Goal: Transaction & Acquisition: Purchase product/service

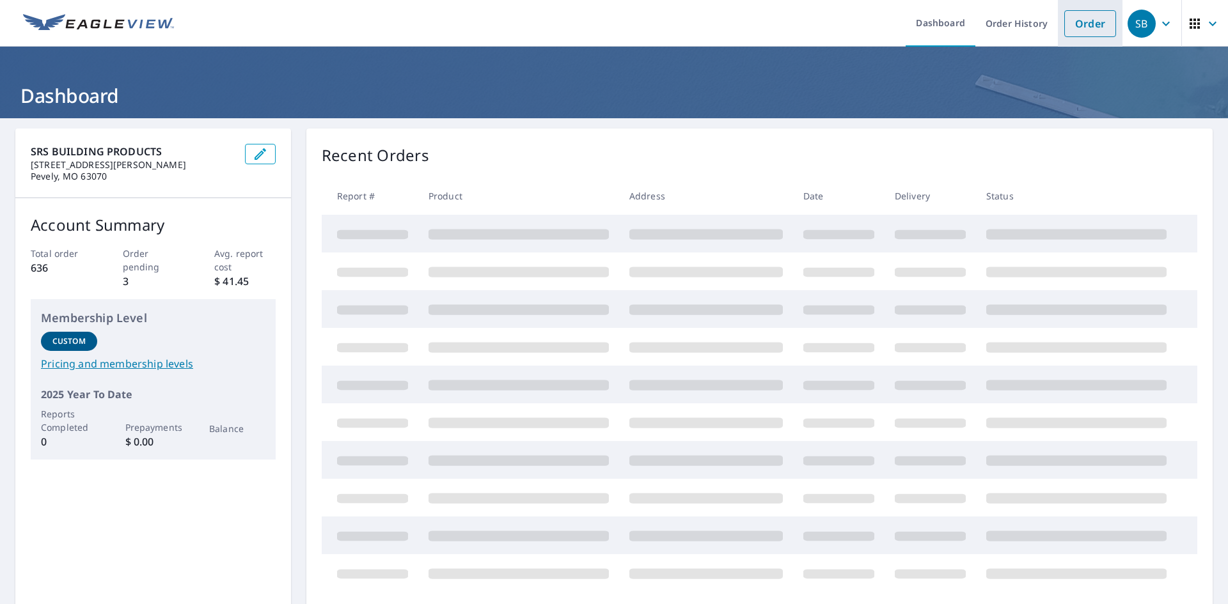
click at [1074, 25] on link "Order" at bounding box center [1090, 23] width 52 height 27
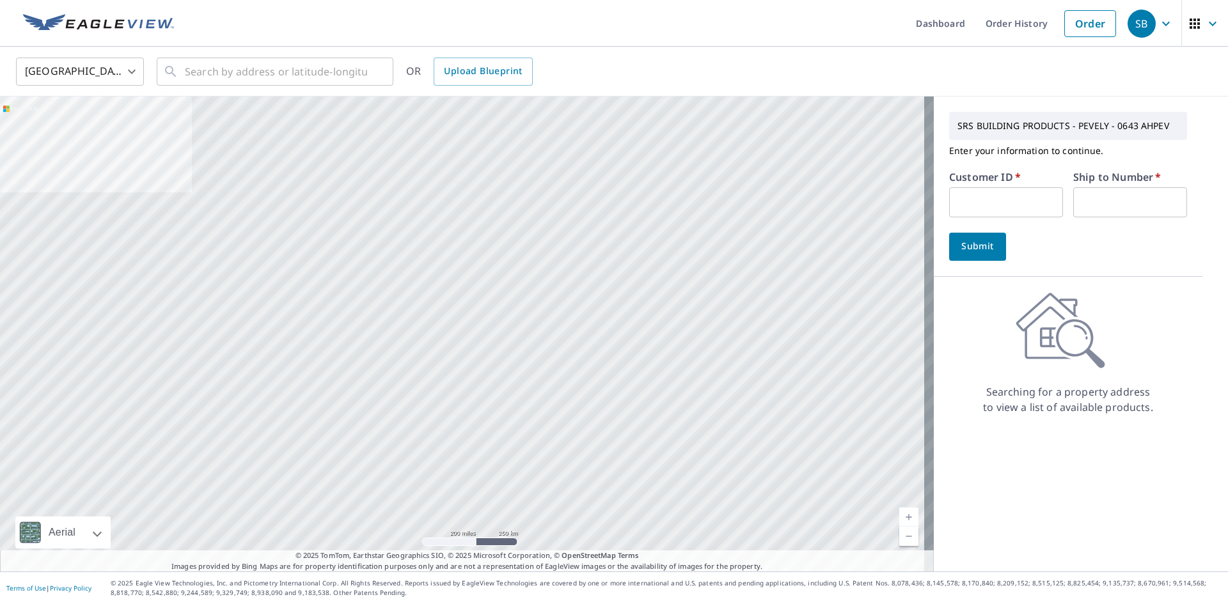
click at [980, 203] on input "text" at bounding box center [1006, 202] width 114 height 30
type input "JEF246"
click at [1079, 196] on input "text" at bounding box center [1130, 202] width 114 height 30
type input "1"
click at [228, 72] on input "text" at bounding box center [276, 72] width 182 height 36
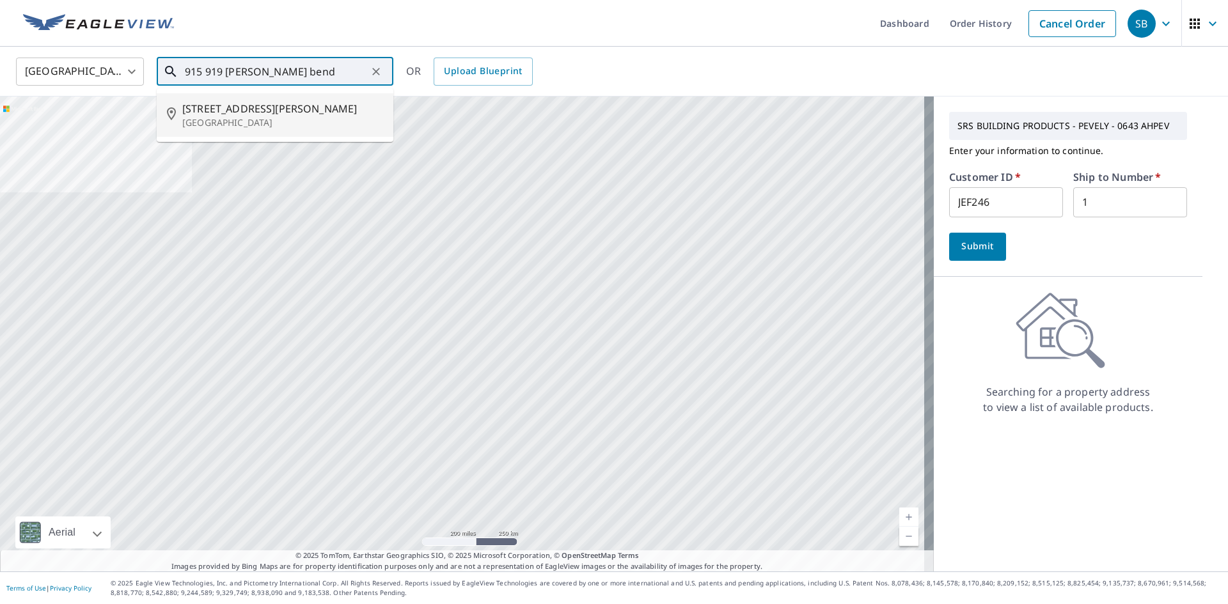
click at [233, 110] on span "[STREET_ADDRESS][PERSON_NAME]" at bounding box center [282, 108] width 201 height 15
type input "915 [STREET_ADDRESS][PERSON_NAME]"
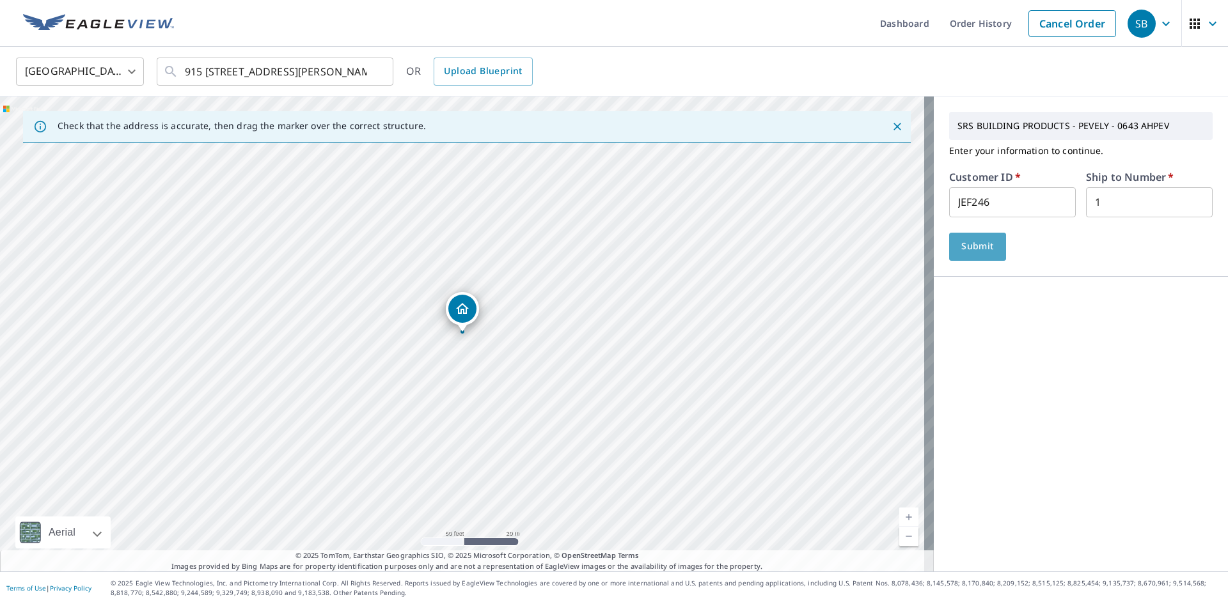
click at [966, 246] on span "Submit" at bounding box center [977, 247] width 36 height 16
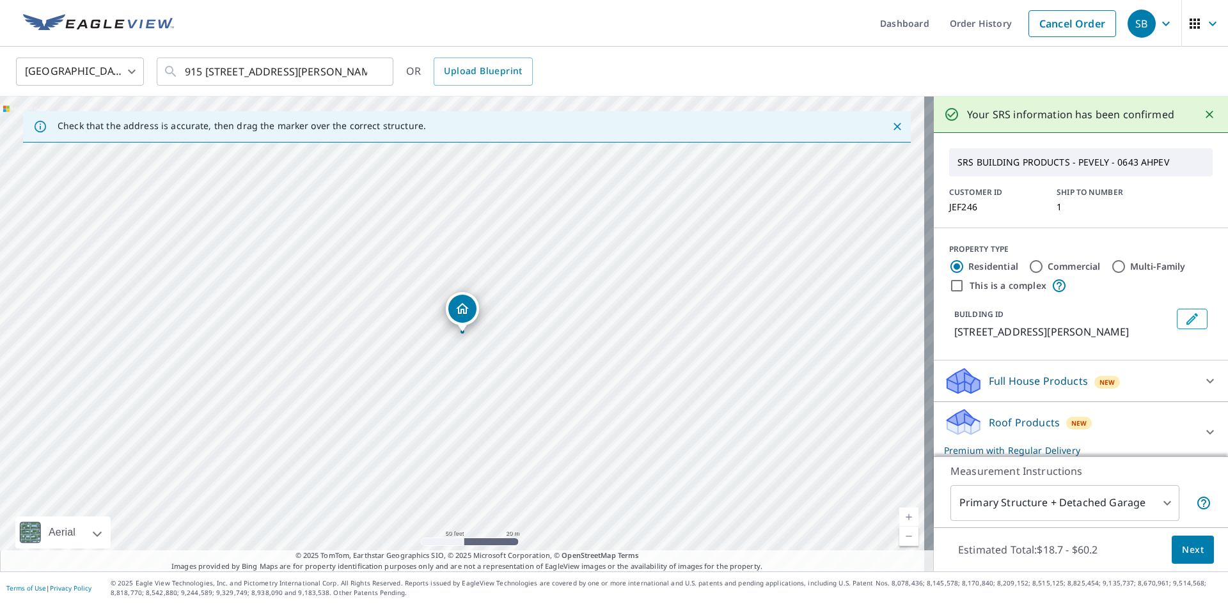
click at [949, 285] on input "This is a complex" at bounding box center [956, 285] width 15 height 15
checkbox input "true"
type input "4"
radio input "false"
radio input "true"
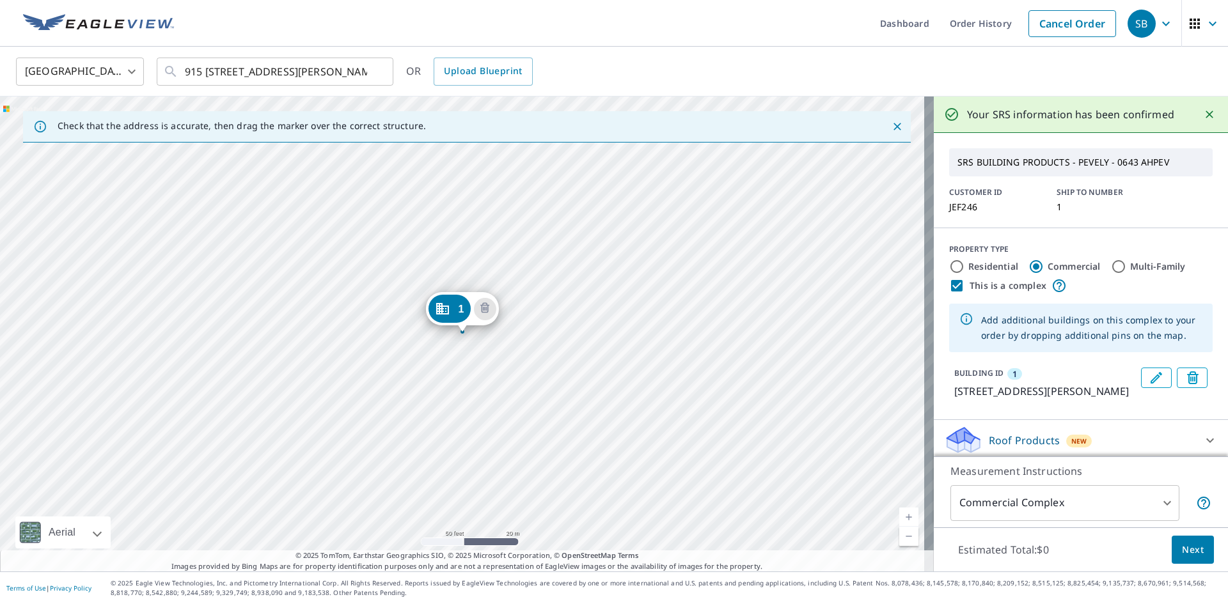
click at [497, 332] on div "1 [STREET_ADDRESS][PERSON_NAME]" at bounding box center [467, 334] width 934 height 475
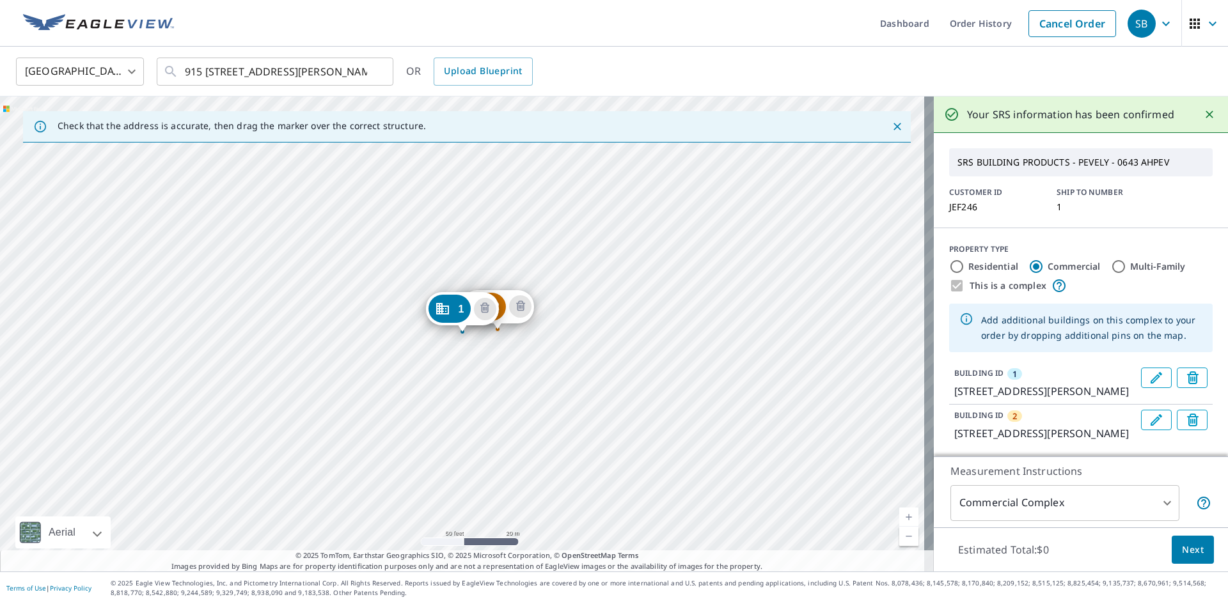
click at [538, 338] on div "2 [STREET_ADDRESS][PERSON_NAME] 1 [STREET_ADDRESS][PERSON_NAME]" at bounding box center [467, 334] width 934 height 475
click at [577, 335] on div "2 [STREET_ADDRESS][PERSON_NAME] 3 [STREET_ADDRESS][PERSON_NAME] 1 [STREET_ADDRE…" at bounding box center [467, 334] width 934 height 475
click at [618, 354] on div "2 [STREET_ADDRESS][PERSON_NAME] 3 [STREET_ADDRESS][PERSON_NAME] 4 [STREET_ADDRE…" at bounding box center [467, 334] width 934 height 475
click at [645, 383] on div "2 [STREET_ADDRESS][PERSON_NAME] 3 [STREET_ADDRESS][PERSON_NAME] 4 [STREET_ADDRE…" at bounding box center [467, 334] width 934 height 475
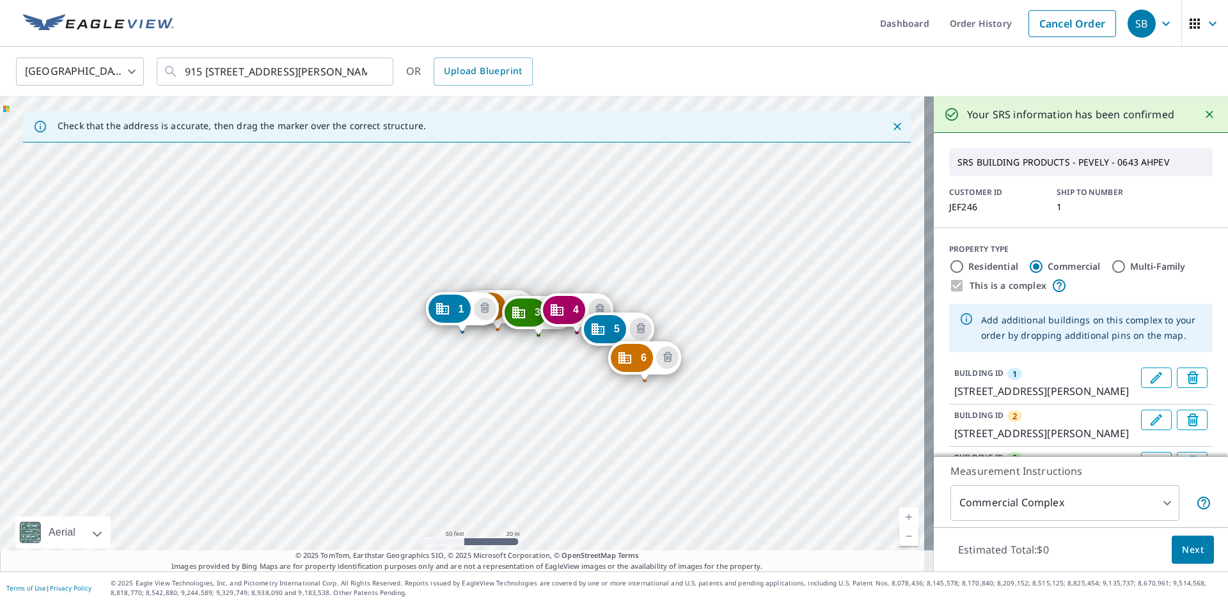
click at [693, 422] on div "2 [STREET_ADDRESS][PERSON_NAME] 3 [STREET_ADDRESS][PERSON_NAME] 4 [STREET_ADDRE…" at bounding box center [467, 334] width 934 height 475
click at [688, 419] on div "2 [STREET_ADDRESS][PERSON_NAME] 3 [STREET_ADDRESS][PERSON_NAME] 4 [STREET_ADDRE…" at bounding box center [467, 334] width 934 height 475
click at [715, 451] on div "2 [STREET_ADDRESS][PERSON_NAME] 3 [STREET_ADDRESS][PERSON_NAME] 4 [STREET_ADDRE…" at bounding box center [467, 334] width 934 height 475
click at [719, 455] on div "2 [STREET_ADDRESS][PERSON_NAME] 3 [STREET_ADDRESS][PERSON_NAME] 4 [STREET_ADDRE…" at bounding box center [467, 334] width 934 height 475
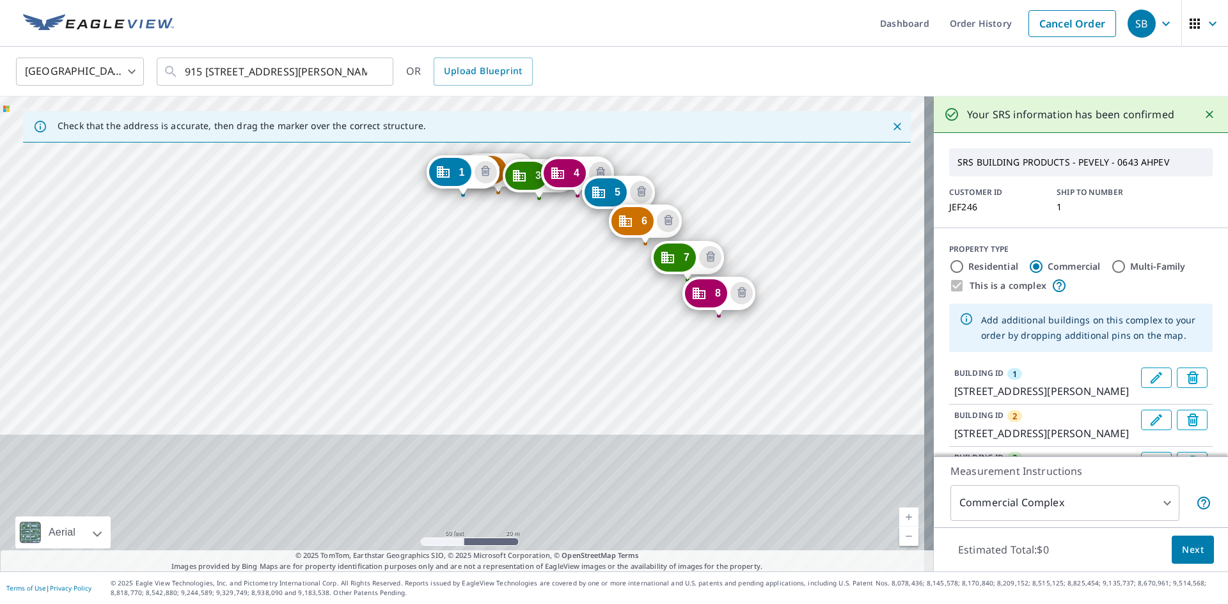
drag, startPoint x: 767, startPoint y: 460, endPoint x: 760, endPoint y: 311, distance: 149.2
click at [760, 311] on div "2 [GEOGRAPHIC_DATA][PERSON_NAME] 3 [STREET_ADDRESS][PERSON_NAME] 4 [GEOGRAPHIC_…" at bounding box center [467, 334] width 934 height 475
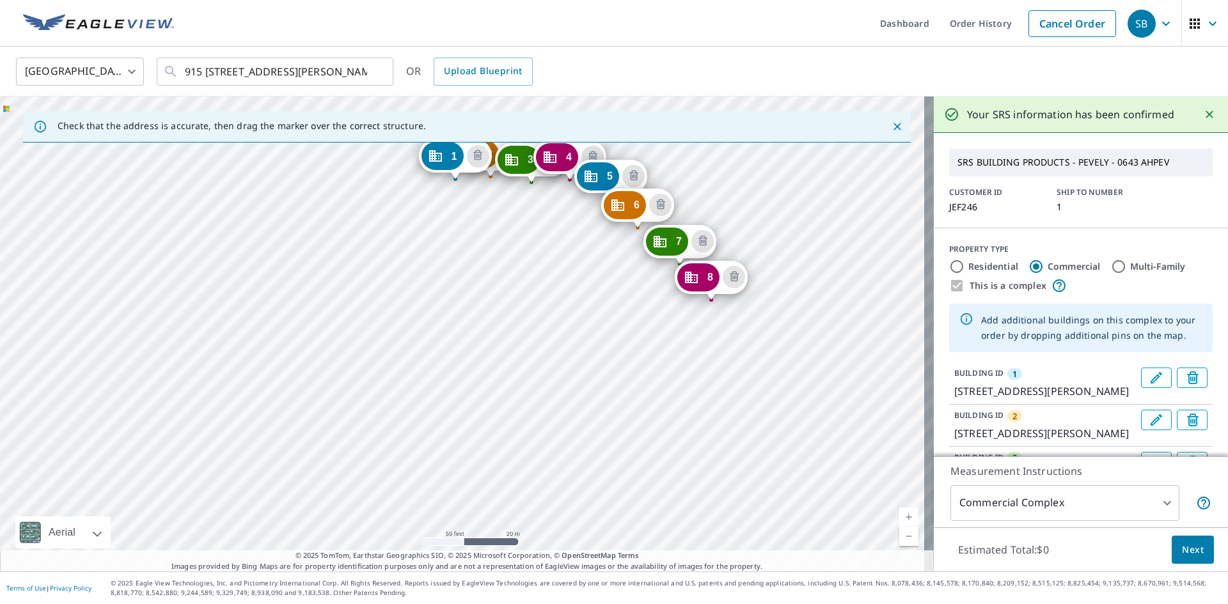
click at [720, 350] on div "2 [GEOGRAPHIC_DATA][PERSON_NAME] 3 [STREET_ADDRESS][PERSON_NAME] 4 [GEOGRAPHIC_…" at bounding box center [467, 334] width 934 height 475
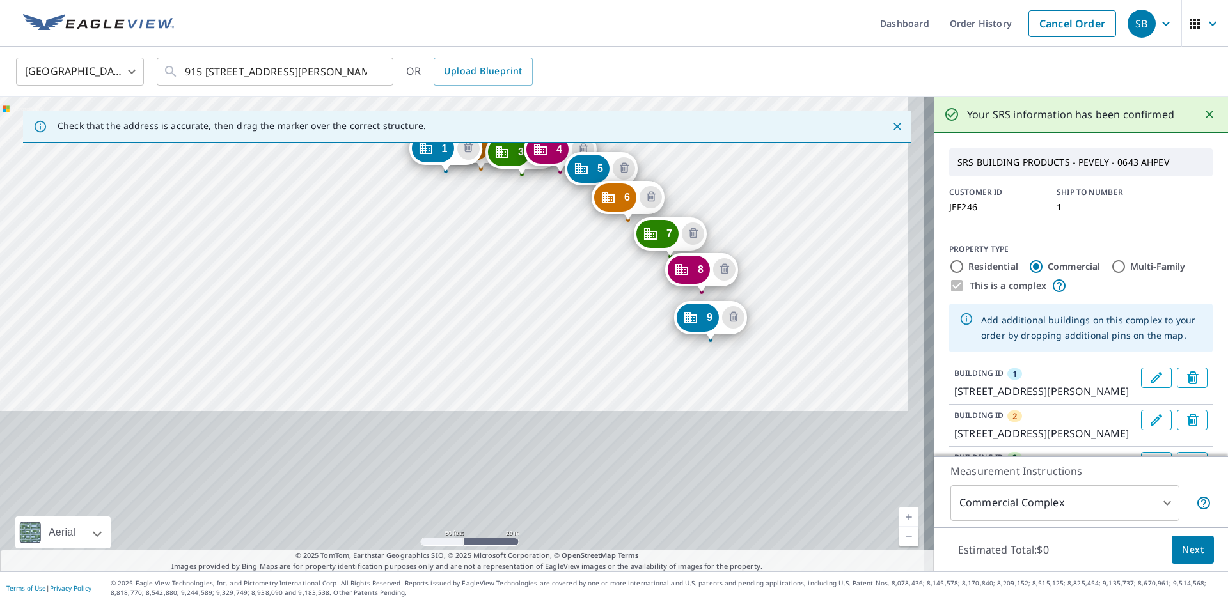
drag, startPoint x: 789, startPoint y: 450, endPoint x: 772, endPoint y: 294, distance: 156.9
click at [772, 294] on div "2 [STREET_ADDRESS][PERSON_NAME] 3 [STREET_ADDRESS][PERSON_NAME] 4 [GEOGRAPHIC_D…" at bounding box center [467, 334] width 934 height 475
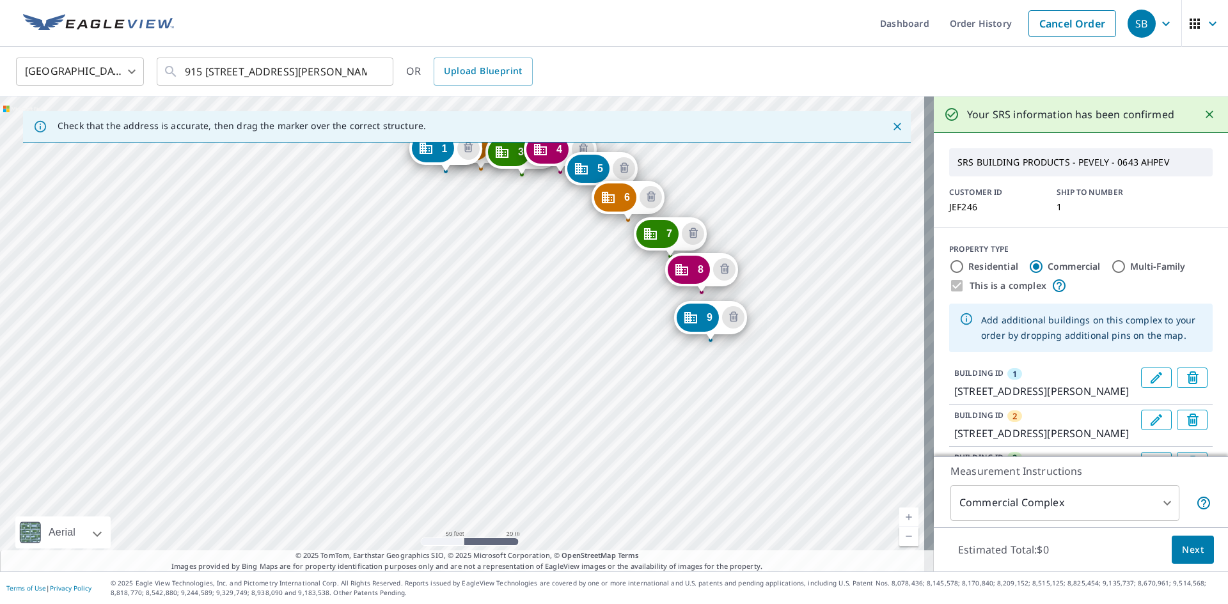
click at [707, 375] on div "2 [STREET_ADDRESS][PERSON_NAME] 3 [STREET_ADDRESS][PERSON_NAME] 4 [GEOGRAPHIC_D…" at bounding box center [467, 334] width 934 height 475
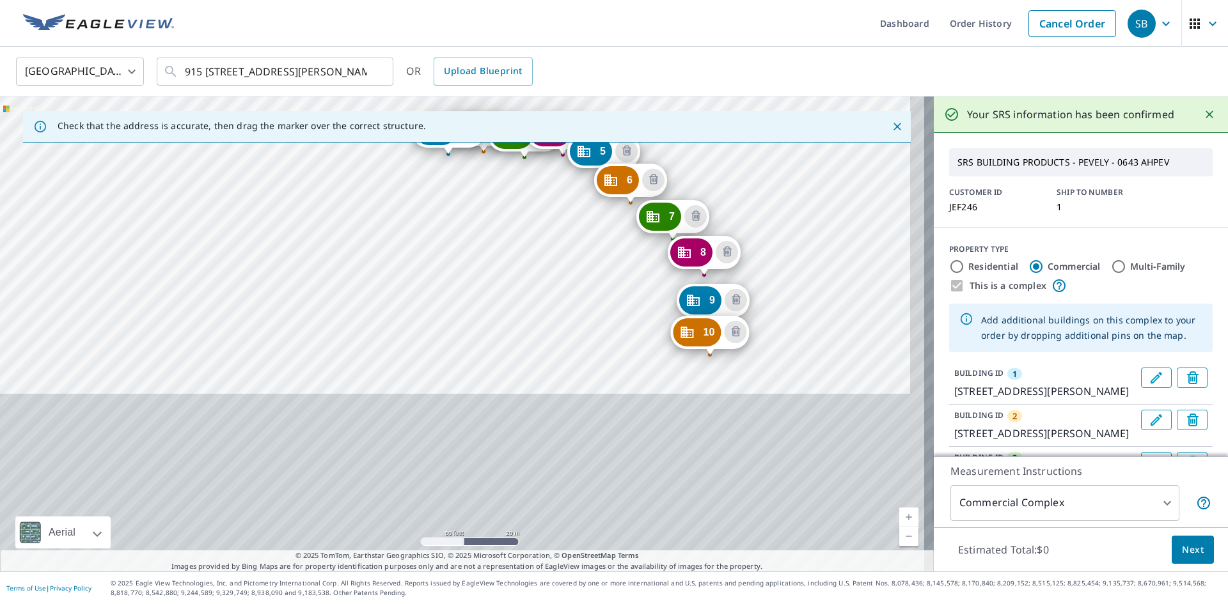
drag, startPoint x: 782, startPoint y: 458, endPoint x: 765, endPoint y: 273, distance: 185.5
click at [767, 273] on div "2 [GEOGRAPHIC_DATA][PERSON_NAME][STREET_ADDRESS] 3 [STREET_ADDRESS][PERSON_NAME…" at bounding box center [467, 334] width 934 height 475
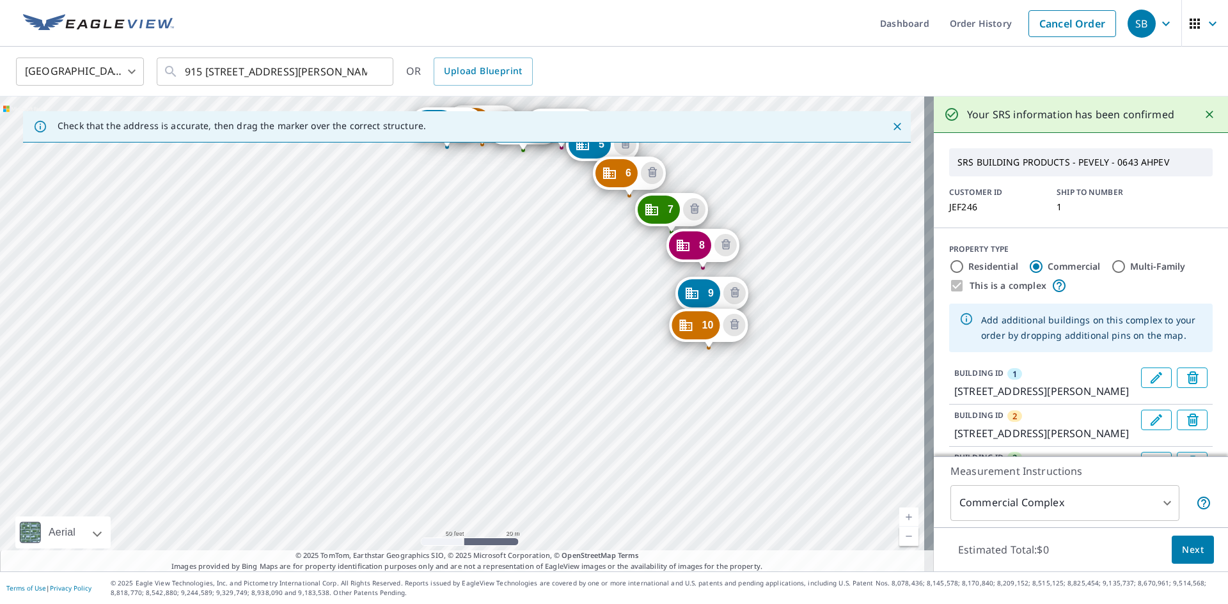
click at [712, 386] on div "2 [GEOGRAPHIC_DATA][PERSON_NAME][STREET_ADDRESS] 3 [STREET_ADDRESS][PERSON_NAME…" at bounding box center [467, 334] width 934 height 475
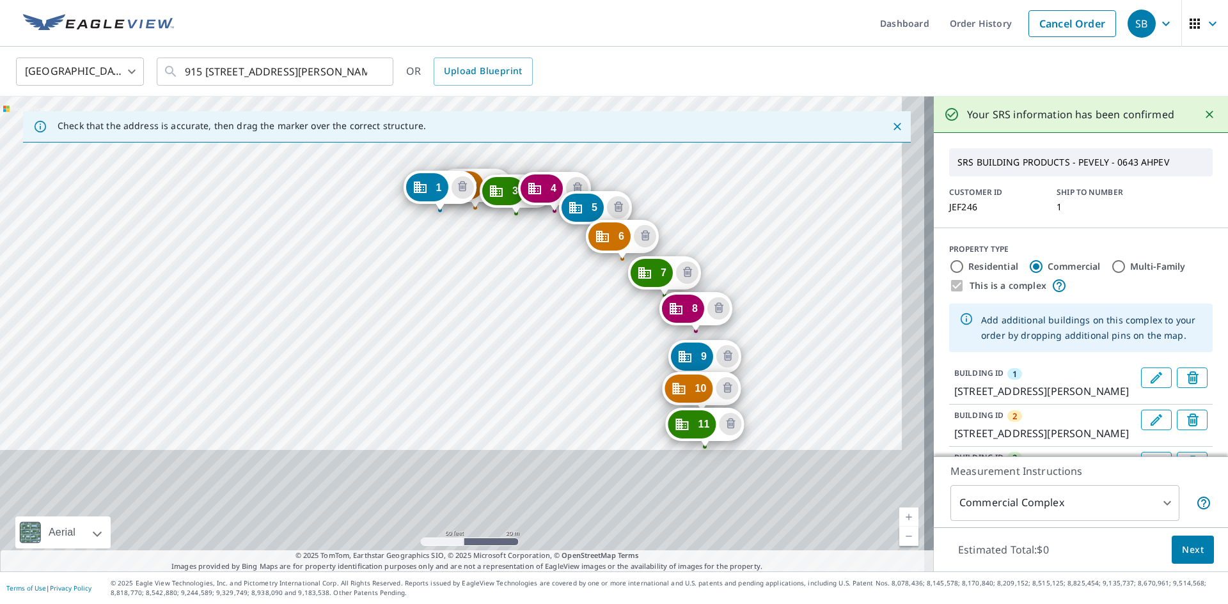
drag, startPoint x: 766, startPoint y: 382, endPoint x: 756, endPoint y: 256, distance: 126.4
click at [756, 256] on div "2 [STREET_ADDRESS][PERSON_NAME] 3 [STREET_ADDRESS][PERSON_NAME] 4 [GEOGRAPHIC_D…" at bounding box center [467, 334] width 934 height 475
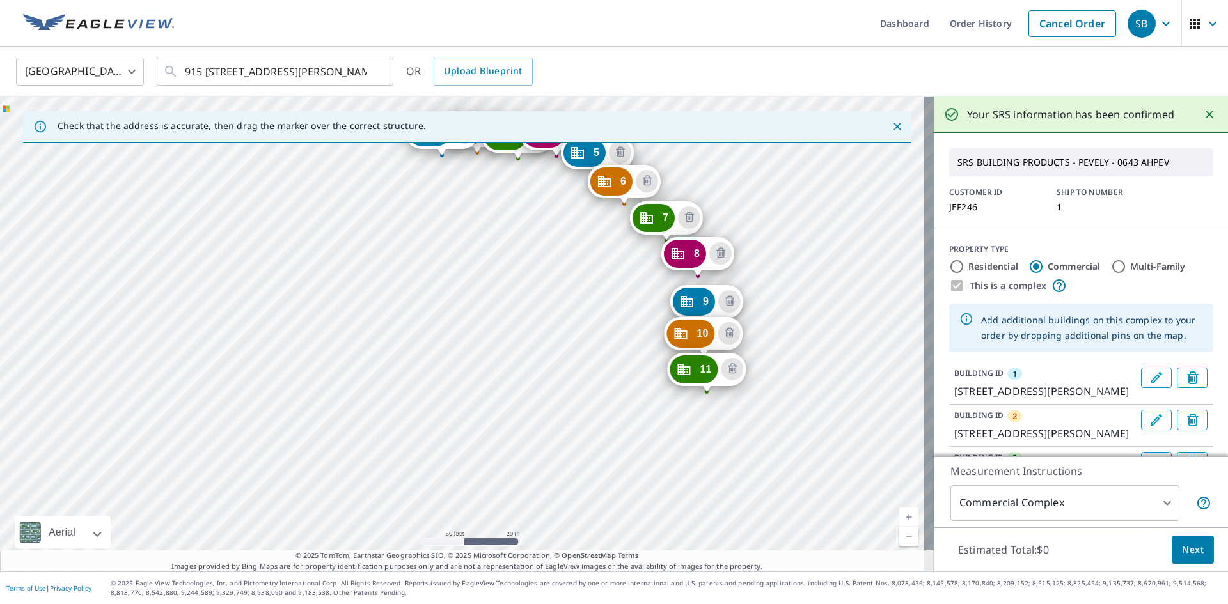
click at [645, 422] on div "2 [STREET_ADDRESS][PERSON_NAME] 3 [STREET_ADDRESS][PERSON_NAME] 4 [GEOGRAPHIC_D…" at bounding box center [467, 334] width 934 height 475
click at [643, 421] on div "2 [STREET_ADDRESS][PERSON_NAME] 3 [STREET_ADDRESS][PERSON_NAME] 4 [GEOGRAPHIC_D…" at bounding box center [467, 334] width 934 height 475
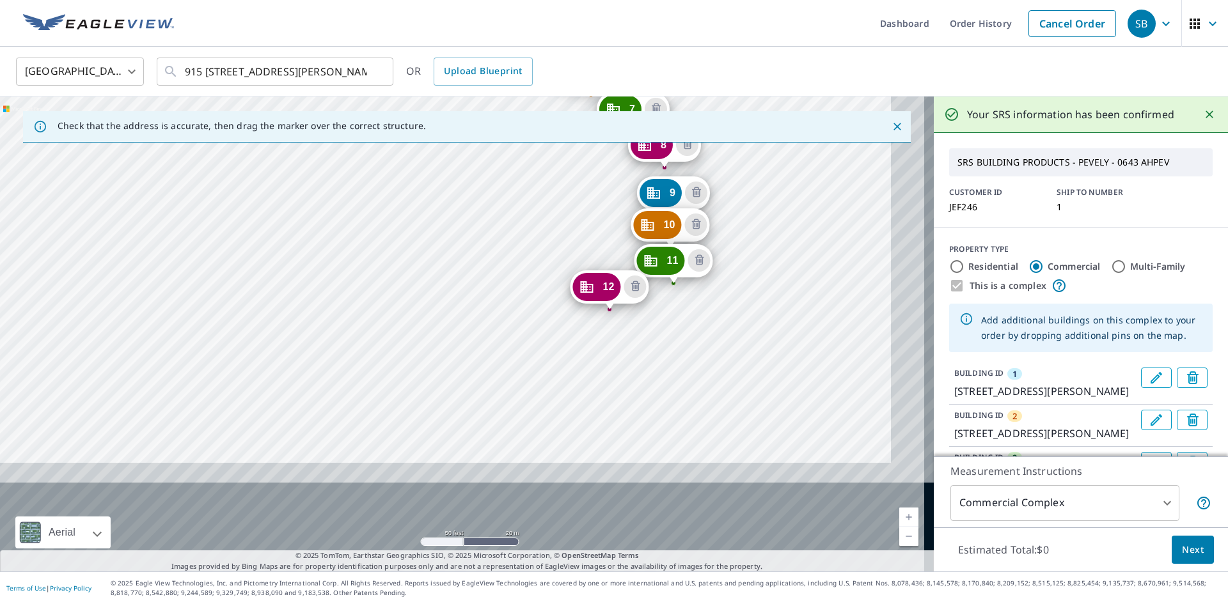
drag, startPoint x: 656, startPoint y: 440, endPoint x: 599, endPoint y: 122, distance: 323.0
click at [599, 122] on div "Check that the address is accurate, then drag the marker over the correct struc…" at bounding box center [467, 334] width 934 height 475
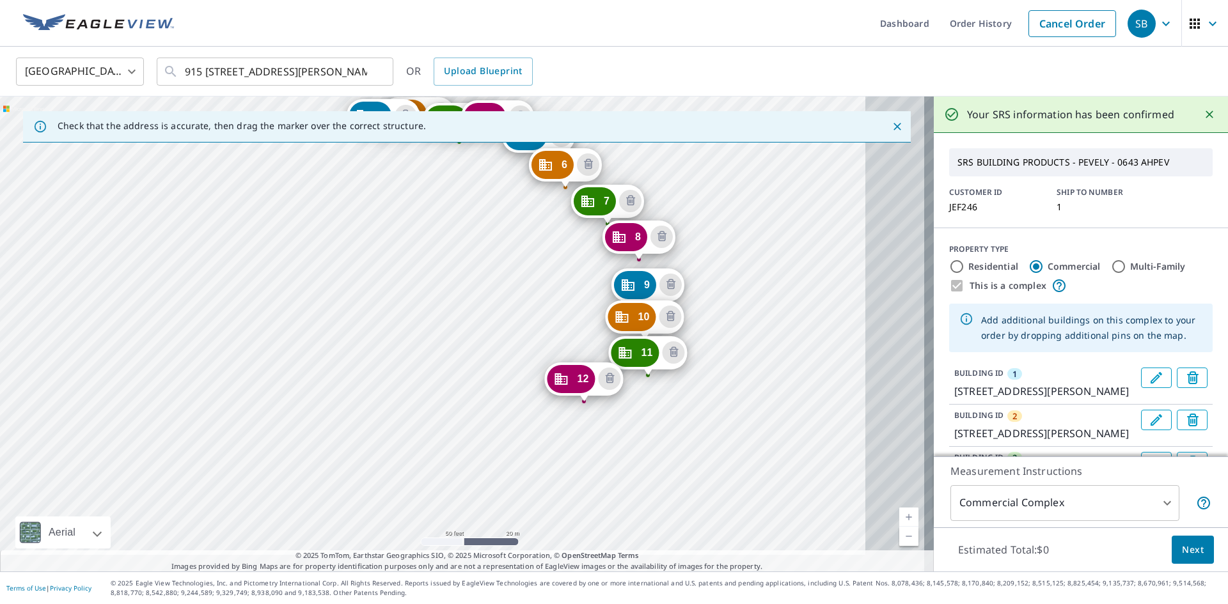
drag, startPoint x: 563, startPoint y: 278, endPoint x: 579, endPoint y: 240, distance: 40.4
click at [579, 240] on div "2 [GEOGRAPHIC_DATA][PERSON_NAME] 3 [STREET_ADDRESS][PERSON_NAME] 4 [GEOGRAPHIC_…" at bounding box center [467, 334] width 934 height 475
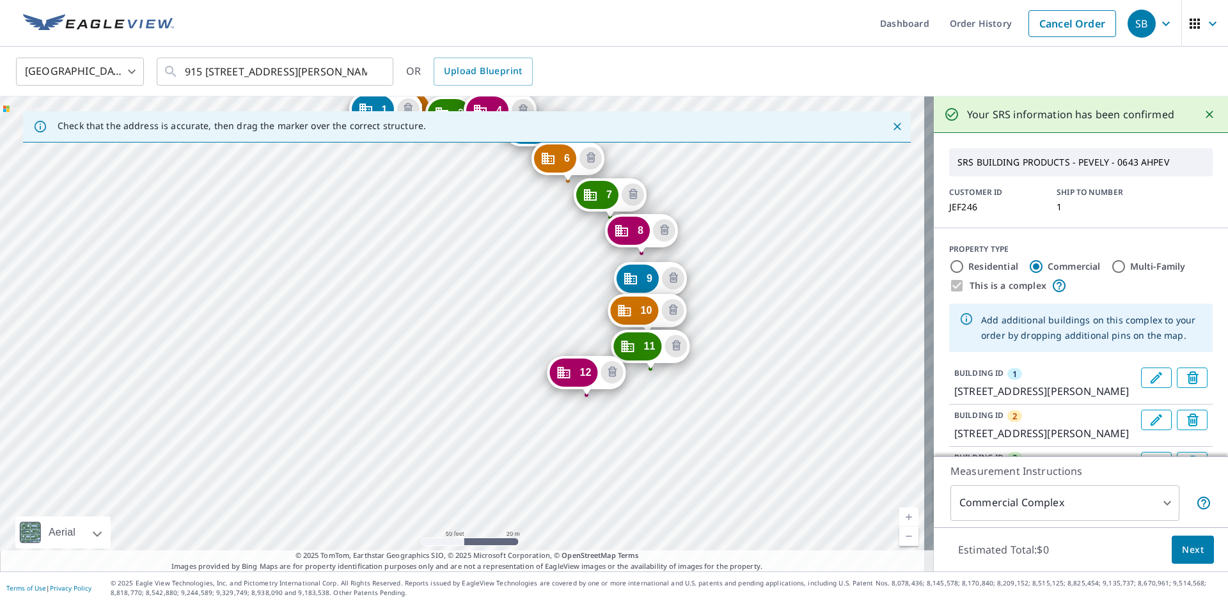
click at [545, 422] on div "2 [GEOGRAPHIC_DATA][PERSON_NAME] 3 [STREET_ADDRESS][PERSON_NAME] 4 [GEOGRAPHIC_…" at bounding box center [467, 334] width 934 height 475
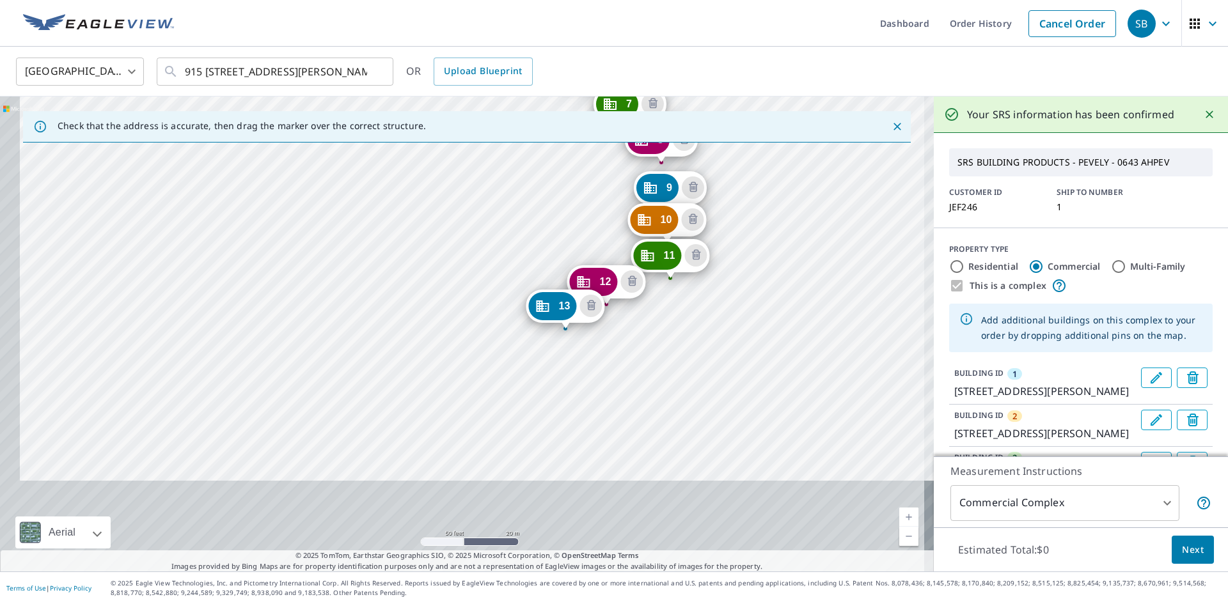
drag, startPoint x: 632, startPoint y: 487, endPoint x: 575, endPoint y: 197, distance: 295.8
click at [575, 197] on div "2 [GEOGRAPHIC_DATA][PERSON_NAME] 3 [STREET_ADDRESS][PERSON_NAME] 4 [GEOGRAPHIC_…" at bounding box center [467, 334] width 934 height 475
drag, startPoint x: 623, startPoint y: 439, endPoint x: 634, endPoint y: 400, distance: 40.9
click at [634, 402] on div "2 [GEOGRAPHIC_DATA][PERSON_NAME] 3 [STREET_ADDRESS][PERSON_NAME] 4 [GEOGRAPHIC_…" at bounding box center [467, 334] width 934 height 475
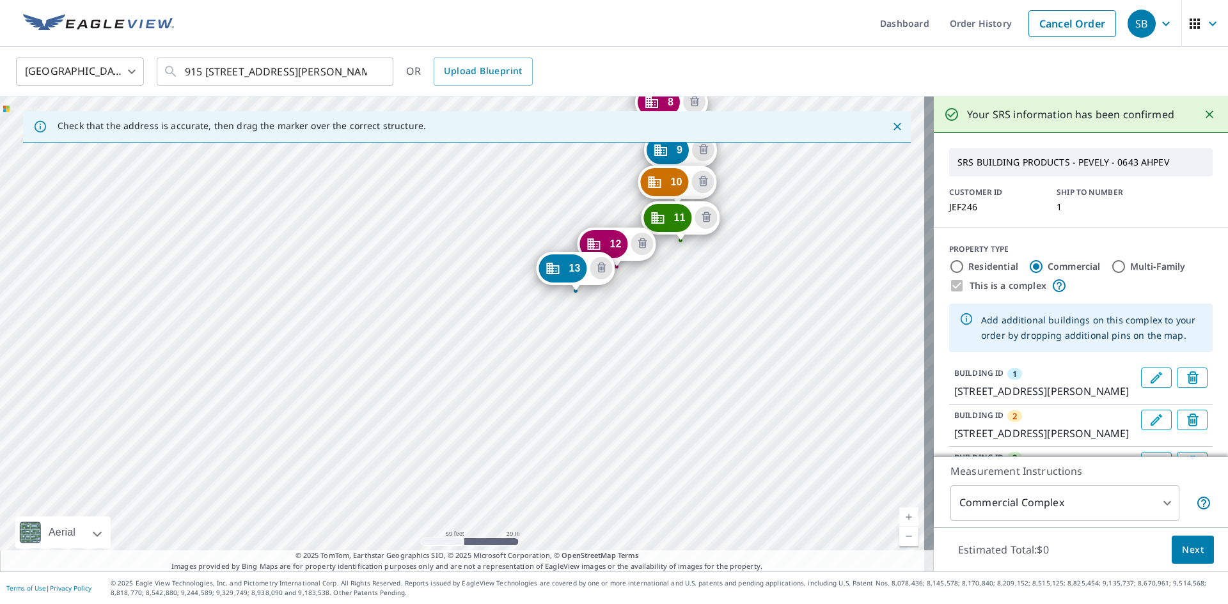
click at [571, 358] on div "2 [GEOGRAPHIC_DATA][PERSON_NAME] 3 [STREET_ADDRESS][PERSON_NAME] 4 [GEOGRAPHIC_…" at bounding box center [467, 334] width 934 height 475
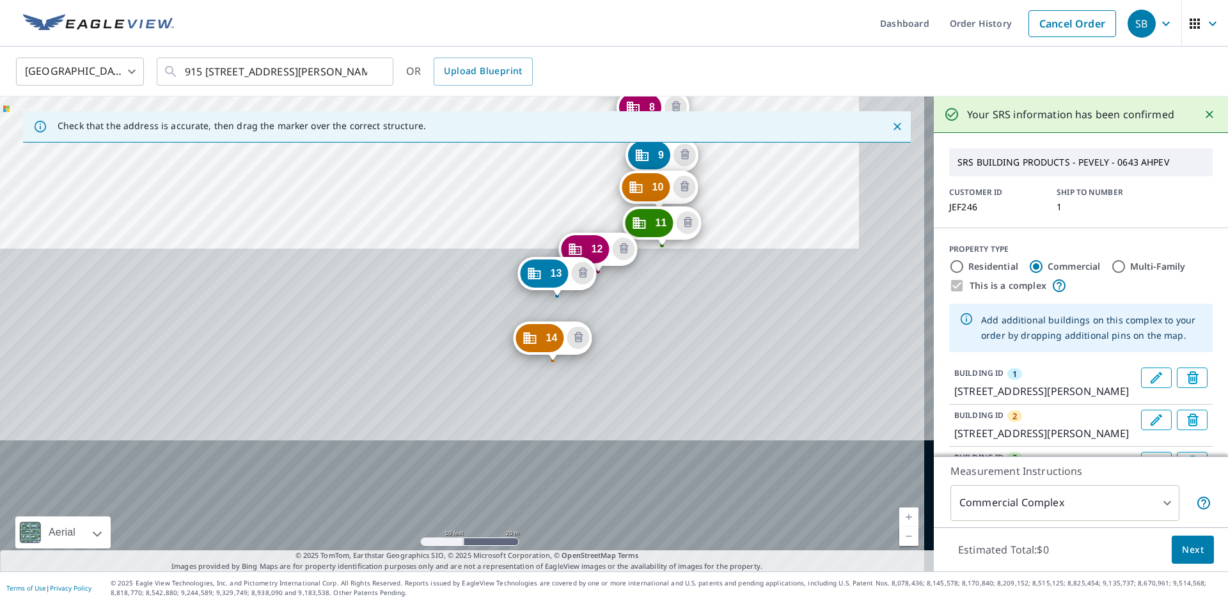
drag, startPoint x: 681, startPoint y: 469, endPoint x: 612, endPoint y: 78, distance: 397.4
click at [612, 78] on div "[GEOGRAPHIC_DATA] [GEOGRAPHIC_DATA] ​ [STREET_ADDRESS][PERSON_NAME] ​ OR Upload…" at bounding box center [614, 309] width 1228 height 525
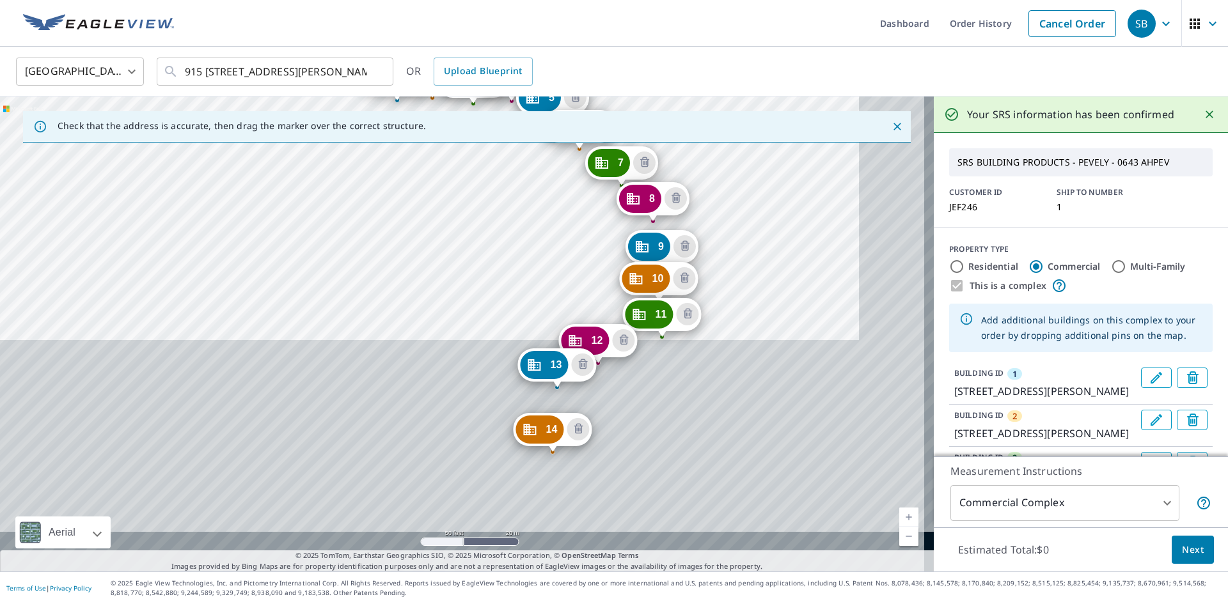
drag, startPoint x: 616, startPoint y: 238, endPoint x: 618, endPoint y: 146, distance: 91.5
click at [618, 146] on div "2 [GEOGRAPHIC_DATA][PERSON_NAME] 3 [STREET_ADDRESS][PERSON_NAME] 4 [GEOGRAPHIC_…" at bounding box center [467, 334] width 934 height 475
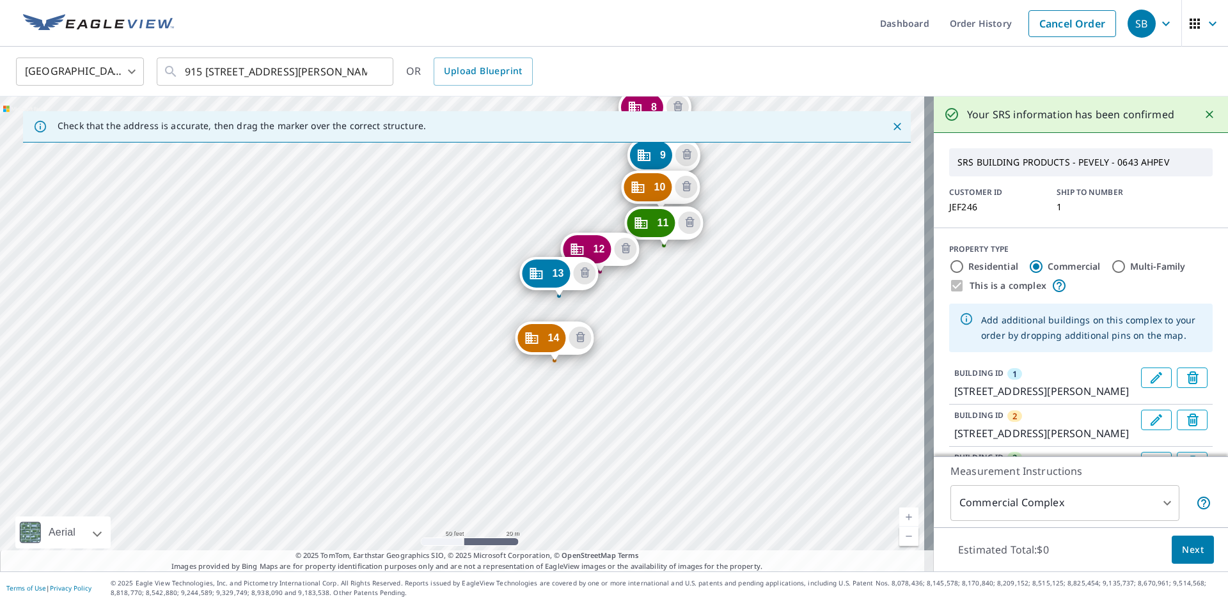
click at [556, 405] on div "2 [GEOGRAPHIC_DATA][PERSON_NAME] 3 [STREET_ADDRESS][PERSON_NAME] 4 [GEOGRAPHIC_…" at bounding box center [467, 334] width 934 height 475
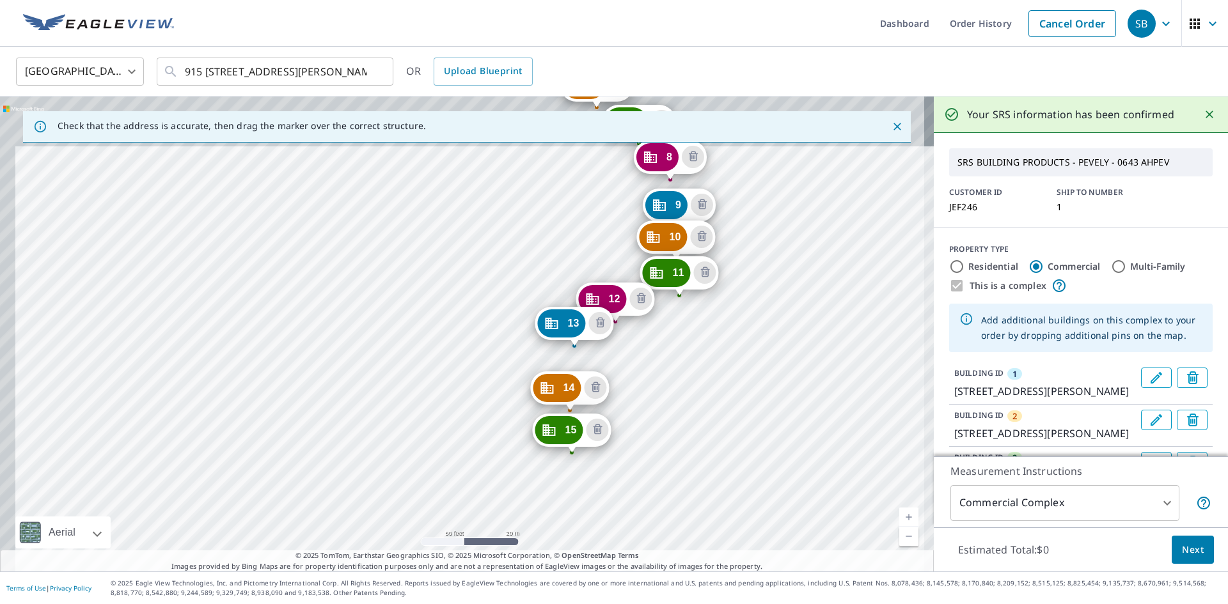
drag, startPoint x: 664, startPoint y: 451, endPoint x: 605, endPoint y: 147, distance: 309.4
click at [605, 147] on div "2 [GEOGRAPHIC_DATA][PERSON_NAME] 3 [STREET_ADDRESS][PERSON_NAME] 4 [GEOGRAPHIC_…" at bounding box center [467, 334] width 934 height 475
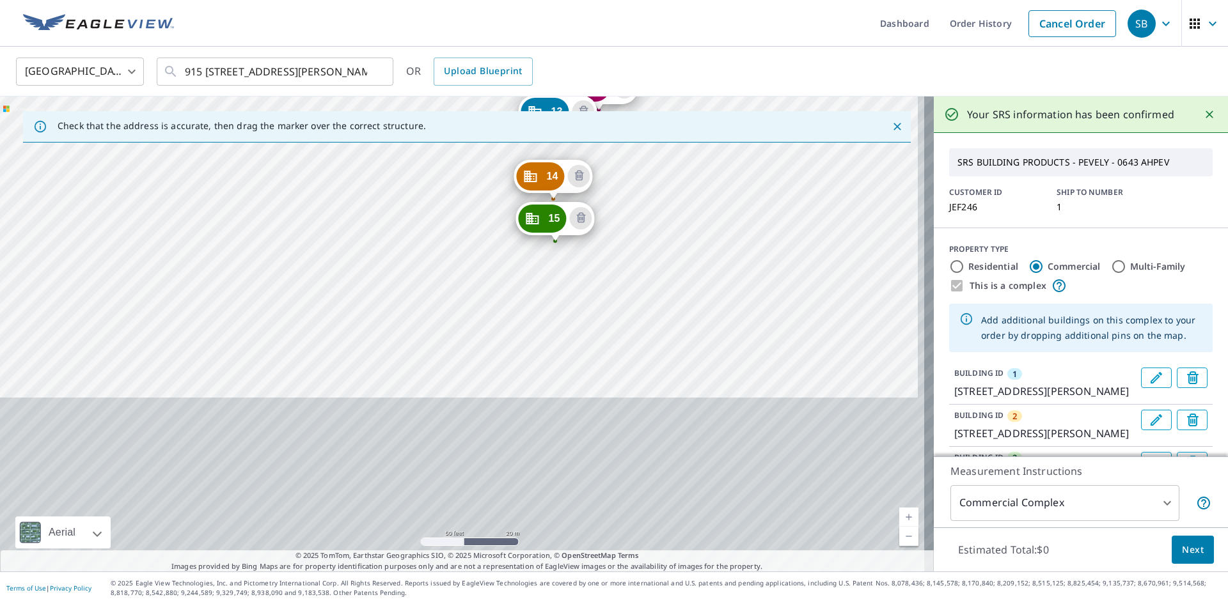
drag, startPoint x: 663, startPoint y: 422, endPoint x: 657, endPoint y: 248, distance: 174.0
click at [657, 248] on div "2 [GEOGRAPHIC_DATA][PERSON_NAME] 3 [STREET_ADDRESS][PERSON_NAME] 4 [GEOGRAPHIC_…" at bounding box center [467, 334] width 934 height 475
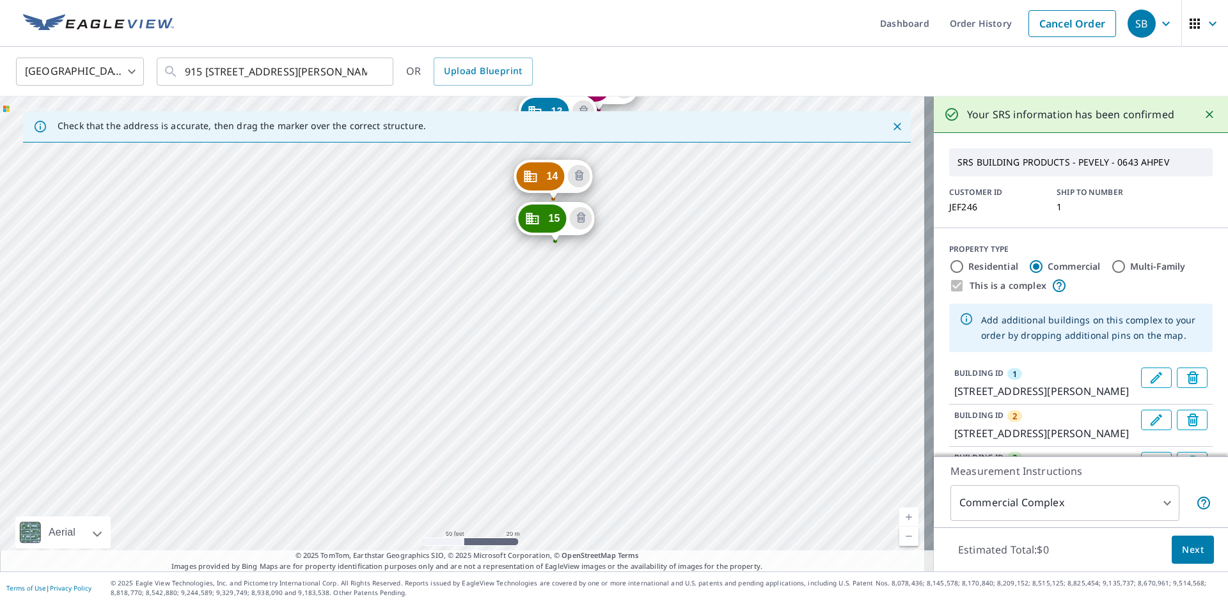
click at [609, 290] on div "2 [GEOGRAPHIC_DATA][PERSON_NAME] 3 [STREET_ADDRESS][PERSON_NAME] 4 [GEOGRAPHIC_…" at bounding box center [467, 334] width 934 height 475
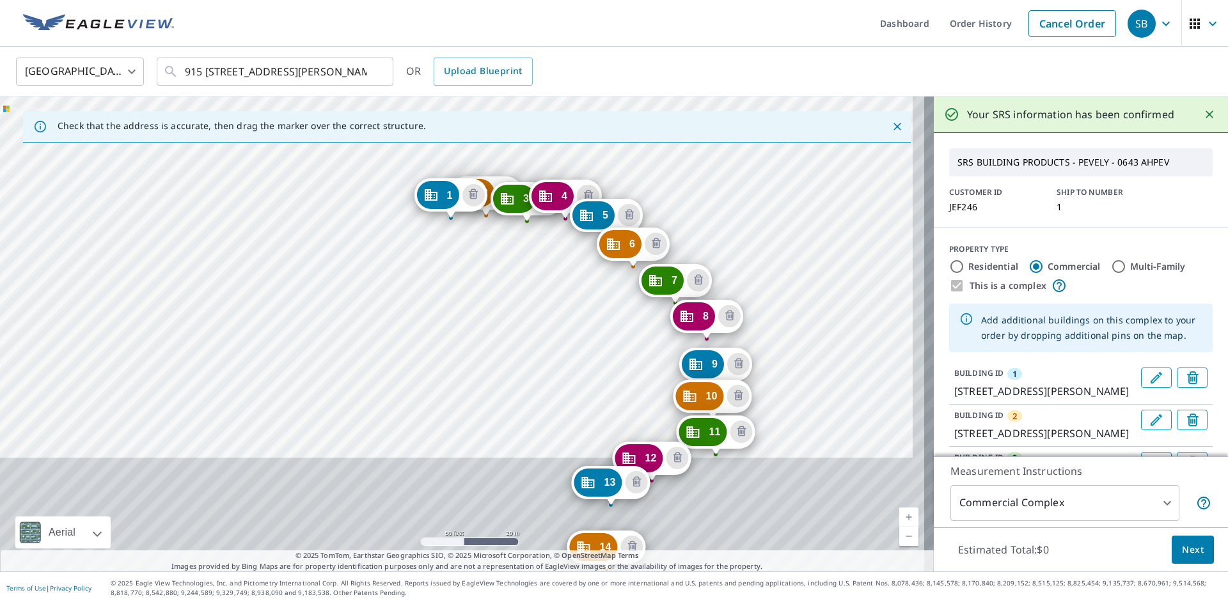
drag, startPoint x: 639, startPoint y: 430, endPoint x: 606, endPoint y: 217, distance: 215.4
click at [607, 217] on div "2 [GEOGRAPHIC_DATA][PERSON_NAME] 3 [STREET_ADDRESS][PERSON_NAME] 4 [GEOGRAPHIC_…" at bounding box center [467, 334] width 934 height 475
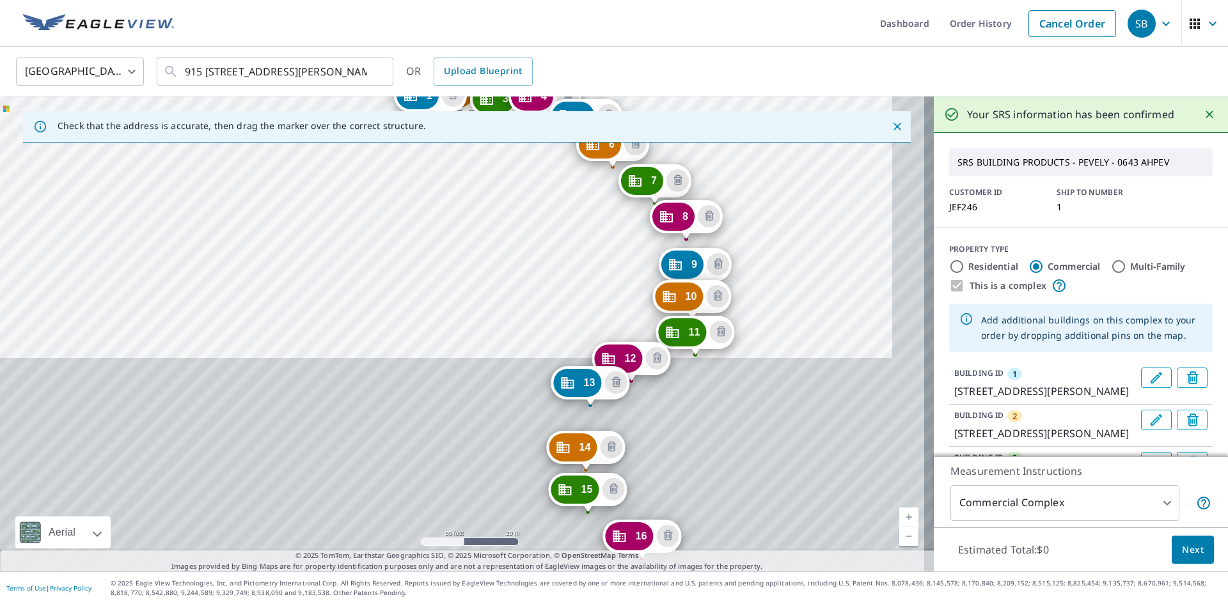
drag, startPoint x: 738, startPoint y: 435, endPoint x: 734, endPoint y: 430, distance: 6.9
click at [737, 430] on div "2 [GEOGRAPHIC_DATA][PERSON_NAME] 3 [STREET_ADDRESS][PERSON_NAME] 4 [GEOGRAPHIC_…" at bounding box center [467, 334] width 934 height 475
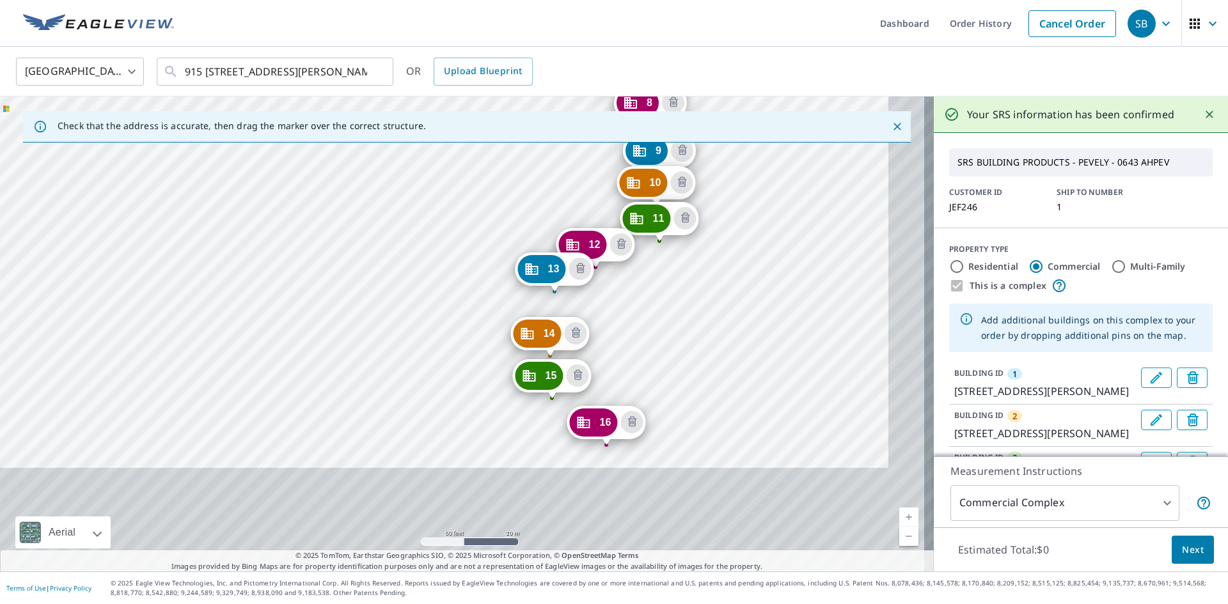
drag, startPoint x: 739, startPoint y: 392, endPoint x: 706, endPoint y: 298, distance: 99.5
click at [711, 291] on div "2 [GEOGRAPHIC_DATA][PERSON_NAME] 3 [STREET_ADDRESS][PERSON_NAME] 4 [GEOGRAPHIC_…" at bounding box center [467, 334] width 934 height 475
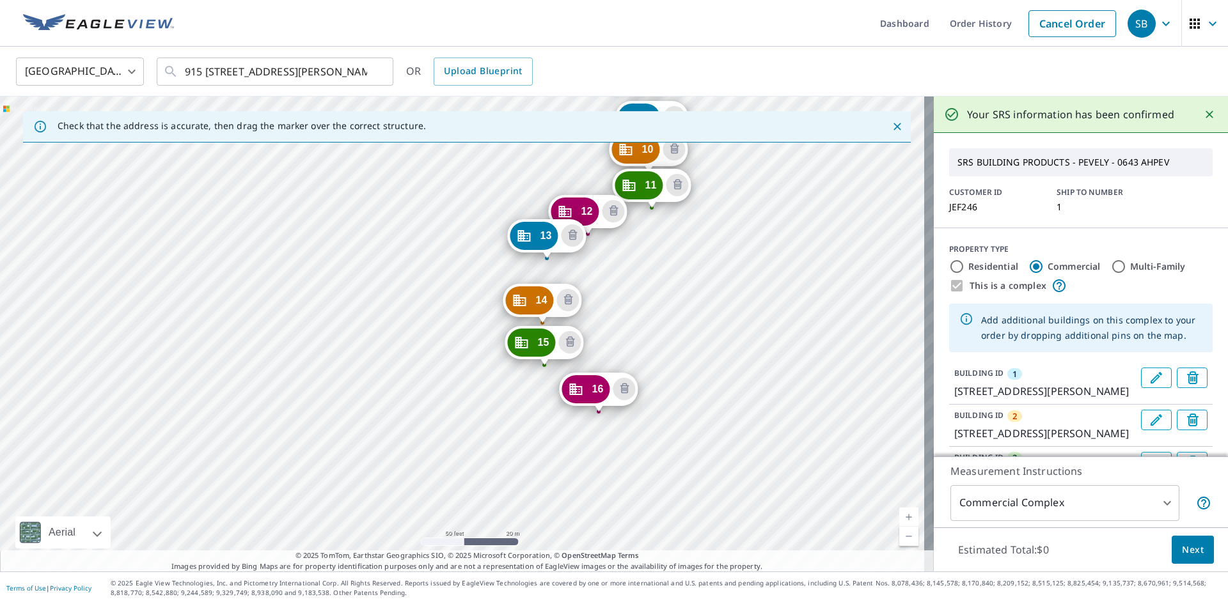
click at [636, 416] on div "2 [GEOGRAPHIC_DATA][PERSON_NAME] 3 [STREET_ADDRESS][PERSON_NAME] 4 [GEOGRAPHIC_…" at bounding box center [467, 334] width 934 height 475
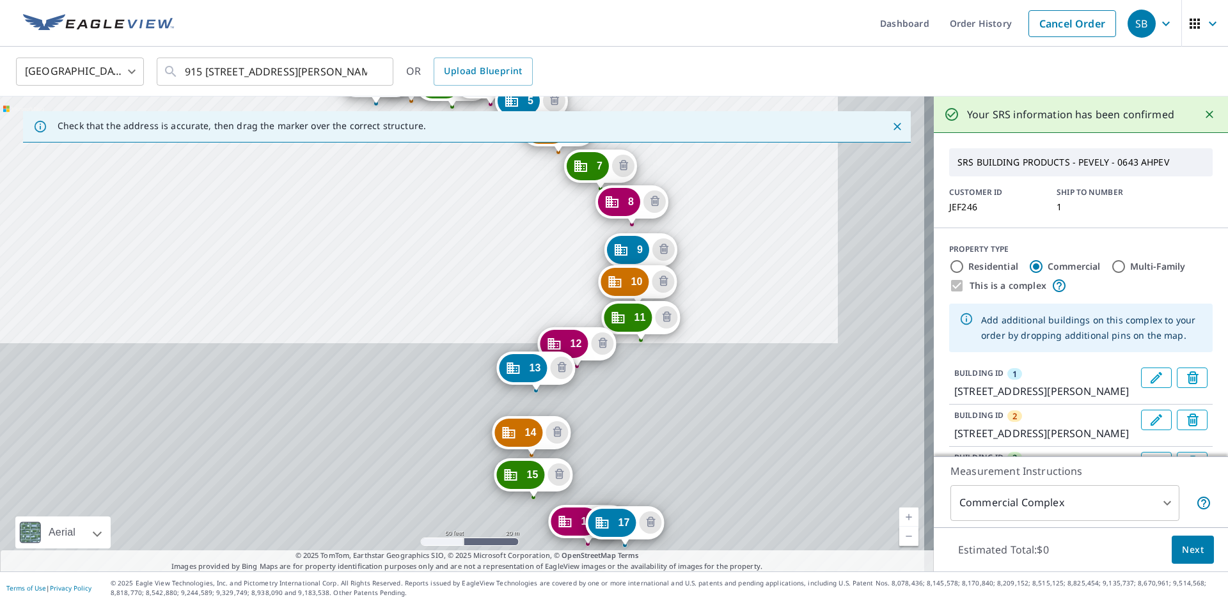
drag, startPoint x: 674, startPoint y: 474, endPoint x: 555, endPoint y: 139, distance: 354.9
click at [555, 139] on div "Check that the address is accurate, then drag the marker over the correct struc…" at bounding box center [467, 334] width 934 height 475
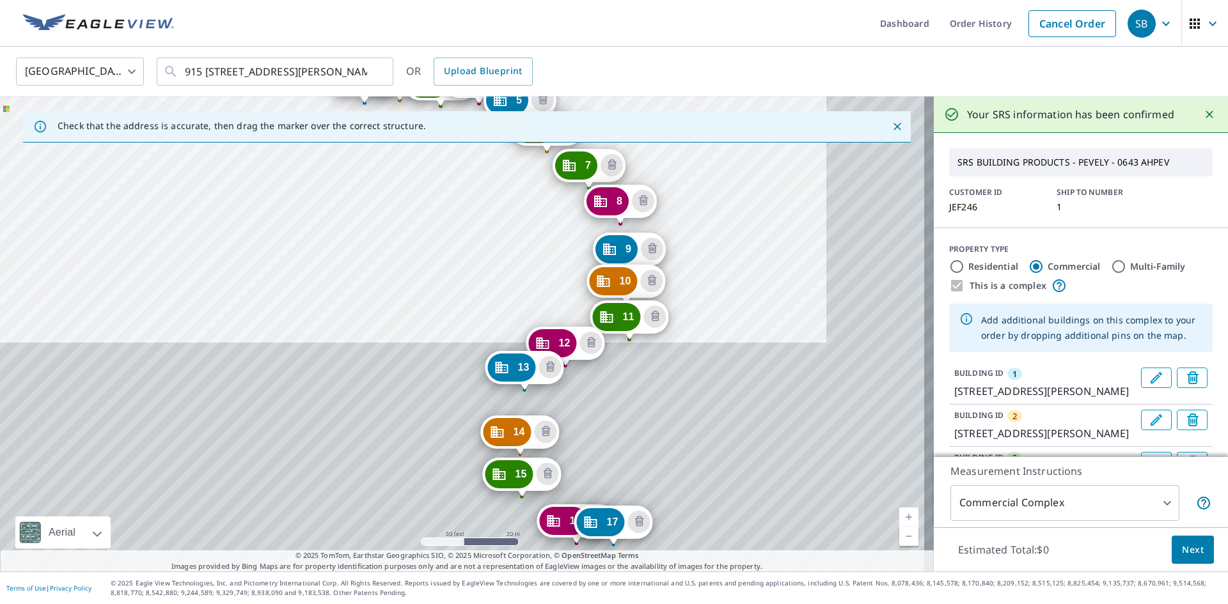
drag, startPoint x: 674, startPoint y: 372, endPoint x: 544, endPoint y: 205, distance: 211.4
click at [544, 205] on div "2 [GEOGRAPHIC_DATA][PERSON_NAME] 3 [STREET_ADDRESS][PERSON_NAME] 4 [GEOGRAPHIC_…" at bounding box center [467, 334] width 934 height 475
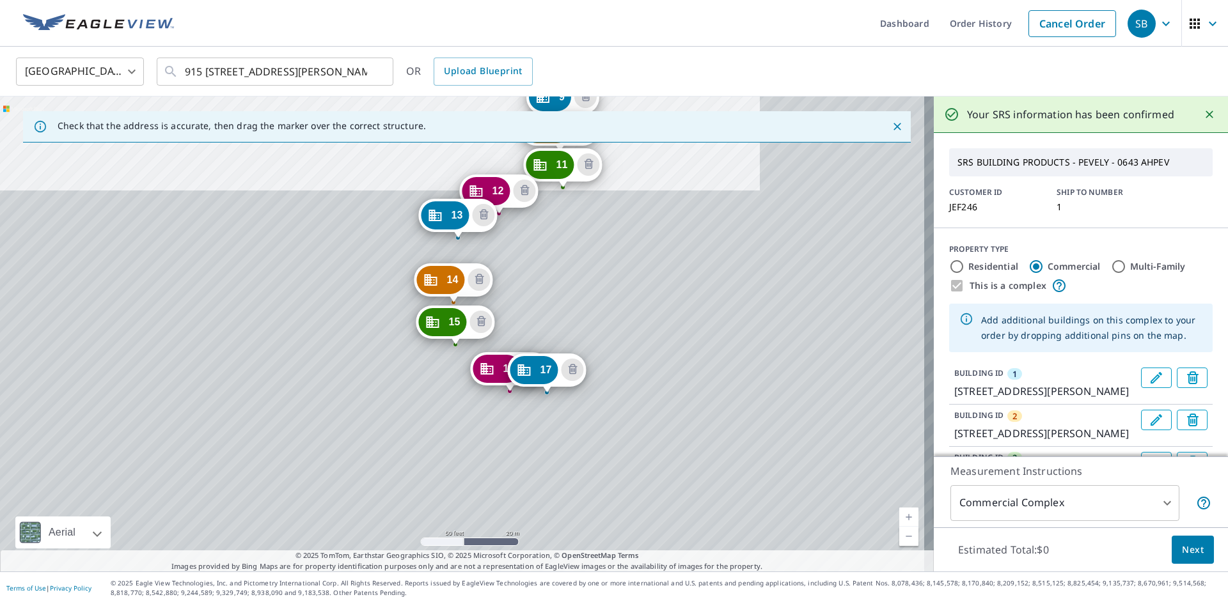
drag, startPoint x: 668, startPoint y: 449, endPoint x: 633, endPoint y: 337, distance: 117.1
click at [633, 337] on div "2 [GEOGRAPHIC_DATA][PERSON_NAME] 3 [STREET_ADDRESS][PERSON_NAME] 4 [GEOGRAPHIC_…" at bounding box center [467, 334] width 934 height 475
click at [577, 395] on div "2 [GEOGRAPHIC_DATA][PERSON_NAME] 3 [STREET_ADDRESS][PERSON_NAME] 4 [GEOGRAPHIC_…" at bounding box center [467, 334] width 934 height 475
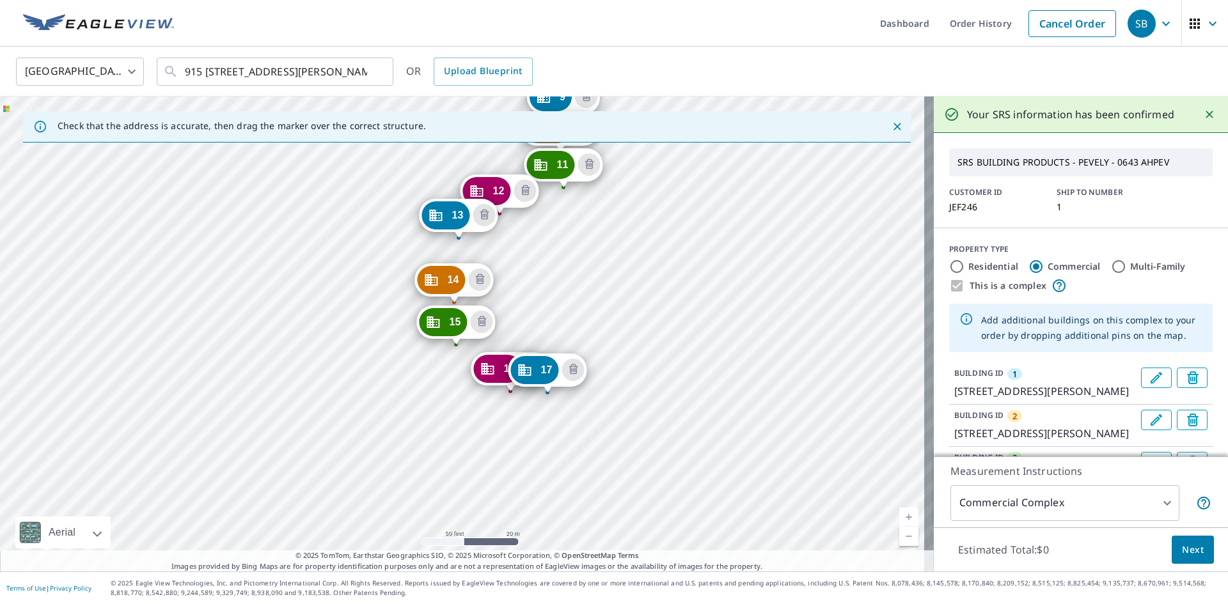
click at [581, 394] on div "2 [GEOGRAPHIC_DATA][PERSON_NAME] 3 [STREET_ADDRESS][PERSON_NAME] 4 [GEOGRAPHIC_…" at bounding box center [467, 334] width 934 height 475
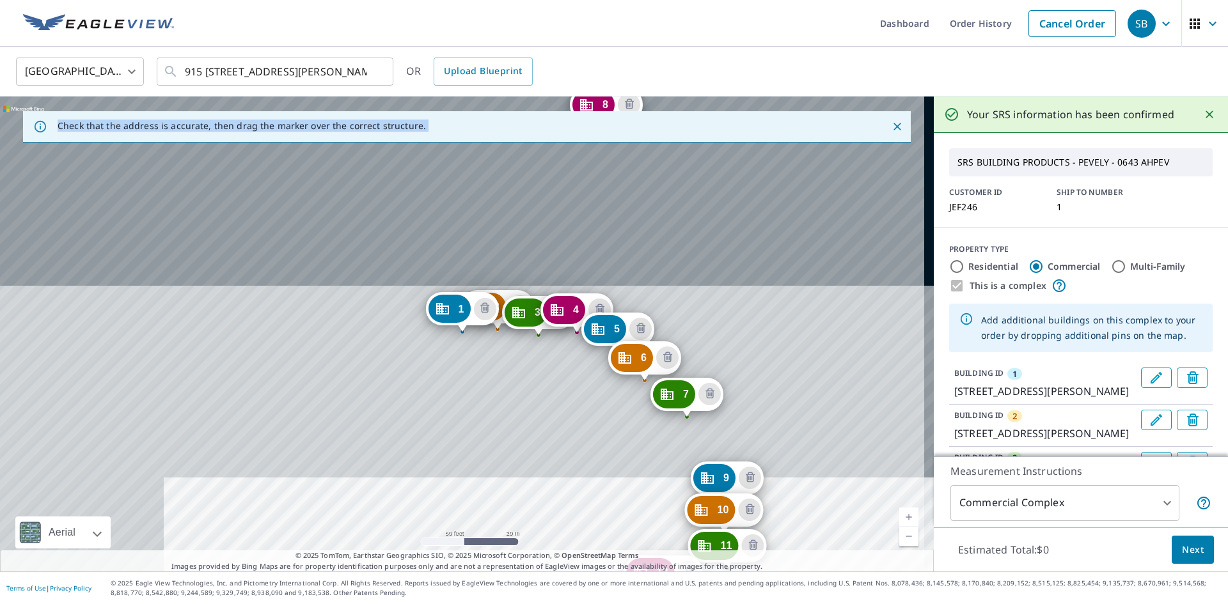
drag, startPoint x: 683, startPoint y: 429, endPoint x: 567, endPoint y: 85, distance: 363.2
click at [567, 85] on div "[GEOGRAPHIC_DATA] [GEOGRAPHIC_DATA] ​ [STREET_ADDRESS][PERSON_NAME] ​ OR Upload…" at bounding box center [614, 309] width 1228 height 525
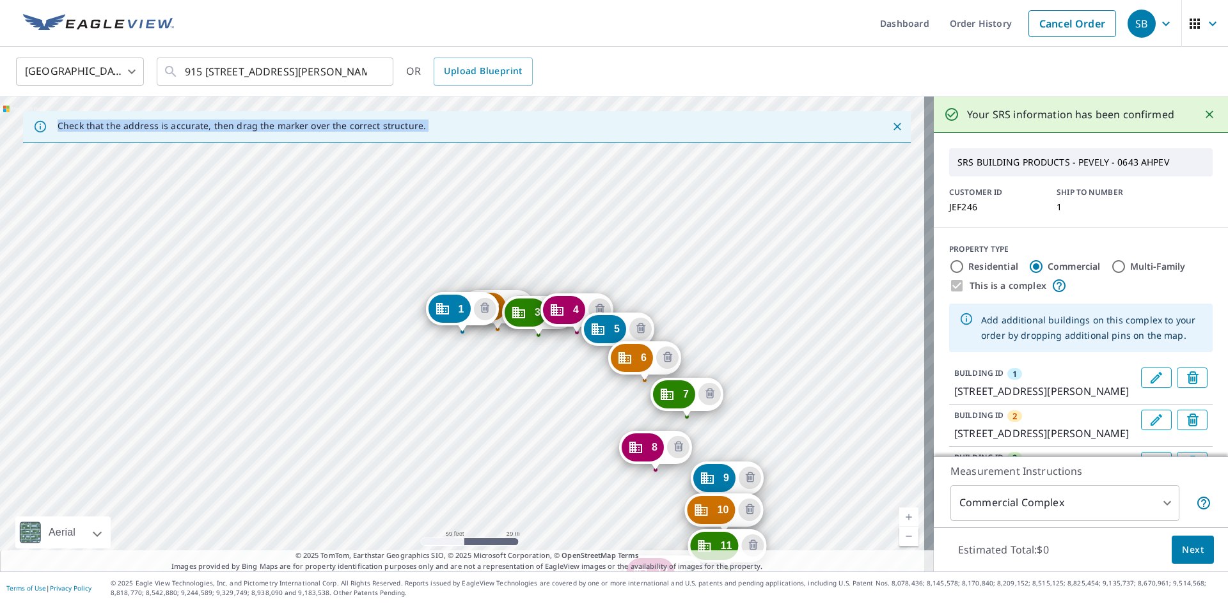
drag, startPoint x: 618, startPoint y: 497, endPoint x: 625, endPoint y: 389, distance: 108.3
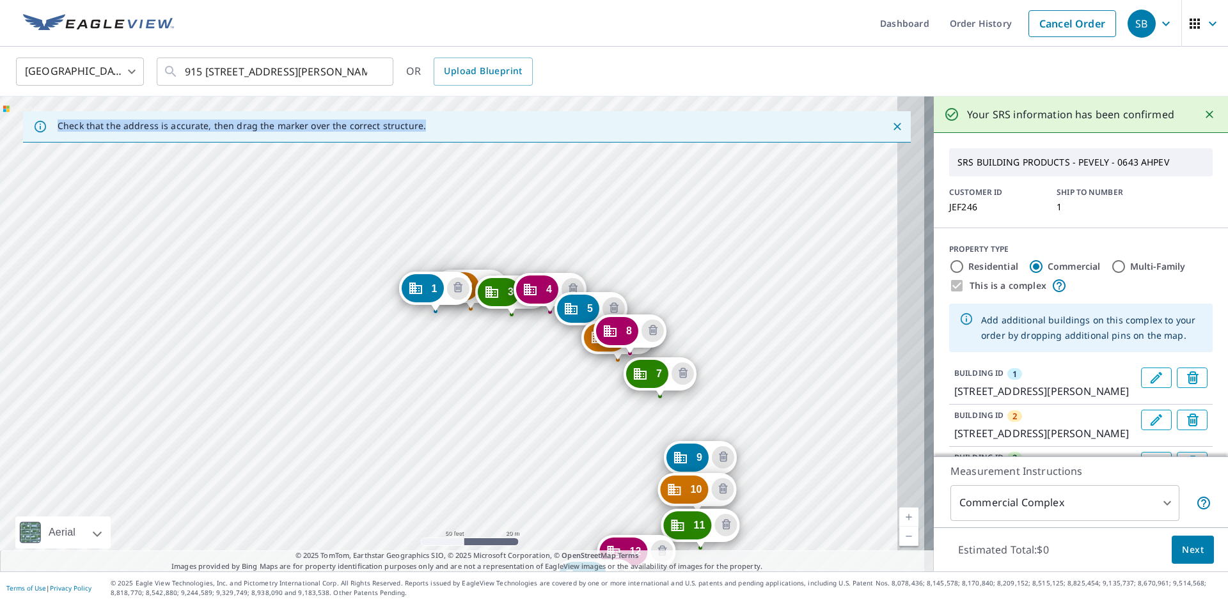
drag, startPoint x: 710, startPoint y: 460, endPoint x: 599, endPoint y: 368, distance: 144.8
click at [599, 368] on div "2 [GEOGRAPHIC_DATA][PERSON_NAME] 3 [STREET_ADDRESS][PERSON_NAME] 4 [GEOGRAPHIC_…" at bounding box center [467, 334] width 934 height 475
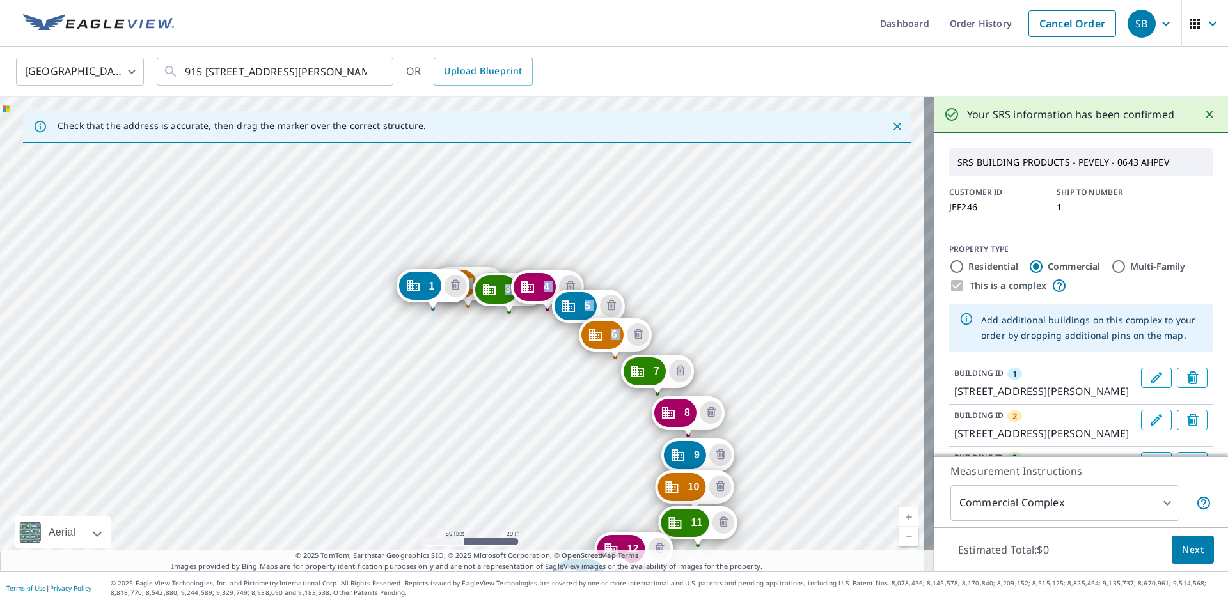
drag, startPoint x: 651, startPoint y: 337, endPoint x: 691, endPoint y: 414, distance: 87.2
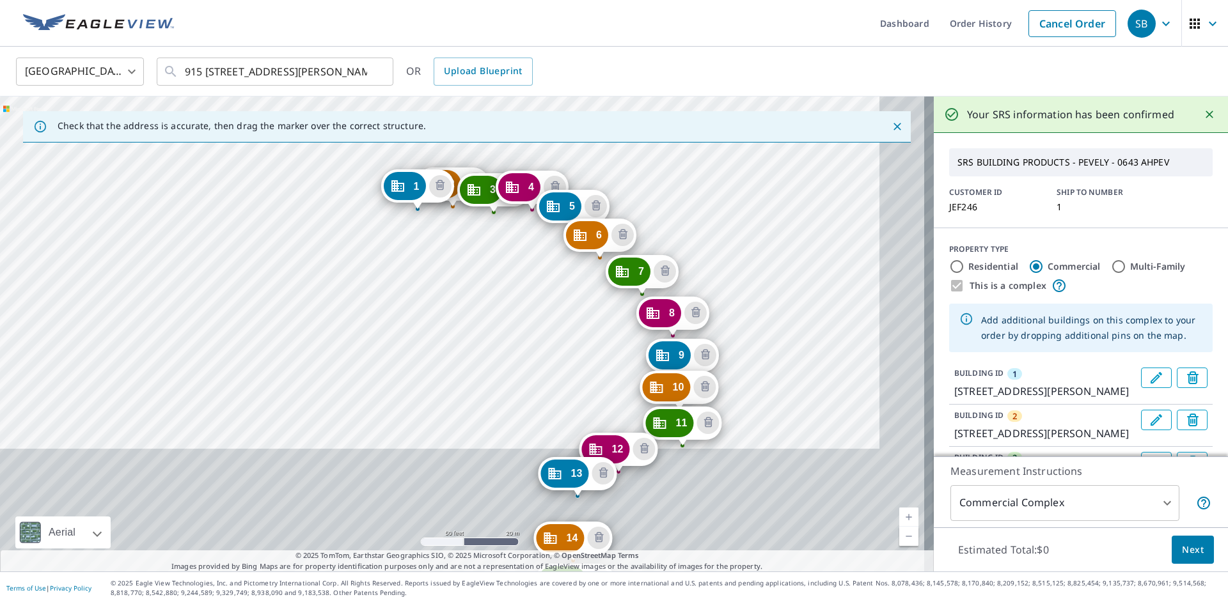
drag, startPoint x: 641, startPoint y: 483, endPoint x: 551, endPoint y: 286, distance: 216.9
click at [551, 286] on div "2 [GEOGRAPHIC_DATA][PERSON_NAME] 3 [STREET_ADDRESS][PERSON_NAME] 4 [GEOGRAPHIC_…" at bounding box center [467, 334] width 934 height 475
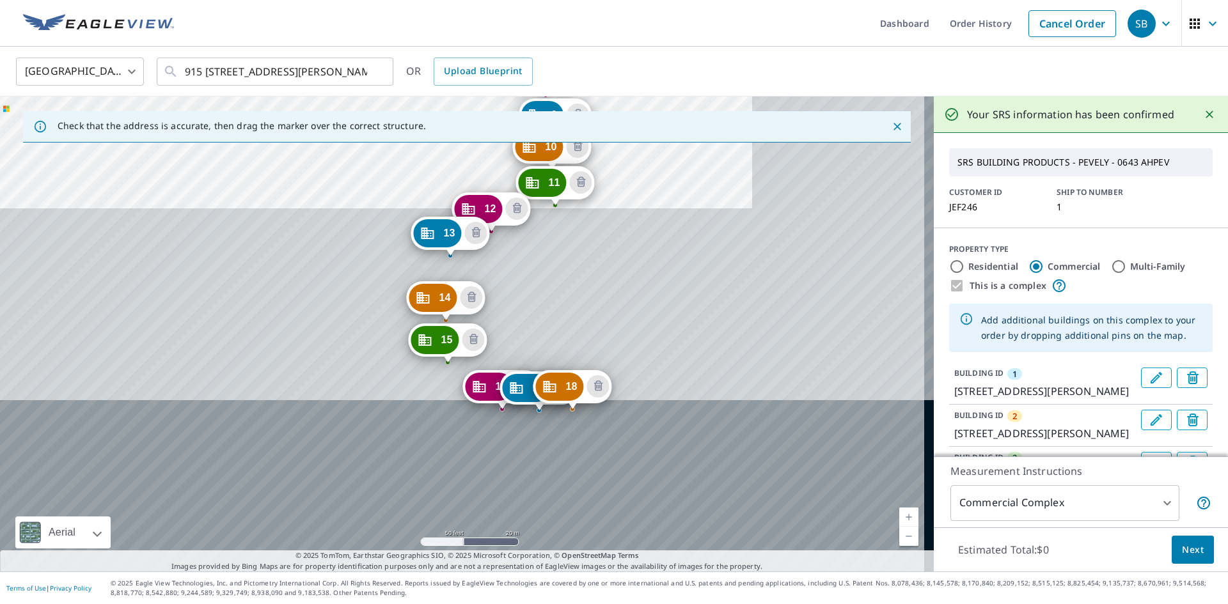
drag, startPoint x: 705, startPoint y: 453, endPoint x: 616, endPoint y: 302, distance: 175.4
click at [616, 302] on div "2 [GEOGRAPHIC_DATA][PERSON_NAME] 3 [STREET_ADDRESS][PERSON_NAME] 4 [GEOGRAPHIC_…" at bounding box center [467, 334] width 934 height 475
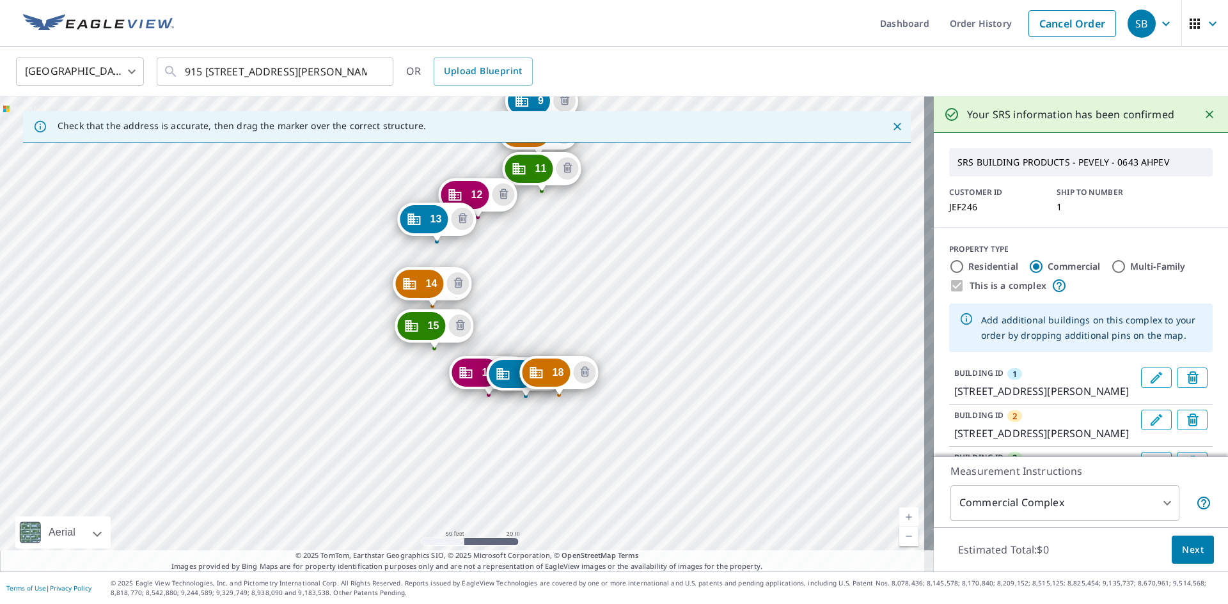
click at [578, 402] on div "2 [GEOGRAPHIC_DATA][PERSON_NAME] 3 [STREET_ADDRESS][PERSON_NAME] 4 [GEOGRAPHIC_…" at bounding box center [467, 334] width 934 height 475
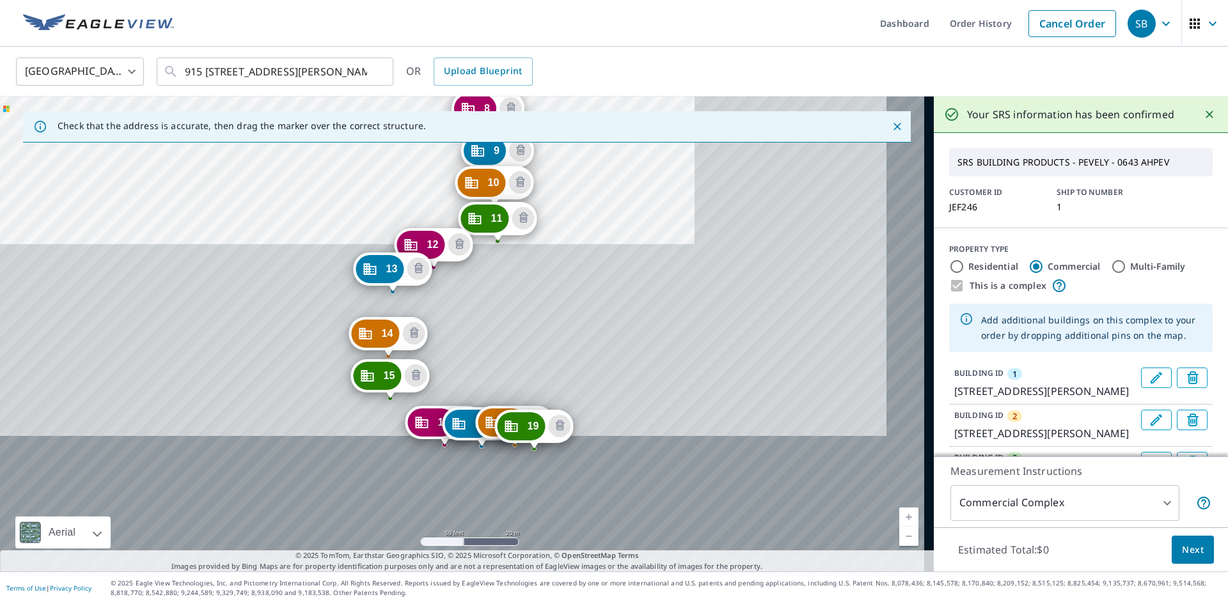
drag, startPoint x: 863, startPoint y: 493, endPoint x: 634, endPoint y: 166, distance: 399.9
click at [634, 166] on div "2 [GEOGRAPHIC_DATA][PERSON_NAME] 3 [STREET_ADDRESS][PERSON_NAME] 4 [GEOGRAPHIC_…" at bounding box center [467, 334] width 934 height 475
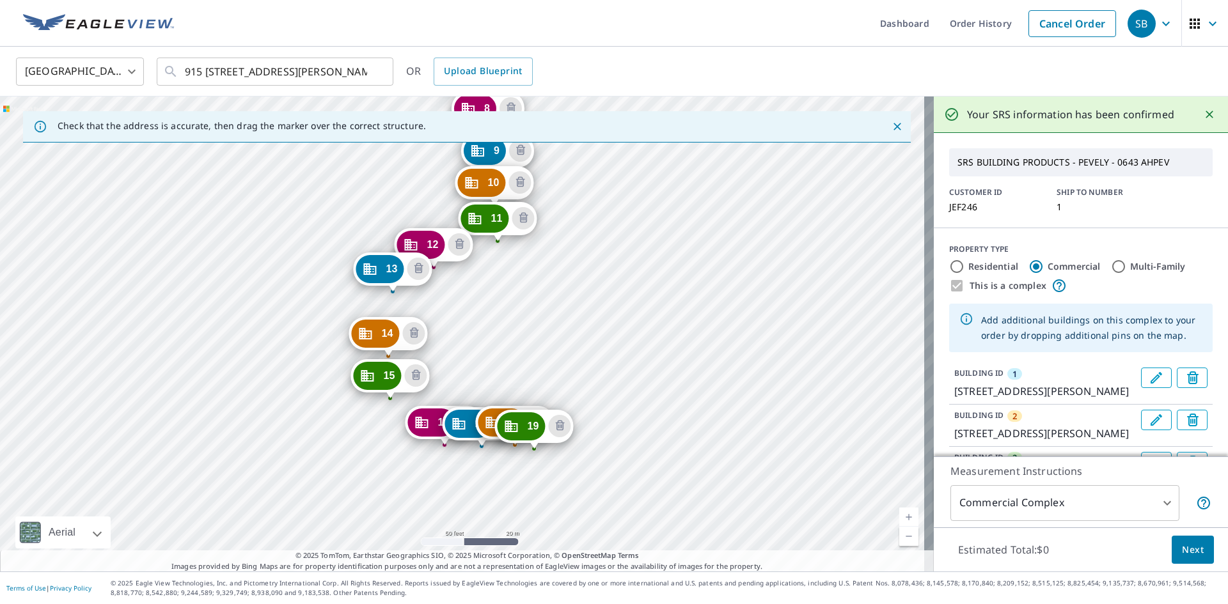
click at [549, 450] on div "2 [GEOGRAPHIC_DATA][PERSON_NAME] 3 [STREET_ADDRESS][PERSON_NAME] 4 [GEOGRAPHIC_…" at bounding box center [467, 334] width 934 height 475
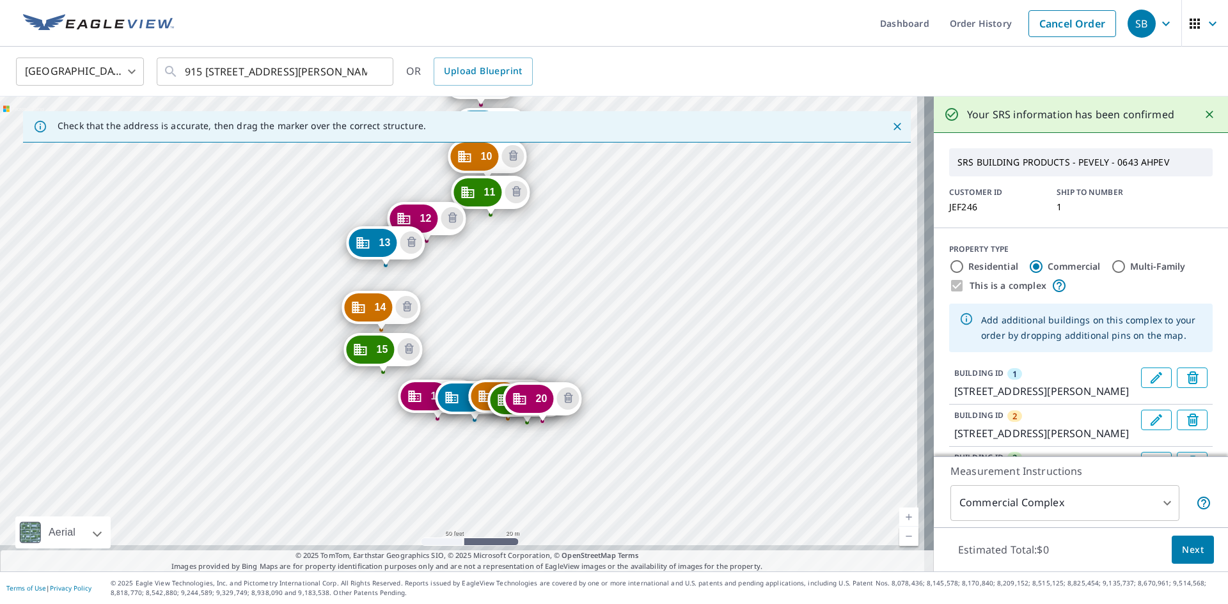
drag, startPoint x: 858, startPoint y: 459, endPoint x: 604, endPoint y: 79, distance: 457.7
click at [604, 79] on div "[GEOGRAPHIC_DATA] [GEOGRAPHIC_DATA] ​ [STREET_ADDRESS][PERSON_NAME] ​ OR Upload…" at bounding box center [614, 309] width 1228 height 525
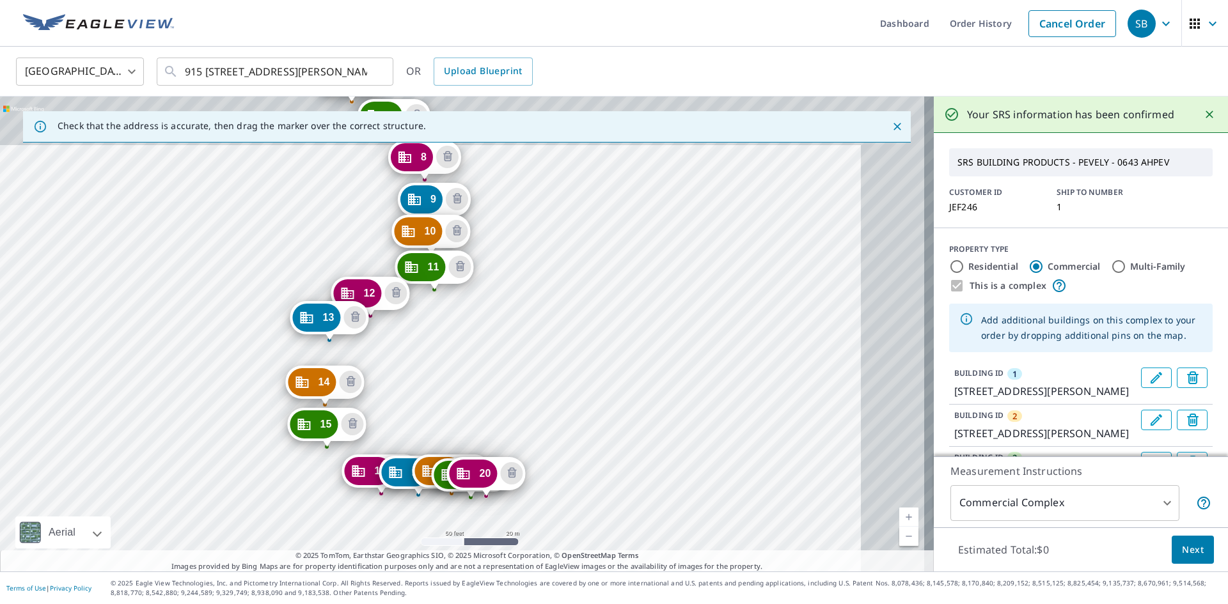
drag, startPoint x: 564, startPoint y: 313, endPoint x: 565, endPoint y: 180, distance: 133.0
click at [565, 180] on div "2 [GEOGRAPHIC_DATA][PERSON_NAME] 3 [STREET_ADDRESS][PERSON_NAME] 4 [GEOGRAPHIC_…" at bounding box center [467, 334] width 934 height 475
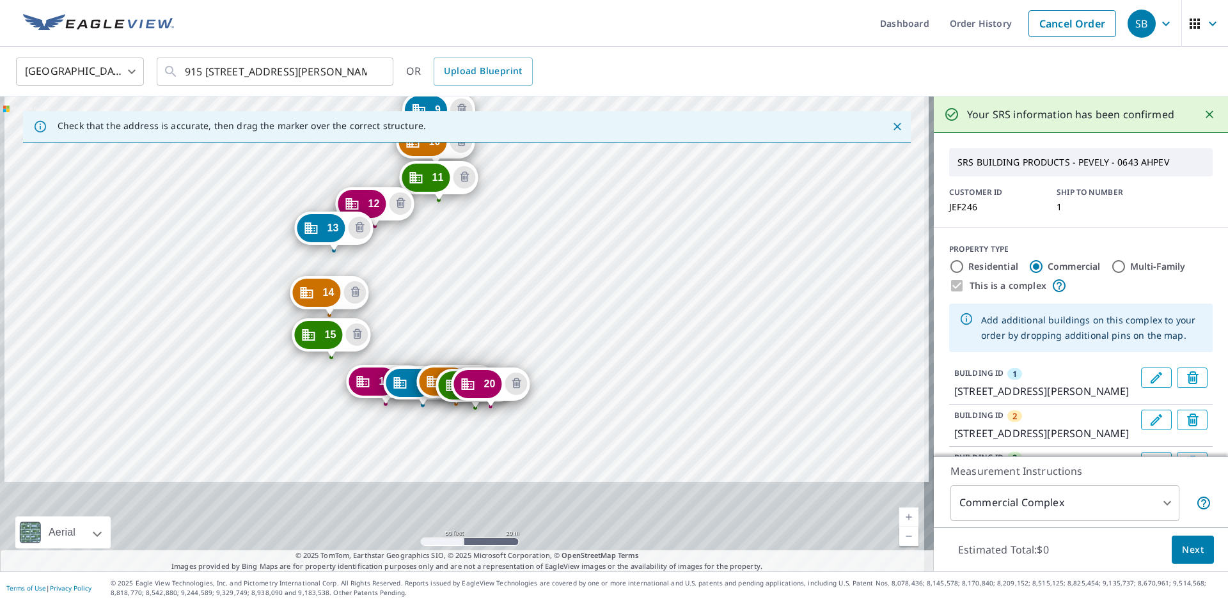
drag, startPoint x: 573, startPoint y: 462, endPoint x: 572, endPoint y: 392, distance: 69.7
click at [572, 392] on div "2 [GEOGRAPHIC_DATA][PERSON_NAME] 3 [STREET_ADDRESS][PERSON_NAME] 4 [GEOGRAPHIC_…" at bounding box center [467, 334] width 934 height 475
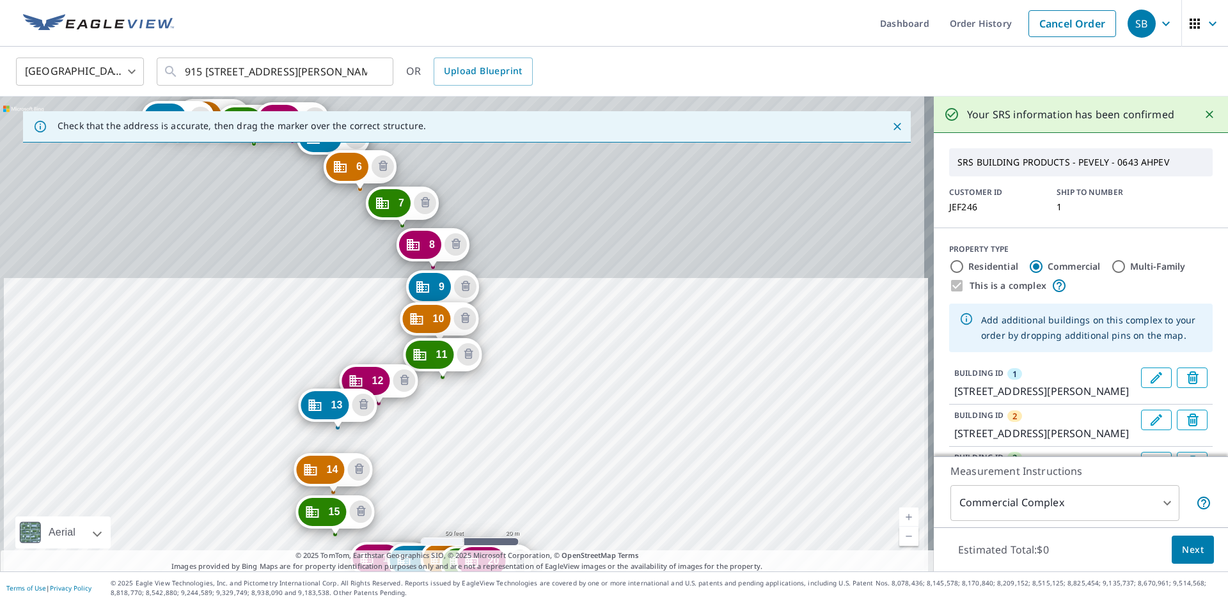
drag, startPoint x: 558, startPoint y: 292, endPoint x: 570, endPoint y: 531, distance: 239.5
click at [570, 538] on div "2 [GEOGRAPHIC_DATA][PERSON_NAME] 3 [STREET_ADDRESS][PERSON_NAME] 4 [GEOGRAPHIC_…" at bounding box center [467, 334] width 934 height 475
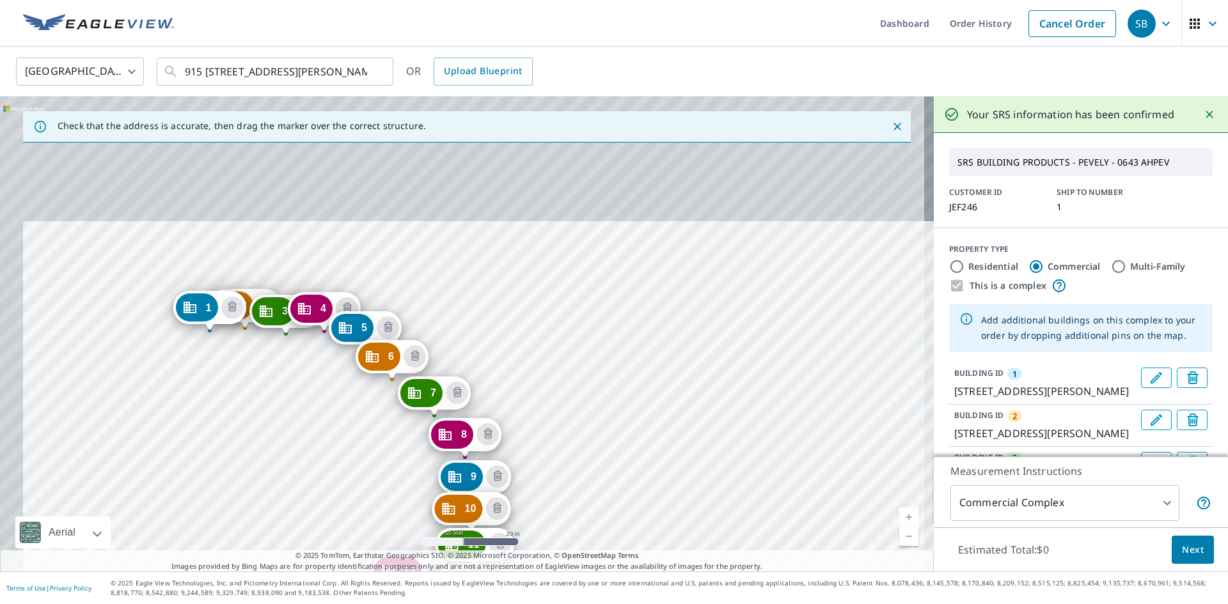
drag, startPoint x: 528, startPoint y: 301, endPoint x: 551, endPoint y: 425, distance: 126.8
click at [551, 425] on div "2 [GEOGRAPHIC_DATA][PERSON_NAME] 3 [STREET_ADDRESS][PERSON_NAME] 4 [GEOGRAPHIC_…" at bounding box center [467, 334] width 934 height 475
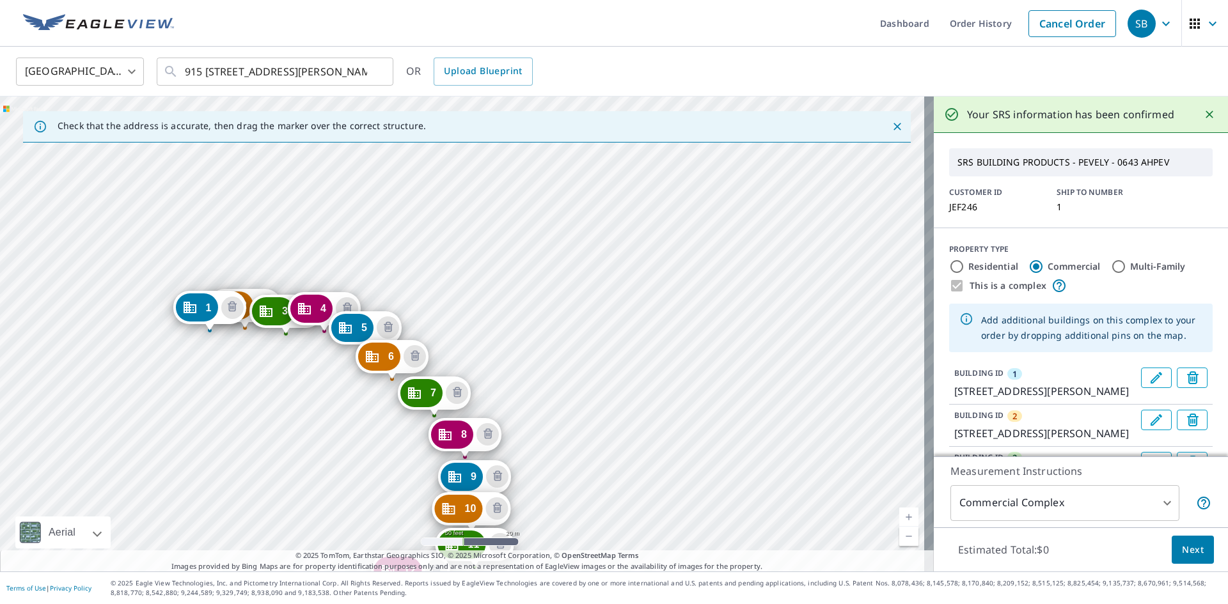
click at [492, 266] on div "2 [GEOGRAPHIC_DATA][PERSON_NAME] 3 [STREET_ADDRESS][PERSON_NAME] 4 [GEOGRAPHIC_…" at bounding box center [467, 334] width 934 height 475
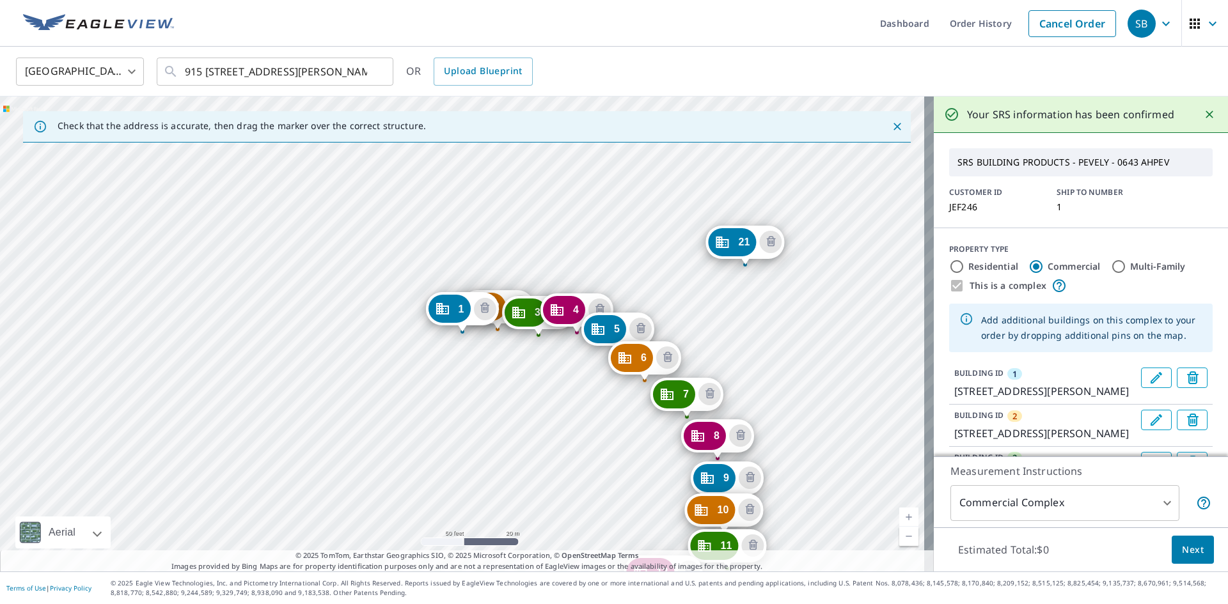
click at [775, 297] on div "2 [GEOGRAPHIC_DATA][PERSON_NAME] 3 [STREET_ADDRESS][PERSON_NAME] 4 [GEOGRAPHIC_…" at bounding box center [467, 334] width 934 height 475
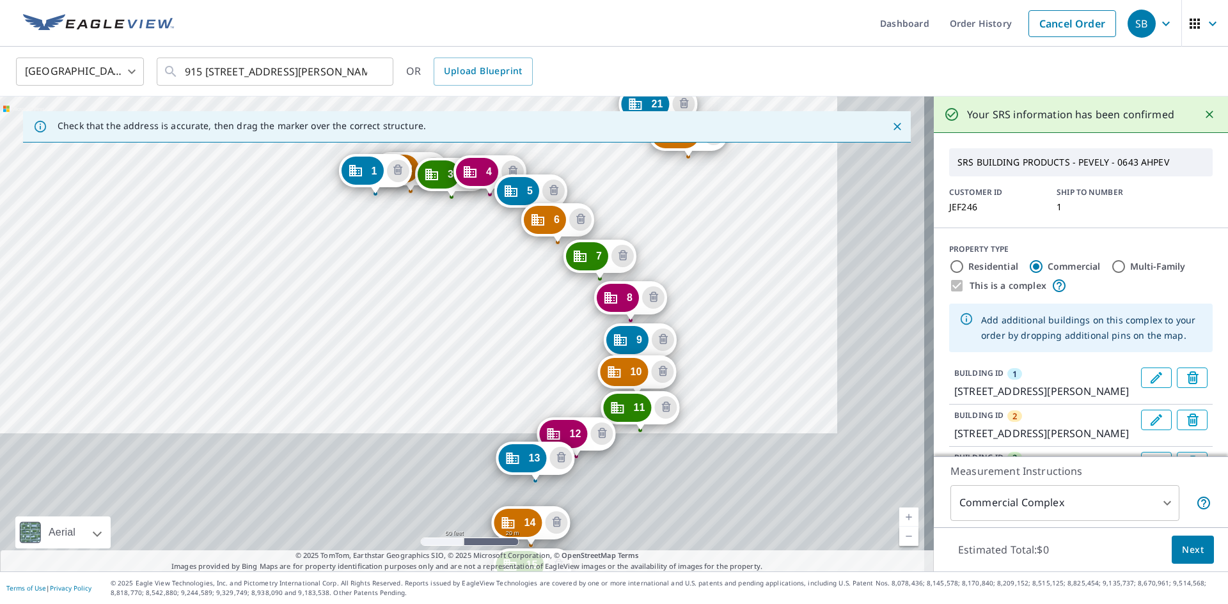
drag, startPoint x: 787, startPoint y: 444, endPoint x: 694, endPoint y: 301, distance: 171.0
click at [694, 301] on div "2 [GEOGRAPHIC_DATA][PERSON_NAME] 3 [STREET_ADDRESS][PERSON_NAME] 4 [GEOGRAPHIC_…" at bounding box center [467, 334] width 934 height 475
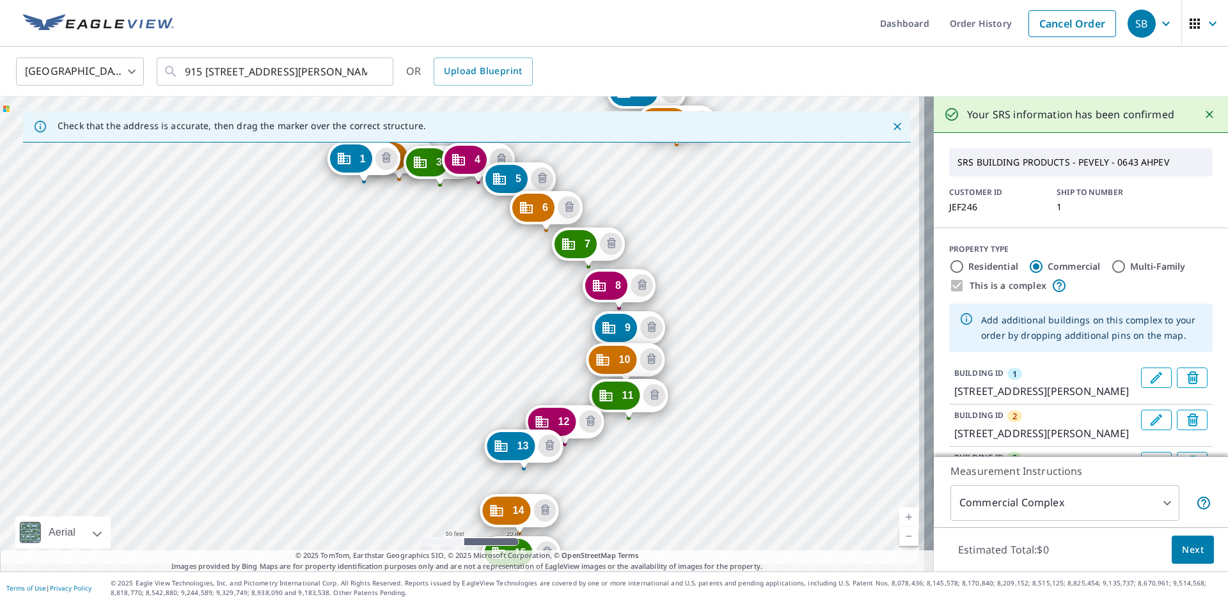
drag, startPoint x: 419, startPoint y: 255, endPoint x: 414, endPoint y: 248, distance: 8.7
click at [414, 248] on div "2 [GEOGRAPHIC_DATA][PERSON_NAME] 3 [STREET_ADDRESS][PERSON_NAME] 4 [GEOGRAPHIC_…" at bounding box center [467, 334] width 934 height 475
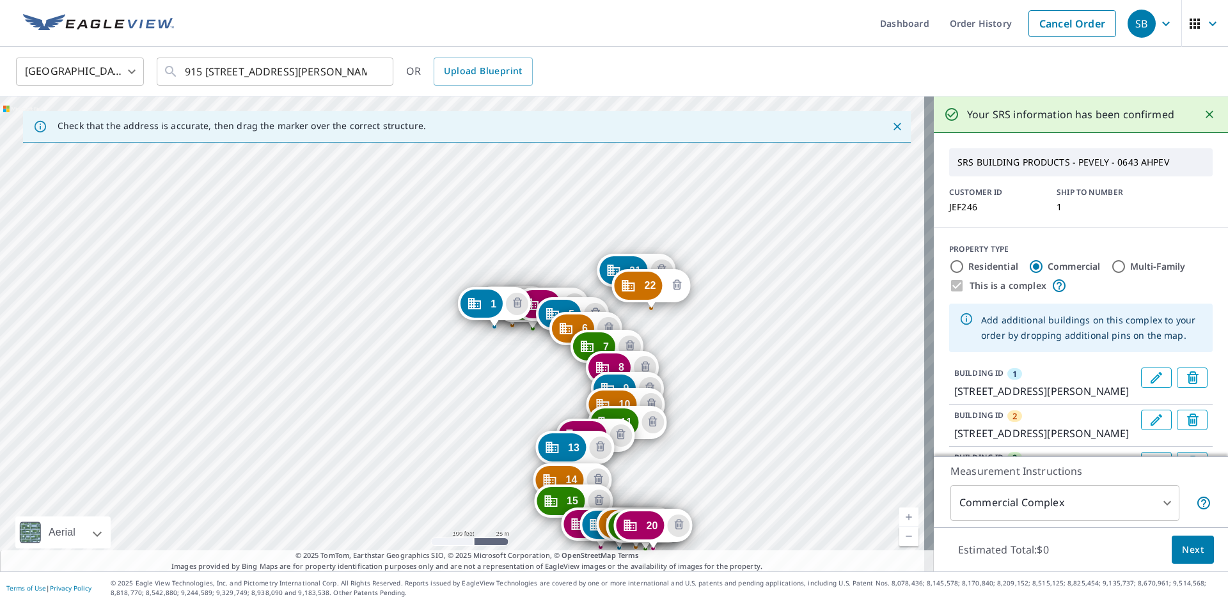
click at [679, 283] on icon "Delete building 22" at bounding box center [676, 285] width 15 height 15
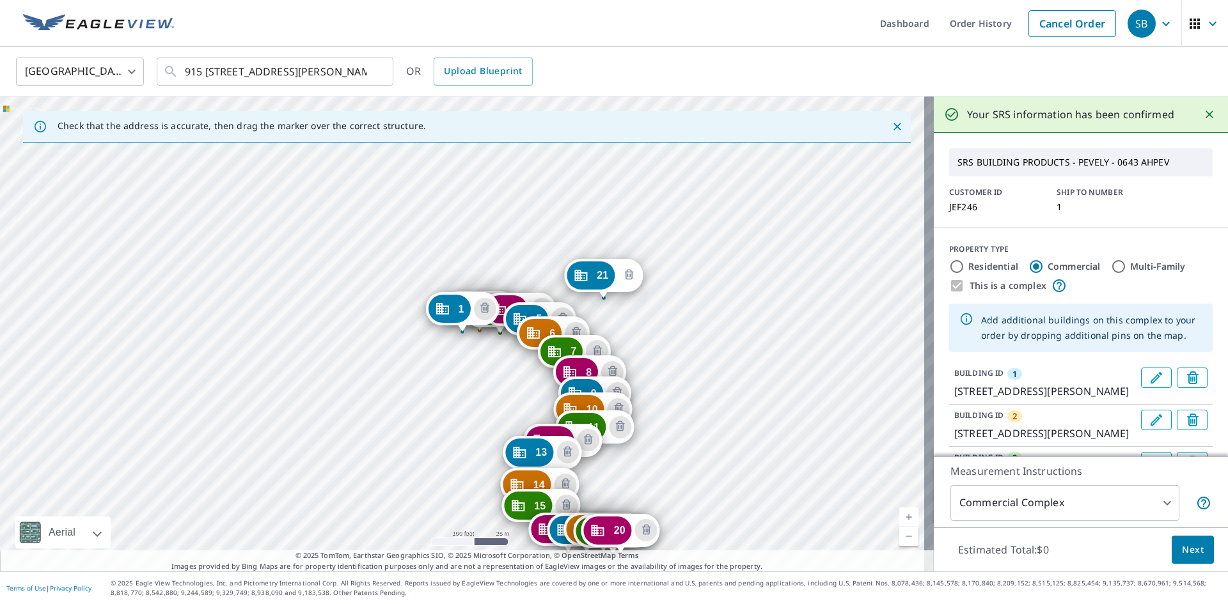
click at [630, 270] on icon "Delete building 21" at bounding box center [629, 275] width 15 height 15
click at [651, 531] on icon "Delete building 20" at bounding box center [645, 530] width 15 height 15
click at [639, 534] on icon "Delete building 19" at bounding box center [637, 531] width 15 height 15
click at [633, 528] on icon "Delete building 18" at bounding box center [628, 529] width 15 height 15
click at [617, 528] on icon "Delete building 17" at bounding box center [611, 529] width 15 height 15
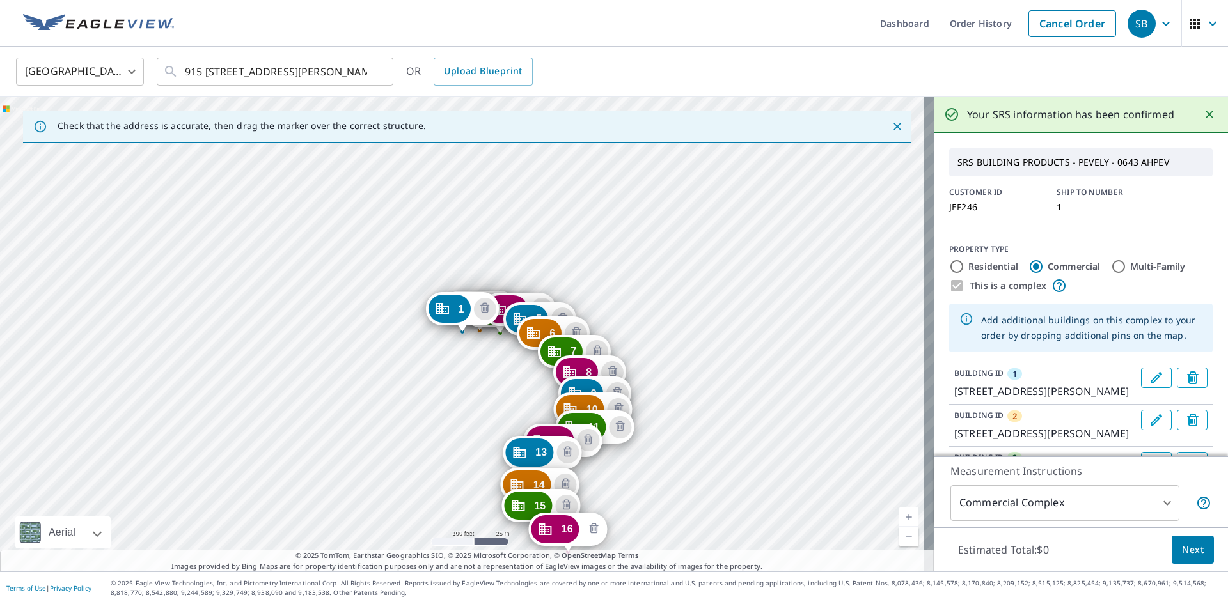
click at [597, 526] on icon "Delete building 16" at bounding box center [593, 528] width 9 height 10
click at [571, 504] on icon "Delete building 15" at bounding box center [566, 505] width 15 height 15
click at [565, 480] on icon "Delete building 14" at bounding box center [565, 484] width 15 height 15
click at [564, 450] on icon "Delete building 13" at bounding box center [567, 452] width 15 height 15
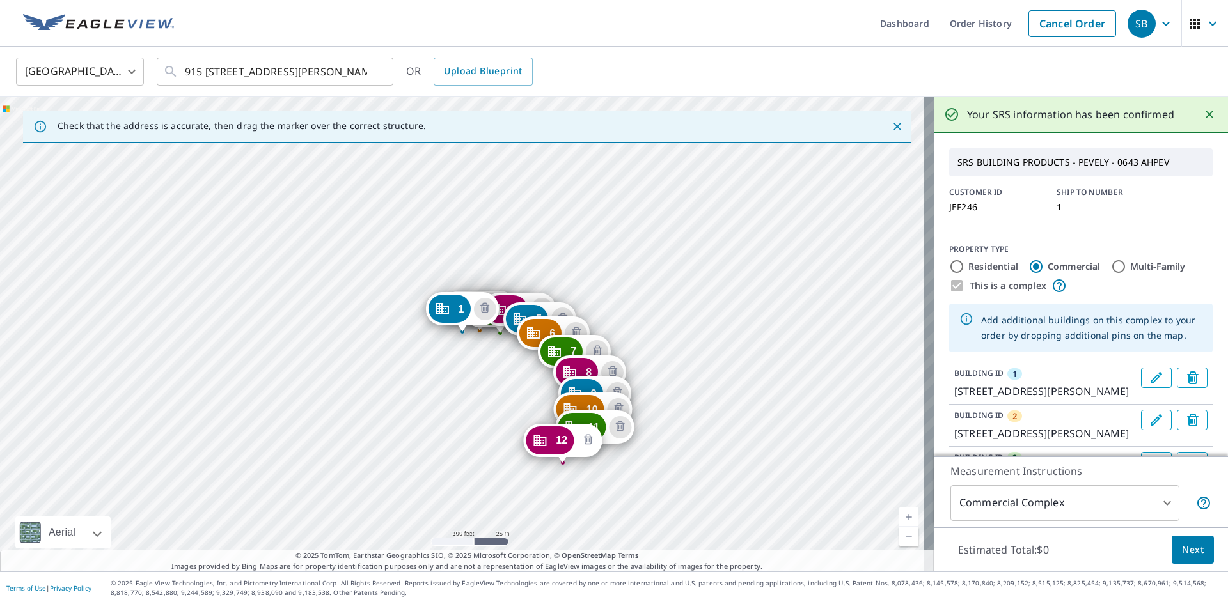
click at [584, 443] on icon "Delete building 12" at bounding box center [588, 440] width 15 height 15
click at [617, 430] on icon "Delete building 11" at bounding box center [620, 426] width 15 height 15
drag, startPoint x: 618, startPoint y: 411, endPoint x: 618, endPoint y: 401, distance: 9.6
click at [618, 407] on icon "Delete building 10" at bounding box center [618, 409] width 15 height 15
click at [615, 386] on icon "Delete building 9" at bounding box center [616, 393] width 15 height 15
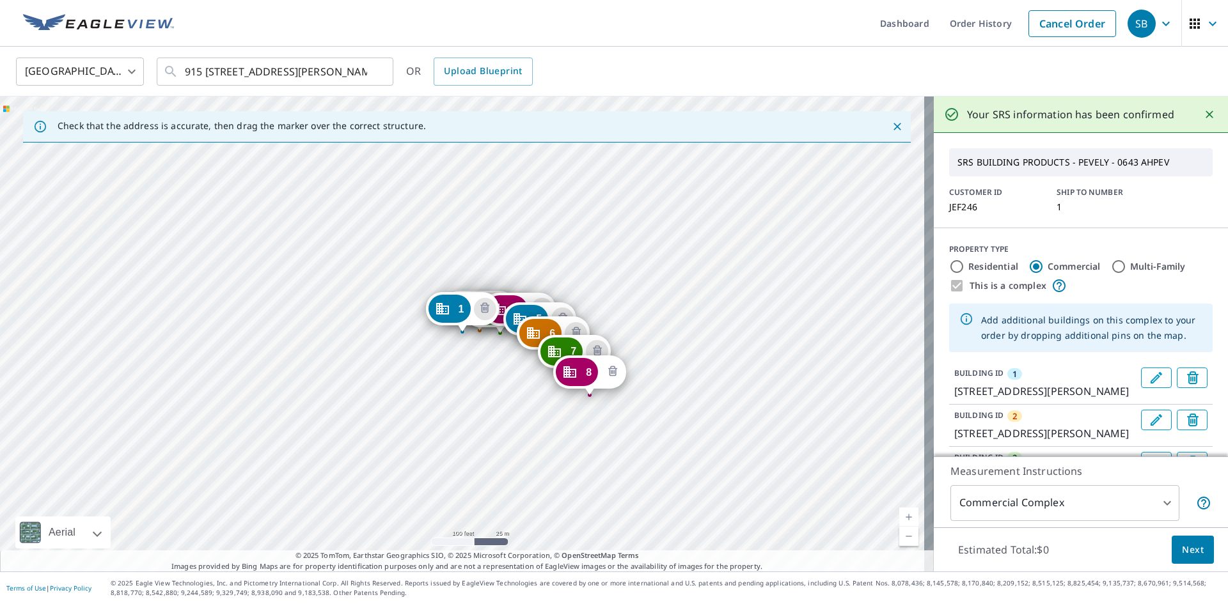
click at [609, 367] on icon "Delete building 8" at bounding box center [612, 371] width 15 height 15
click at [601, 354] on icon "Delete building 7" at bounding box center [597, 351] width 15 height 15
click at [572, 333] on icon "Delete building 6" at bounding box center [575, 332] width 15 height 15
click at [555, 317] on icon "Delete building 5" at bounding box center [562, 318] width 15 height 15
click at [542, 312] on icon "Delete building 4" at bounding box center [542, 309] width 15 height 15
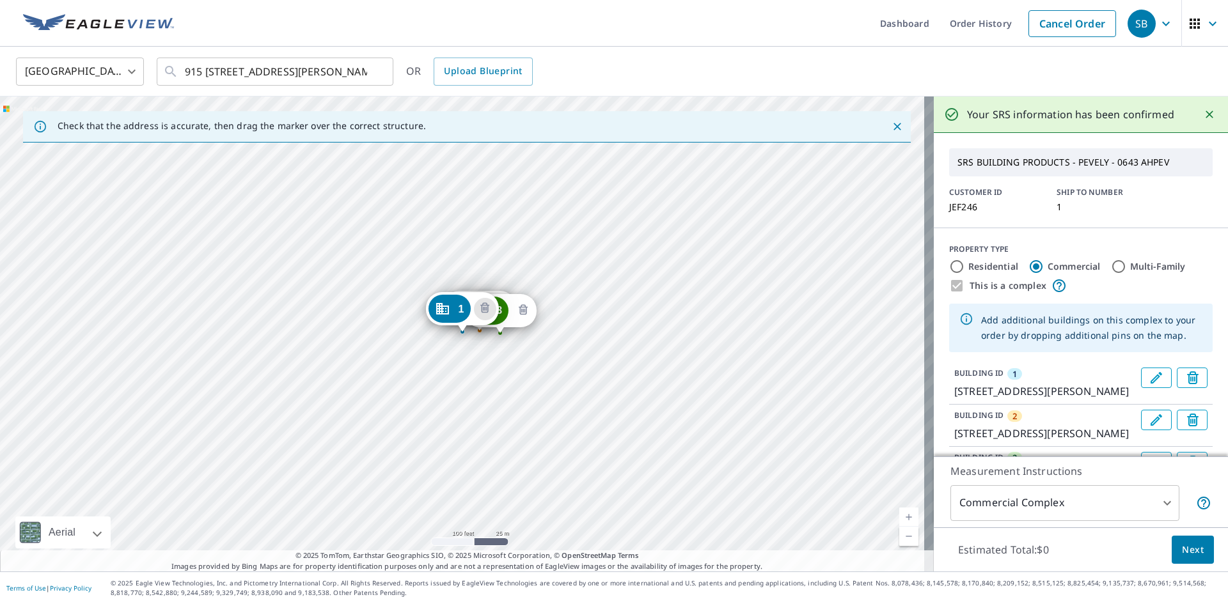
click at [519, 308] on icon "Delete building 3" at bounding box center [522, 310] width 15 height 15
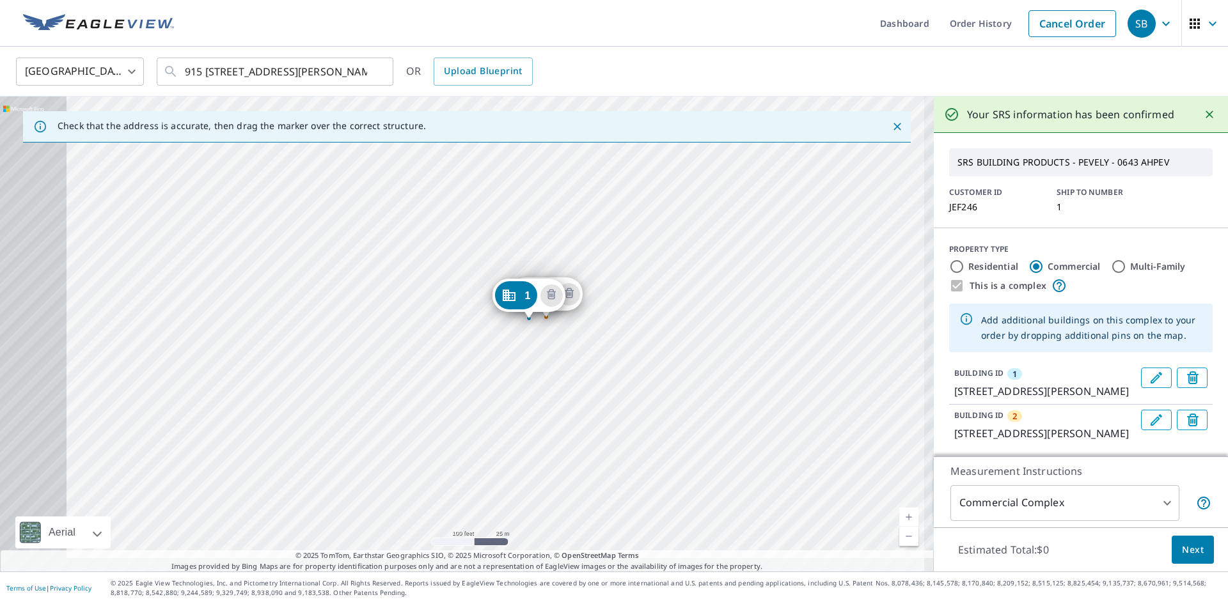
drag, startPoint x: 542, startPoint y: 368, endPoint x: 610, endPoint y: 354, distance: 69.7
click at [610, 354] on div "2 [STREET_ADDRESS][PERSON_NAME] 1 [STREET_ADDRESS][PERSON_NAME]" at bounding box center [467, 334] width 934 height 475
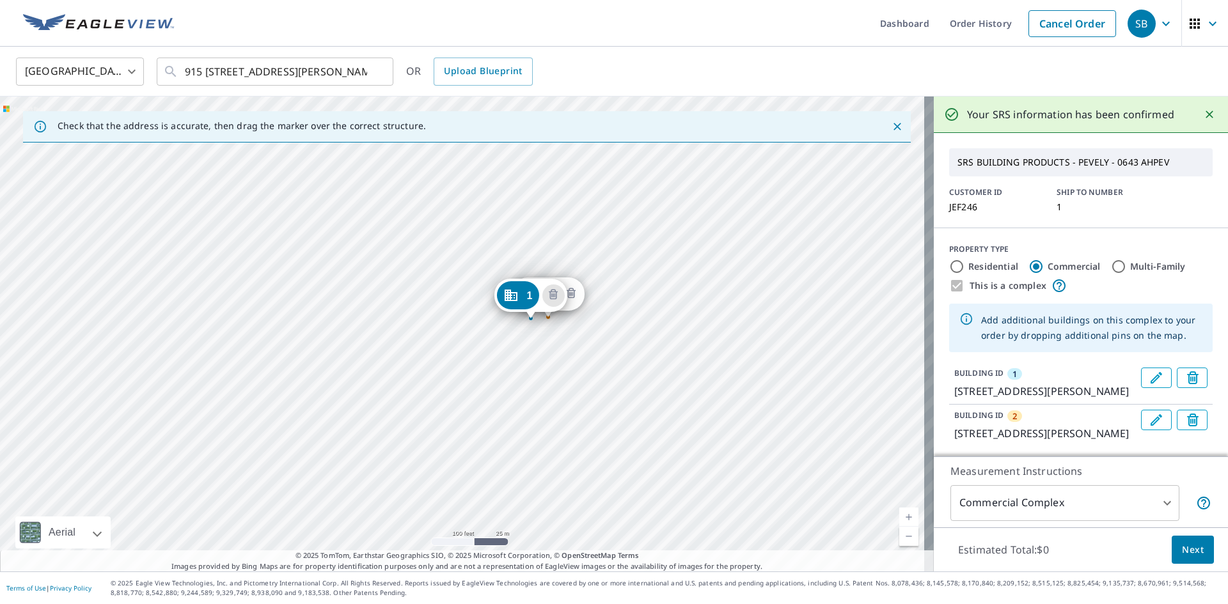
click at [568, 296] on icon "Delete building 2" at bounding box center [570, 293] width 15 height 15
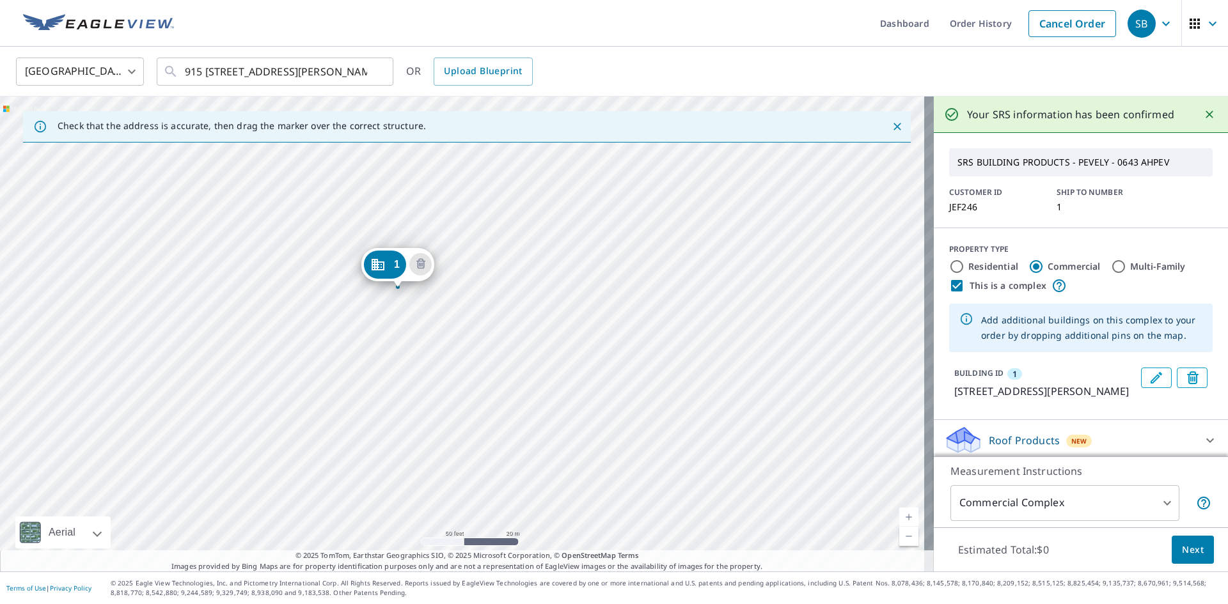
click at [630, 377] on div "1 [STREET_ADDRESS][PERSON_NAME]" at bounding box center [467, 334] width 934 height 475
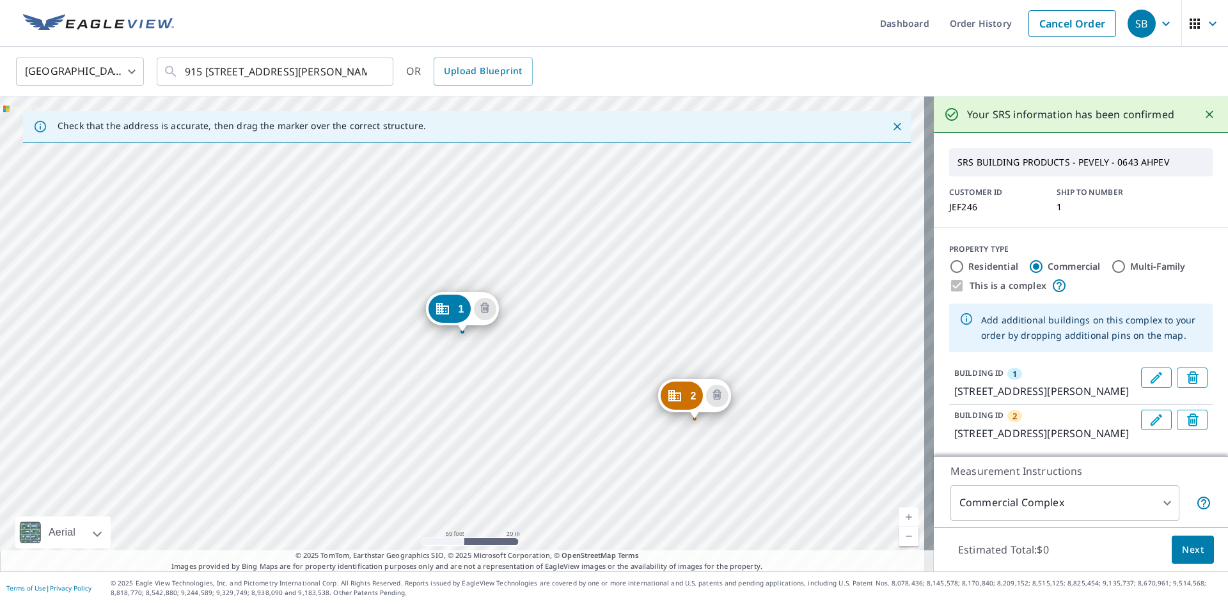
click at [718, 458] on div "2 [STREET_ADDRESS][PERSON_NAME] 1 [STREET_ADDRESS][PERSON_NAME]" at bounding box center [467, 334] width 934 height 475
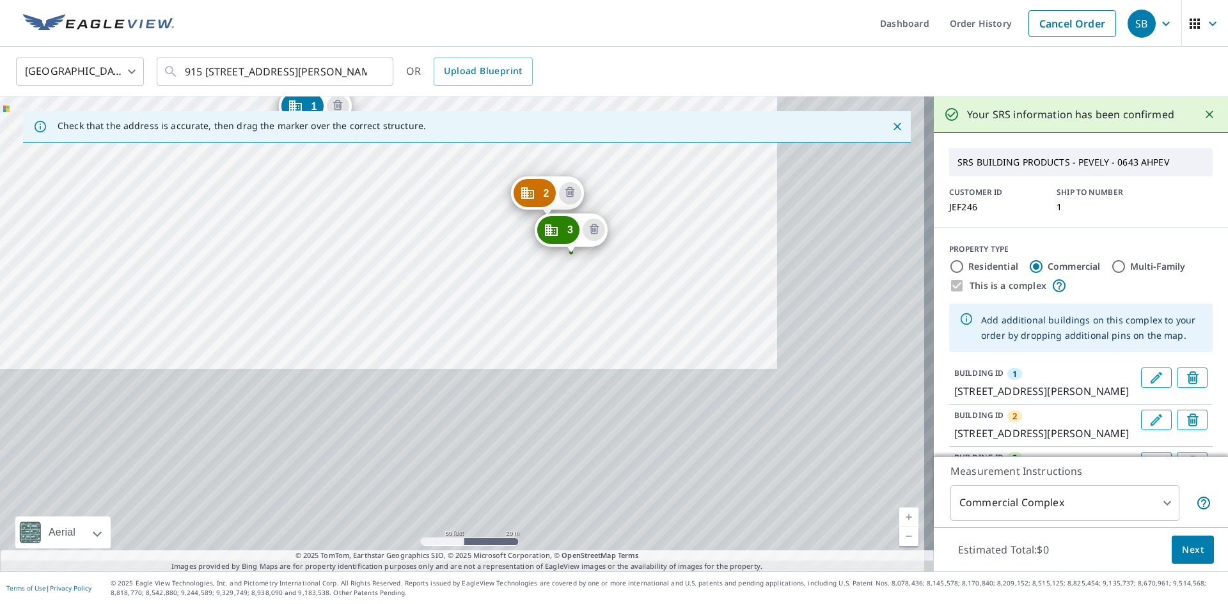
drag, startPoint x: 755, startPoint y: 506, endPoint x: 608, endPoint y: 303, distance: 250.4
click at [608, 303] on div "2 [STREET_ADDRESS][PERSON_NAME] 3 [STREET_ADDRESS][PERSON_NAME] 1 [STREET_ADDRE…" at bounding box center [467, 334] width 934 height 475
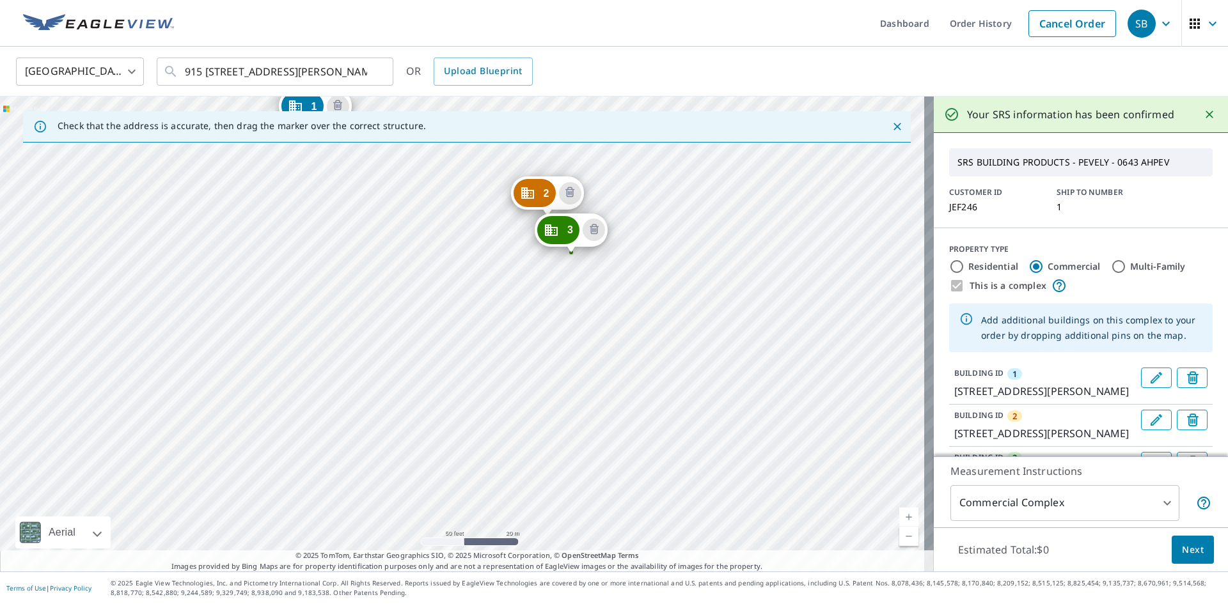
click at [579, 306] on div "2 [STREET_ADDRESS][PERSON_NAME] 3 [STREET_ADDRESS][PERSON_NAME] 1 [STREET_ADDRE…" at bounding box center [467, 334] width 934 height 475
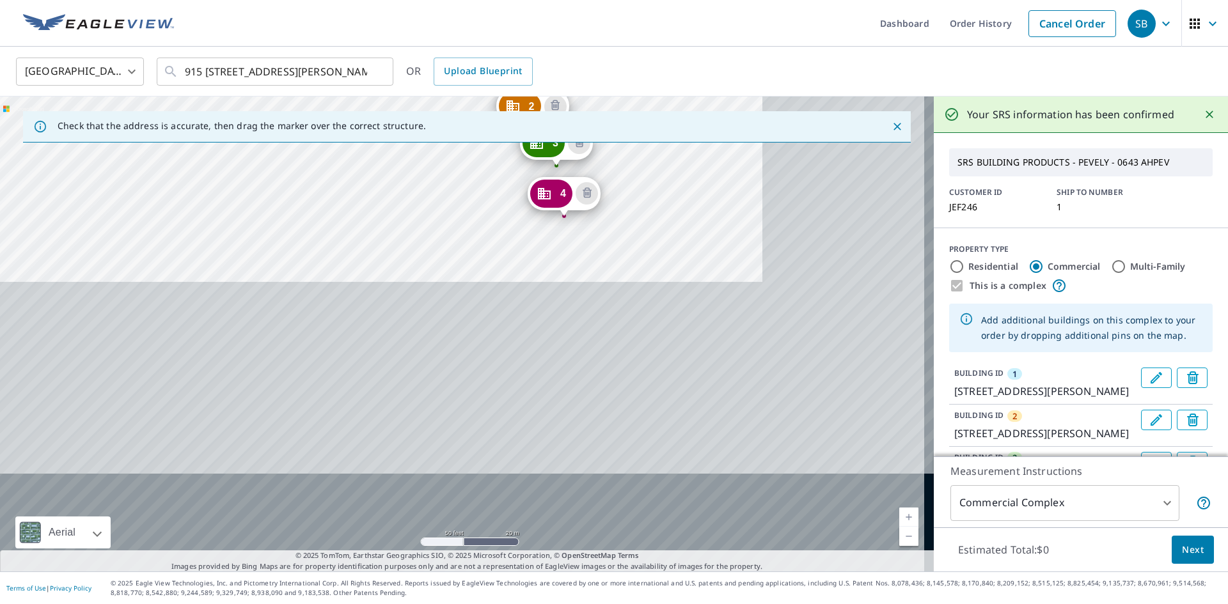
drag, startPoint x: 852, startPoint y: 487, endPoint x: 690, endPoint y: 197, distance: 331.8
click at [690, 197] on div "2 [STREET_ADDRESS][PERSON_NAME] 3 [STREET_ADDRESS][PERSON_NAME] 4 [STREET_ADDRE…" at bounding box center [467, 334] width 934 height 475
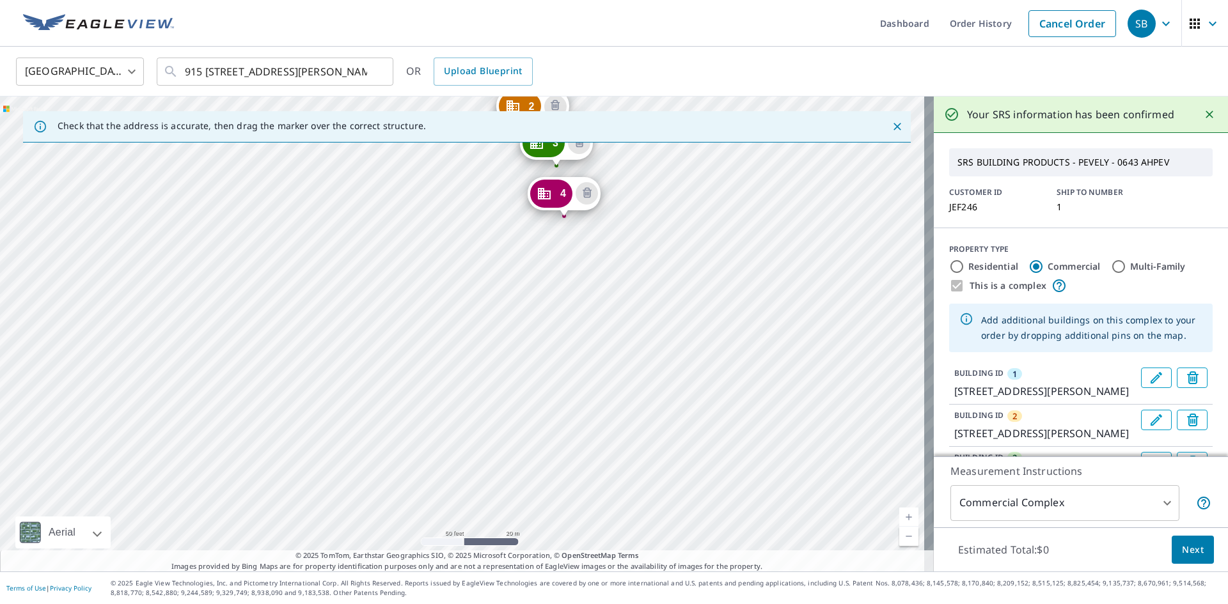
click at [565, 246] on div "2 [STREET_ADDRESS][PERSON_NAME] 3 [STREET_ADDRESS][PERSON_NAME] 4 [STREET_ADDRE…" at bounding box center [467, 334] width 934 height 475
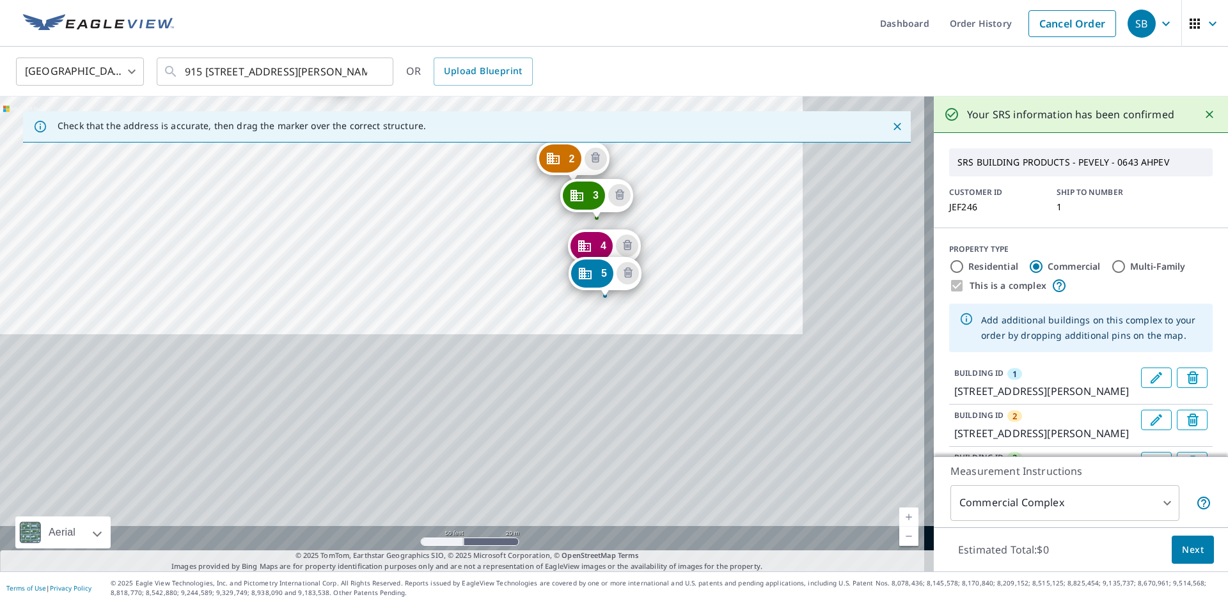
drag, startPoint x: 841, startPoint y: 450, endPoint x: 705, endPoint y: 174, distance: 307.4
click at [705, 174] on div "2 [STREET_ADDRESS][PERSON_NAME] 3 [STREET_ADDRESS][PERSON_NAME] 4 [STREET_ADDRE…" at bounding box center [467, 334] width 934 height 475
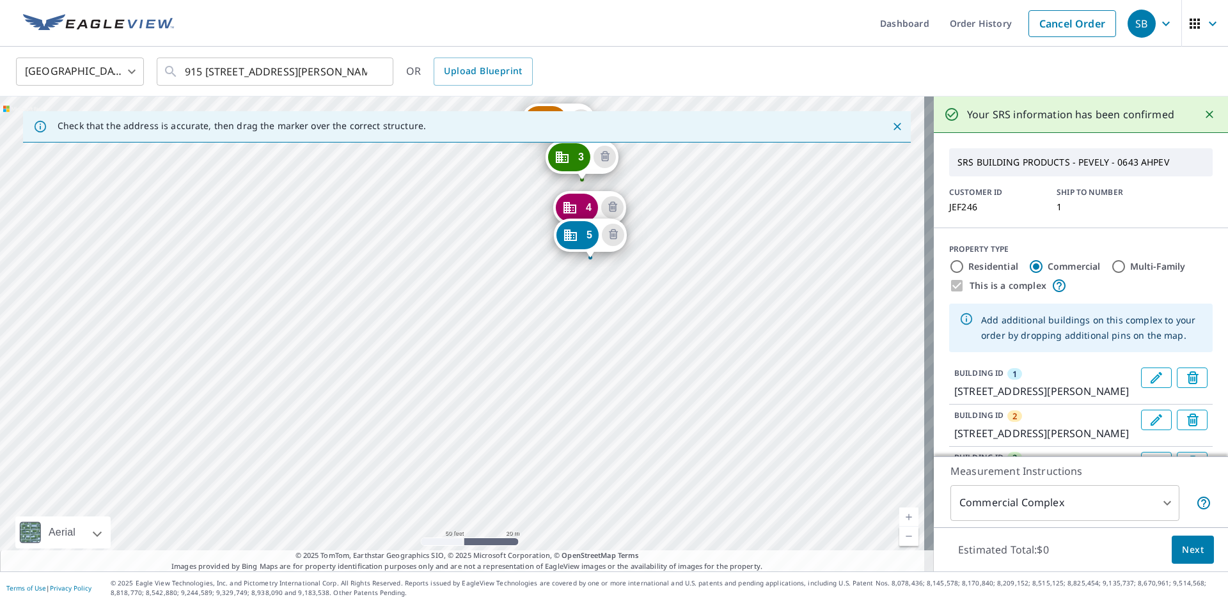
click at [594, 304] on div "2 [STREET_ADDRESS][PERSON_NAME] 3 [STREET_ADDRESS][PERSON_NAME] 4 [STREET_ADDRE…" at bounding box center [467, 334] width 934 height 475
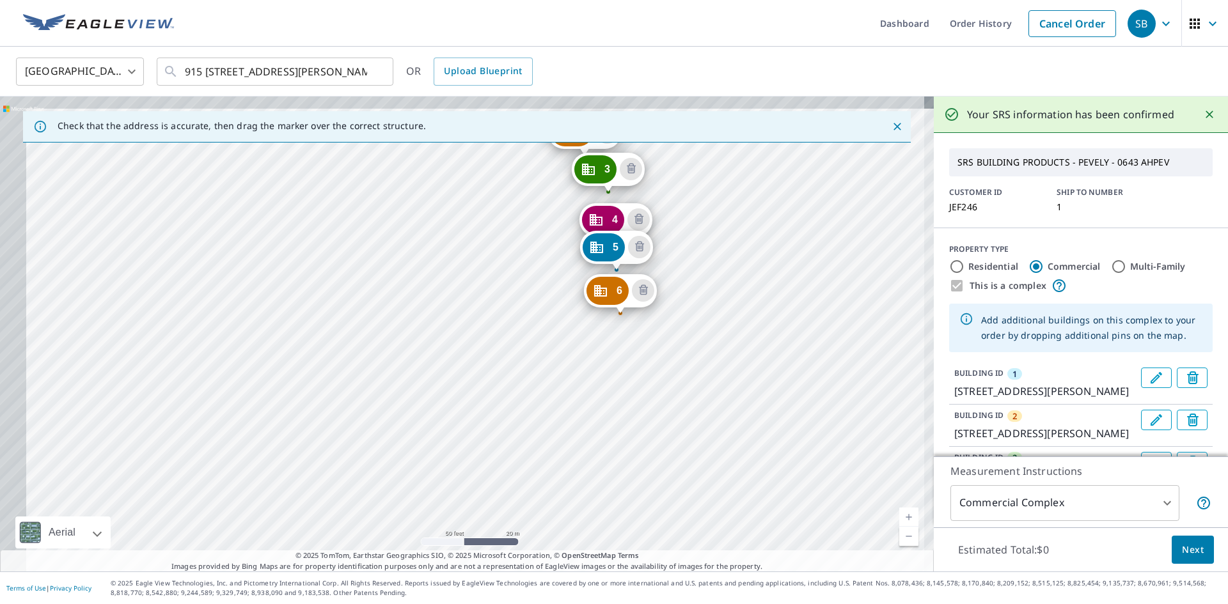
drag, startPoint x: 817, startPoint y: 475, endPoint x: 678, endPoint y: 160, distance: 344.4
click at [678, 160] on div "2 [STREET_ADDRESS][PERSON_NAME] 3 [STREET_ADDRESS][PERSON_NAME] 4 [STREET_ADDRE…" at bounding box center [467, 334] width 934 height 475
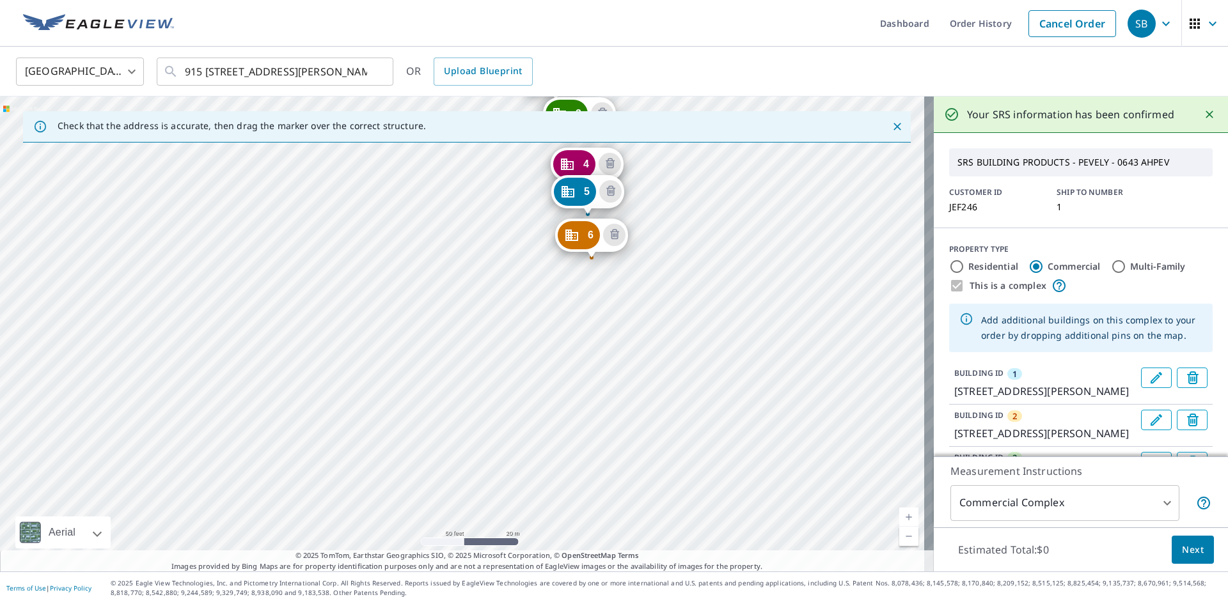
click at [533, 457] on div "2 [STREET_ADDRESS][PERSON_NAME] 3 [STREET_ADDRESS][PERSON_NAME] 4 [STREET_ADDRE…" at bounding box center [467, 334] width 934 height 475
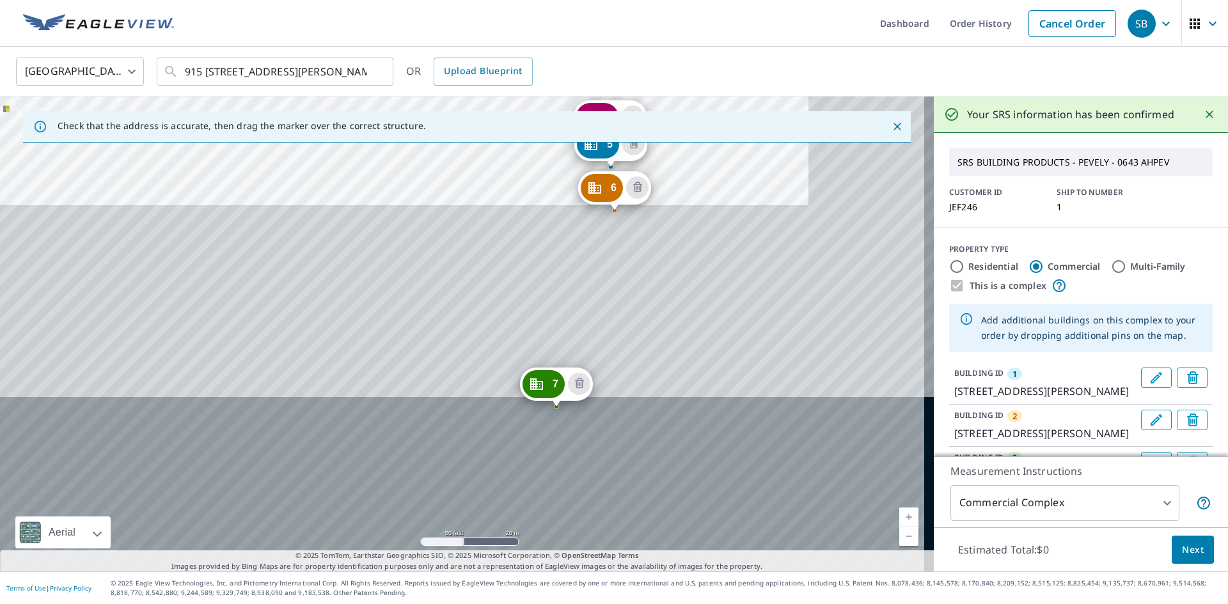
drag, startPoint x: 627, startPoint y: 517, endPoint x: 503, endPoint y: 129, distance: 407.3
click at [503, 129] on div "Check that the address is accurate, then drag the marker over the correct struc…" at bounding box center [467, 334] width 934 height 475
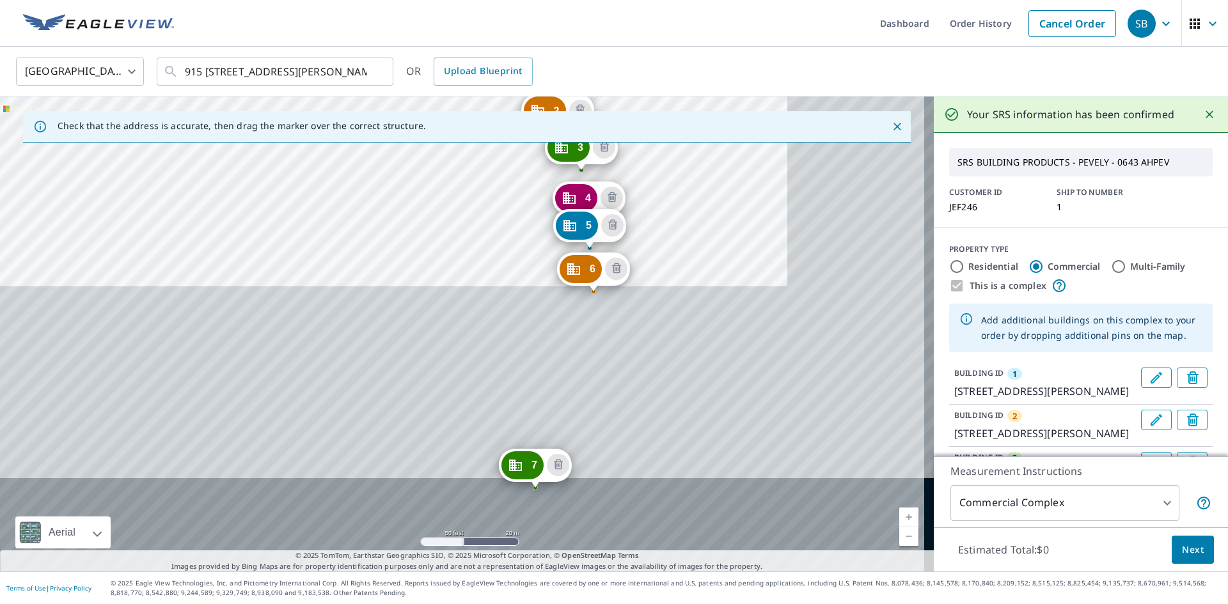
drag, startPoint x: 490, startPoint y: 265, endPoint x: 486, endPoint y: 223, distance: 42.4
click at [488, 223] on div "2 [STREET_ADDRESS][PERSON_NAME] 3 [STREET_ADDRESS][PERSON_NAME] 4 [STREET_ADDRE…" at bounding box center [467, 334] width 934 height 475
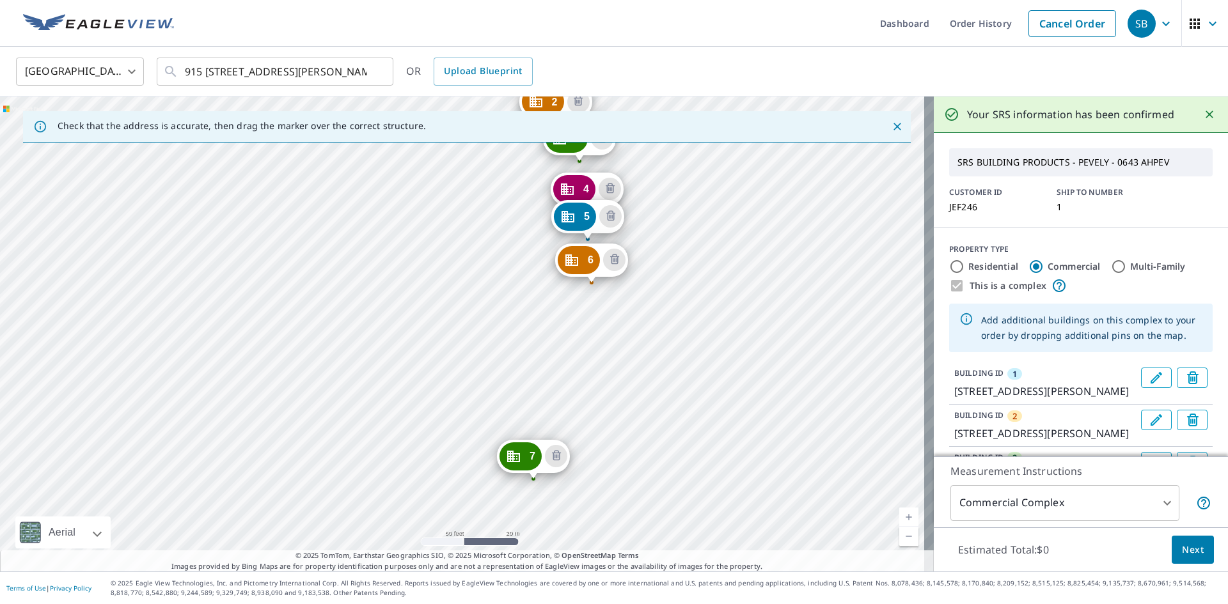
click at [574, 478] on div "2 [STREET_ADDRESS][PERSON_NAME] 3 [STREET_ADDRESS][PERSON_NAME] 4 [STREET_ADDRE…" at bounding box center [467, 334] width 934 height 475
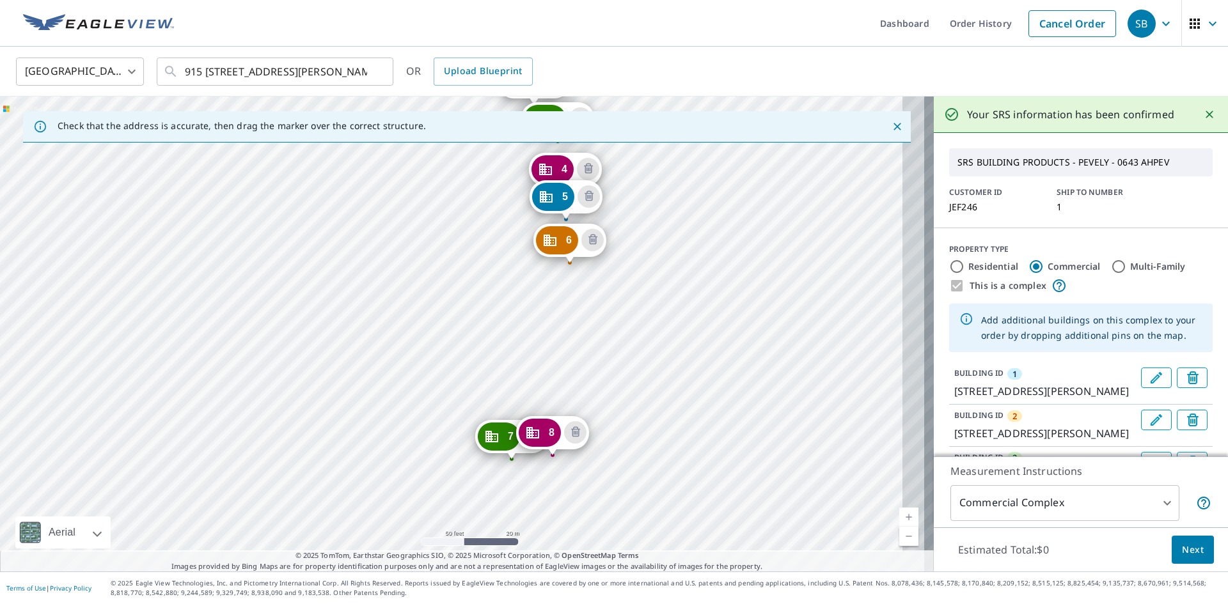
drag, startPoint x: 626, startPoint y: 512, endPoint x: 464, endPoint y: 175, distance: 373.2
click at [464, 175] on div "2 [STREET_ADDRESS][PERSON_NAME] 3 [STREET_ADDRESS][PERSON_NAME] 4 [STREET_ADDRE…" at bounding box center [467, 334] width 934 height 475
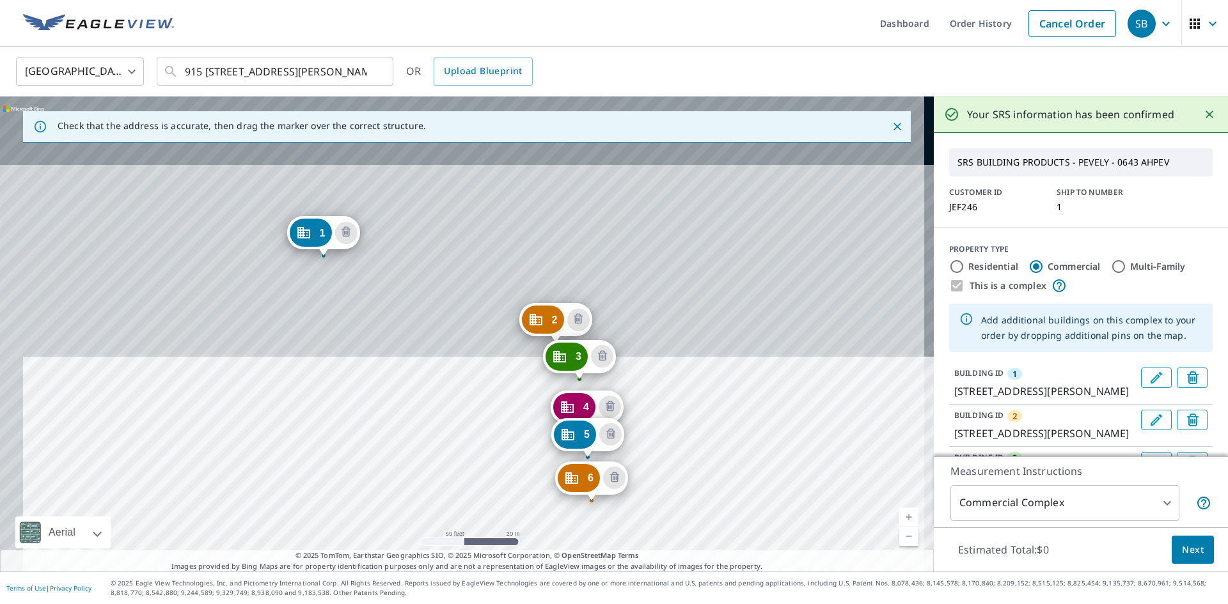
drag, startPoint x: 689, startPoint y: 290, endPoint x: 712, endPoint y: 552, distance: 263.2
click at [712, 552] on div "Check that the address is accurate, then drag the marker over the correct struc…" at bounding box center [467, 334] width 934 height 475
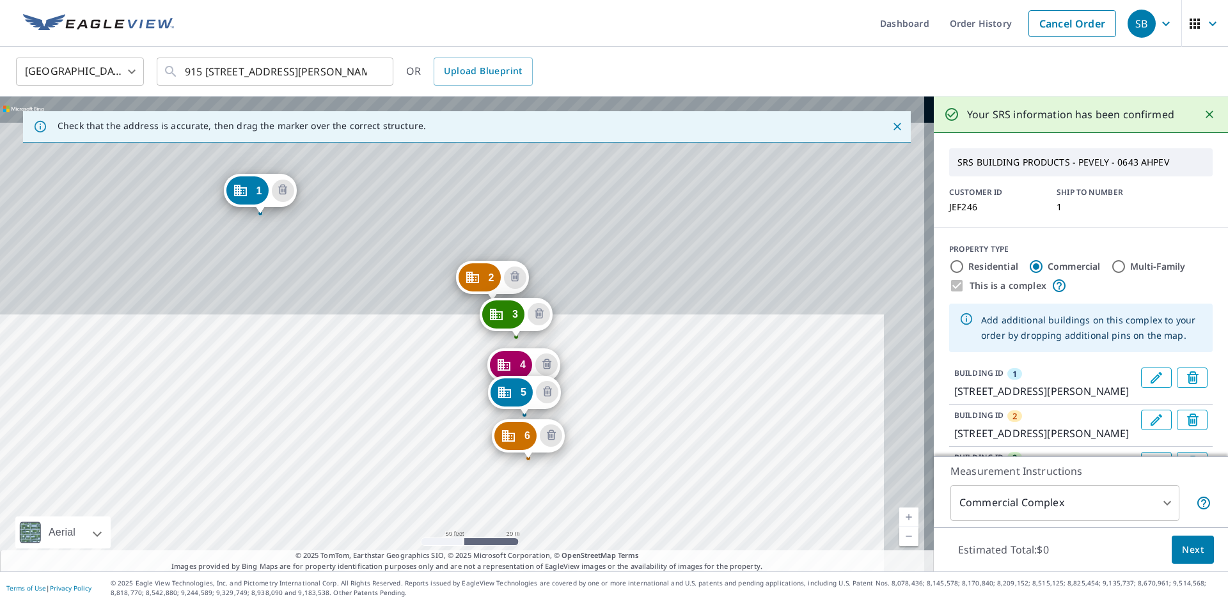
drag, startPoint x: 483, startPoint y: 413, endPoint x: 694, endPoint y: 526, distance: 240.0
click at [694, 526] on div "2 [STREET_ADDRESS][PERSON_NAME] 3 [STREET_ADDRESS][PERSON_NAME] 4 [STREET_ADDRE…" at bounding box center [467, 334] width 934 height 475
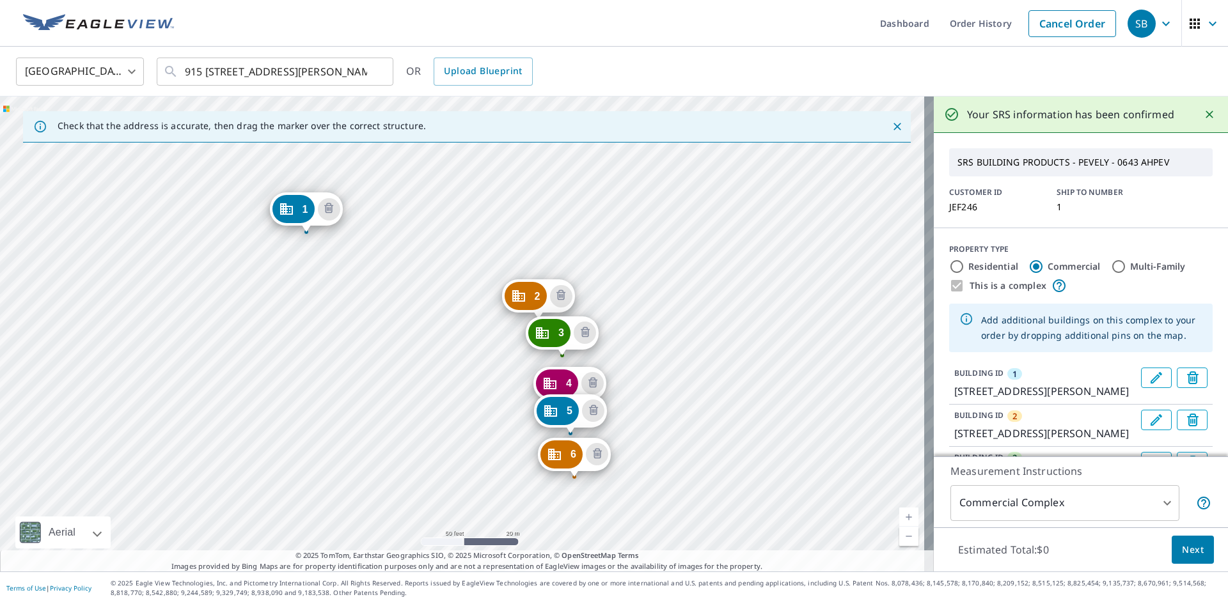
click at [343, 233] on div "2 [STREET_ADDRESS][PERSON_NAME] 3 [STREET_ADDRESS][PERSON_NAME] 4 [STREET_ADDRE…" at bounding box center [467, 334] width 934 height 475
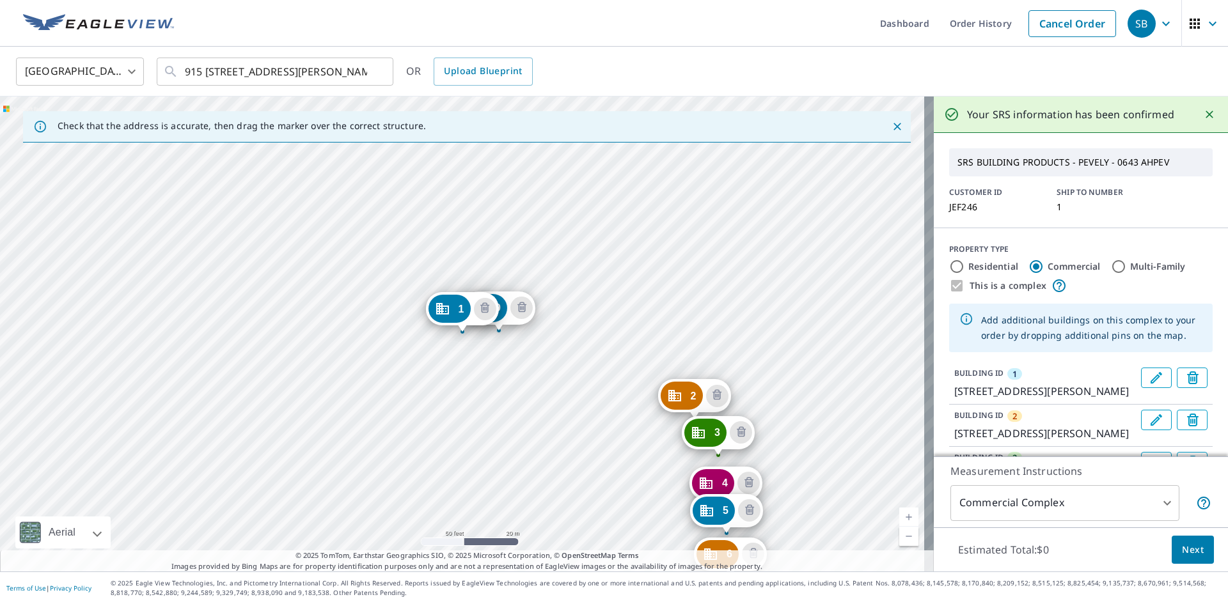
click at [733, 281] on div "2 [STREET_ADDRESS][PERSON_NAME] 3 [STREET_ADDRESS][PERSON_NAME] 4 [STREET_ADDRE…" at bounding box center [467, 334] width 934 height 475
click at [762, 305] on div "2 [STREET_ADDRESS][PERSON_NAME] 3 [STREET_ADDRESS][PERSON_NAME] 4 [STREET_ADDRE…" at bounding box center [467, 334] width 934 height 475
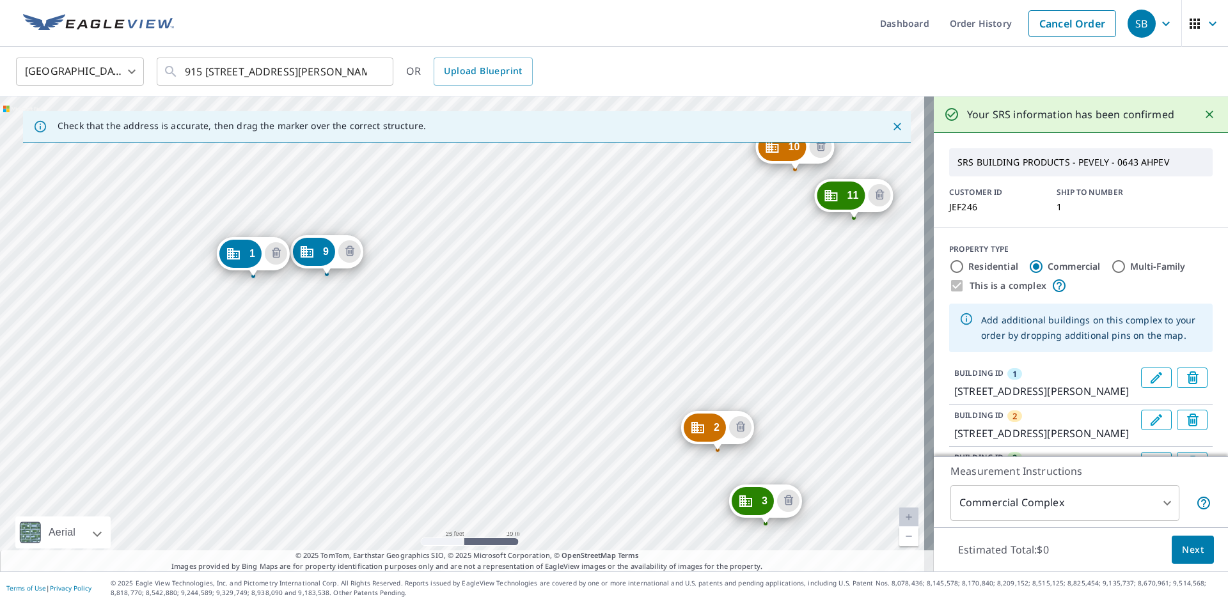
click at [411, 275] on div "2 [STREET_ADDRESS][PERSON_NAME] 3 [STREET_ADDRESS][PERSON_NAME] 4 [STREET_ADDRE…" at bounding box center [467, 334] width 934 height 475
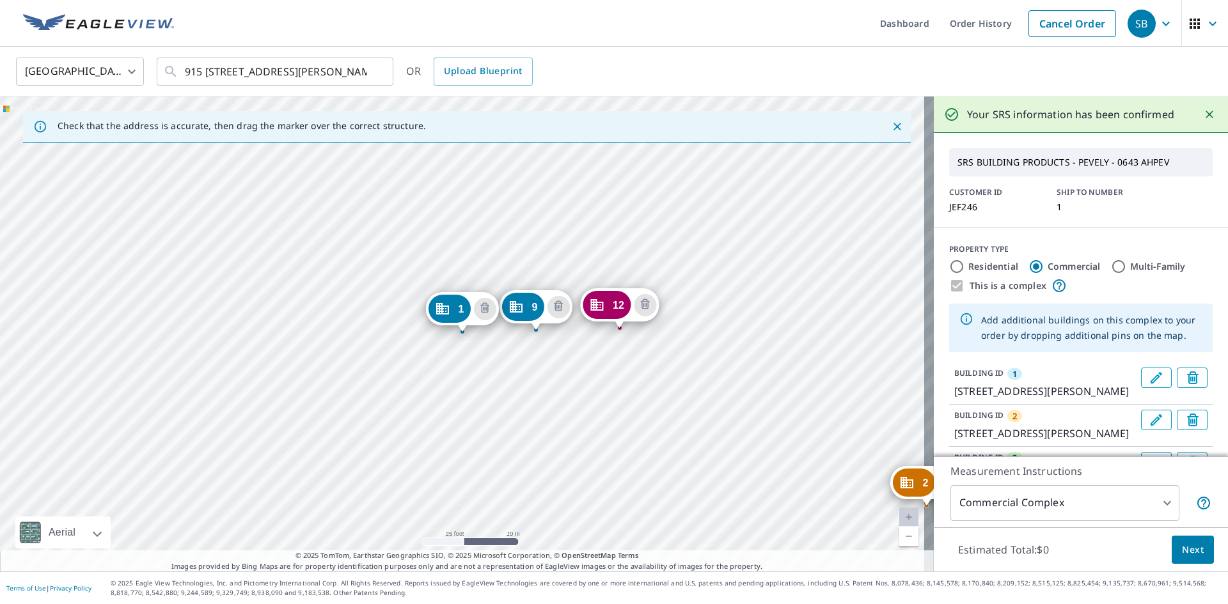
click at [693, 346] on div "2 [STREET_ADDRESS][PERSON_NAME] 3 [STREET_ADDRESS][PERSON_NAME] 4 [STREET_ADDRE…" at bounding box center [467, 334] width 934 height 475
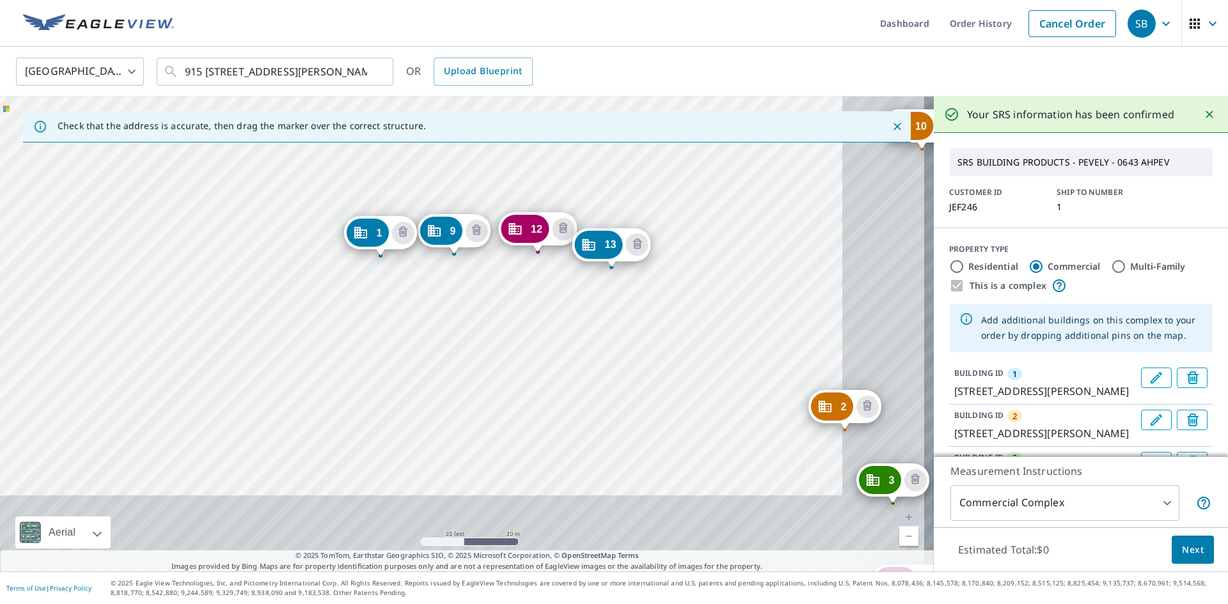
drag, startPoint x: 815, startPoint y: 442, endPoint x: 733, endPoint y: 366, distance: 111.8
click at [733, 366] on div "2 [STREET_ADDRESS][PERSON_NAME] 3 [STREET_ADDRESS][PERSON_NAME] 4 [STREET_ADDRE…" at bounding box center [467, 334] width 934 height 475
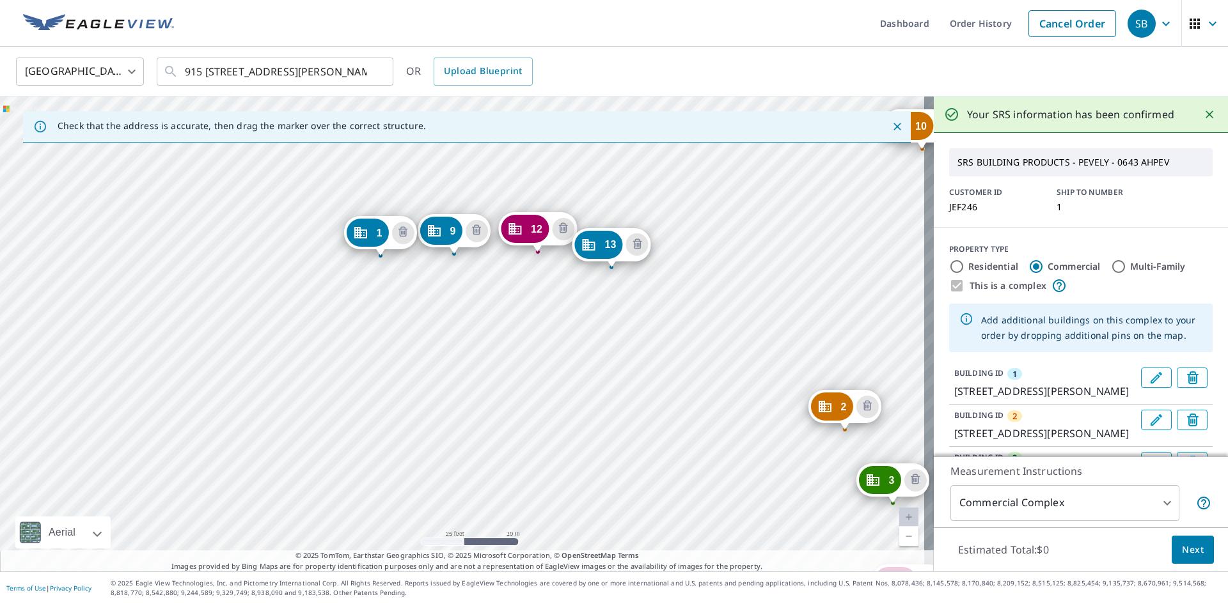
click at [705, 309] on div "2 [STREET_ADDRESS][PERSON_NAME] 3 [STREET_ADDRESS][PERSON_NAME] 4 [STREET_ADDRE…" at bounding box center [467, 334] width 934 height 475
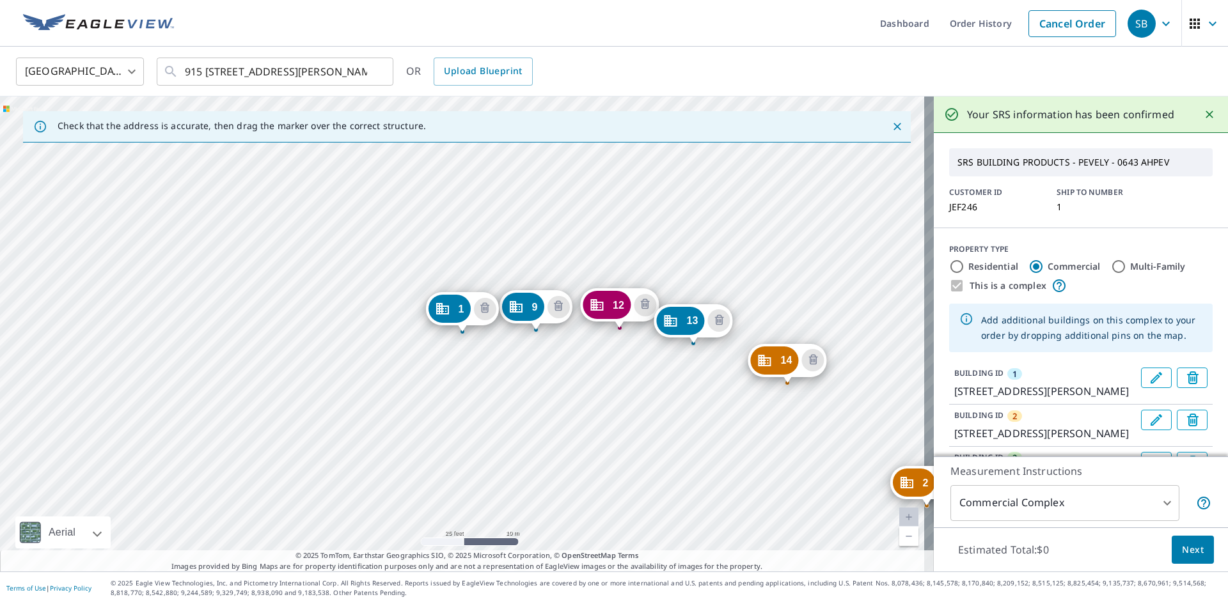
click at [840, 432] on div "2 [STREET_ADDRESS][PERSON_NAME] 3 [STREET_ADDRESS][PERSON_NAME] 4 [STREET_ADDRE…" at bounding box center [467, 334] width 934 height 475
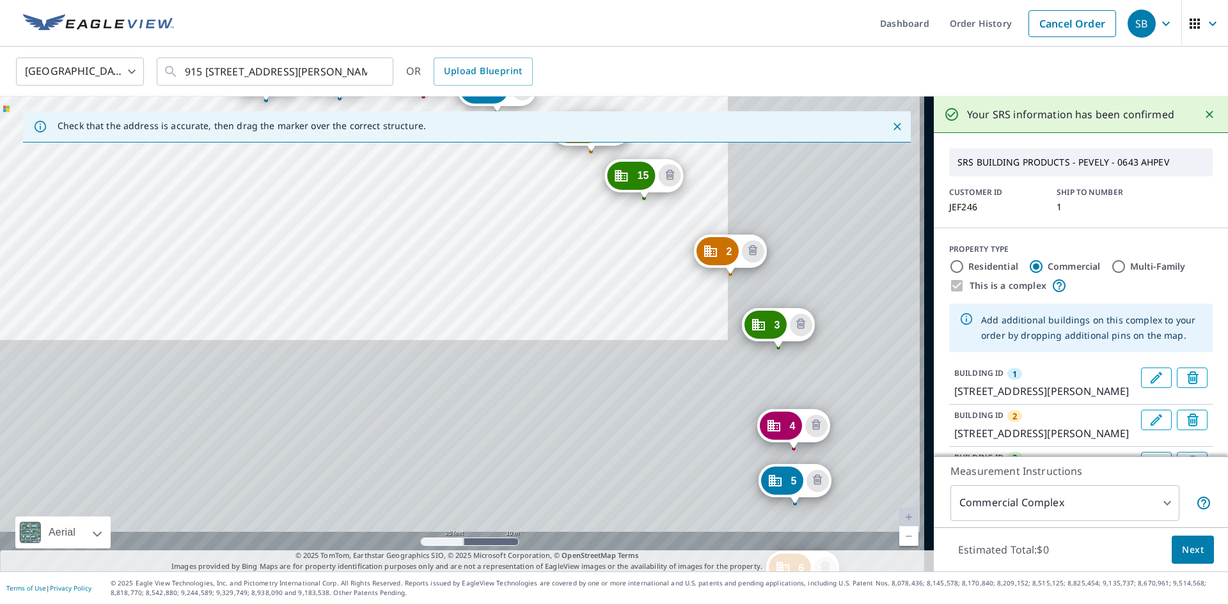
drag, startPoint x: 815, startPoint y: 477, endPoint x: 611, endPoint y: 240, distance: 312.9
click at [611, 240] on div "2 [STREET_ADDRESS][PERSON_NAME] 3 [STREET_ADDRESS][PERSON_NAME] 4 [STREET_ADDRE…" at bounding box center [467, 334] width 934 height 475
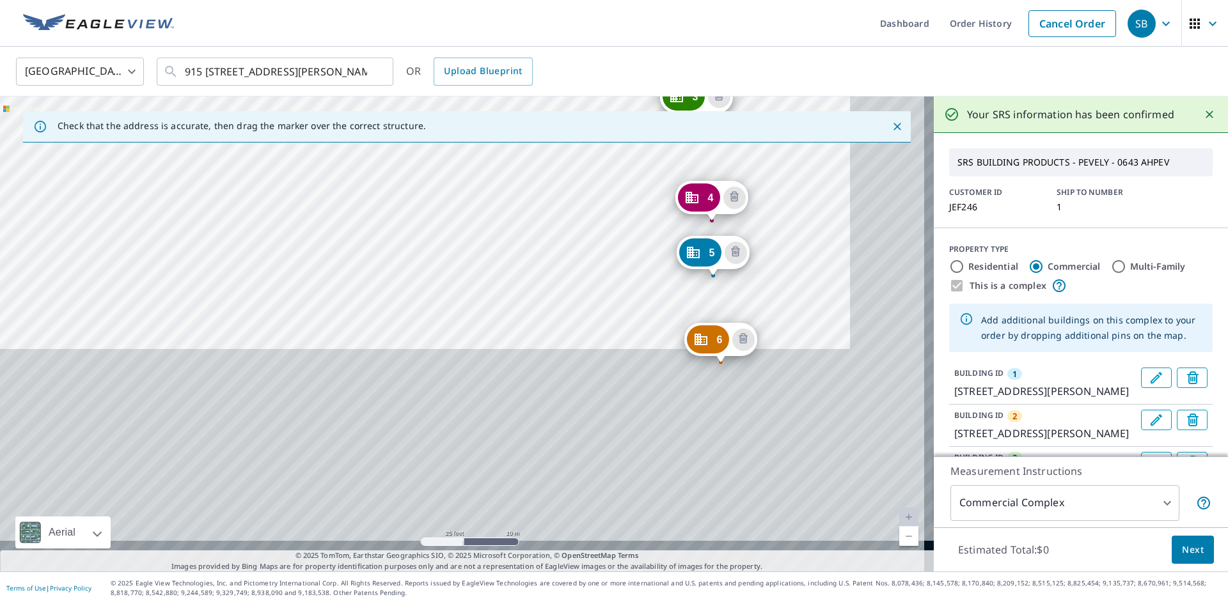
drag, startPoint x: 639, startPoint y: 370, endPoint x: 607, endPoint y: 230, distance: 143.0
click at [607, 230] on div "2 [STREET_ADDRESS][PERSON_NAME] 3 [STREET_ADDRESS][PERSON_NAME] 4 [STREET_ADDRE…" at bounding box center [467, 334] width 934 height 475
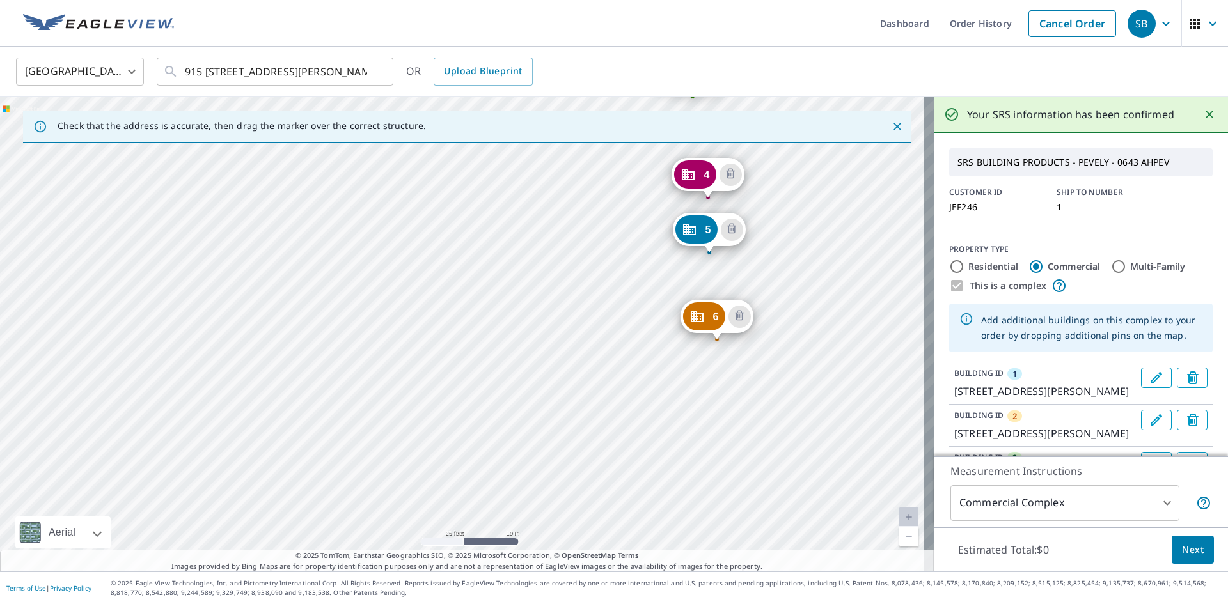
click at [578, 387] on div "2 [STREET_ADDRESS][PERSON_NAME] 3 [STREET_ADDRESS][PERSON_NAME] 4 [STREET_ADDRE…" at bounding box center [467, 334] width 934 height 475
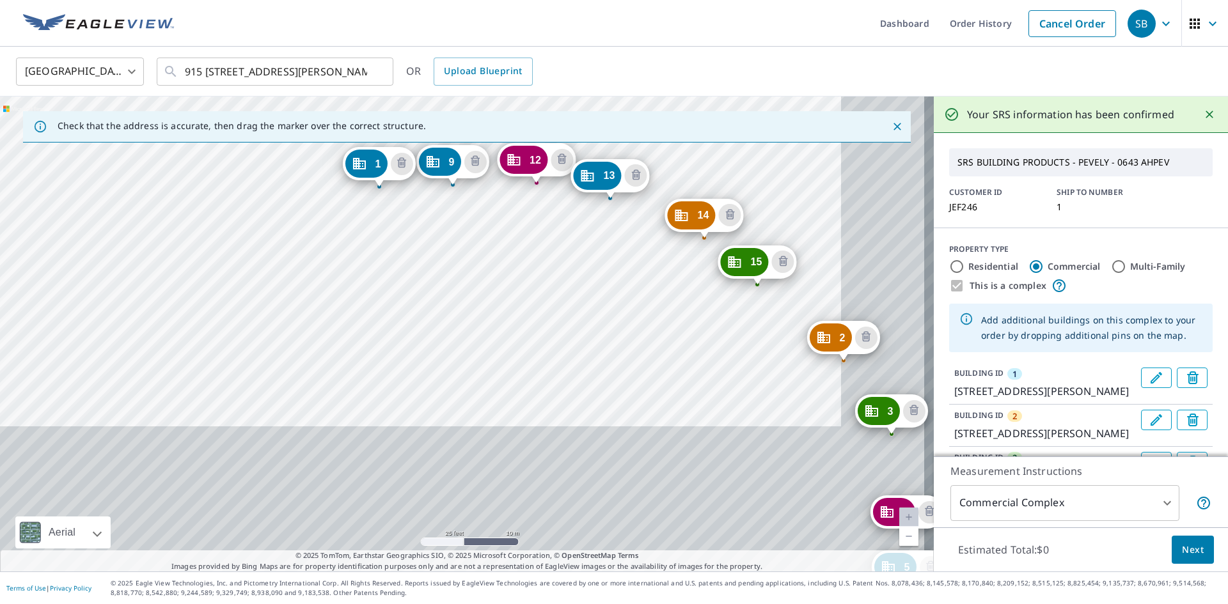
drag, startPoint x: 655, startPoint y: 338, endPoint x: 583, endPoint y: 219, distance: 139.2
click at [583, 219] on div "2 [STREET_ADDRESS][PERSON_NAME] 3 [STREET_ADDRESS][PERSON_NAME] 4 [STREET_ADDRE…" at bounding box center [467, 334] width 934 height 475
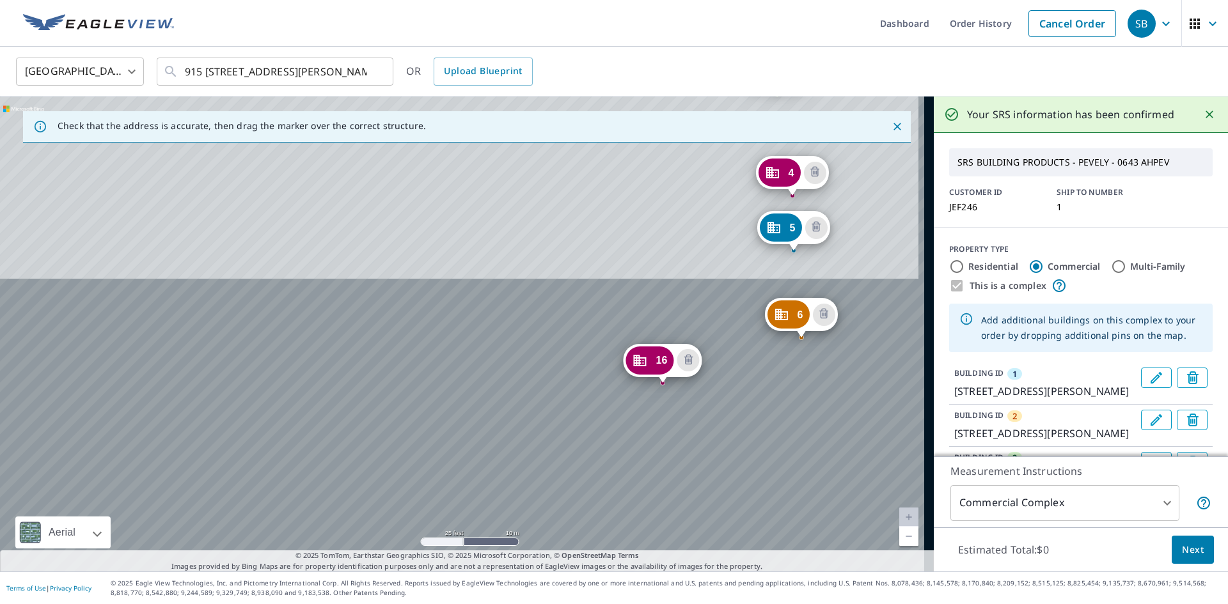
drag, startPoint x: 657, startPoint y: 464, endPoint x: 600, endPoint y: 252, distance: 219.2
click at [600, 252] on div "2 [STREET_ADDRESS][PERSON_NAME] 3 [STREET_ADDRESS][PERSON_NAME] 4 [STREET_ADDRE…" at bounding box center [467, 334] width 934 height 475
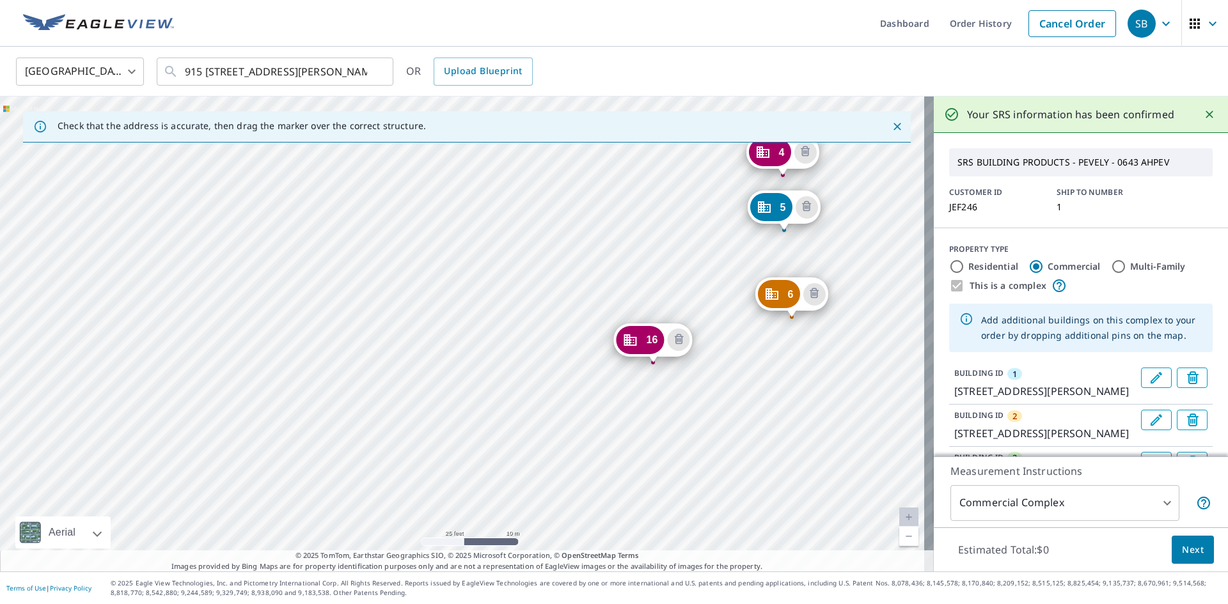
click at [603, 411] on div "2 [STREET_ADDRESS][PERSON_NAME] 3 [STREET_ADDRESS][PERSON_NAME] 4 [STREET_ADDRE…" at bounding box center [467, 334] width 934 height 475
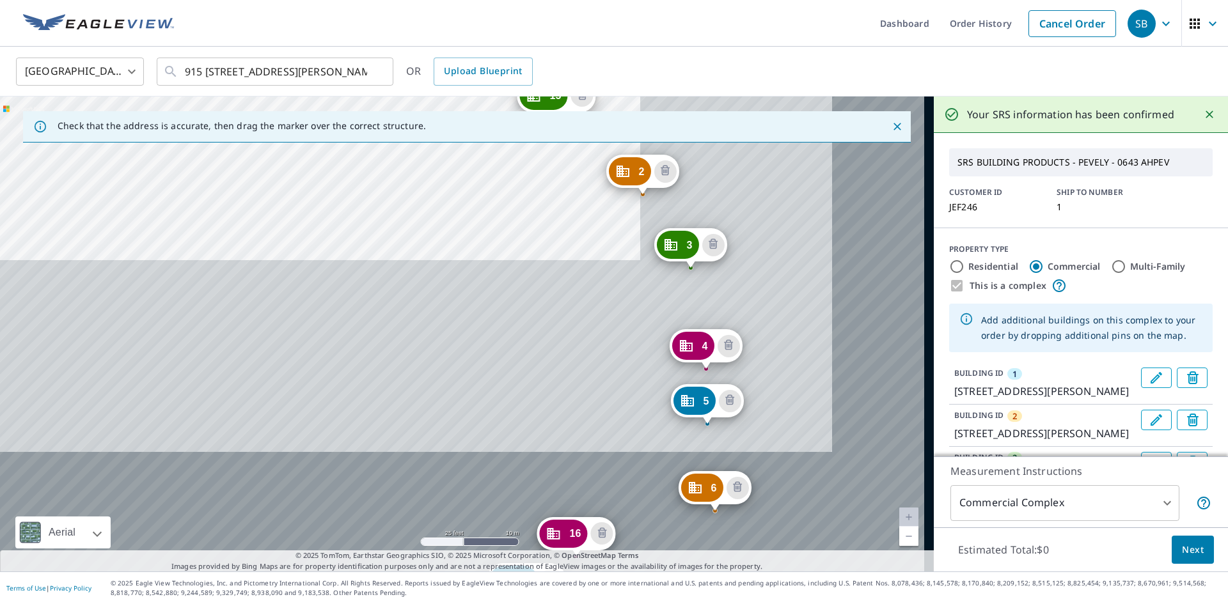
drag, startPoint x: 650, startPoint y: 361, endPoint x: 446, endPoint y: 161, distance: 285.3
click at [428, 129] on div "Check that the address is accurate, then drag the marker over the correct struc…" at bounding box center [467, 334] width 934 height 475
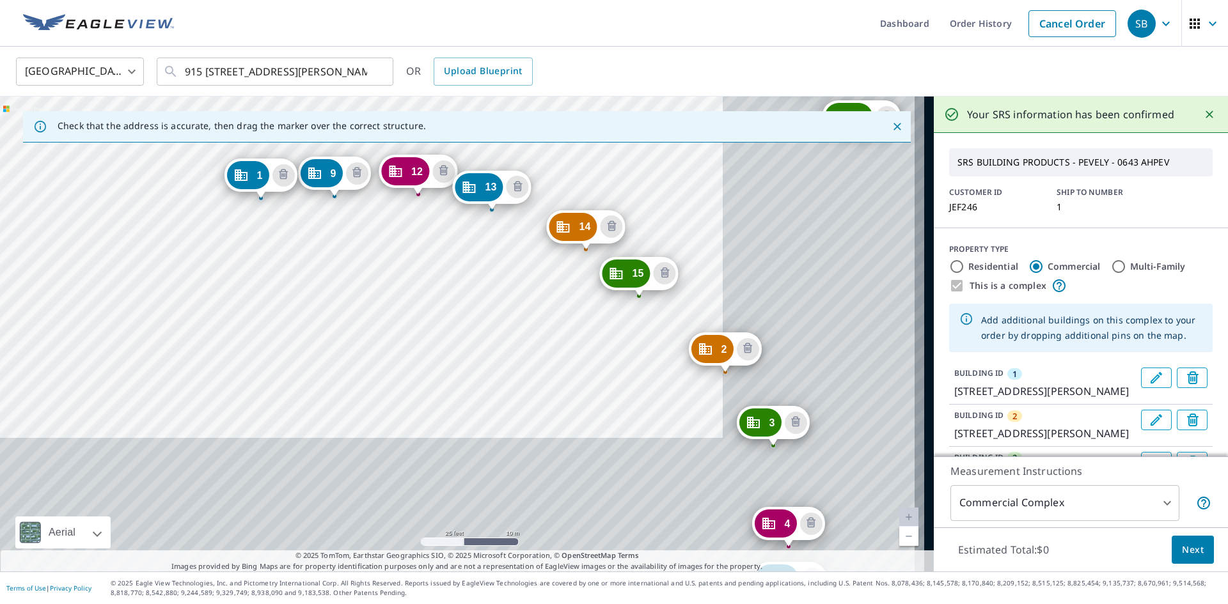
drag, startPoint x: 586, startPoint y: 405, endPoint x: 437, endPoint y: 202, distance: 251.6
click at [455, 209] on div "2 [STREET_ADDRESS][PERSON_NAME] 3 [STREET_ADDRESS][PERSON_NAME] 4 [STREET_ADDRE…" at bounding box center [467, 334] width 934 height 475
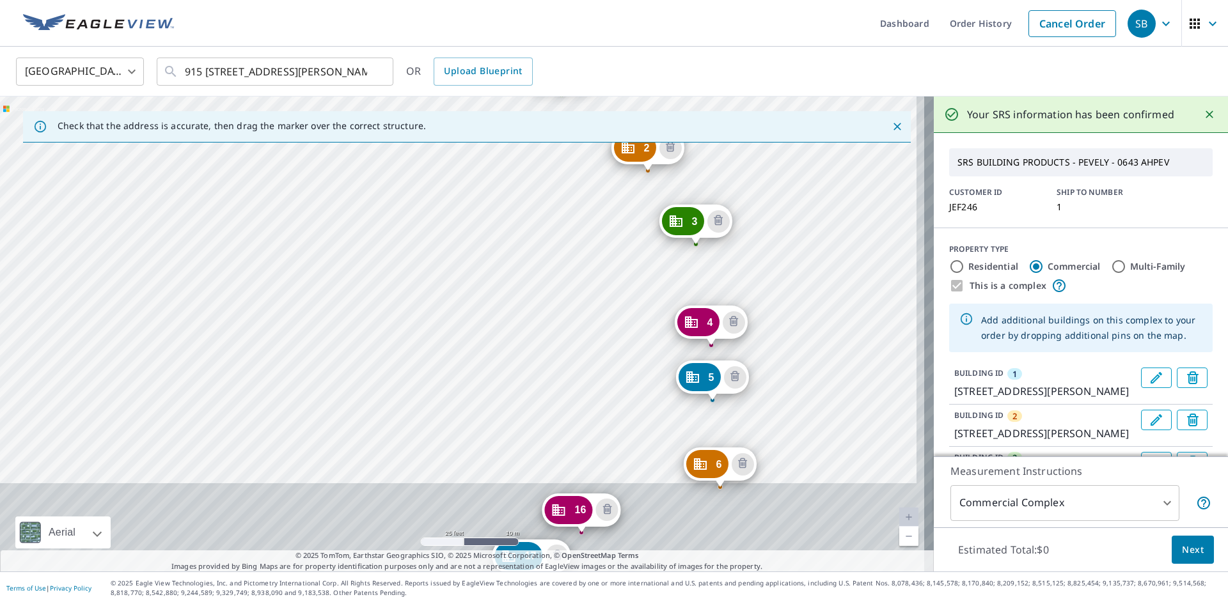
drag, startPoint x: 549, startPoint y: 452, endPoint x: 492, endPoint y: 240, distance: 219.2
click at [500, 247] on div "2 [STREET_ADDRESS][PERSON_NAME] 3 [STREET_ADDRESS][PERSON_NAME] 4 [STREET_ADDRE…" at bounding box center [467, 334] width 934 height 475
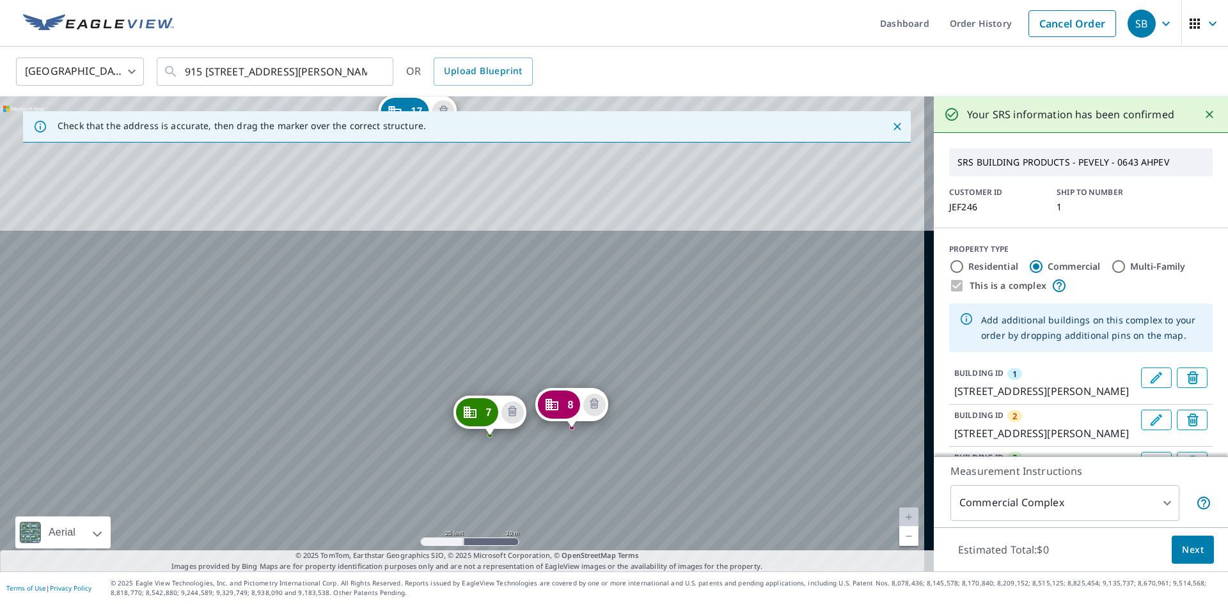
drag, startPoint x: 710, startPoint y: 478, endPoint x: 650, endPoint y: 146, distance: 337.4
click at [650, 146] on div "2 [STREET_ADDRESS][PERSON_NAME] 3 [STREET_ADDRESS][PERSON_NAME] 4 [STREET_ADDRE…" at bounding box center [467, 334] width 934 height 475
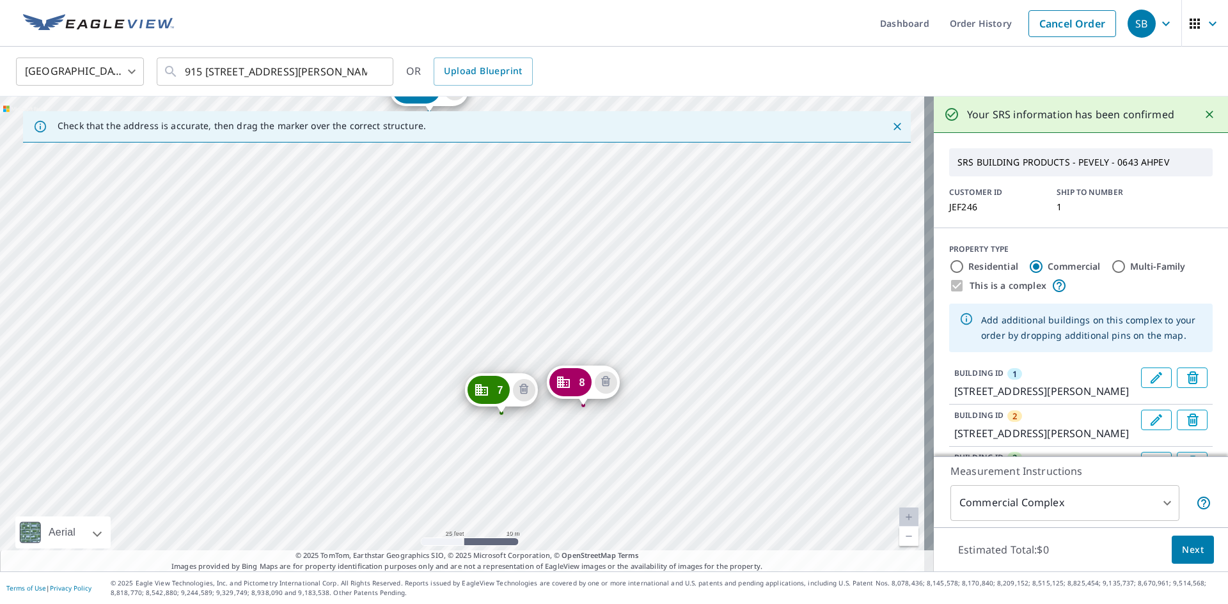
click at [391, 251] on div "2 [STREET_ADDRESS][PERSON_NAME] 3 [STREET_ADDRESS][PERSON_NAME] 4 [STREET_ADDRE…" at bounding box center [467, 334] width 934 height 475
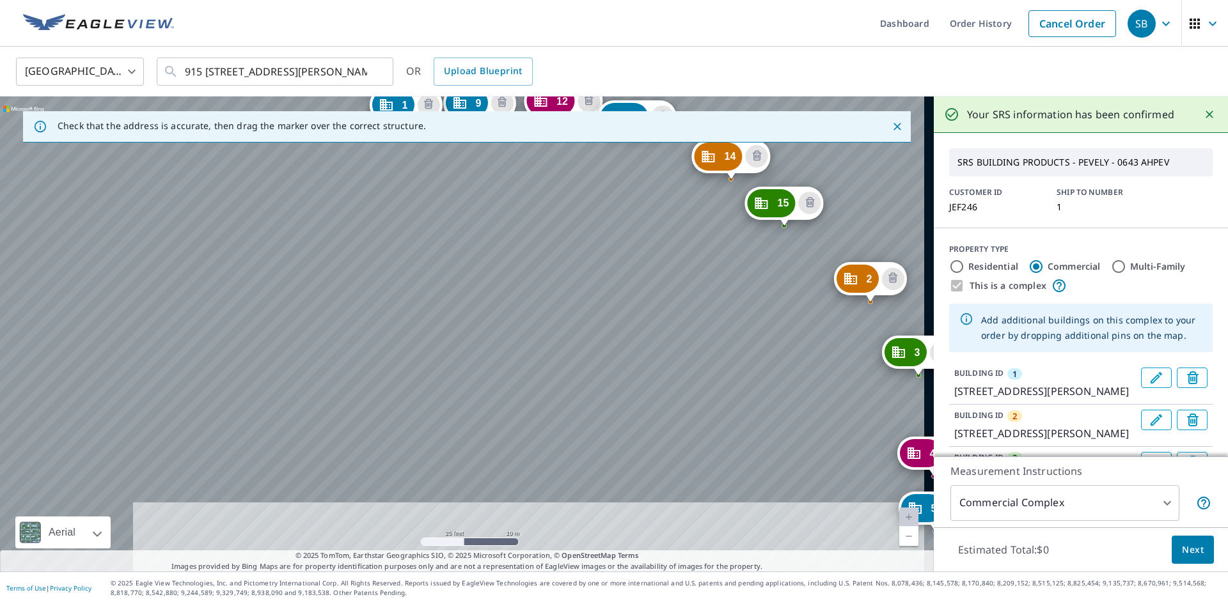
drag, startPoint x: 642, startPoint y: 460, endPoint x: 567, endPoint y: 176, distance: 293.6
click at [567, 176] on div "2 [STREET_ADDRESS][PERSON_NAME] 3 [STREET_ADDRESS][PERSON_NAME] 4 [STREET_ADDRE…" at bounding box center [467, 334] width 934 height 475
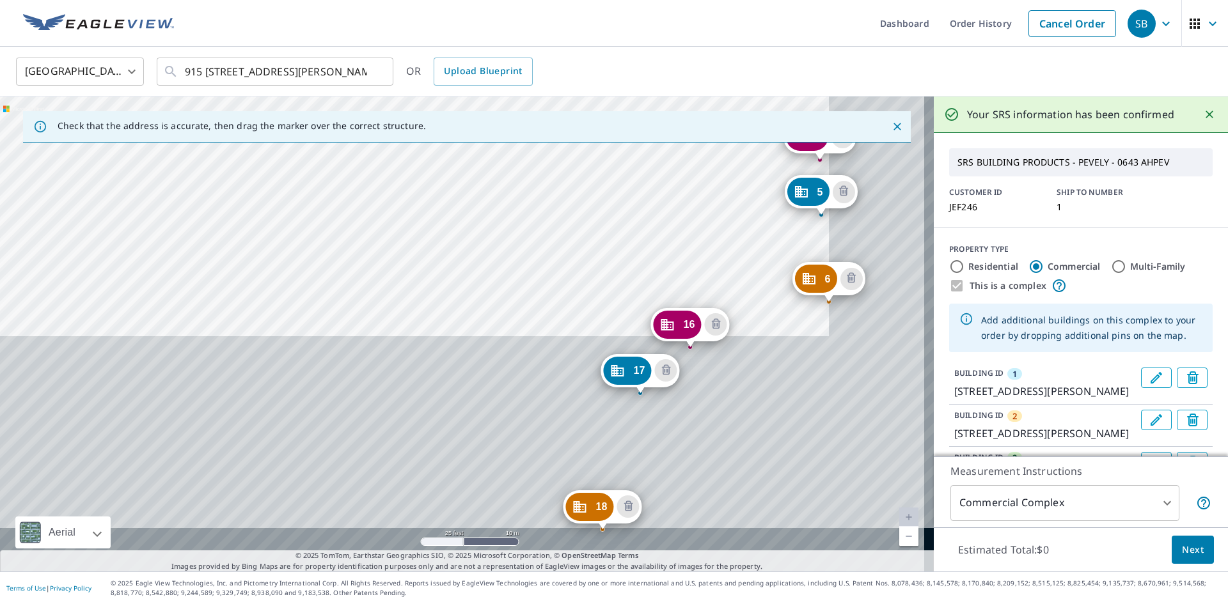
drag, startPoint x: 609, startPoint y: 413, endPoint x: 512, endPoint y: 217, distance: 218.5
click at [516, 210] on div "2 [STREET_ADDRESS][PERSON_NAME] 3 [STREET_ADDRESS][PERSON_NAME] 4 [STREET_ADDRE…" at bounding box center [467, 334] width 934 height 475
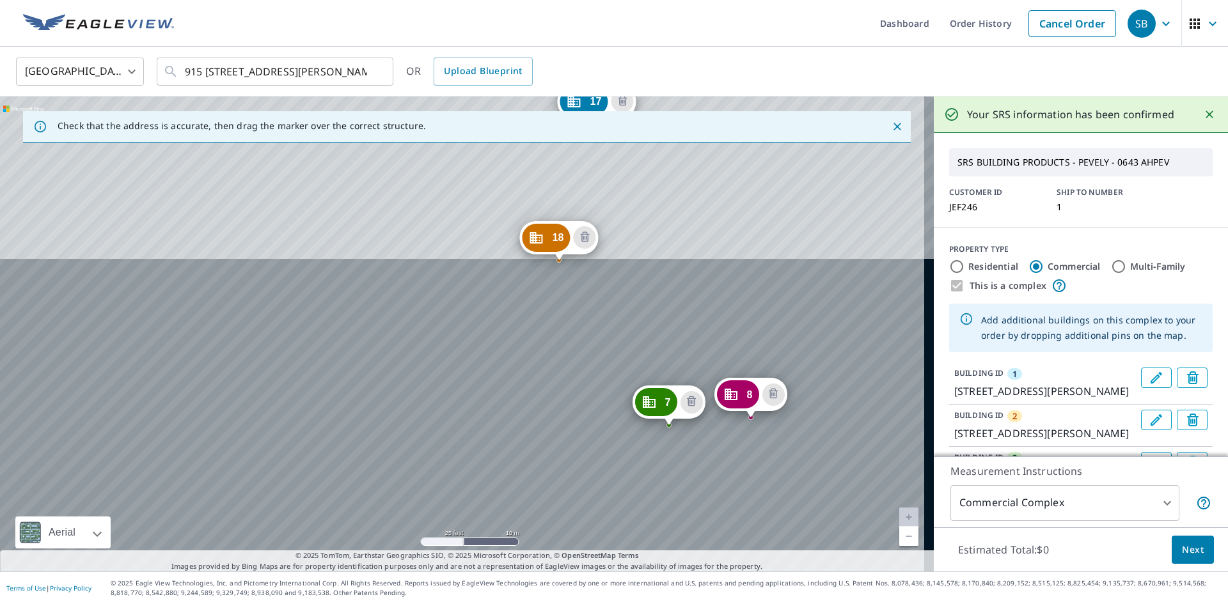
drag, startPoint x: 536, startPoint y: 360, endPoint x: 506, endPoint y: 155, distance: 206.9
click at [506, 155] on div "2 [STREET_ADDRESS][PERSON_NAME] 3 [STREET_ADDRESS][PERSON_NAME] 4 [STREET_ADDRE…" at bounding box center [467, 334] width 934 height 475
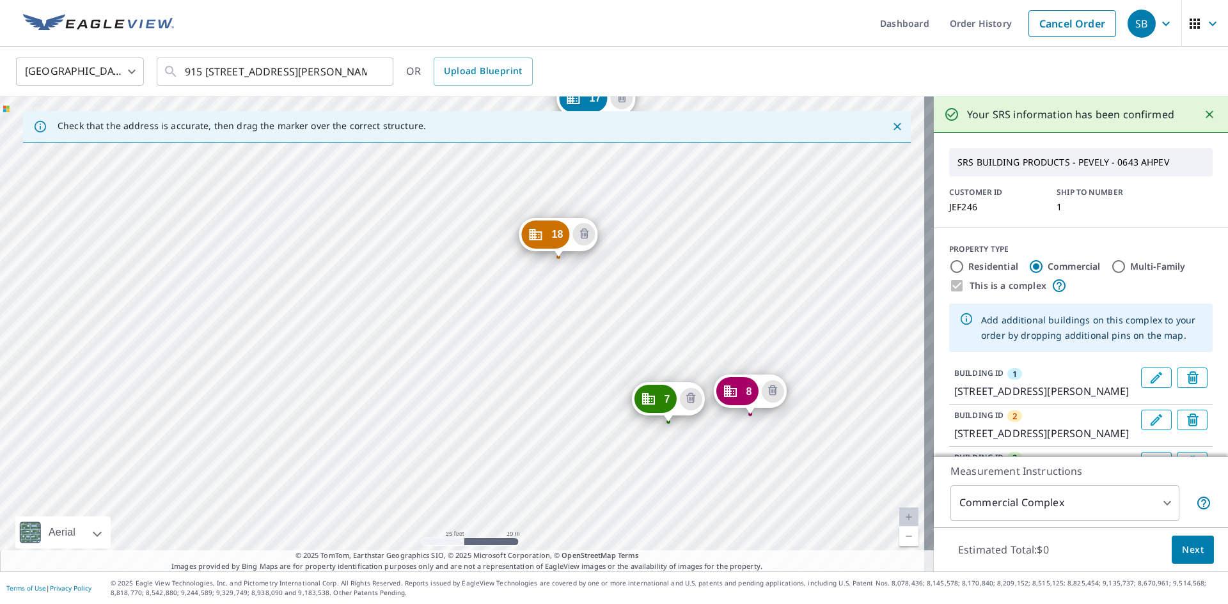
click at [570, 329] on div "2 [STREET_ADDRESS][PERSON_NAME] 3 [STREET_ADDRESS][PERSON_NAME] 4 [STREET_ADDRE…" at bounding box center [467, 334] width 934 height 475
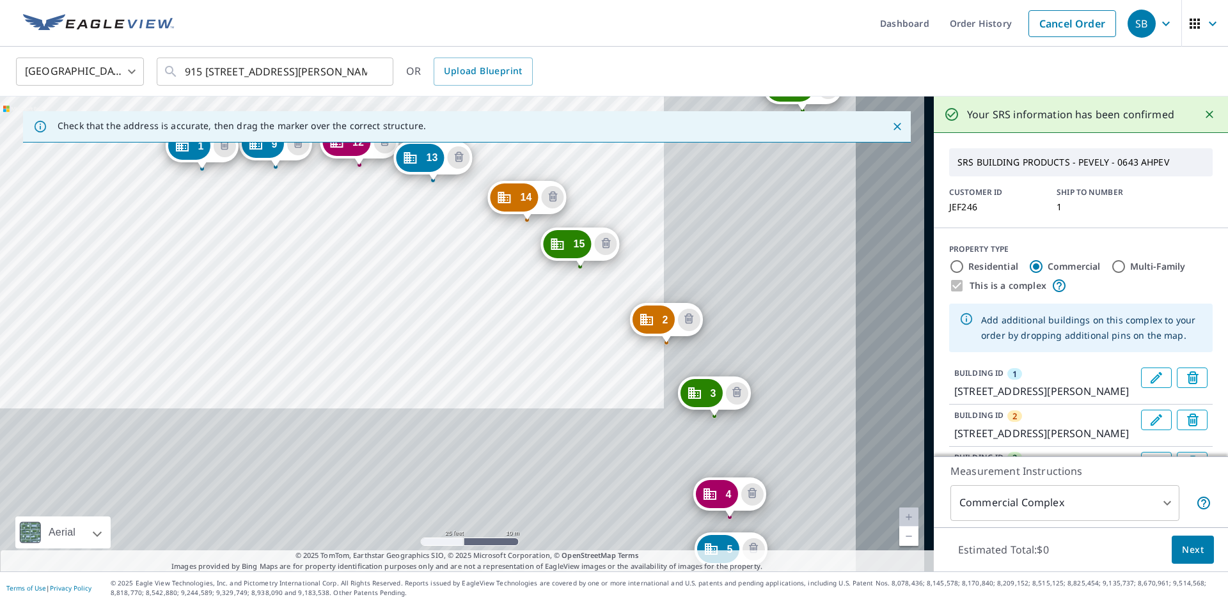
drag, startPoint x: 730, startPoint y: 440, endPoint x: 470, endPoint y: 277, distance: 307.1
click at [470, 277] on div "2 [STREET_ADDRESS][PERSON_NAME] 3 [STREET_ADDRESS][PERSON_NAME] 4 [STREET_ADDRE…" at bounding box center [467, 334] width 934 height 475
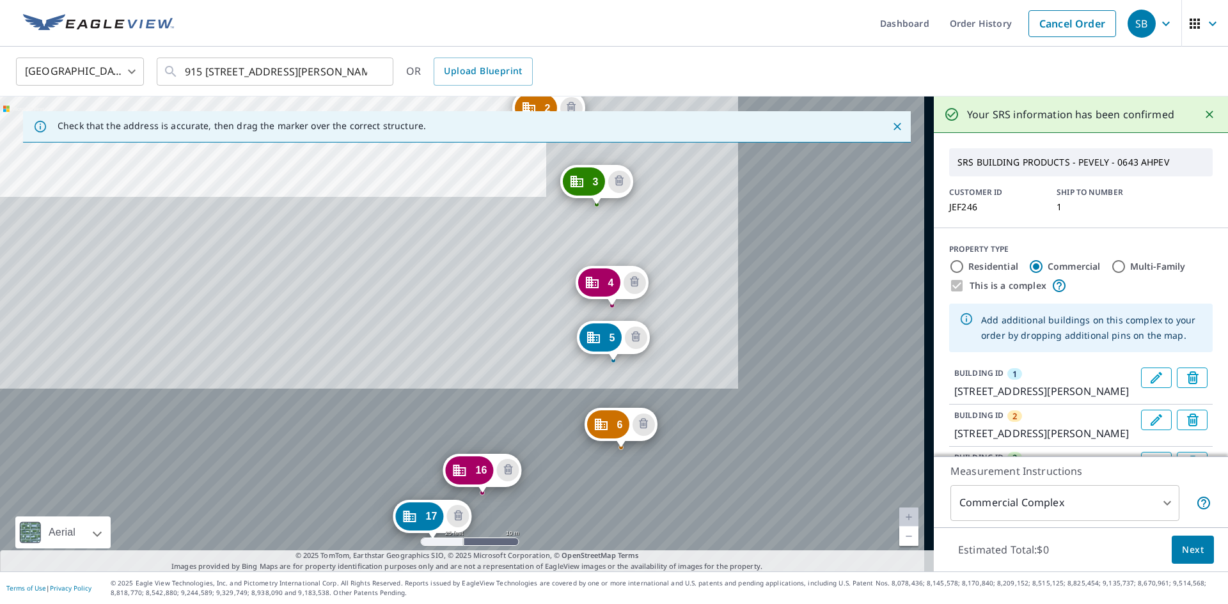
drag, startPoint x: 588, startPoint y: 411, endPoint x: 456, endPoint y: 178, distance: 268.3
click at [457, 178] on div "2 [STREET_ADDRESS][PERSON_NAME] 3 [STREET_ADDRESS][PERSON_NAME] 4 [STREET_ADDRE…" at bounding box center [467, 334] width 934 height 475
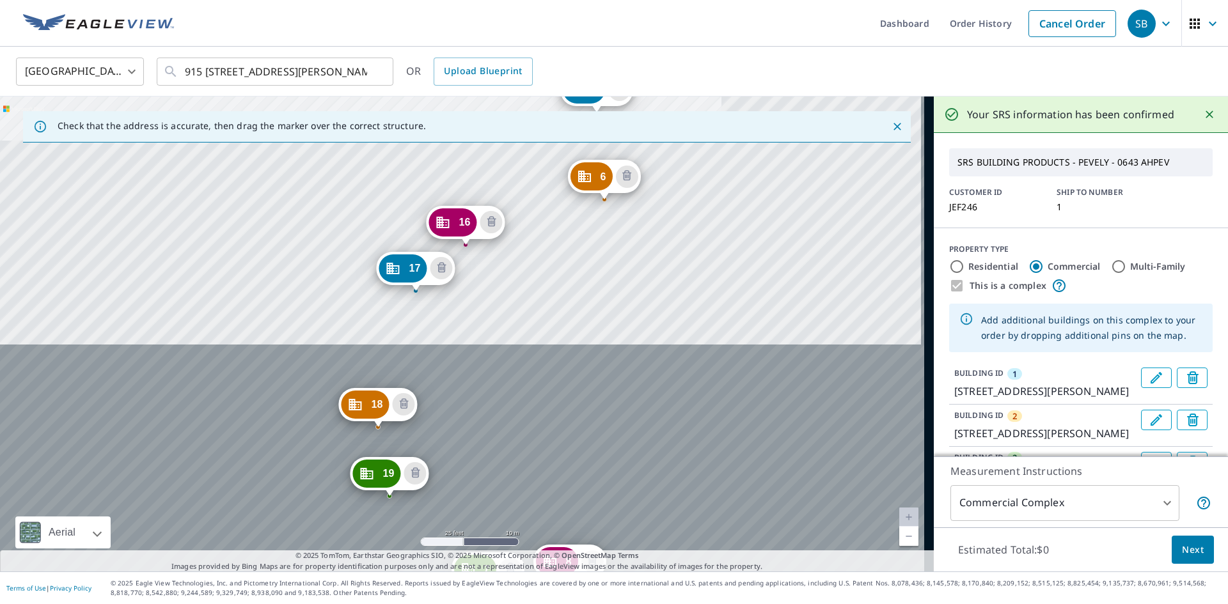
drag, startPoint x: 653, startPoint y: 368, endPoint x: 661, endPoint y: 214, distance: 155.0
click at [661, 218] on div "2 [STREET_ADDRESS][PERSON_NAME] 3 [STREET_ADDRESS][PERSON_NAME] 4 [STREET_ADDRE…" at bounding box center [467, 334] width 934 height 475
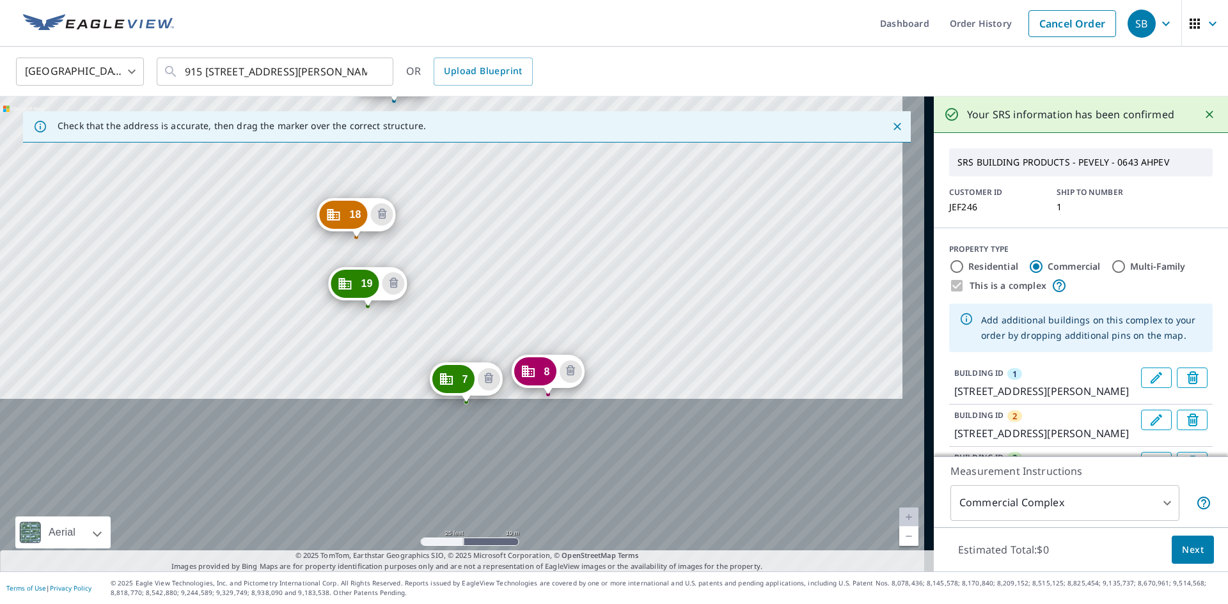
drag, startPoint x: 619, startPoint y: 453, endPoint x: 595, endPoint y: 267, distance: 187.0
click at [595, 269] on div "2 [STREET_ADDRESS][PERSON_NAME] 3 [STREET_ADDRESS][PERSON_NAME] 4 [STREET_ADDRE…" at bounding box center [467, 334] width 934 height 475
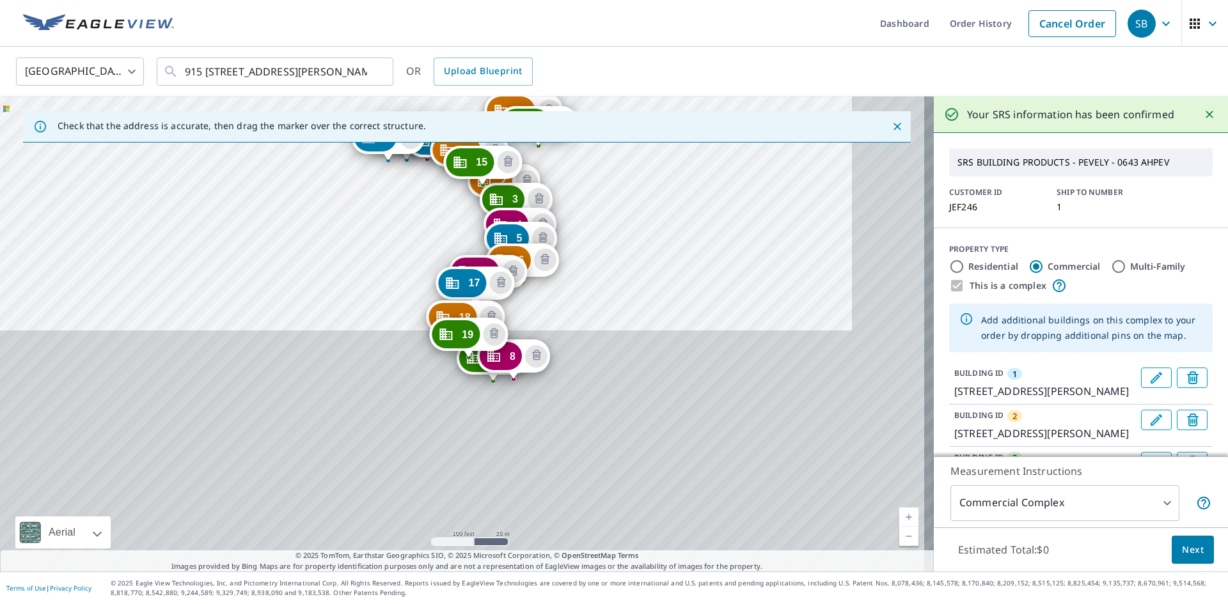
drag, startPoint x: 762, startPoint y: 185, endPoint x: 611, endPoint y: 306, distance: 192.8
click at [611, 306] on div "2 [STREET_ADDRESS][PERSON_NAME] 3 [STREET_ADDRESS][PERSON_NAME] 4 [STREET_ADDRE…" at bounding box center [467, 334] width 934 height 475
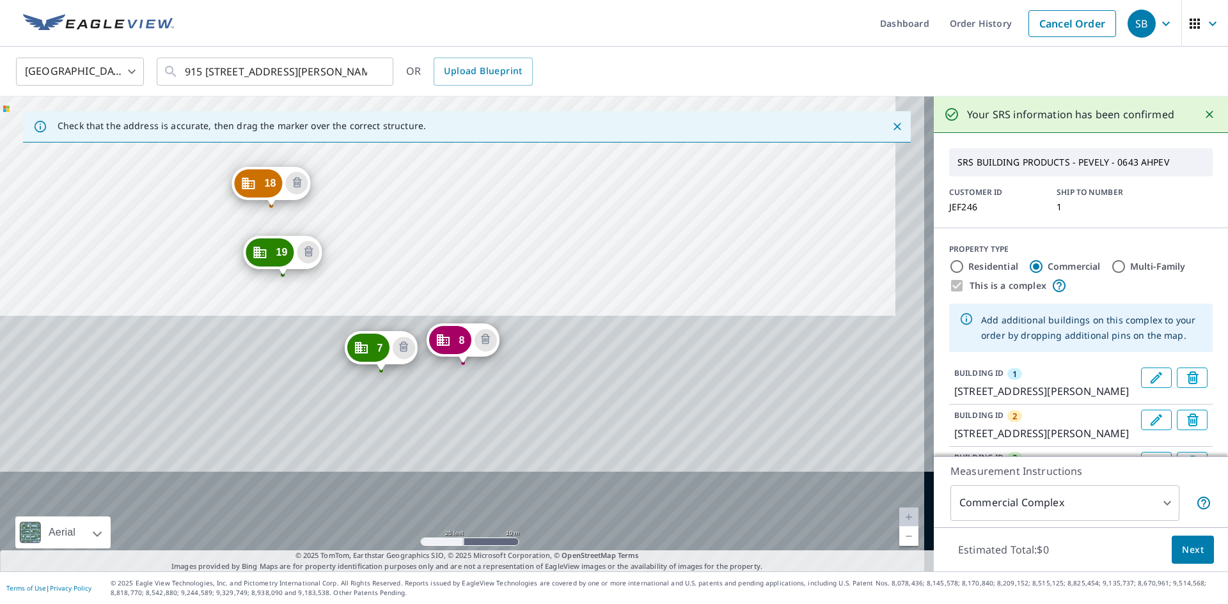
drag, startPoint x: 595, startPoint y: 324, endPoint x: 609, endPoint y: 233, distance: 92.4
click at [609, 233] on div "2 [STREET_ADDRESS][PERSON_NAME] 3 [STREET_ADDRESS][PERSON_NAME] 4 [STREET_ADDRE…" at bounding box center [467, 334] width 934 height 475
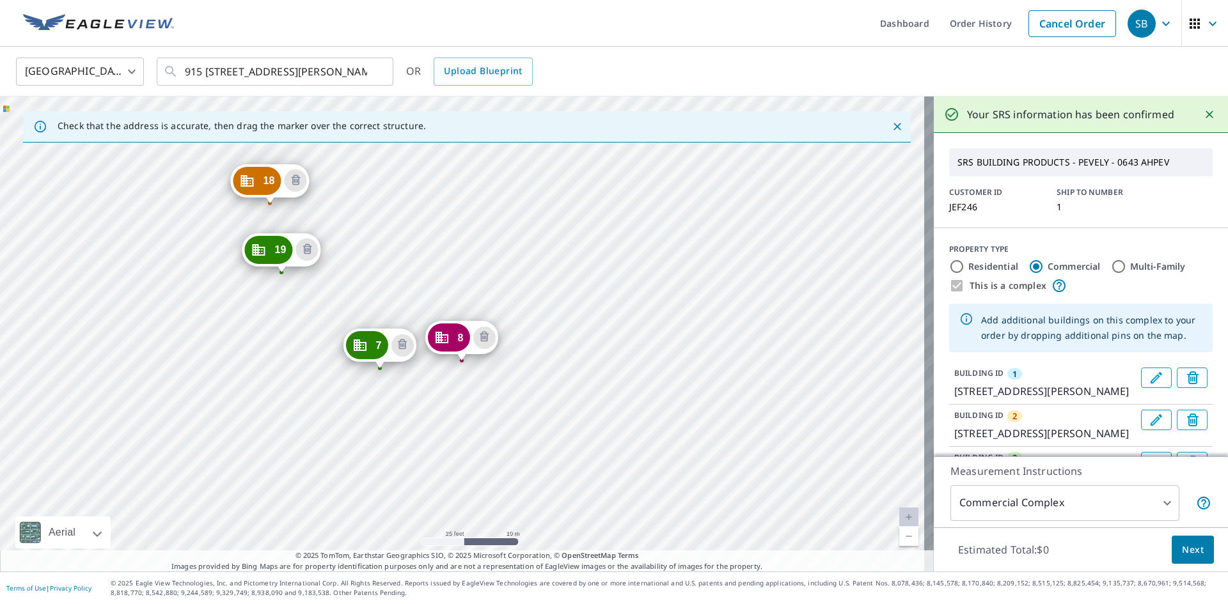
click at [550, 366] on div "2 [STREET_ADDRESS][PERSON_NAME] 3 [STREET_ADDRESS][PERSON_NAME] 4 [STREET_ADDRE…" at bounding box center [467, 334] width 934 height 475
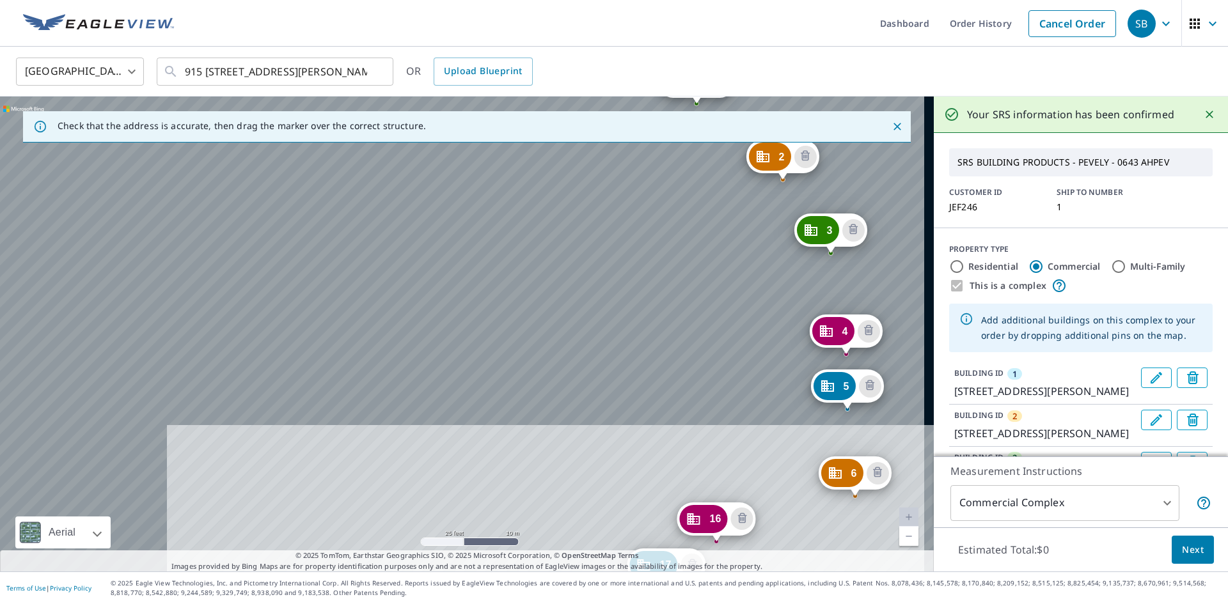
drag, startPoint x: 679, startPoint y: 434, endPoint x: 531, endPoint y: 81, distance: 382.6
click at [513, 27] on div "Dashboard Order History Cancel Order SB [GEOGRAPHIC_DATA] [GEOGRAPHIC_DATA] ​ […" at bounding box center [614, 302] width 1228 height 604
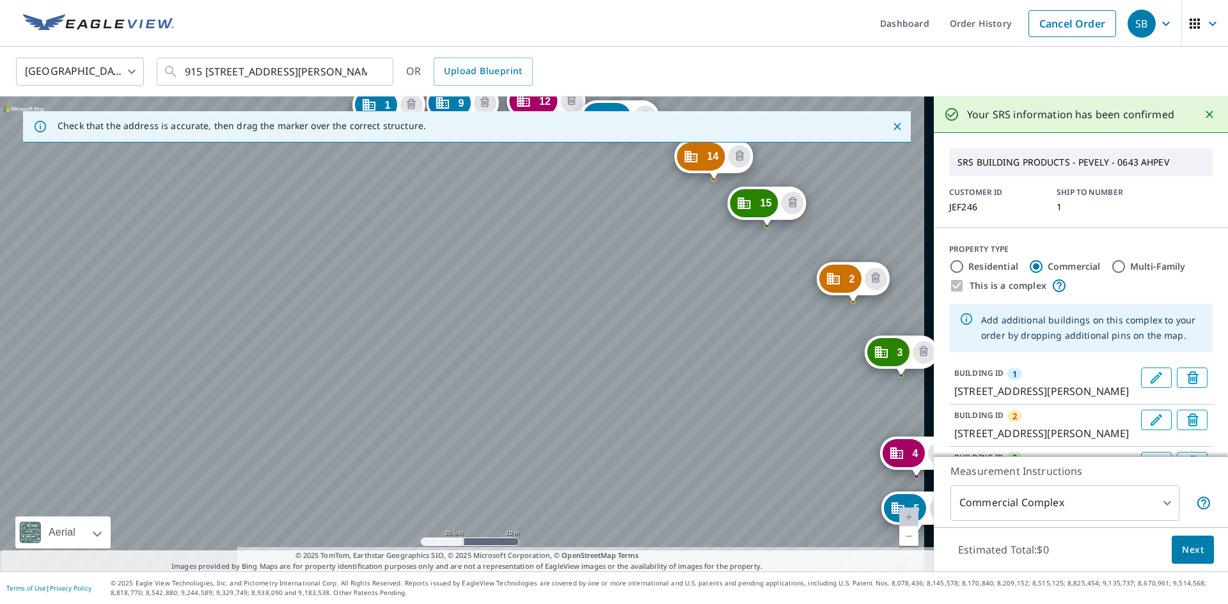
drag, startPoint x: 618, startPoint y: 264, endPoint x: 599, endPoint y: 218, distance: 49.9
click at [599, 218] on div "2 [STREET_ADDRESS][PERSON_NAME] 3 [STREET_ADDRESS][PERSON_NAME] 4 [STREET_ADDRE…" at bounding box center [467, 334] width 934 height 475
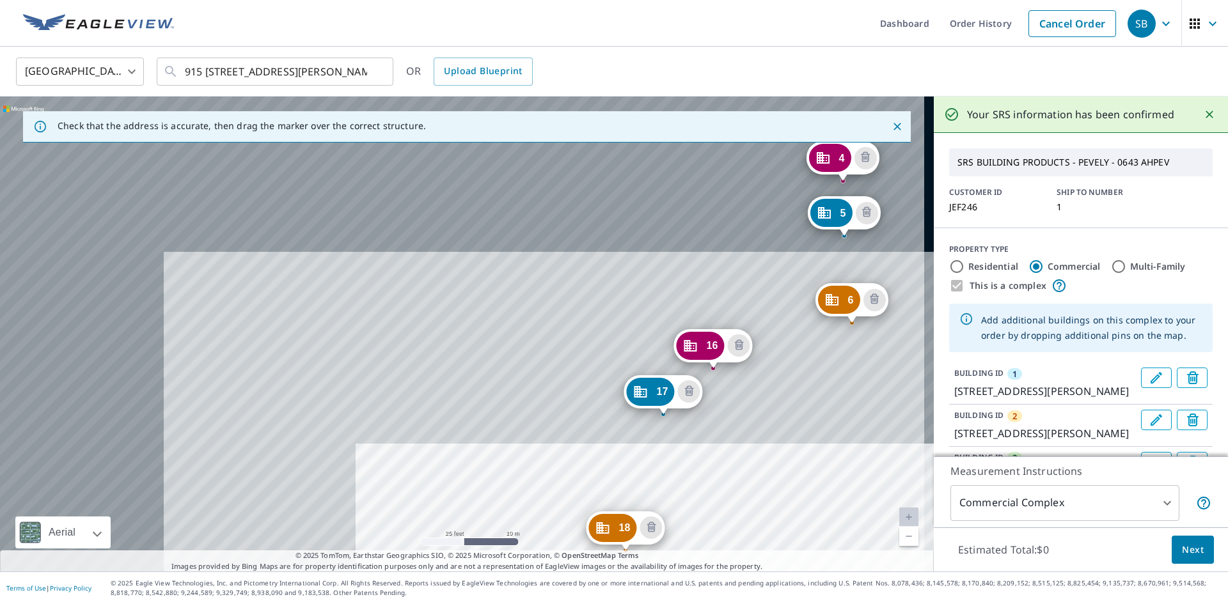
drag, startPoint x: 629, startPoint y: 457, endPoint x: 558, endPoint y: 221, distance: 247.0
click at [552, 162] on div "2 [STREET_ADDRESS][PERSON_NAME] 3 [STREET_ADDRESS][PERSON_NAME] 4 [STREET_ADDRE…" at bounding box center [467, 334] width 934 height 475
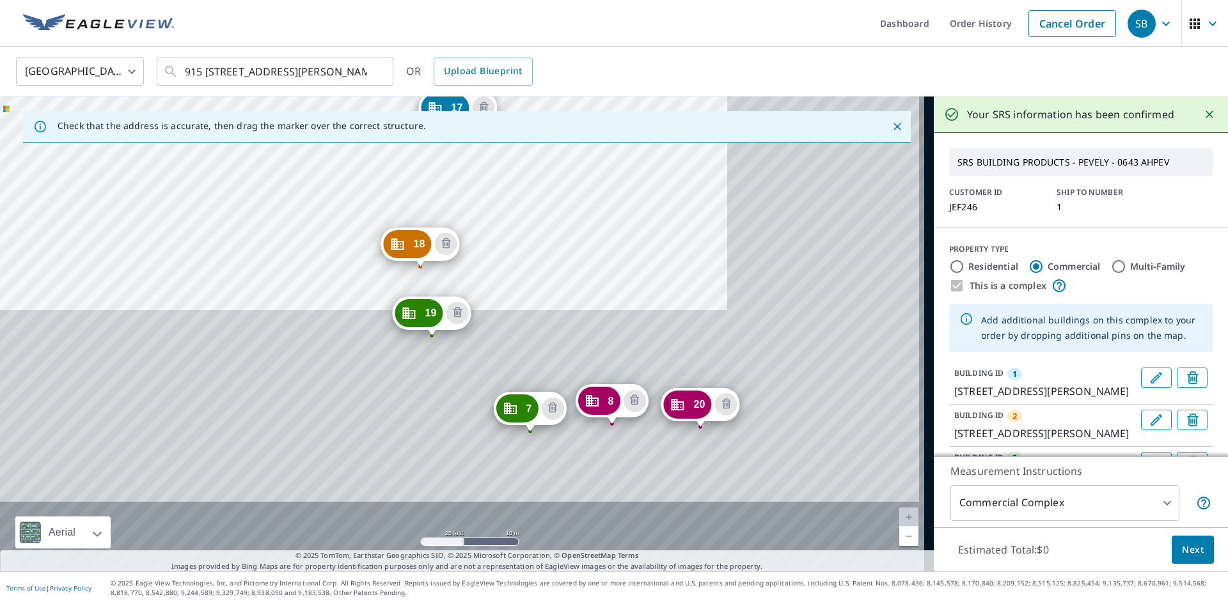
drag, startPoint x: 800, startPoint y: 502, endPoint x: 602, endPoint y: 234, distance: 333.3
click at [602, 234] on div "2 [STREET_ADDRESS][PERSON_NAME] 3 [STREET_ADDRESS][PERSON_NAME] 4 [STREET_ADDRE…" at bounding box center [467, 334] width 934 height 475
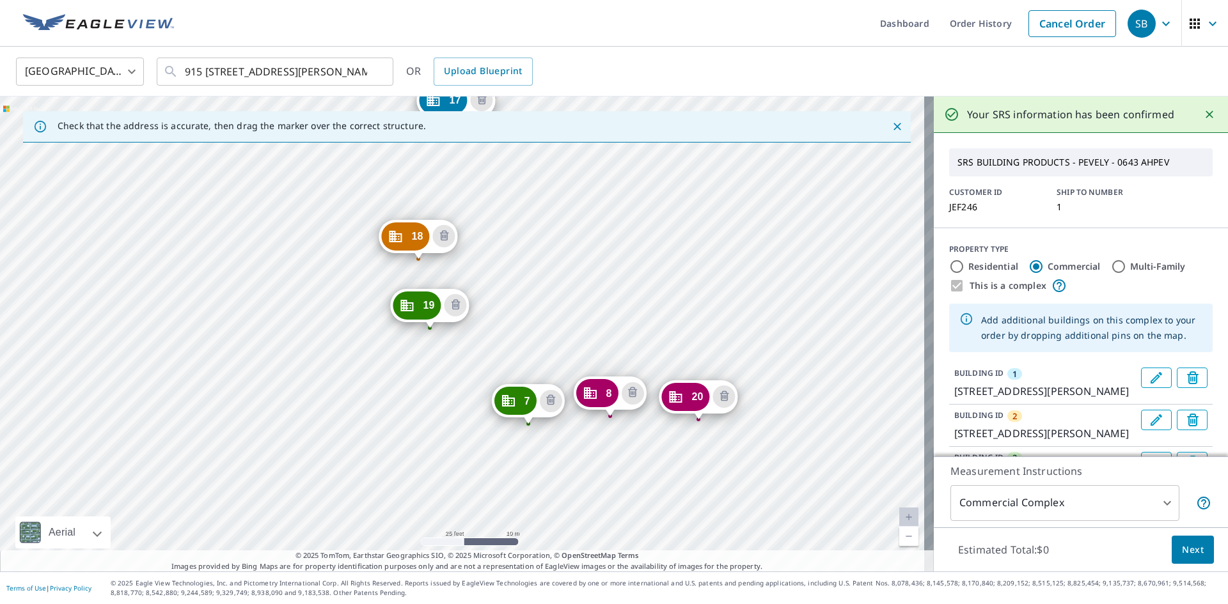
click at [759, 425] on div "2 [STREET_ADDRESS][PERSON_NAME] 3 [STREET_ADDRESS][PERSON_NAME] 4 [STREET_ADDRE…" at bounding box center [467, 334] width 934 height 475
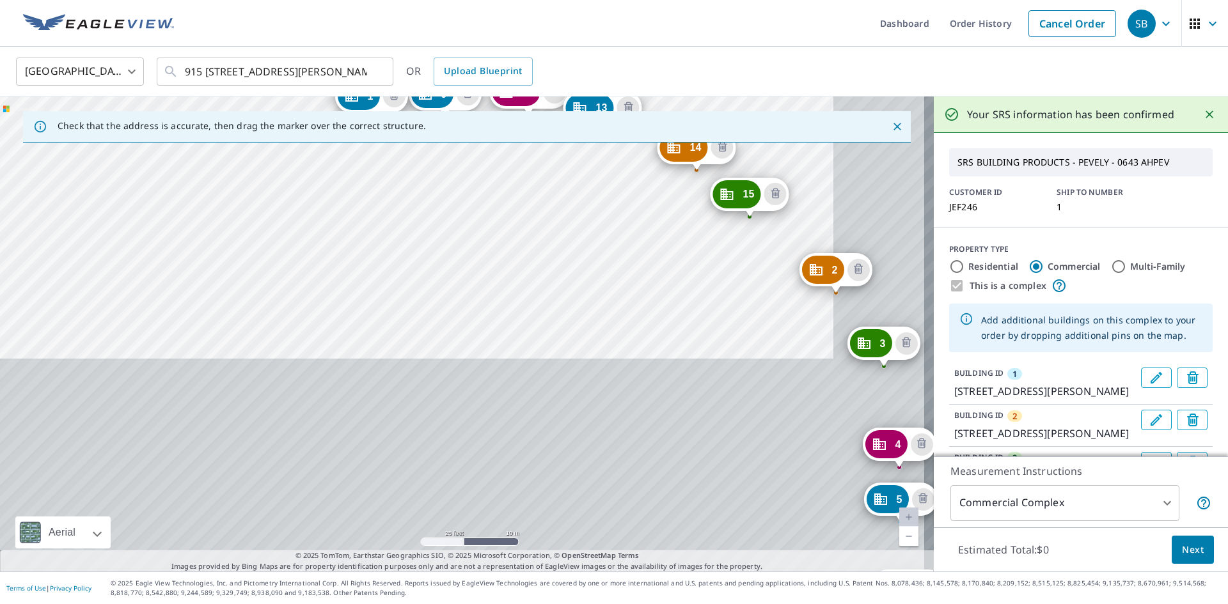
drag, startPoint x: 744, startPoint y: 485, endPoint x: 637, endPoint y: 240, distance: 268.0
click at [639, 241] on div "2 [STREET_ADDRESS][PERSON_NAME] 3 [STREET_ADDRESS][PERSON_NAME] 4 [STREET_ADDRE…" at bounding box center [467, 334] width 934 height 475
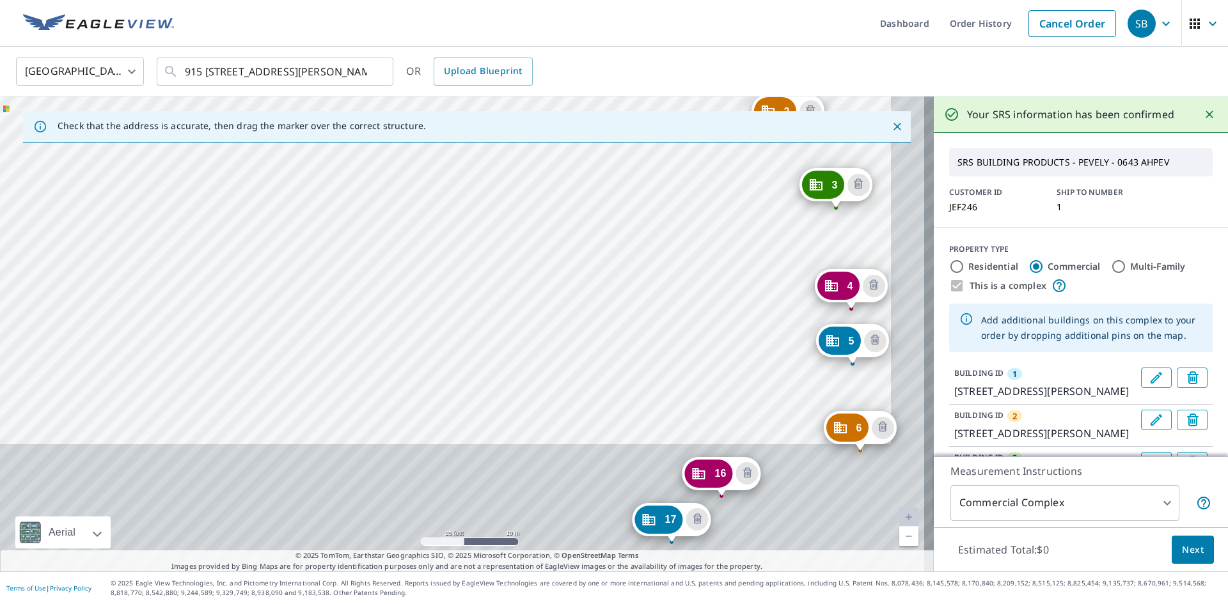
drag, startPoint x: 675, startPoint y: 394, endPoint x: 621, endPoint y: 209, distance: 192.6
click at [621, 209] on div "2 [STREET_ADDRESS][PERSON_NAME] 3 [STREET_ADDRESS][PERSON_NAME] 4 [STREET_ADDRE…" at bounding box center [467, 334] width 934 height 475
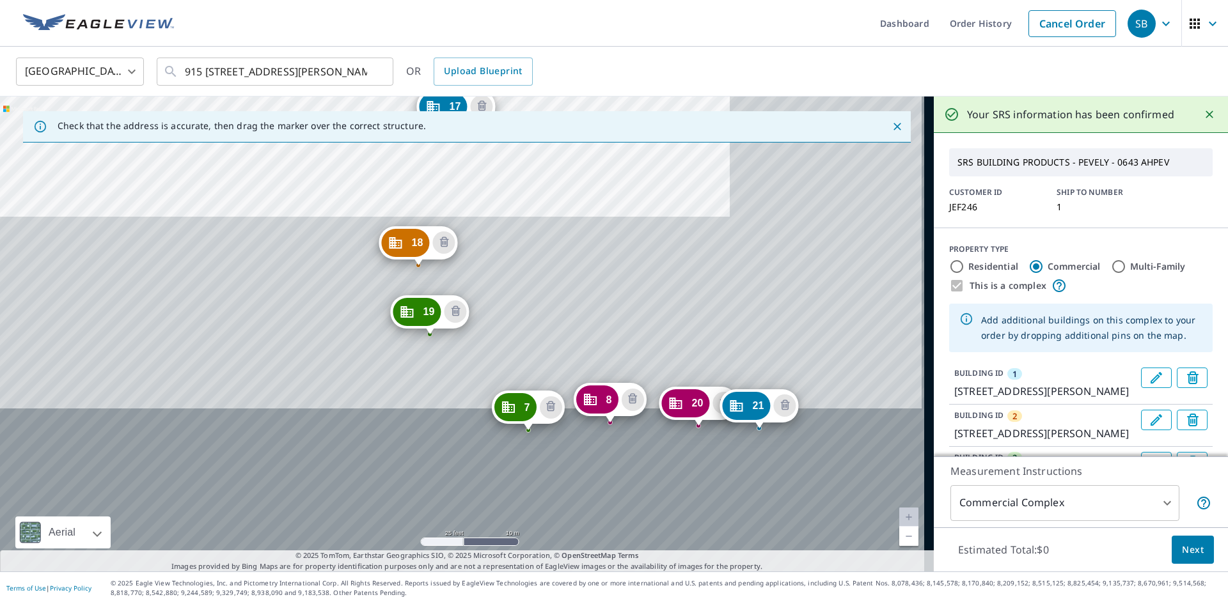
drag, startPoint x: 714, startPoint y: 346, endPoint x: 589, endPoint y: 107, distance: 269.1
click at [589, 107] on div "2 [STREET_ADDRESS][PERSON_NAME] 3 [STREET_ADDRESS][PERSON_NAME] 4 [STREET_ADDRE…" at bounding box center [467, 334] width 934 height 475
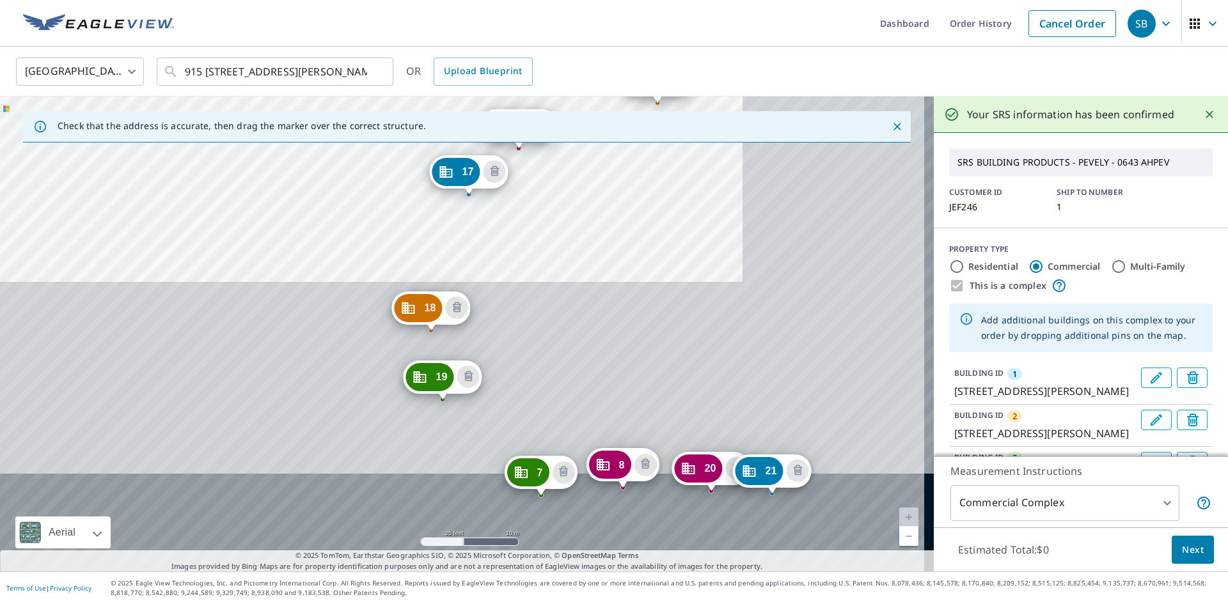
drag, startPoint x: 680, startPoint y: 340, endPoint x: 687, endPoint y: 393, distance: 52.8
click at [687, 393] on div "2 [STREET_ADDRESS][PERSON_NAME] 3 [STREET_ADDRESS][PERSON_NAME] 4 [STREET_ADDRE…" at bounding box center [467, 334] width 934 height 475
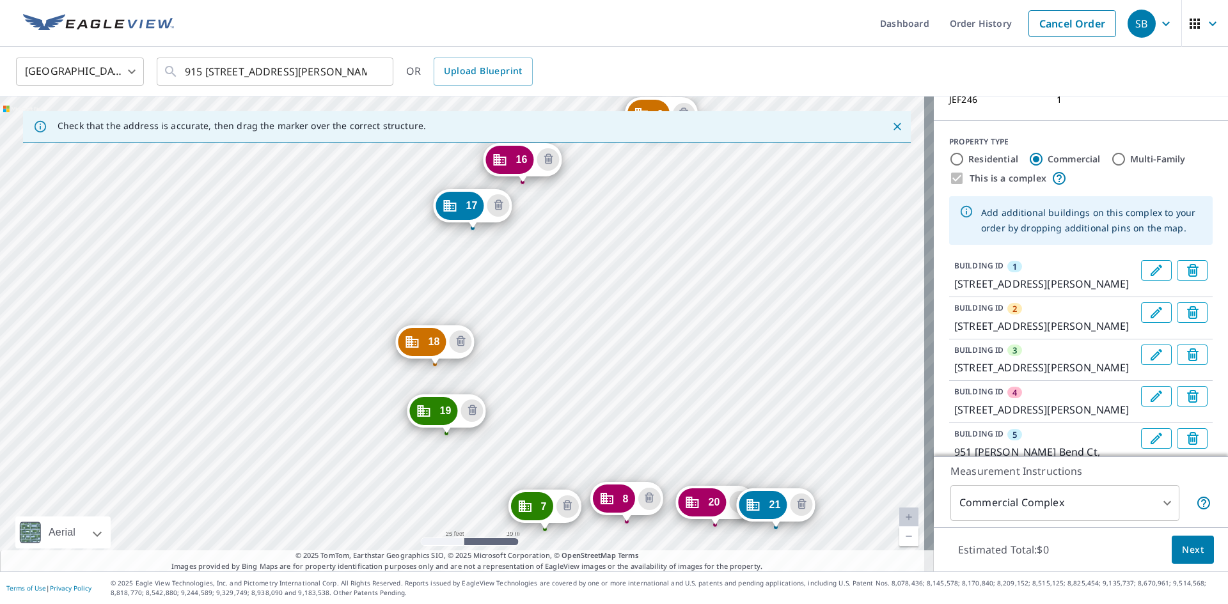
scroll to position [128, 0]
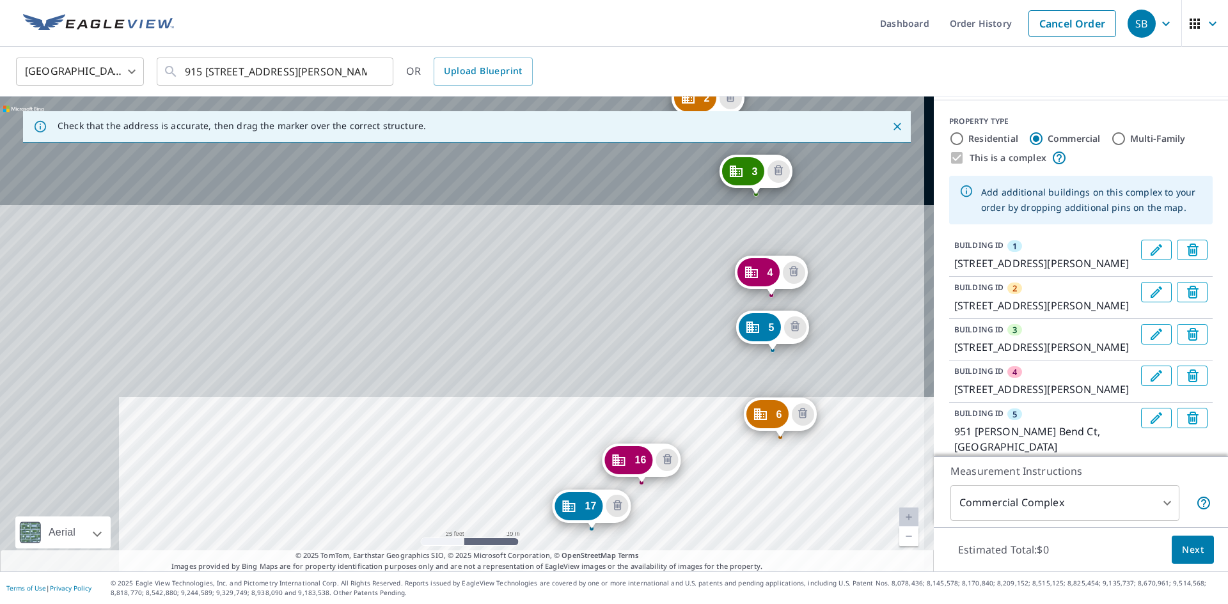
drag, startPoint x: 653, startPoint y: 278, endPoint x: 755, endPoint y: 542, distance: 282.6
click at [755, 542] on div "2 [STREET_ADDRESS][PERSON_NAME] 3 [STREET_ADDRESS][PERSON_NAME] 4 [STREET_ADDRE…" at bounding box center [467, 334] width 934 height 475
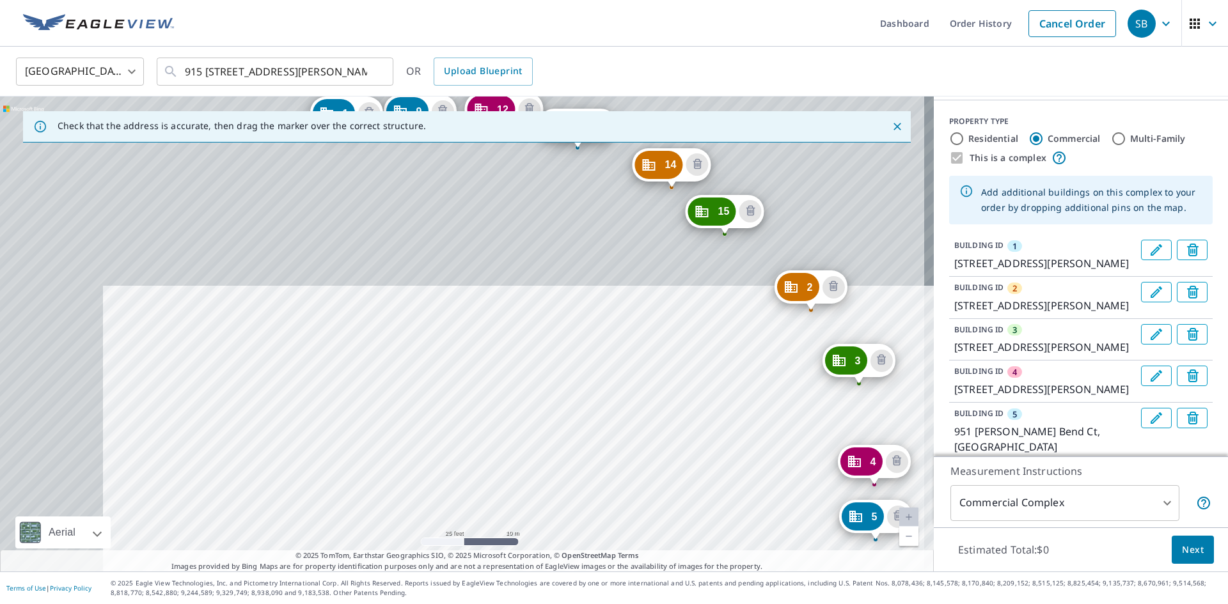
drag, startPoint x: 632, startPoint y: 327, endPoint x: 813, endPoint y: 634, distance: 356.5
click at [813, 604] on html "SB SB Dashboard Order History Cancel Order SB [GEOGRAPHIC_DATA] [GEOGRAPHIC_DAT…" at bounding box center [614, 302] width 1228 height 604
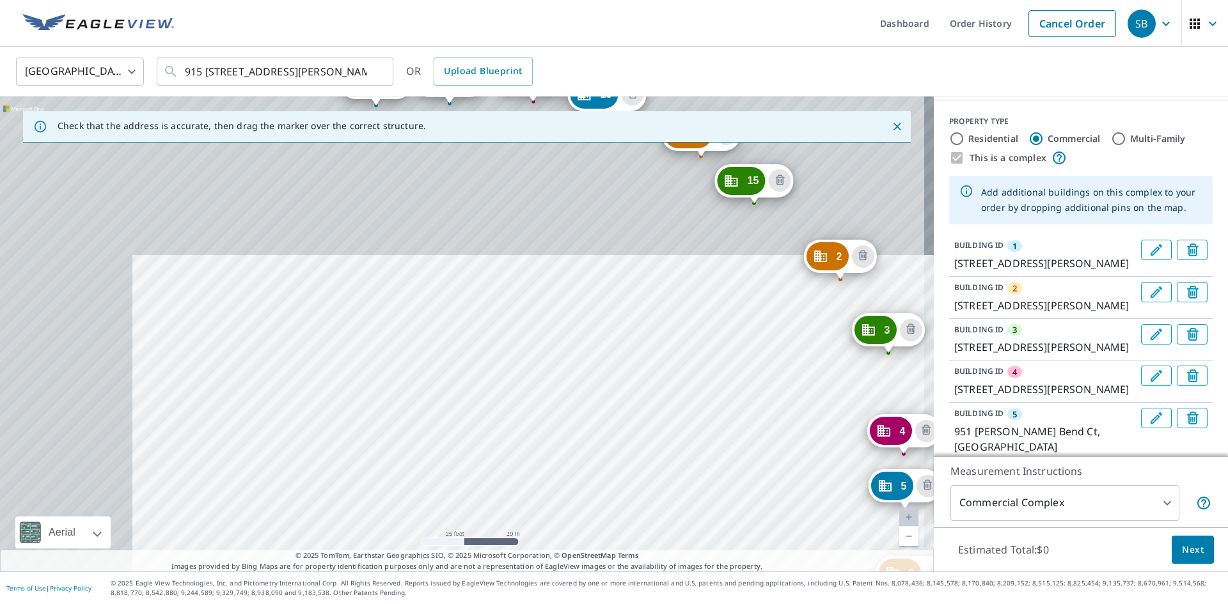
drag, startPoint x: 591, startPoint y: 305, endPoint x: 698, endPoint y: 430, distance: 164.6
click at [764, 485] on div "2 [STREET_ADDRESS][PERSON_NAME] 3 [STREET_ADDRESS][PERSON_NAME] 4 [STREET_ADDRE…" at bounding box center [467, 334] width 934 height 475
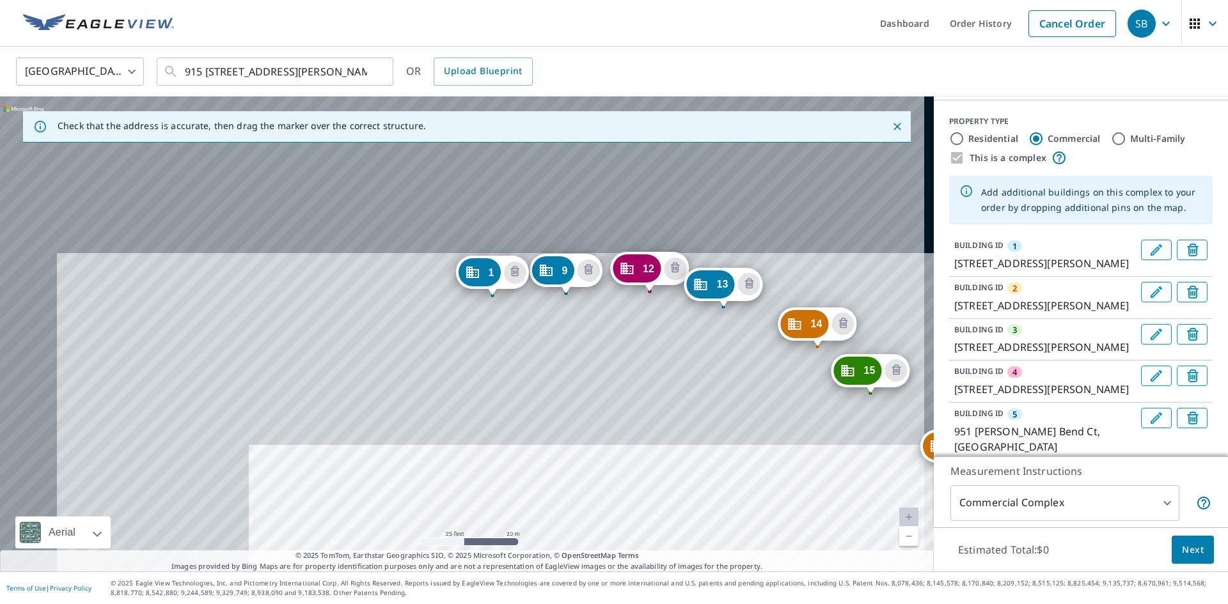
drag, startPoint x: 439, startPoint y: 209, endPoint x: 556, endPoint y: 399, distance: 223.1
click at [556, 399] on div "2 [STREET_ADDRESS][PERSON_NAME] 3 [STREET_ADDRESS][PERSON_NAME] 4 [STREET_ADDRE…" at bounding box center [467, 334] width 934 height 475
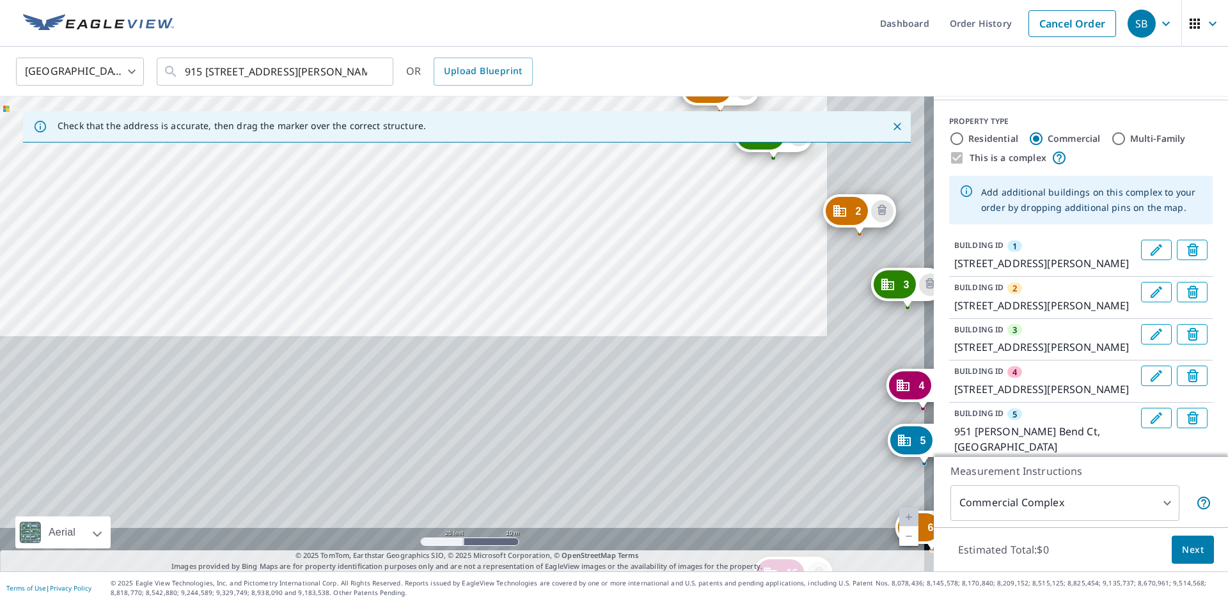
drag, startPoint x: 682, startPoint y: 478, endPoint x: 540, endPoint y: 191, distance: 320.6
click at [542, 189] on div "2 [STREET_ADDRESS][PERSON_NAME] 3 [STREET_ADDRESS][PERSON_NAME] 4 [STREET_ADDRE…" at bounding box center [467, 334] width 934 height 475
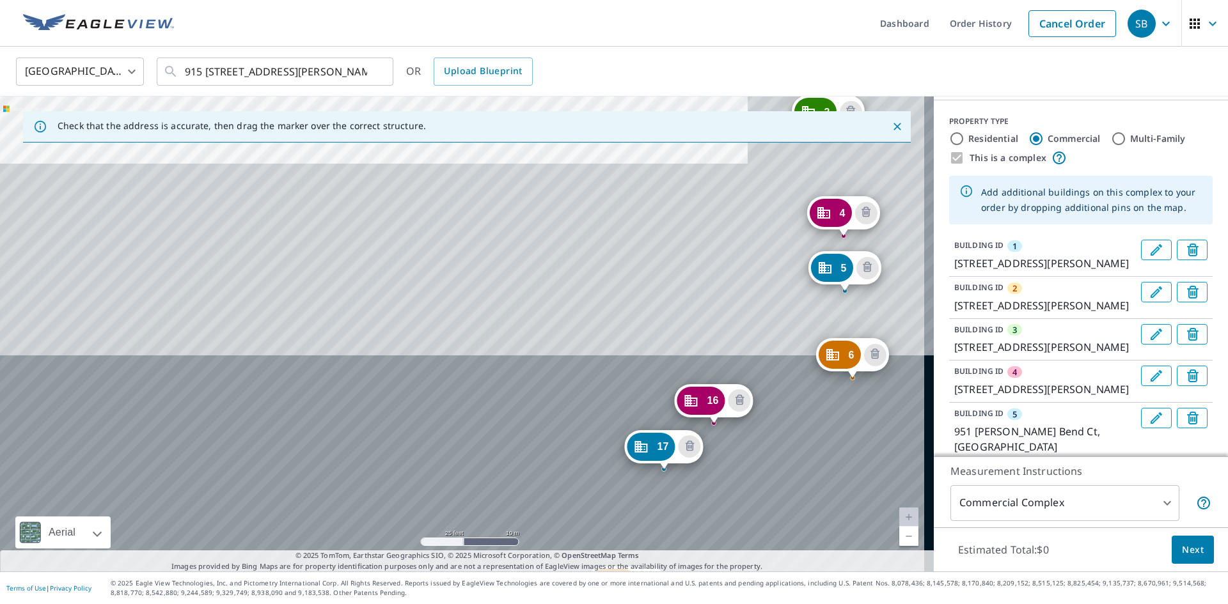
drag, startPoint x: 655, startPoint y: 308, endPoint x: 597, endPoint y: 188, distance: 133.6
click at [601, 194] on div "2 [STREET_ADDRESS][PERSON_NAME] 3 [STREET_ADDRESS][PERSON_NAME] 4 [STREET_ADDRE…" at bounding box center [467, 334] width 934 height 475
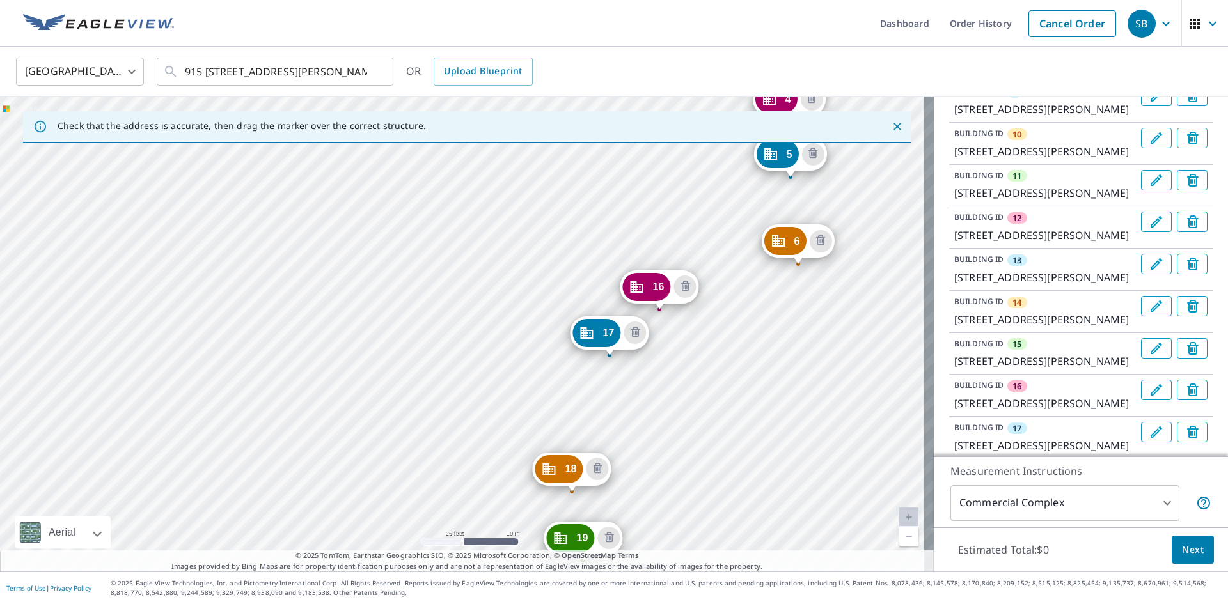
scroll to position [639, 0]
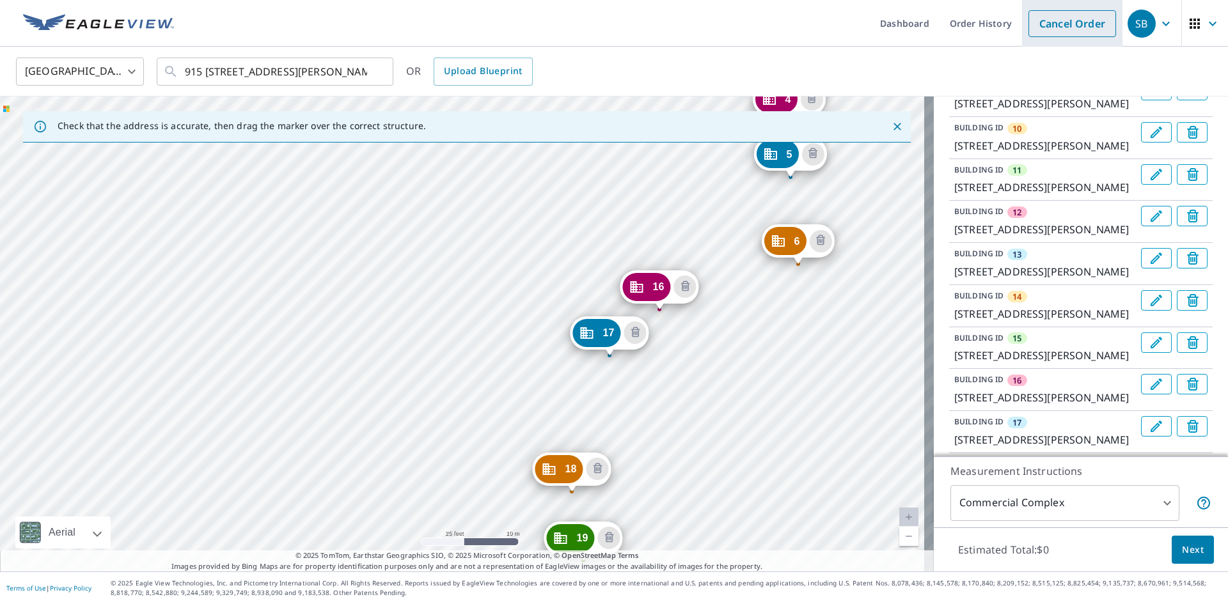
click at [1066, 19] on link "Cancel Order" at bounding box center [1072, 23] width 88 height 27
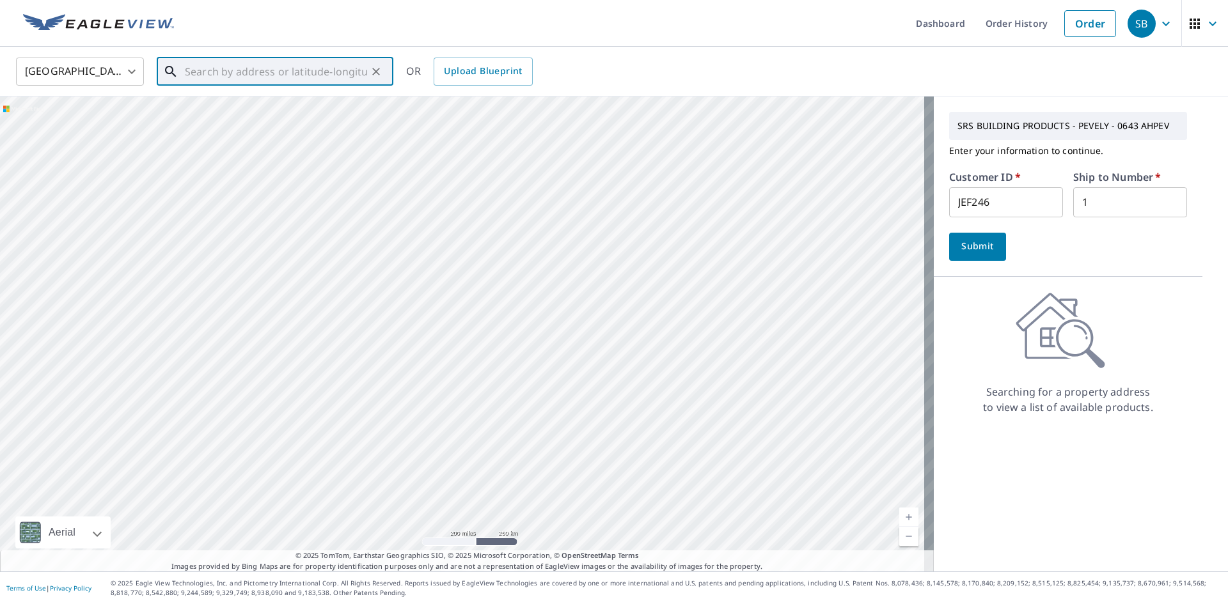
click at [228, 74] on input "text" at bounding box center [276, 72] width 182 height 36
click at [233, 113] on span "[STREET_ADDRESS][PERSON_NAME]" at bounding box center [282, 108] width 201 height 15
type input "[STREET_ADDRESS][PERSON_NAME]"
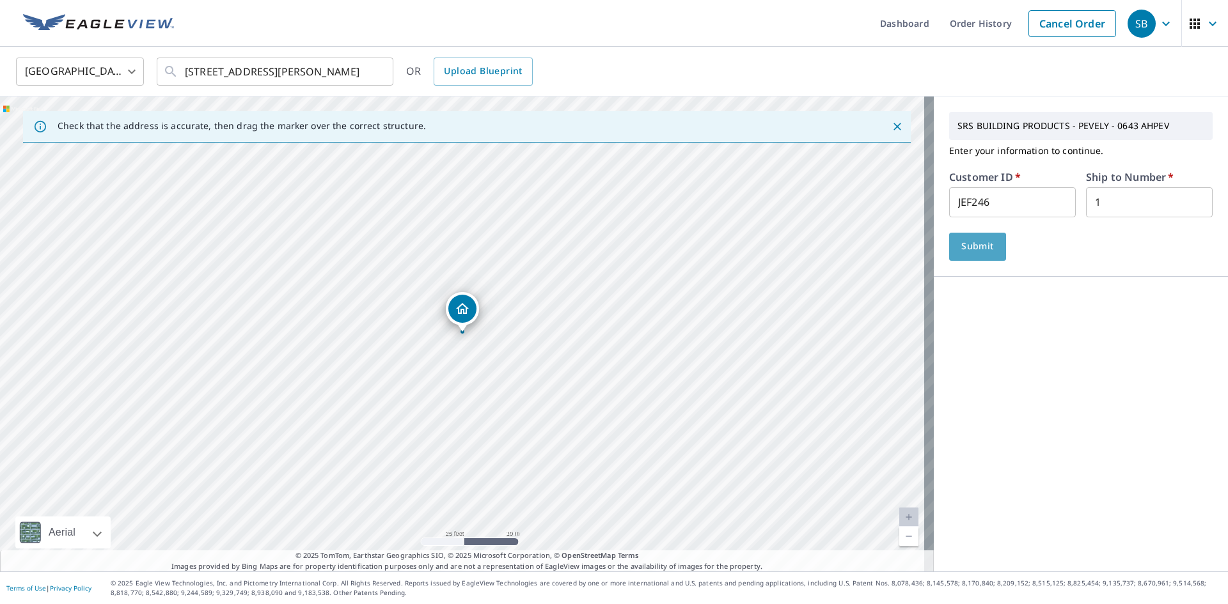
click at [982, 245] on span "Submit" at bounding box center [977, 247] width 36 height 16
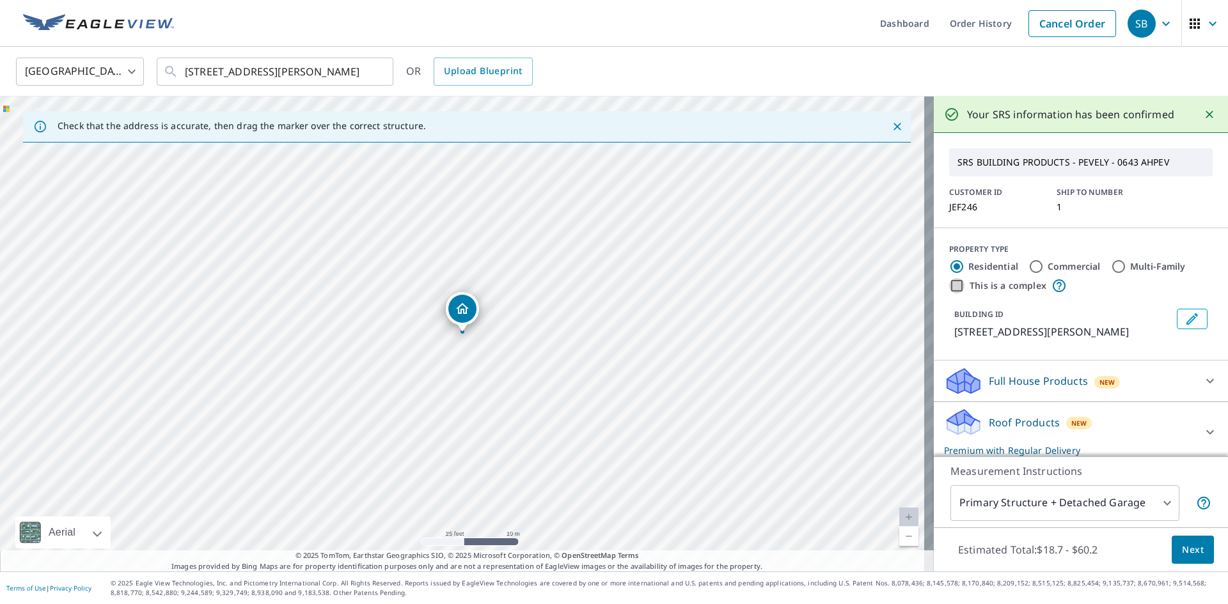
click at [949, 286] on input "This is a complex" at bounding box center [956, 285] width 15 height 15
checkbox input "true"
type input "4"
radio input "false"
radio input "true"
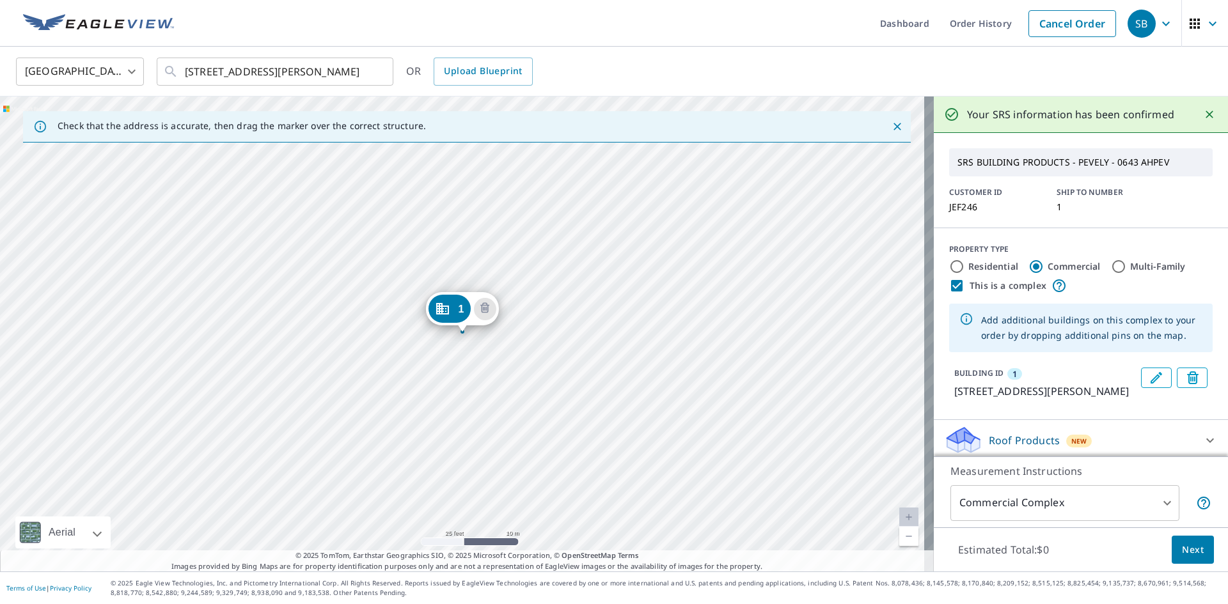
click at [533, 332] on div "1 [STREET_ADDRESS][PERSON_NAME]" at bounding box center [467, 334] width 934 height 475
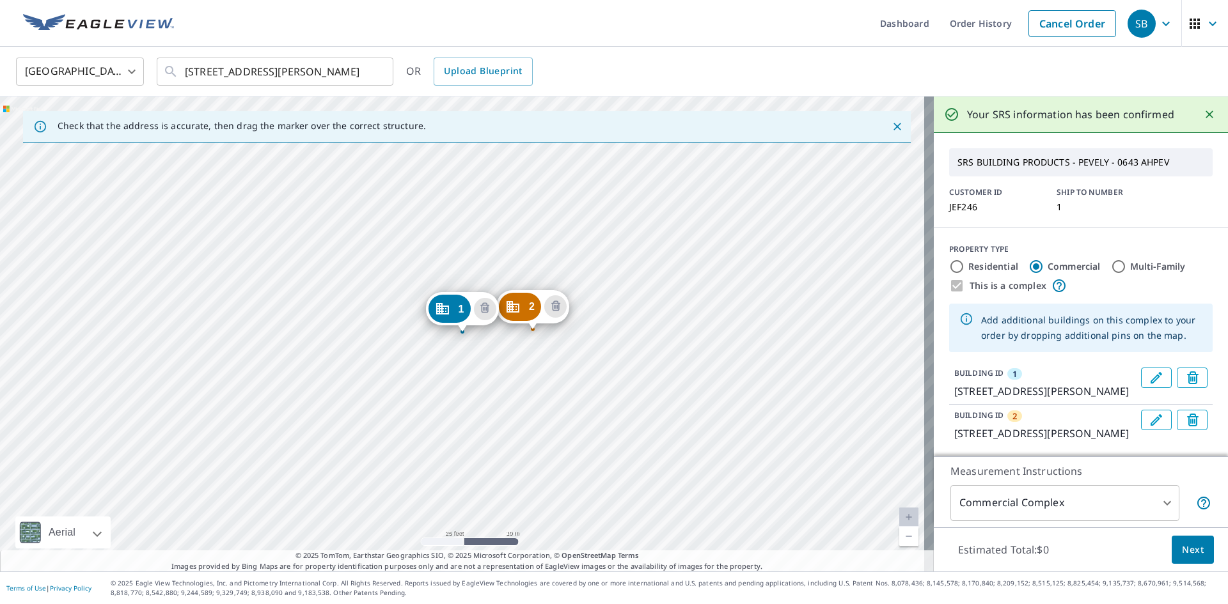
click at [613, 325] on div "2 [STREET_ADDRESS][PERSON_NAME] 1 [STREET_ADDRESS][PERSON_NAME]" at bounding box center [467, 334] width 934 height 475
click at [687, 338] on div "2 [STREET_ADDRESS][PERSON_NAME] 3 [STREET_ADDRESS][PERSON_NAME] 1 [STREET_ADDRE…" at bounding box center [467, 334] width 934 height 475
click at [788, 382] on div "2 [STREET_ADDRESS][PERSON_NAME] 3 [STREET_ADDRESS][PERSON_NAME] 4 [STREET_ADDRE…" at bounding box center [467, 334] width 934 height 475
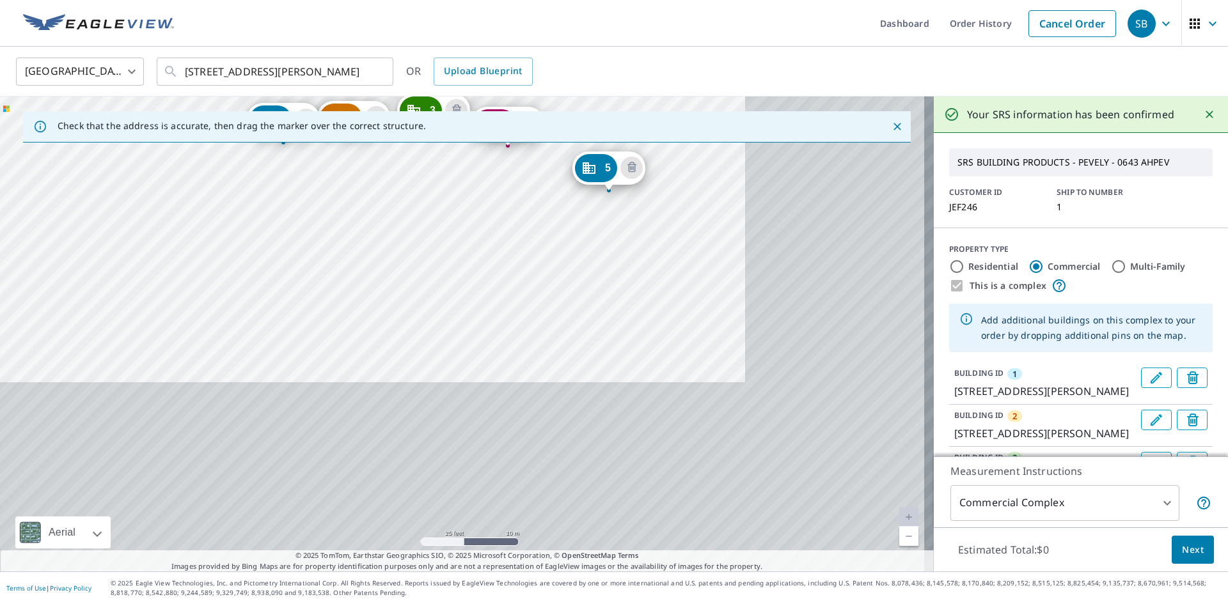
drag, startPoint x: 806, startPoint y: 451, endPoint x: 627, endPoint y: 262, distance: 260.5
click at [627, 262] on div "2 [STREET_ADDRESS][PERSON_NAME] 3 [STREET_ADDRESS][PERSON_NAME] 4 [STREET_ADDRE…" at bounding box center [467, 334] width 934 height 475
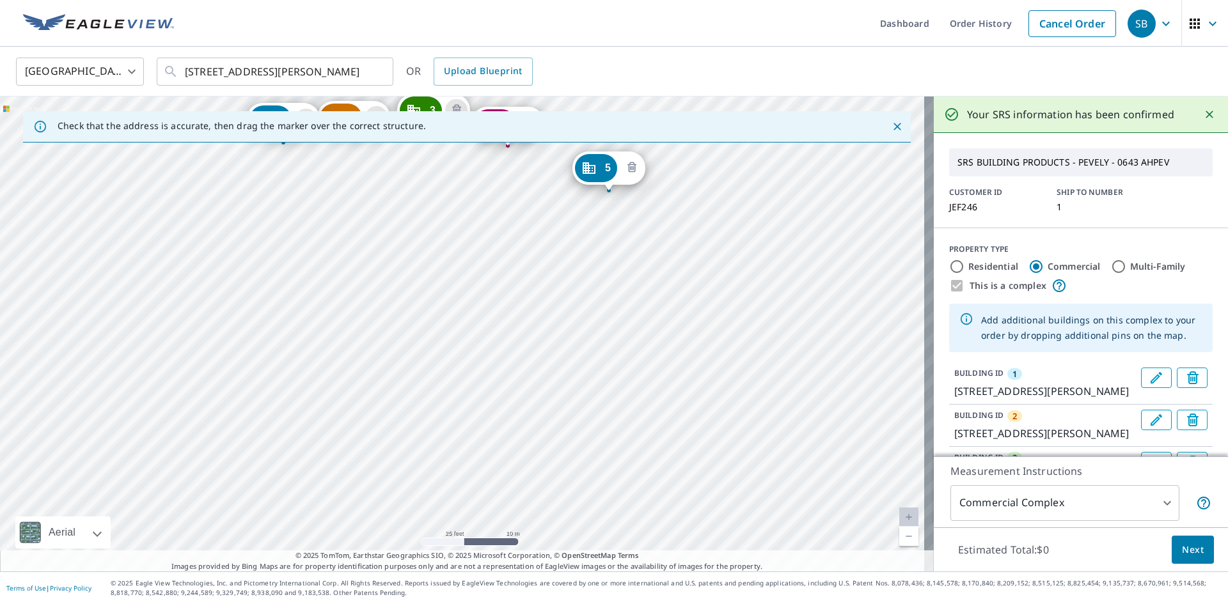
click at [636, 163] on icon "Delete building 5" at bounding box center [631, 167] width 15 height 15
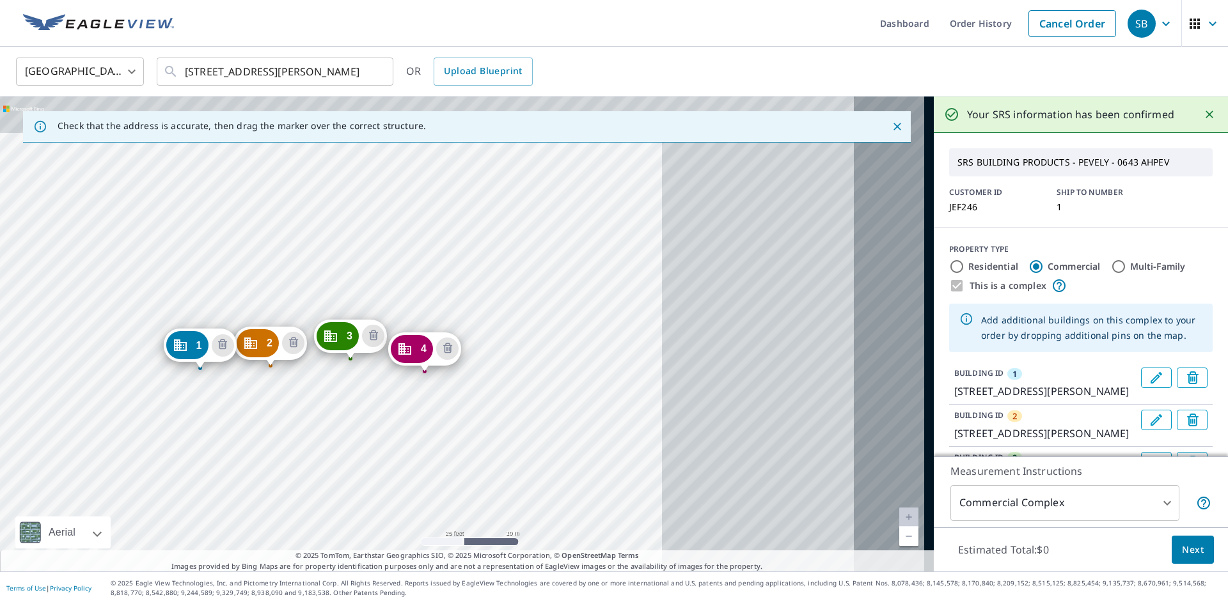
drag, startPoint x: 753, startPoint y: 367, endPoint x: 490, endPoint y: 403, distance: 264.7
click at [490, 403] on div "2 [STREET_ADDRESS][PERSON_NAME] 3 [STREET_ADDRESS][PERSON_NAME] 4 [STREET_ADDRE…" at bounding box center [467, 334] width 934 height 475
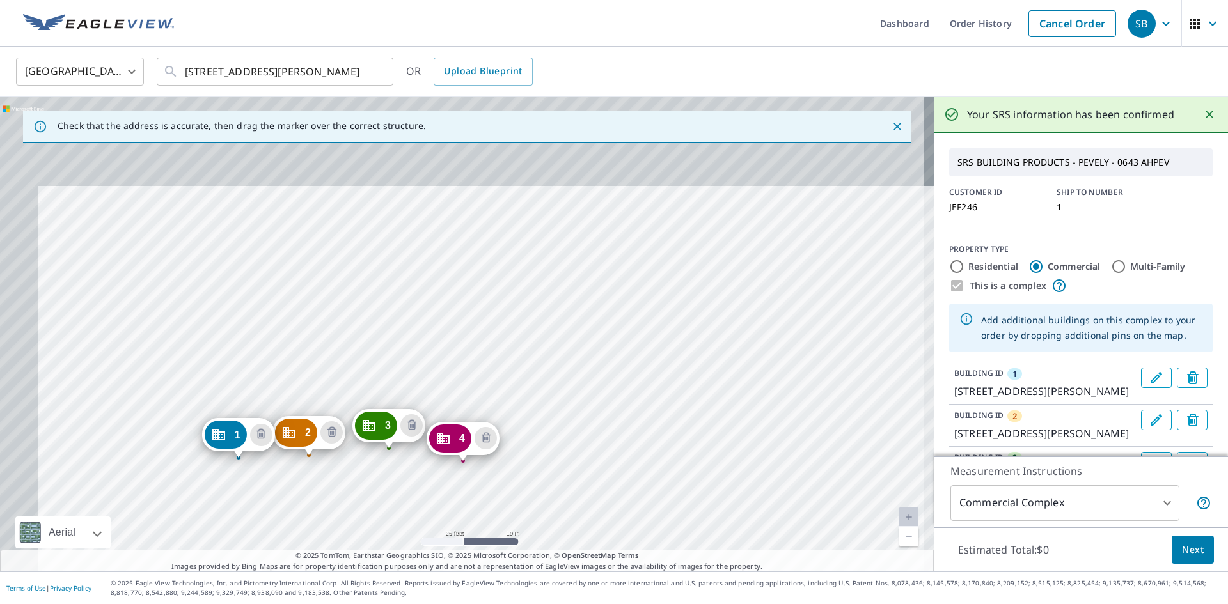
drag, startPoint x: 774, startPoint y: 332, endPoint x: 818, endPoint y: 433, distance: 110.2
click at [818, 433] on div "2 [STREET_ADDRESS][PERSON_NAME] 3 [STREET_ADDRESS][PERSON_NAME] 4 [STREET_ADDRE…" at bounding box center [467, 334] width 934 height 475
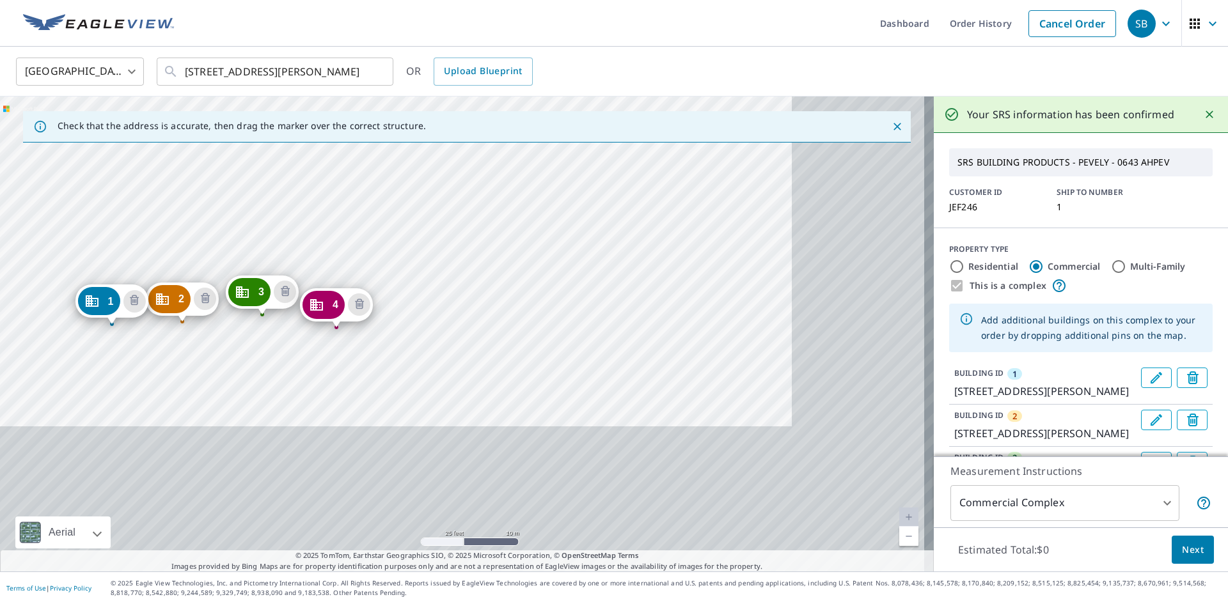
drag, startPoint x: 818, startPoint y: 433, endPoint x: 686, endPoint y: 288, distance: 196.4
click at [686, 288] on div "2 [STREET_ADDRESS][PERSON_NAME] 3 [STREET_ADDRESS][PERSON_NAME] 4 [STREET_ADDRE…" at bounding box center [467, 334] width 934 height 475
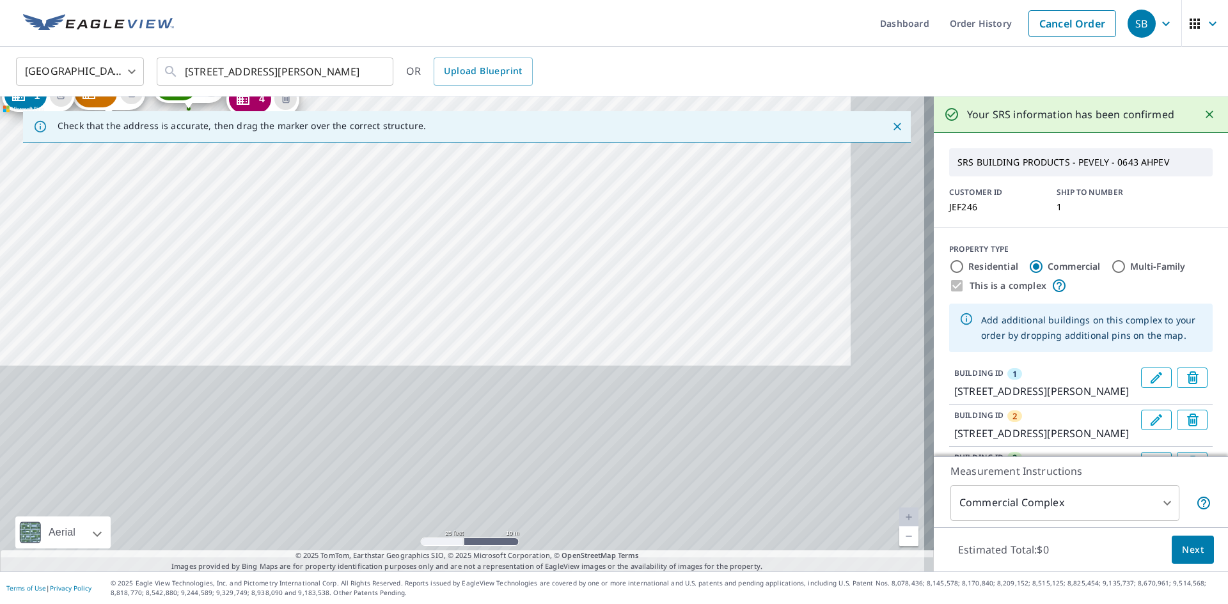
drag, startPoint x: 714, startPoint y: 445, endPoint x: 629, endPoint y: 223, distance: 238.5
click at [629, 223] on div "2 [STREET_ADDRESS][PERSON_NAME] 3 [STREET_ADDRESS][PERSON_NAME] 4 [STREET_ADDRE…" at bounding box center [467, 334] width 934 height 475
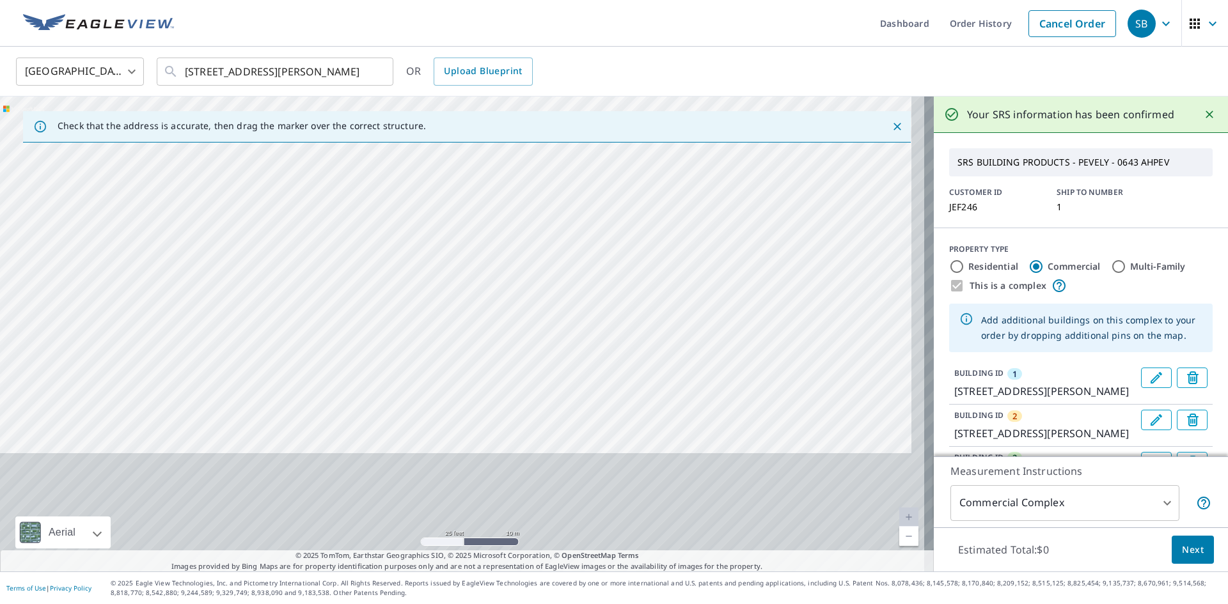
drag, startPoint x: 652, startPoint y: 408, endPoint x: 639, endPoint y: 290, distance: 119.0
click at [639, 290] on div "2 [STREET_ADDRESS][PERSON_NAME] 3 [STREET_ADDRESS][PERSON_NAME] 4 [STREET_ADDRE…" at bounding box center [467, 334] width 934 height 475
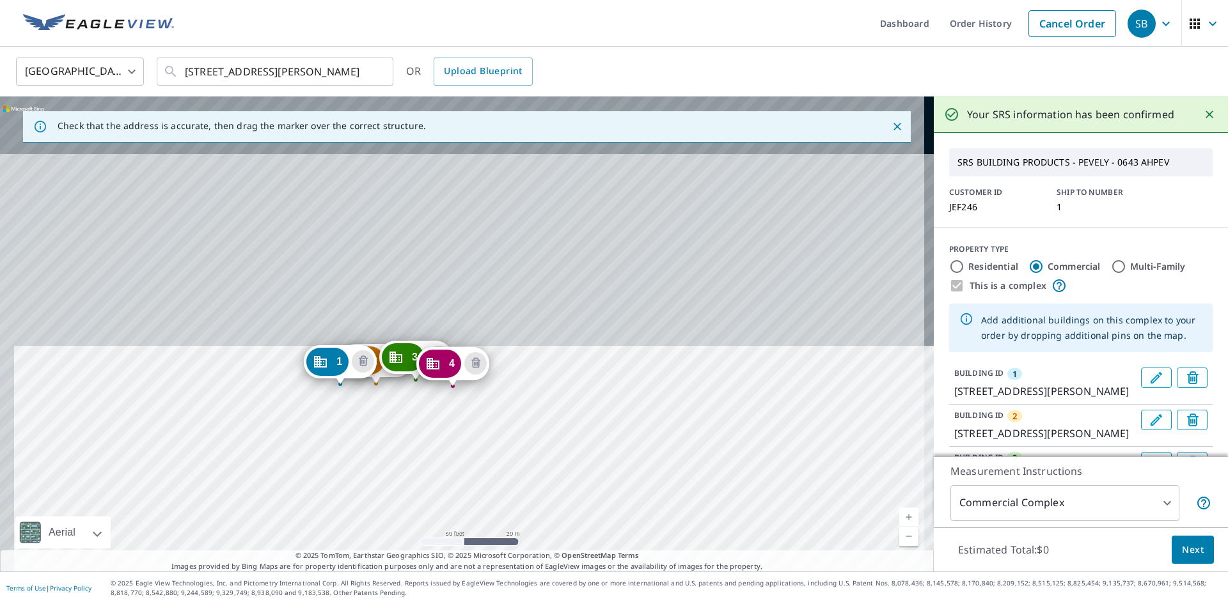
drag, startPoint x: 607, startPoint y: 187, endPoint x: 621, endPoint y: 446, distance: 260.0
click at [621, 446] on div "2 [STREET_ADDRESS][PERSON_NAME] 3 [STREET_ADDRESS][PERSON_NAME] 4 [STREET_ADDRE…" at bounding box center [467, 334] width 934 height 475
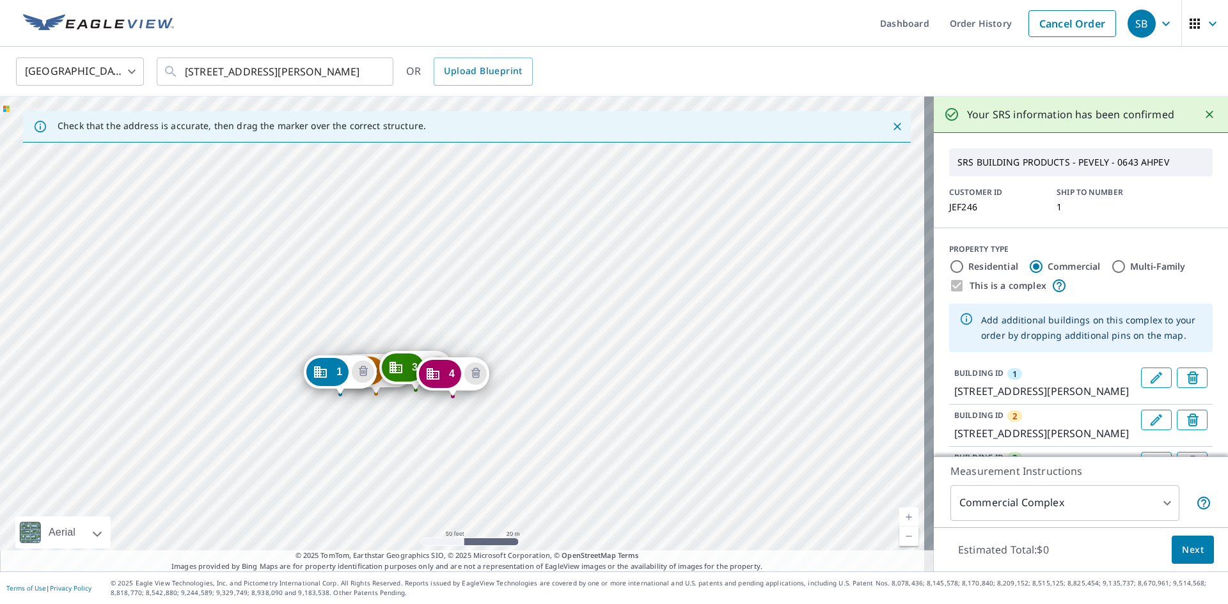
click at [611, 349] on div "2 [STREET_ADDRESS][PERSON_NAME] 3 [STREET_ADDRESS][PERSON_NAME] 4 [STREET_ADDRE…" at bounding box center [467, 334] width 934 height 475
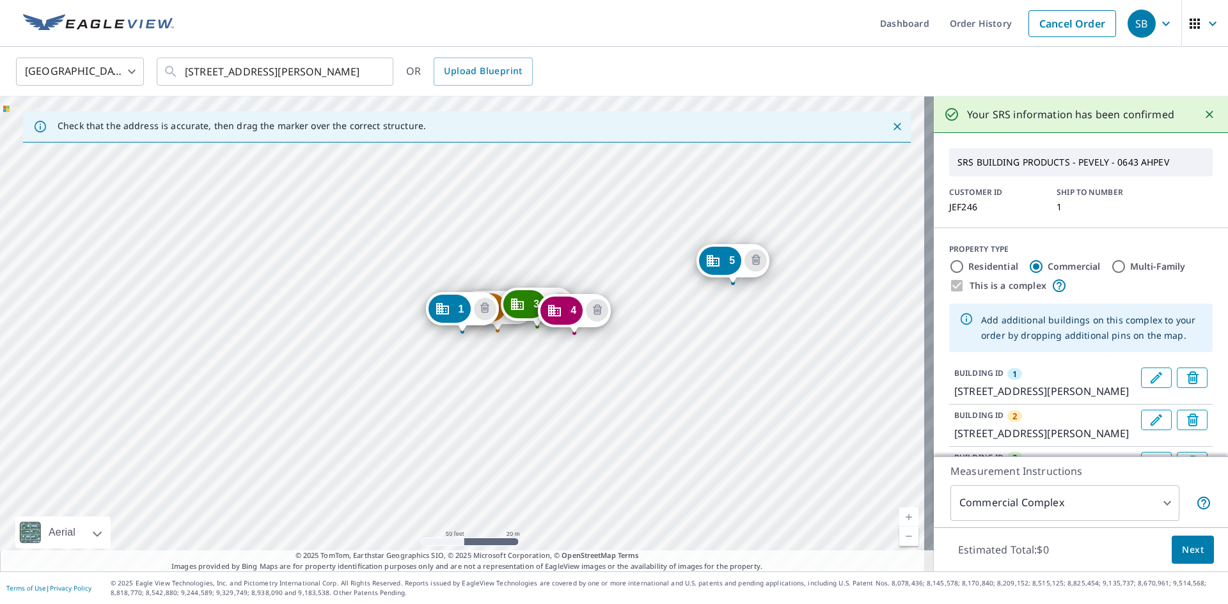
click at [760, 307] on div "2 [STREET_ADDRESS][PERSON_NAME] 3 [STREET_ADDRESS][PERSON_NAME] 4 [STREET_ADDRE…" at bounding box center [467, 334] width 934 height 475
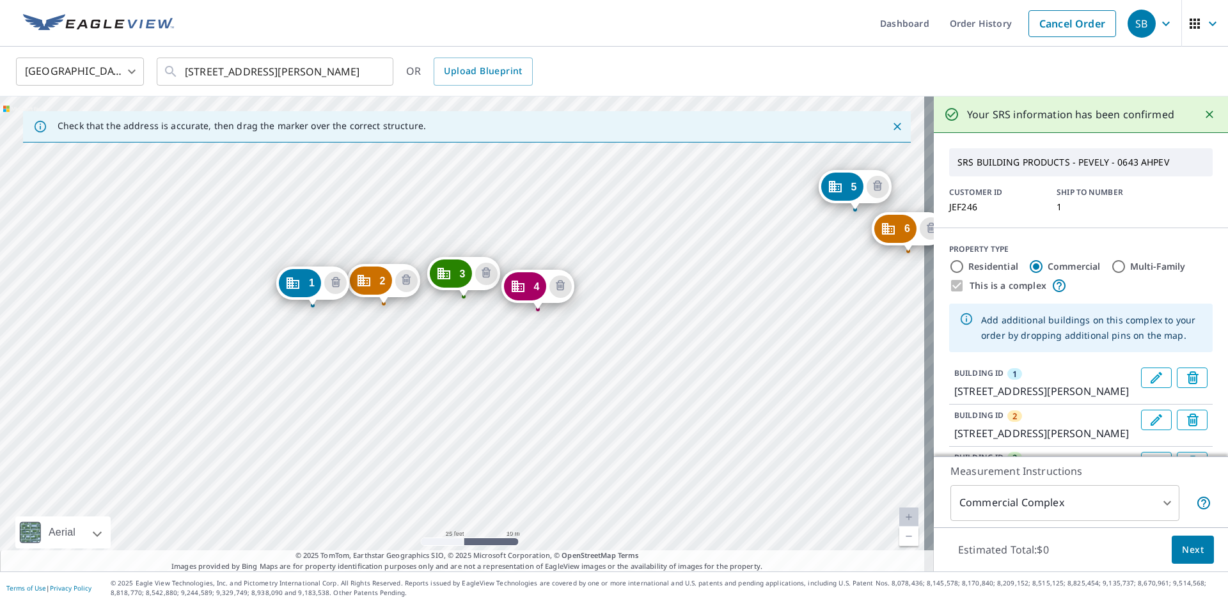
click at [632, 360] on div "2 [STREET_ADDRESS][PERSON_NAME] 3 [STREET_ADDRESS][PERSON_NAME] 4 [STREET_ADDRE…" at bounding box center [467, 334] width 934 height 475
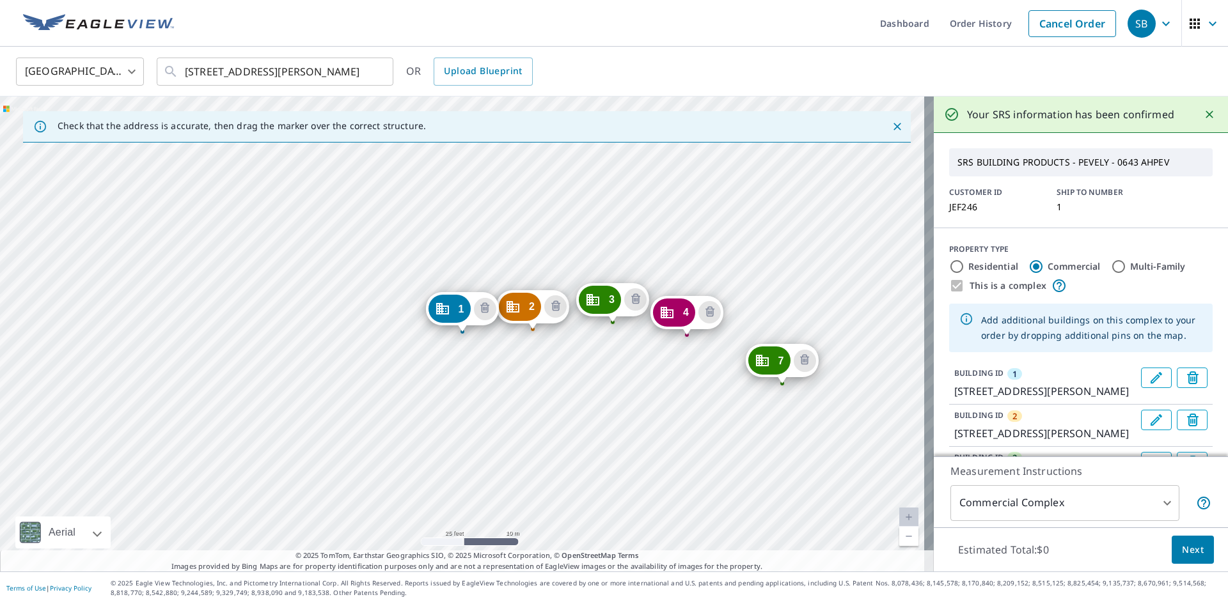
click at [834, 430] on div "2 [STREET_ADDRESS][PERSON_NAME] 3 [STREET_ADDRESS][PERSON_NAME] 4 [STREET_ADDRE…" at bounding box center [467, 334] width 934 height 475
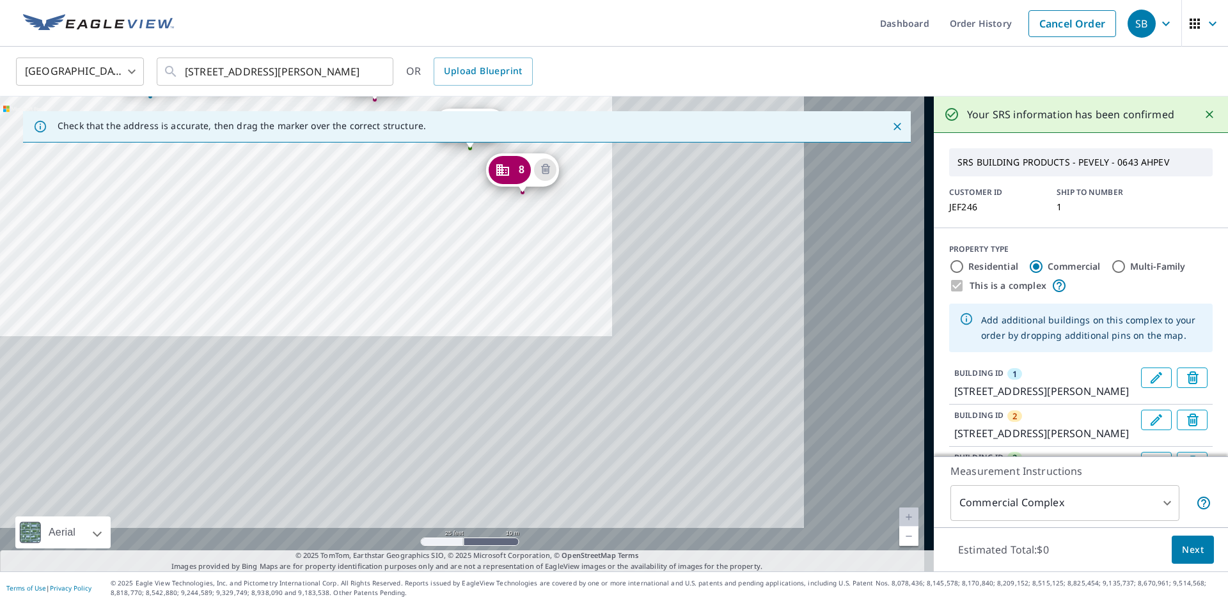
drag, startPoint x: 703, startPoint y: 492, endPoint x: 385, endPoint y: 252, distance: 398.5
click at [385, 252] on div "2 [STREET_ADDRESS][PERSON_NAME] 3 [STREET_ADDRESS][PERSON_NAME] 4 [GEOGRAPHIC_D…" at bounding box center [467, 334] width 934 height 475
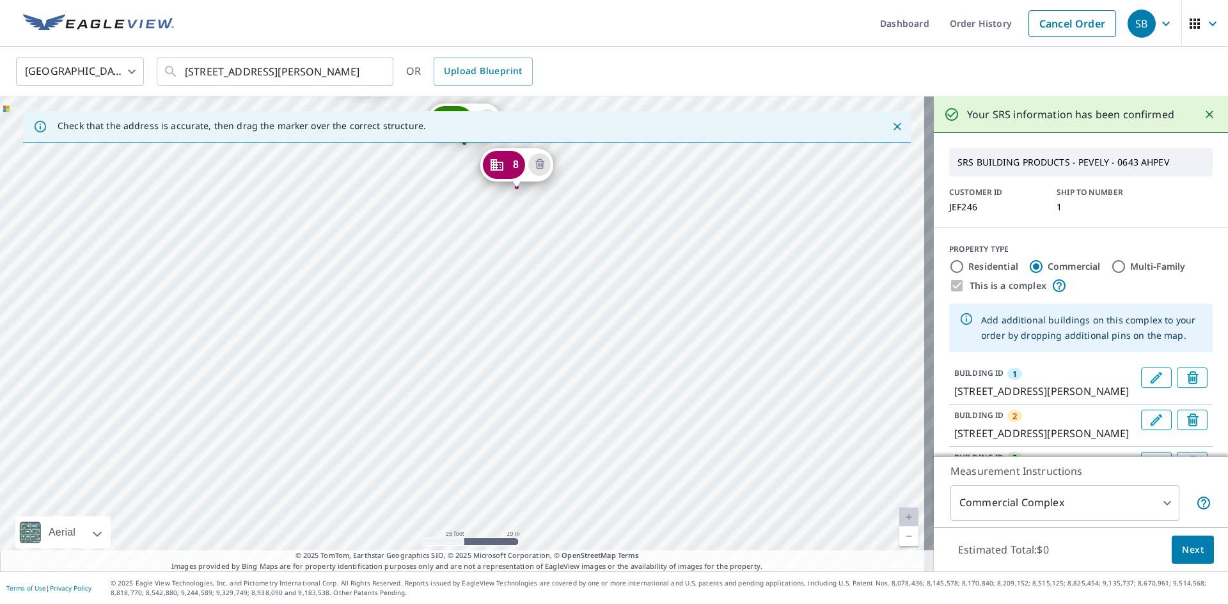
click at [602, 275] on div "2 [STREET_ADDRESS][PERSON_NAME] 3 [STREET_ADDRESS][PERSON_NAME] 4 [GEOGRAPHIC_D…" at bounding box center [467, 334] width 934 height 475
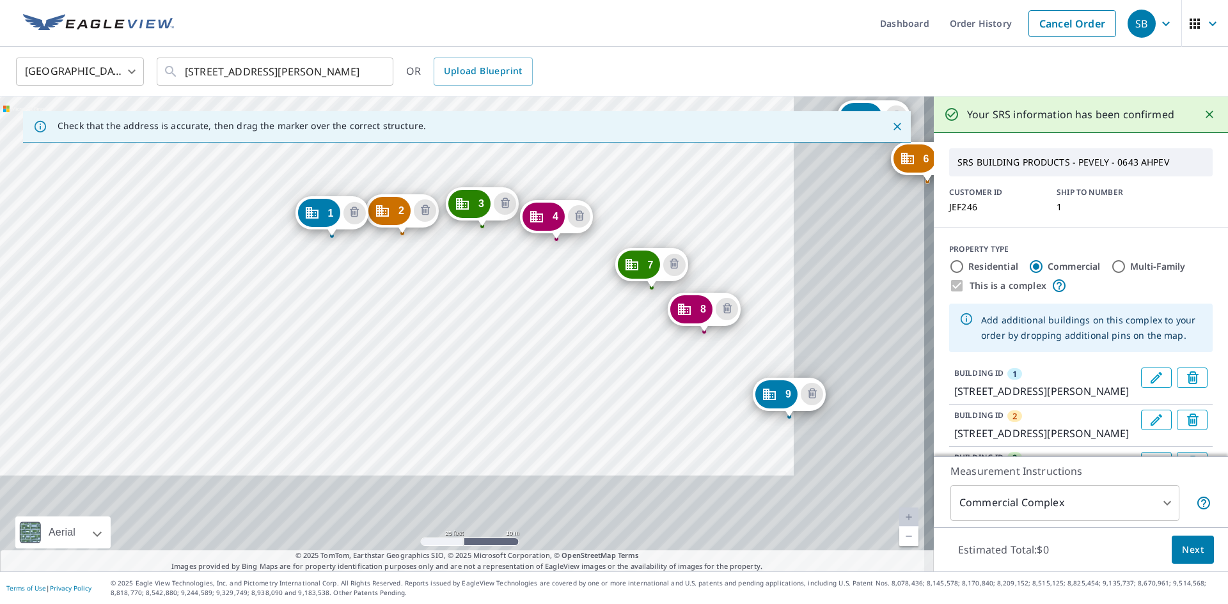
drag, startPoint x: 811, startPoint y: 460, endPoint x: 553, endPoint y: 258, distance: 327.1
click at [553, 258] on div "2 [GEOGRAPHIC_DATA][PERSON_NAME][STREET_ADDRESS] 3 [STREET_ADDRESS][PERSON_NAME…" at bounding box center [467, 334] width 934 height 475
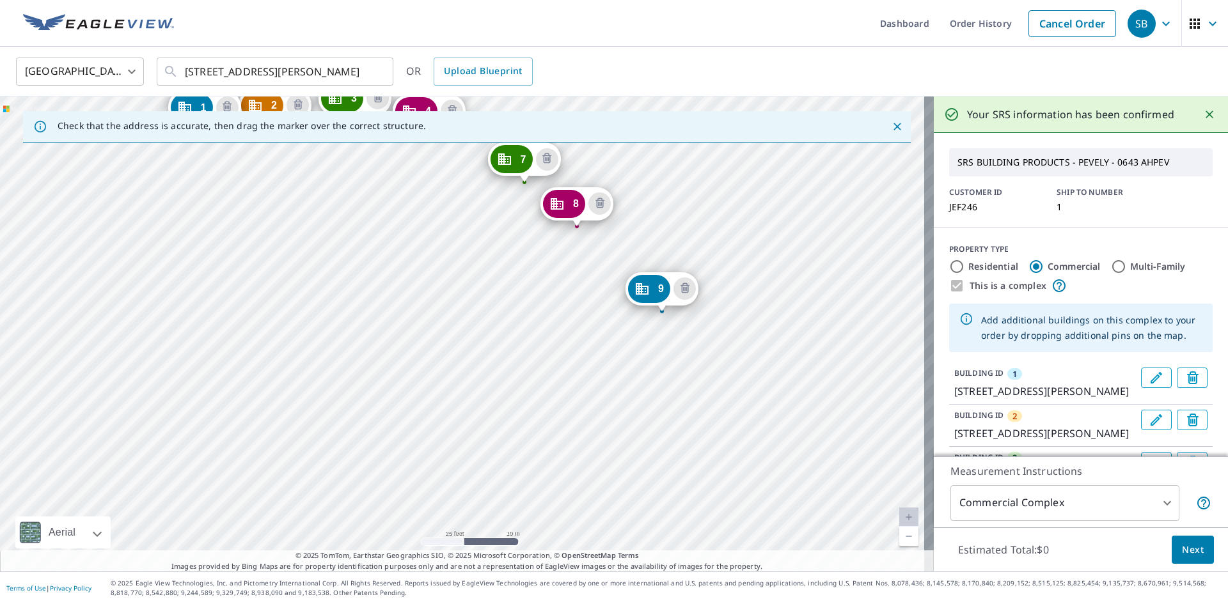
click at [703, 374] on div "2 [GEOGRAPHIC_DATA][PERSON_NAME][STREET_ADDRESS] 3 [STREET_ADDRESS][PERSON_NAME…" at bounding box center [467, 334] width 934 height 475
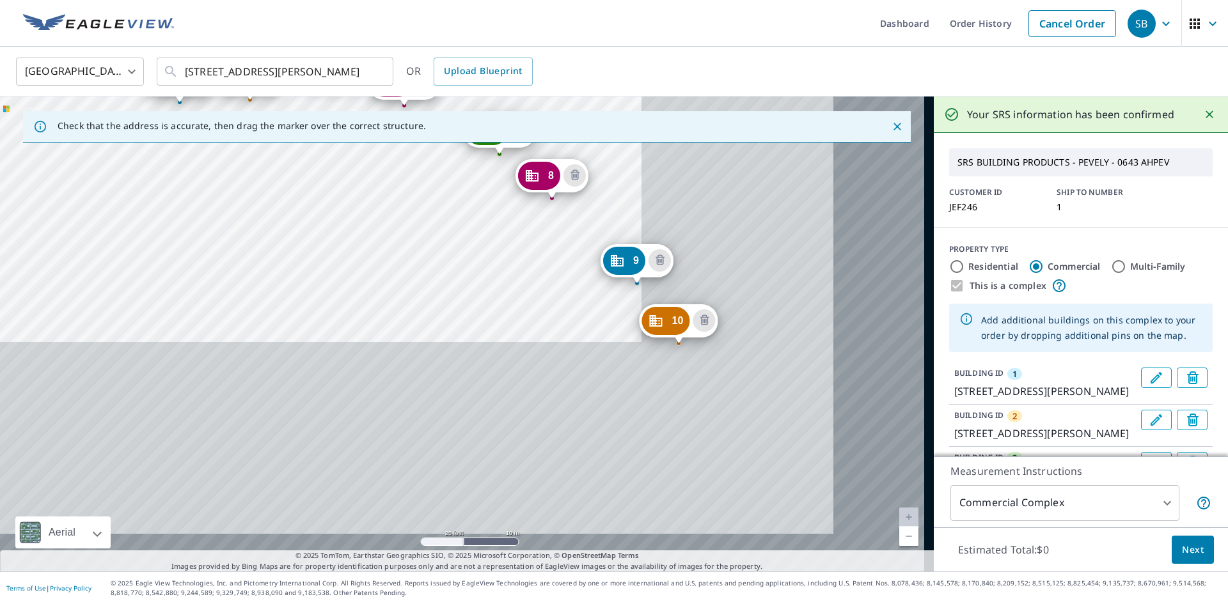
drag, startPoint x: 684, startPoint y: 503, endPoint x: 367, endPoint y: 239, distance: 412.2
click at [370, 242] on div "2 [GEOGRAPHIC_DATA][PERSON_NAME] 3 [STREET_ADDRESS][PERSON_NAME] 4 [GEOGRAPHIC_…" at bounding box center [467, 334] width 934 height 475
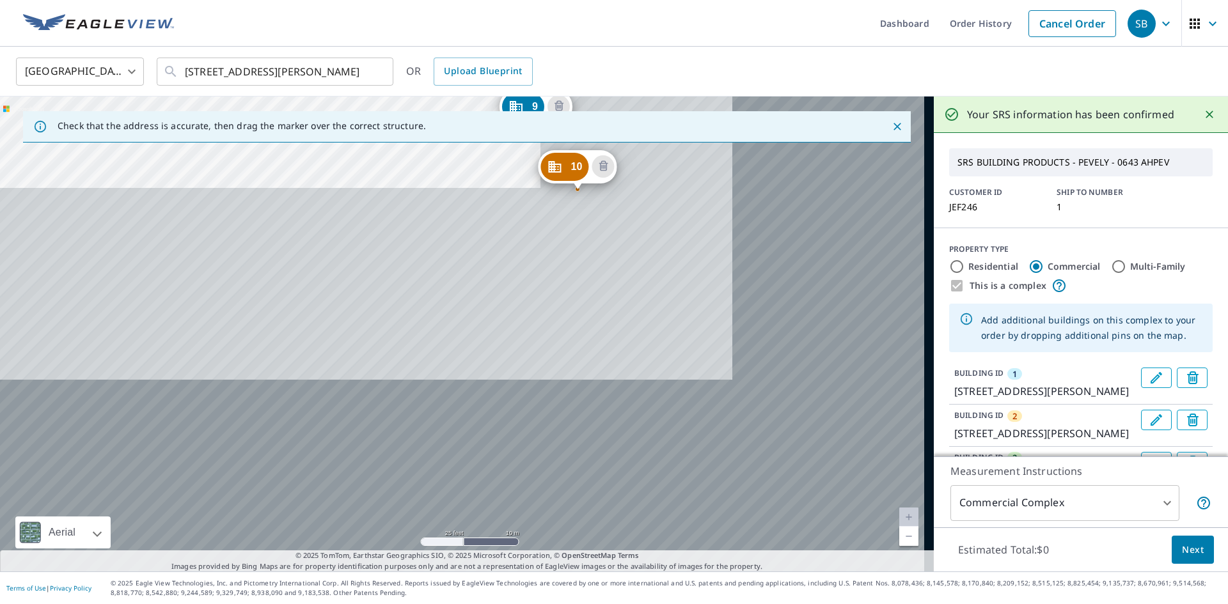
drag, startPoint x: 434, startPoint y: 315, endPoint x: 408, endPoint y: 270, distance: 51.9
click at [408, 270] on div "2 [GEOGRAPHIC_DATA][PERSON_NAME] 3 [STREET_ADDRESS][PERSON_NAME] 4 [GEOGRAPHIC_…" at bounding box center [467, 334] width 934 height 475
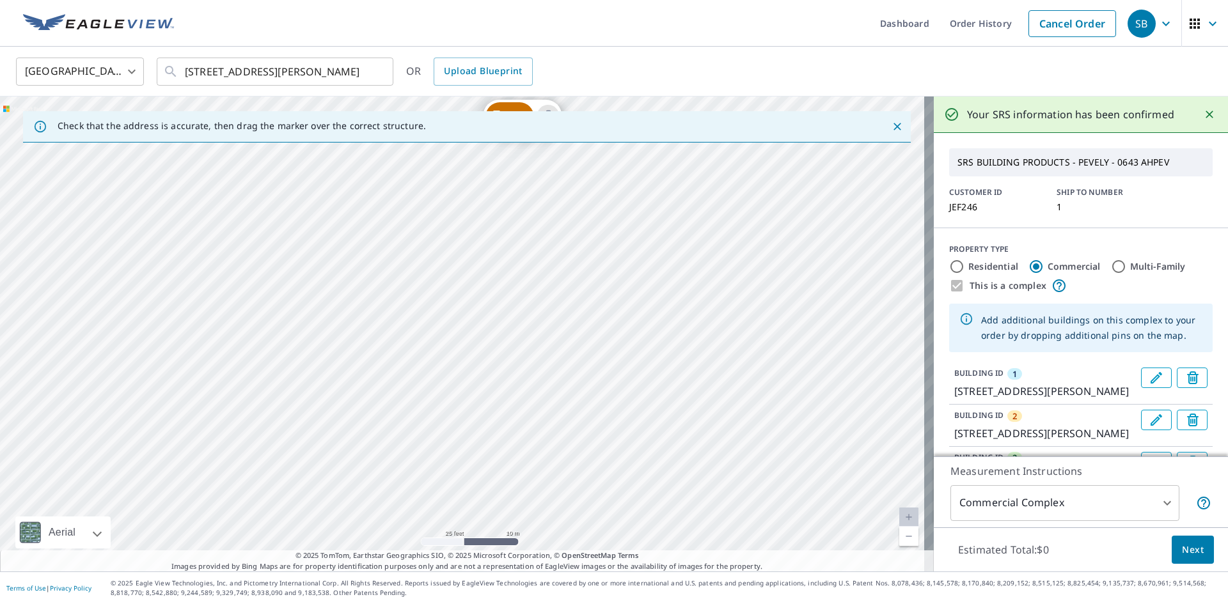
click at [561, 246] on div "2 [GEOGRAPHIC_DATA][PERSON_NAME] 3 [STREET_ADDRESS][PERSON_NAME] 4 [GEOGRAPHIC_…" at bounding box center [467, 334] width 934 height 475
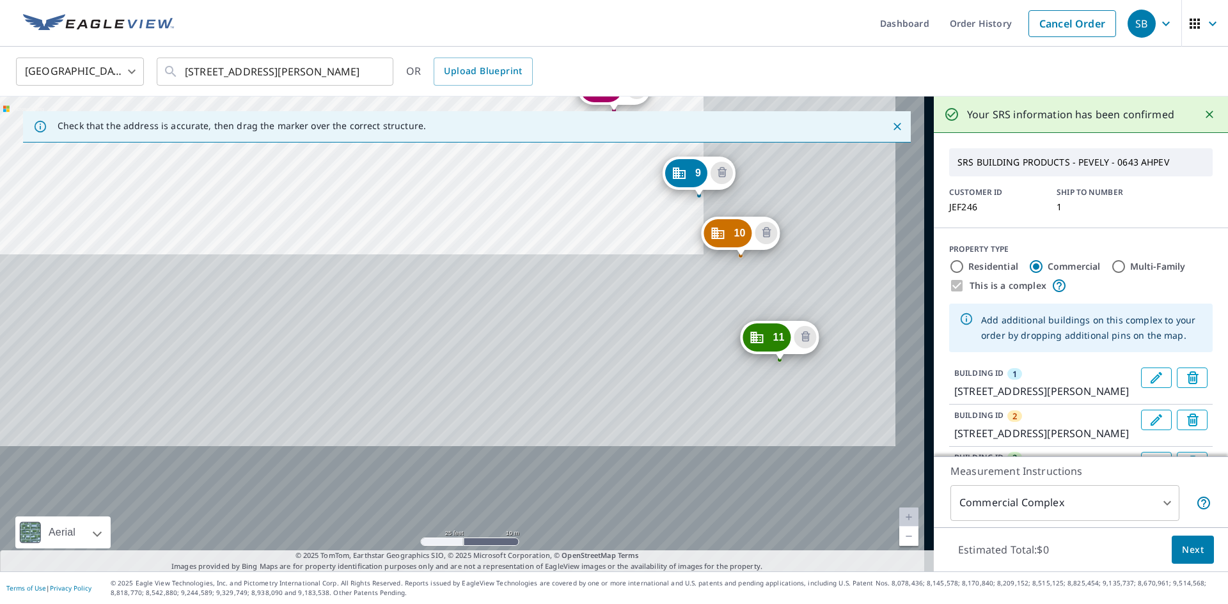
drag, startPoint x: 700, startPoint y: 503, endPoint x: 432, endPoint y: 120, distance: 467.6
click at [432, 120] on div "Check that the address is accurate, then drag the marker over the correct struc…" at bounding box center [467, 334] width 934 height 475
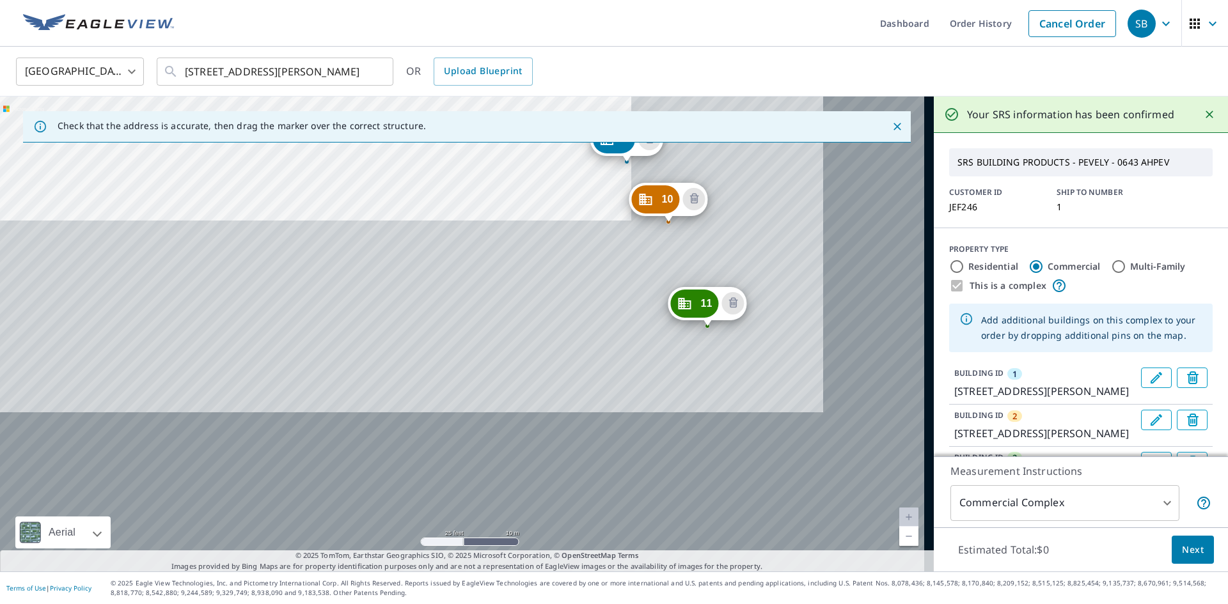
drag, startPoint x: 501, startPoint y: 279, endPoint x: 356, endPoint y: 96, distance: 233.5
click at [356, 96] on div "United States [GEOGRAPHIC_DATA] ​ [STREET_ADDRESS][PERSON_NAME] ​ OR Upload Blu…" at bounding box center [614, 309] width 1228 height 525
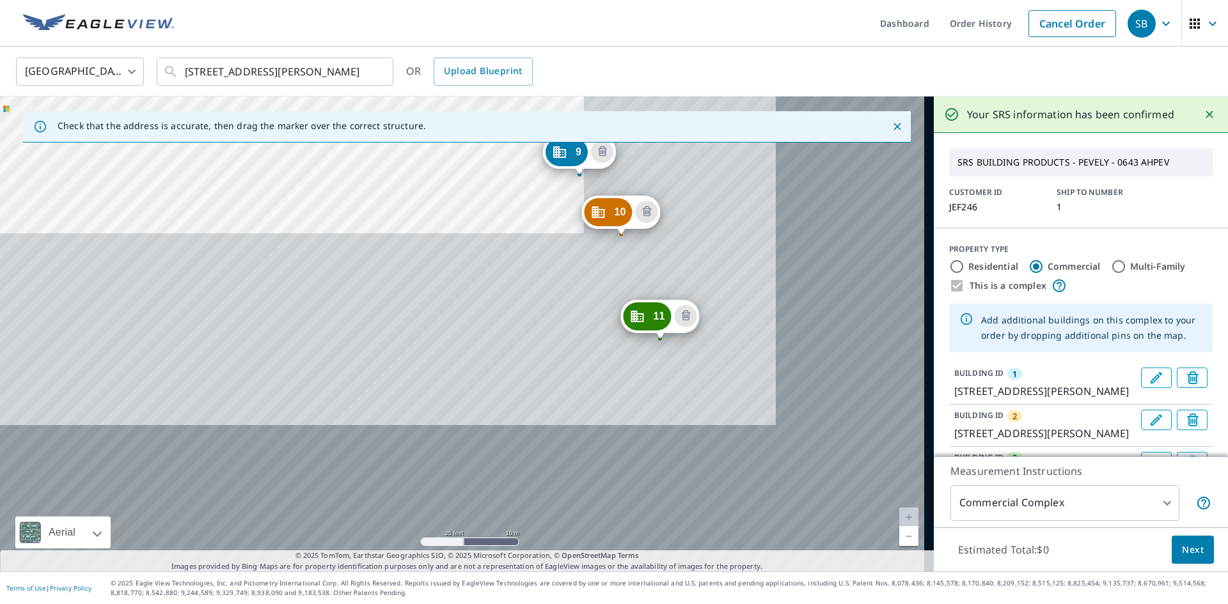
drag, startPoint x: 359, startPoint y: 165, endPoint x: 356, endPoint y: 155, distance: 10.9
click at [356, 155] on div "2 [GEOGRAPHIC_DATA][PERSON_NAME] 3 [STREET_ADDRESS][PERSON_NAME] 4 [GEOGRAPHIC_…" at bounding box center [467, 334] width 934 height 475
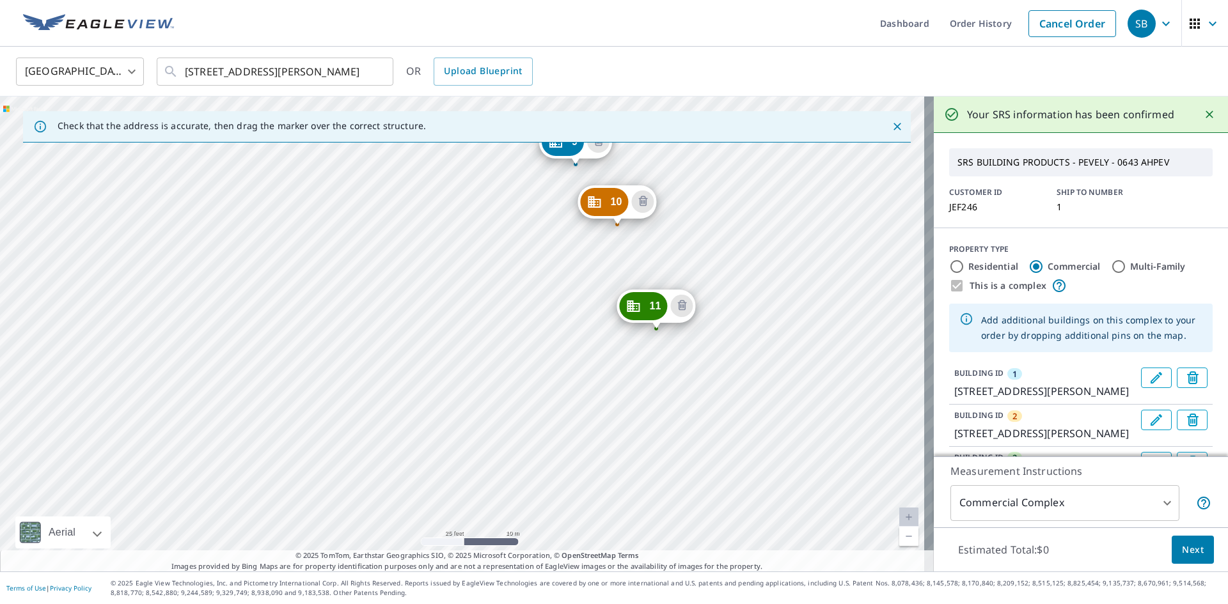
click at [647, 405] on div "2 [GEOGRAPHIC_DATA][PERSON_NAME] 3 [STREET_ADDRESS][PERSON_NAME] 4 [GEOGRAPHIC_…" at bounding box center [467, 334] width 934 height 475
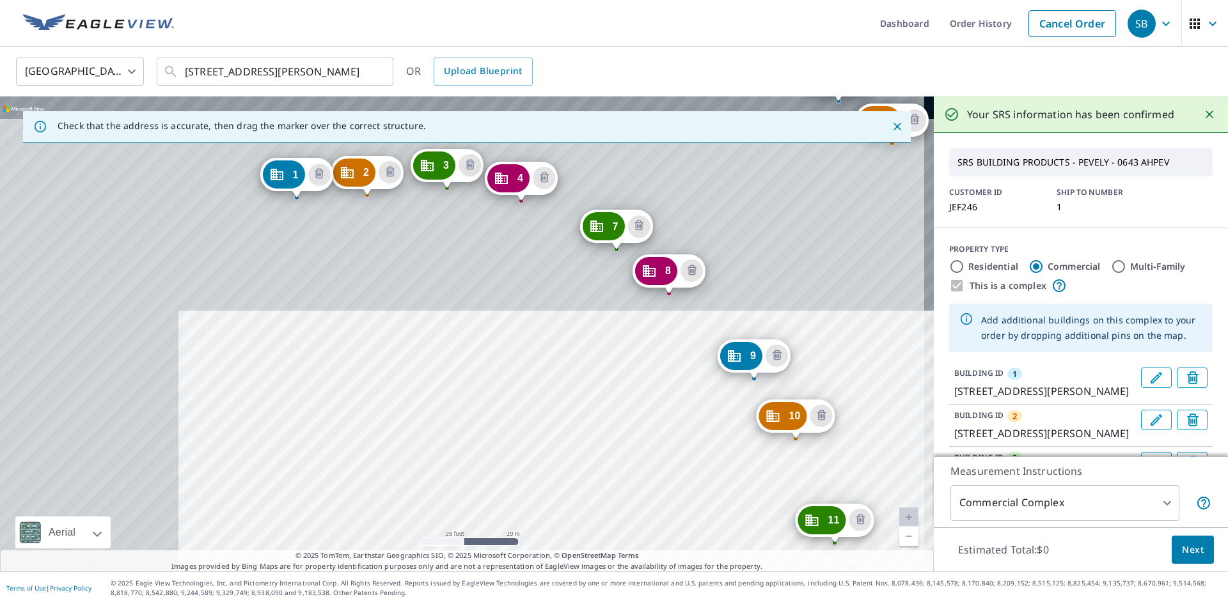
drag, startPoint x: 660, startPoint y: 481, endPoint x: 329, endPoint y: 214, distance: 425.1
click at [331, 215] on div "2 [GEOGRAPHIC_DATA][PERSON_NAME] 3 [STREET_ADDRESS][PERSON_NAME] 4 [GEOGRAPHIC_…" at bounding box center [467, 334] width 934 height 475
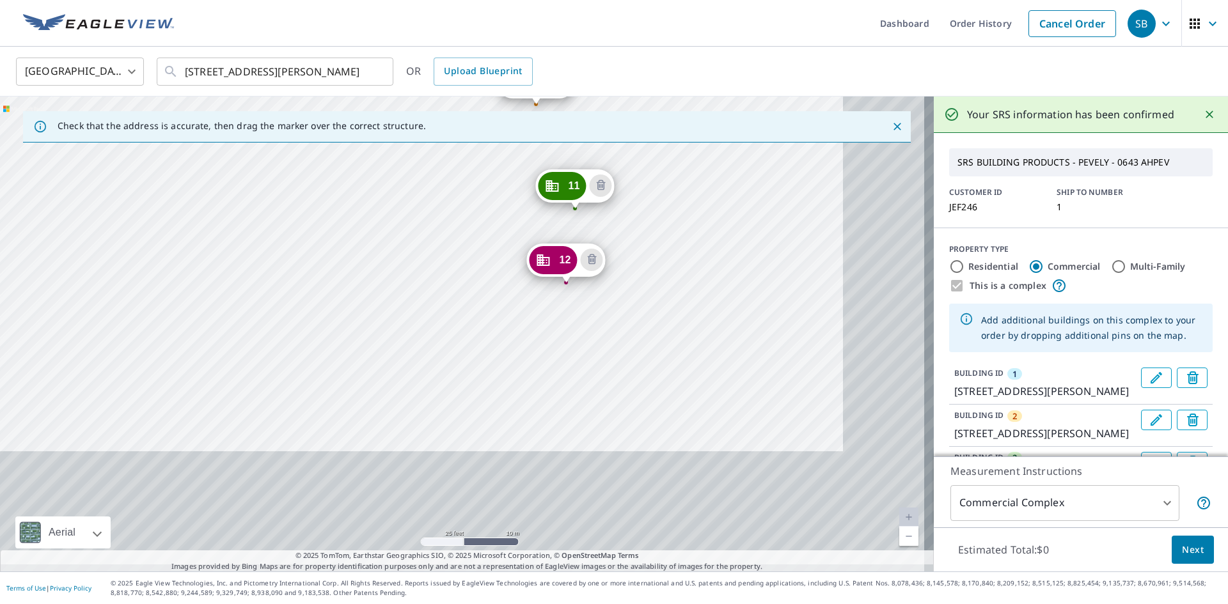
drag, startPoint x: 508, startPoint y: 422, endPoint x: 384, endPoint y: 180, distance: 272.5
click at [384, 180] on div "2 [GEOGRAPHIC_DATA][PERSON_NAME] 3 [STREET_ADDRESS][PERSON_NAME] 4 [GEOGRAPHIC_…" at bounding box center [467, 334] width 934 height 475
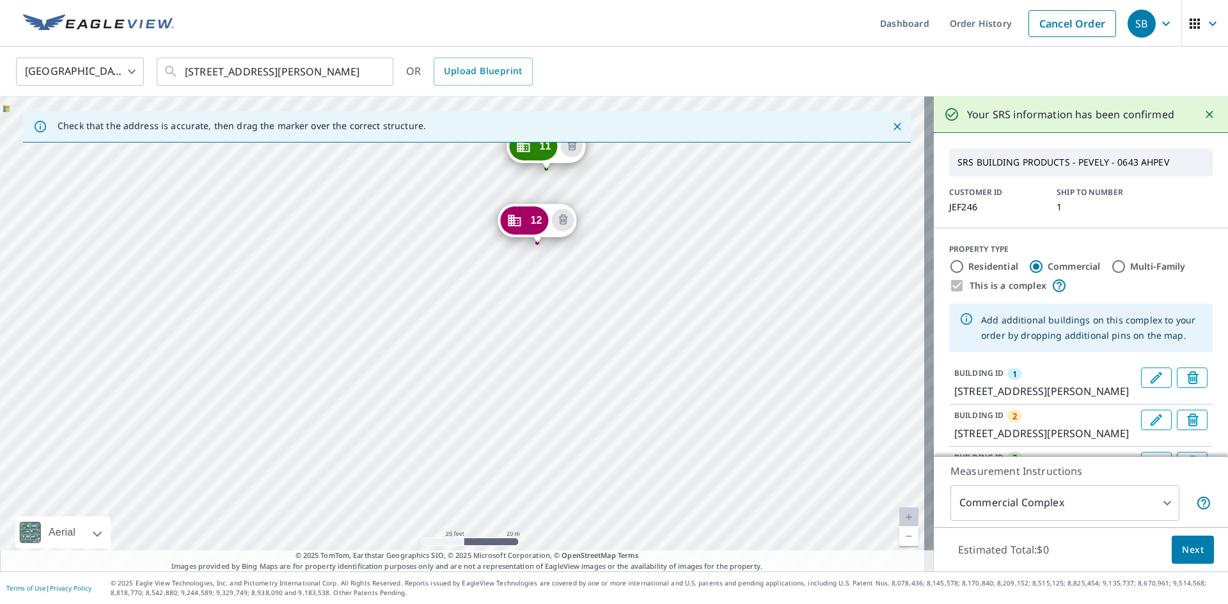
click at [535, 310] on div "2 [GEOGRAPHIC_DATA][PERSON_NAME] 3 [STREET_ADDRESS][PERSON_NAME] 4 [GEOGRAPHIC_…" at bounding box center [467, 334] width 934 height 475
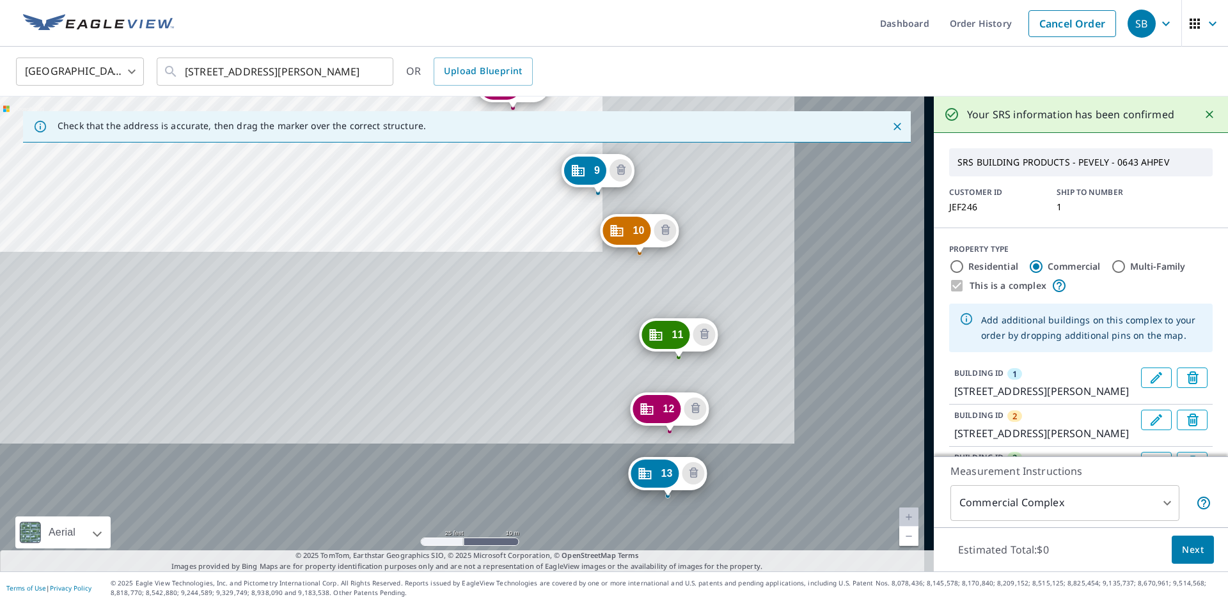
drag, startPoint x: 622, startPoint y: 462, endPoint x: 237, endPoint y: 91, distance: 535.0
click at [238, 92] on div "United States [GEOGRAPHIC_DATA] ​ [STREET_ADDRESS][PERSON_NAME] ​ OR Upload Blu…" at bounding box center [614, 309] width 1228 height 525
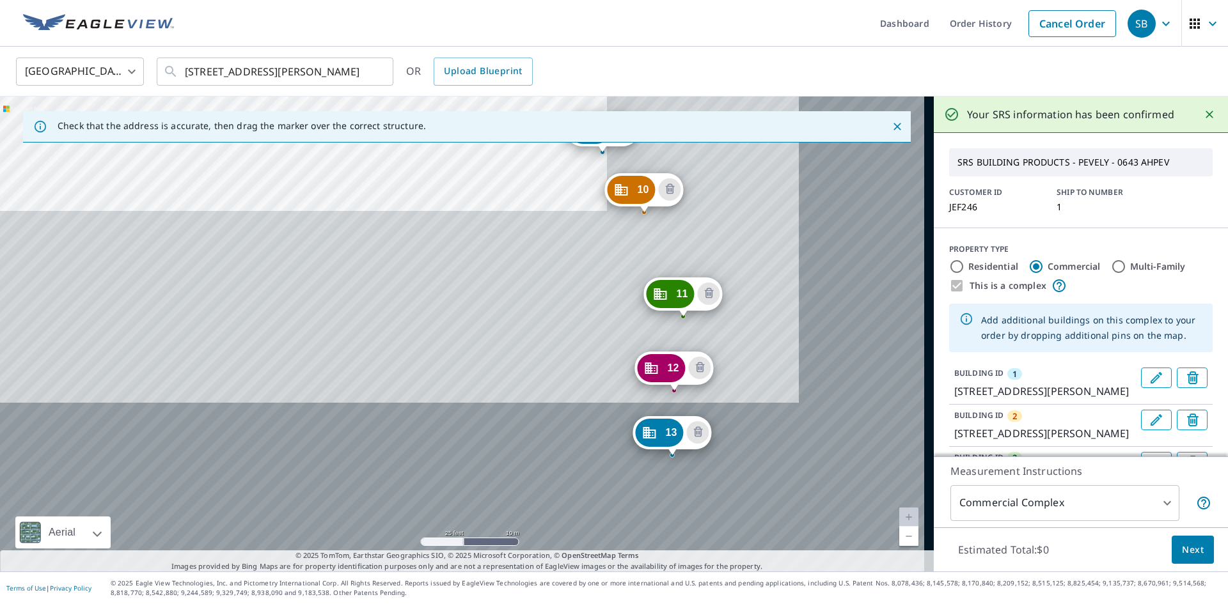
drag, startPoint x: 323, startPoint y: 136, endPoint x: 292, endPoint y: 104, distance: 44.8
click at [292, 104] on div "2 [GEOGRAPHIC_DATA][PERSON_NAME] 3 [STREET_ADDRESS][PERSON_NAME] 4 [GEOGRAPHIC_…" at bounding box center [467, 334] width 934 height 475
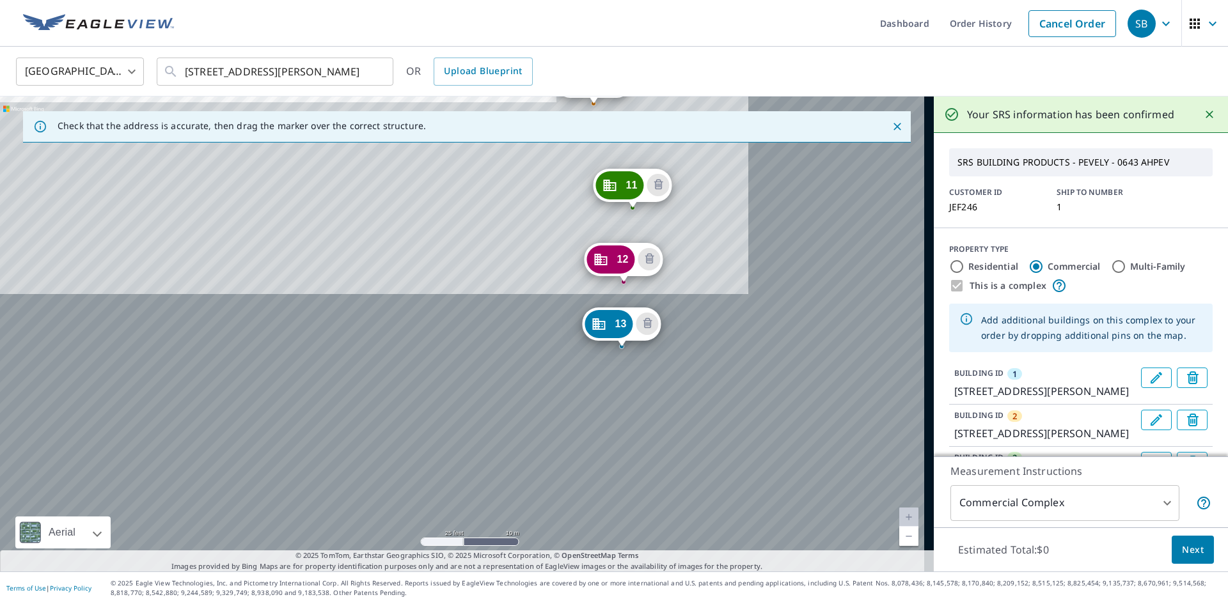
drag, startPoint x: 425, startPoint y: 181, endPoint x: 414, endPoint y: 90, distance: 91.4
click at [414, 82] on div "United States [GEOGRAPHIC_DATA] ​ [STREET_ADDRESS][PERSON_NAME] ​ OR Upload Blu…" at bounding box center [614, 309] width 1228 height 525
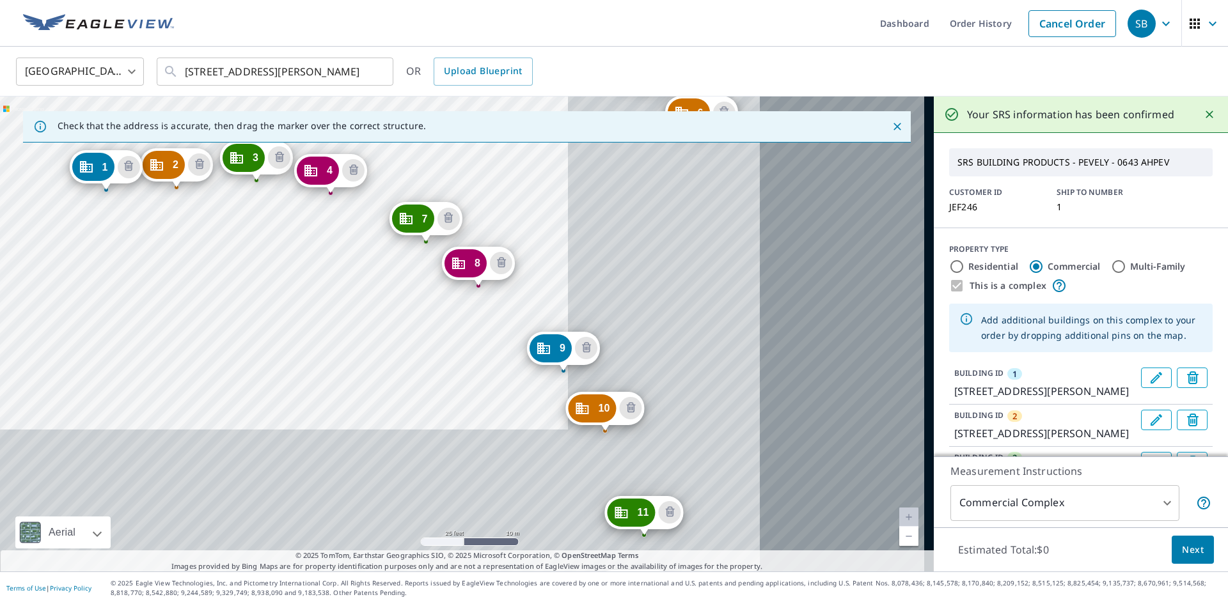
drag, startPoint x: 435, startPoint y: 473, endPoint x: 407, endPoint y: 309, distance: 165.5
click at [418, 301] on div "2 [GEOGRAPHIC_DATA][PERSON_NAME] 3 [STREET_ADDRESS][PERSON_NAME] 4 [GEOGRAPHIC_…" at bounding box center [467, 334] width 934 height 475
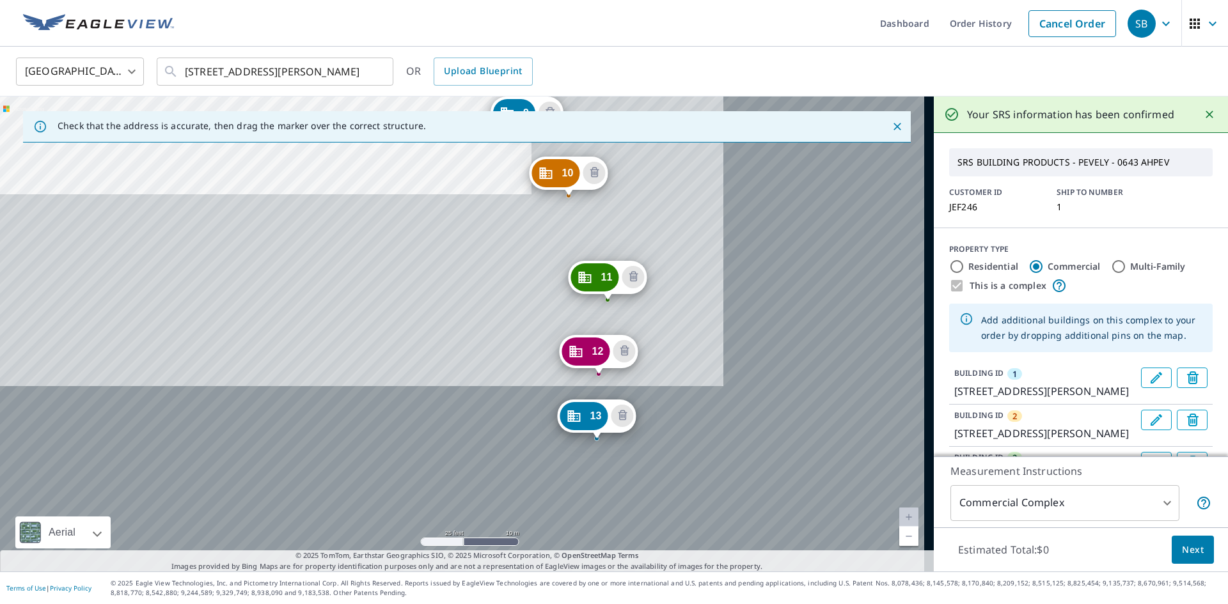
drag, startPoint x: 485, startPoint y: 419, endPoint x: 377, endPoint y: 197, distance: 247.1
click at [389, 217] on div "2 [GEOGRAPHIC_DATA][PERSON_NAME] 3 [STREET_ADDRESS][PERSON_NAME] 4 [GEOGRAPHIC_…" at bounding box center [467, 334] width 934 height 475
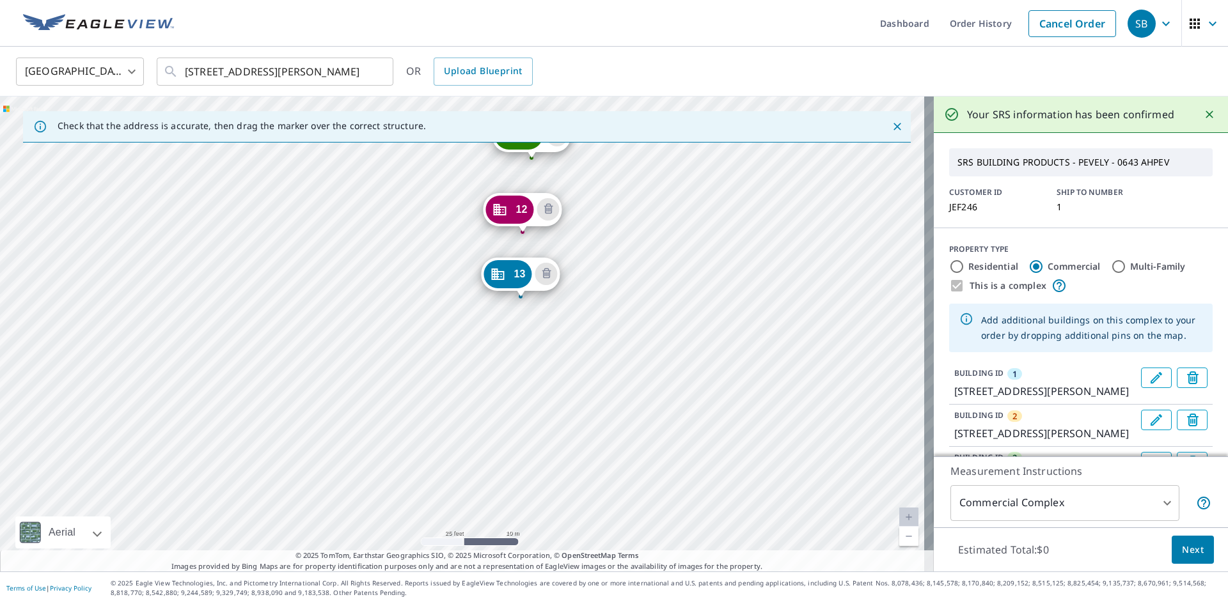
click at [390, 359] on div "2 [GEOGRAPHIC_DATA][PERSON_NAME] 3 [STREET_ADDRESS][PERSON_NAME] 4 [GEOGRAPHIC_…" at bounding box center [467, 334] width 934 height 475
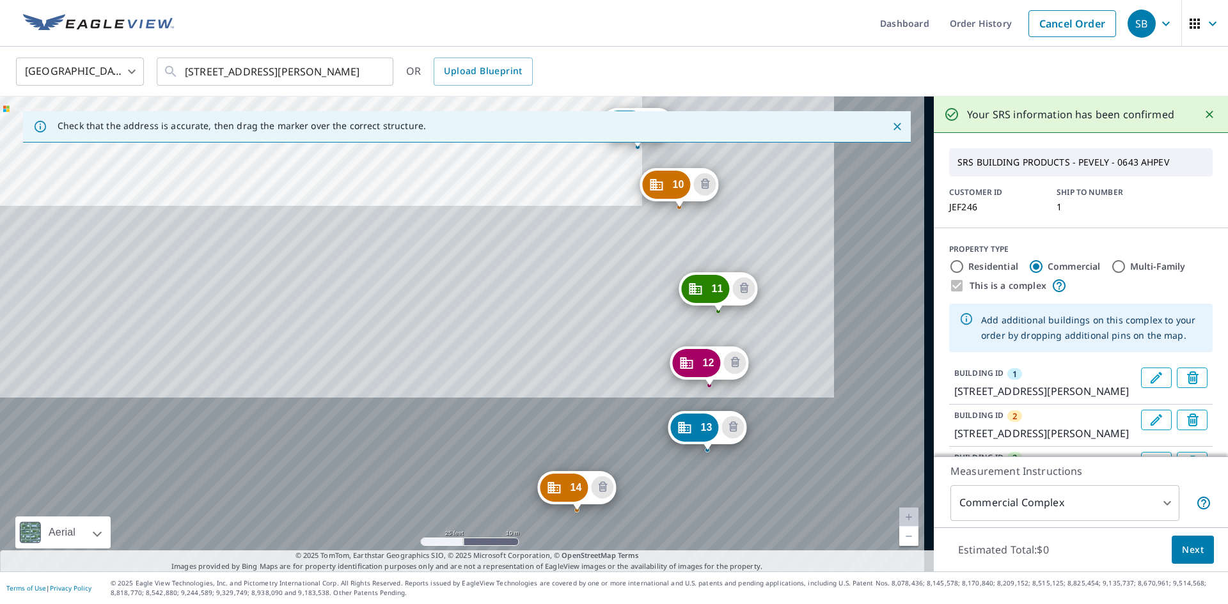
drag, startPoint x: 599, startPoint y: 467, endPoint x: 282, endPoint y: 40, distance: 531.5
click at [282, 40] on div "Dashboard Order History Cancel Order SB [GEOGRAPHIC_DATA] [GEOGRAPHIC_DATA] ​ […" at bounding box center [614, 302] width 1228 height 604
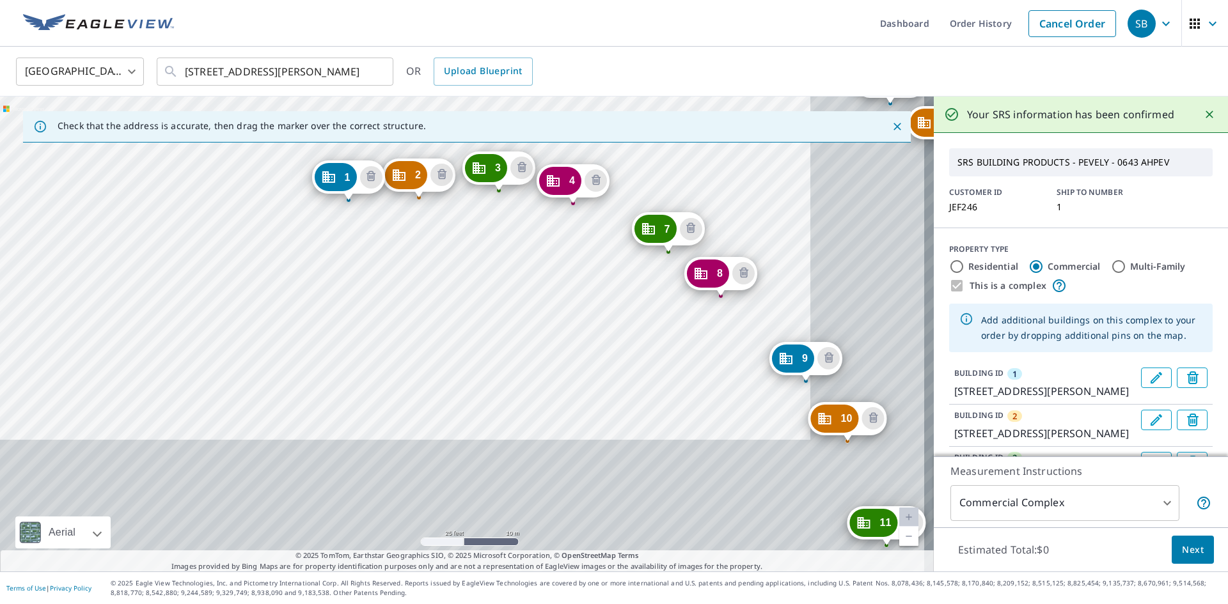
drag, startPoint x: 388, startPoint y: 203, endPoint x: 382, endPoint y: 196, distance: 9.0
click at [382, 196] on div "2 [GEOGRAPHIC_DATA][PERSON_NAME] 3 [STREET_ADDRESS][PERSON_NAME] 4 [GEOGRAPHIC_…" at bounding box center [467, 334] width 934 height 475
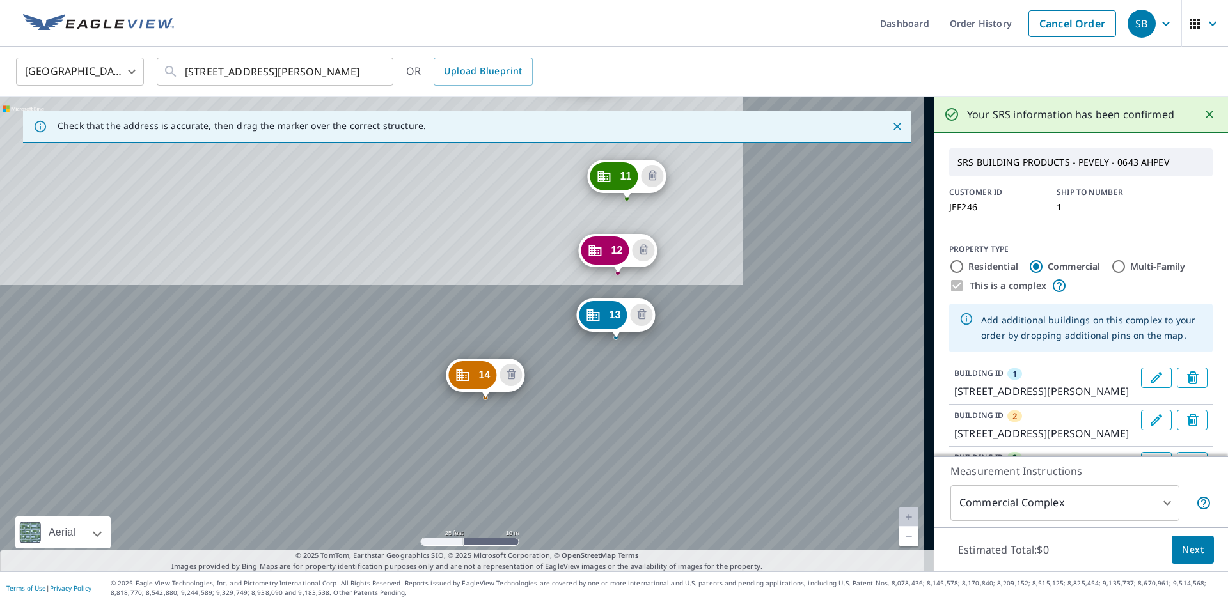
drag, startPoint x: 430, startPoint y: 269, endPoint x: 351, endPoint y: 166, distance: 129.9
click at [353, 168] on div "2 [GEOGRAPHIC_DATA][PERSON_NAME] 3 [STREET_ADDRESS][PERSON_NAME] 4 [GEOGRAPHIC_…" at bounding box center [467, 334] width 934 height 475
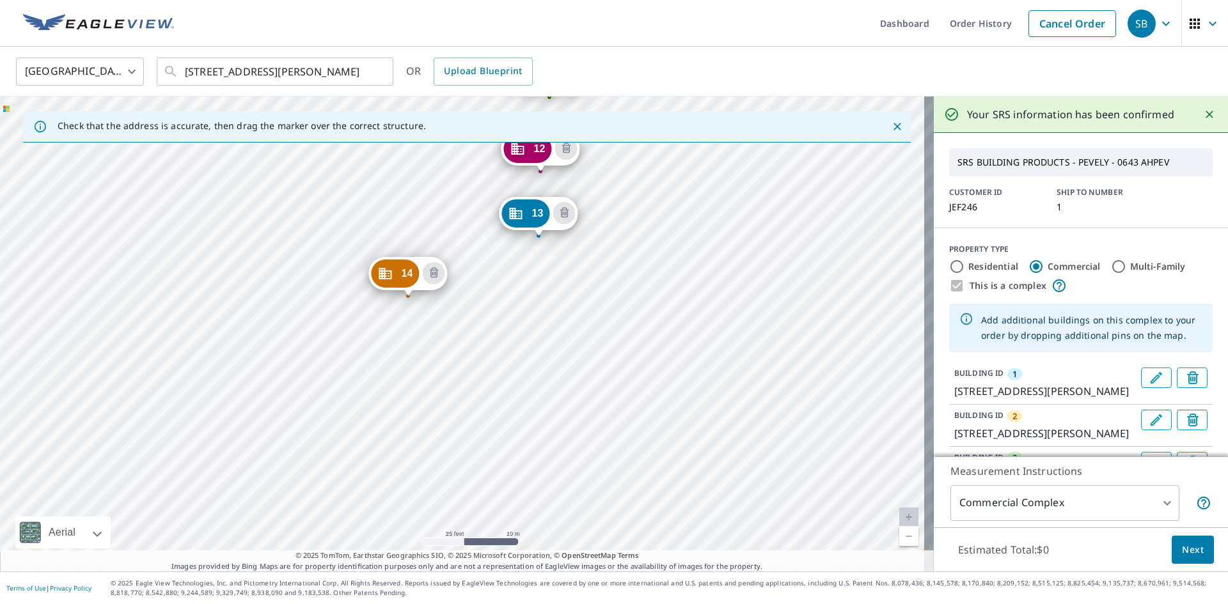
click at [358, 337] on div "2 [GEOGRAPHIC_DATA][PERSON_NAME] 3 [STREET_ADDRESS][PERSON_NAME] 4 [GEOGRAPHIC_…" at bounding box center [467, 334] width 934 height 475
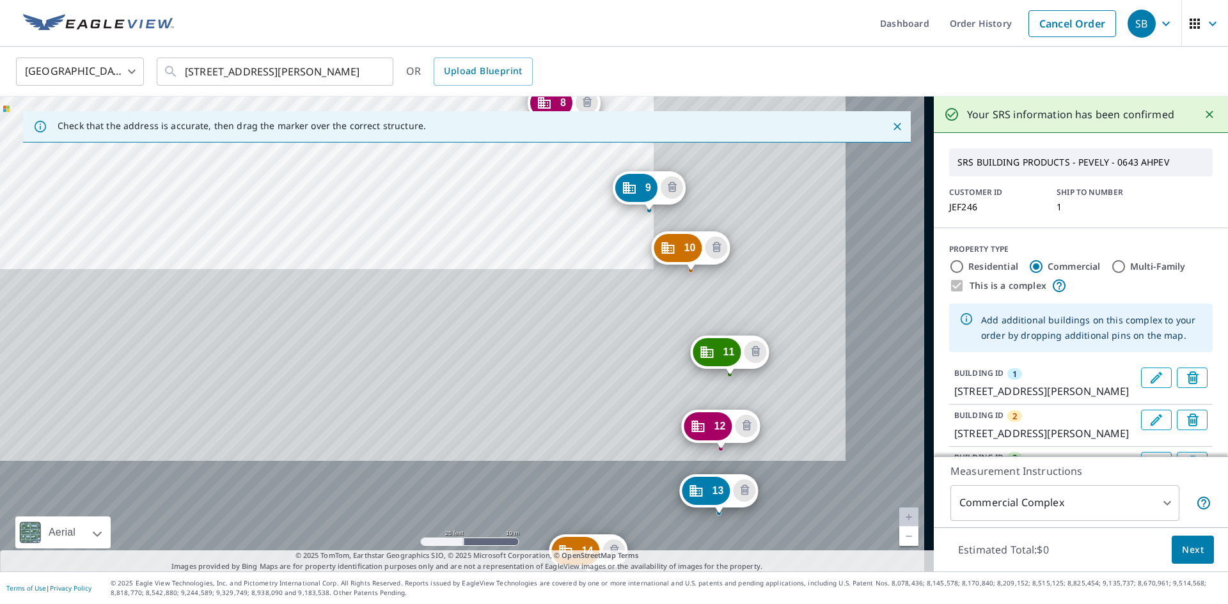
drag, startPoint x: 642, startPoint y: 507, endPoint x: 393, endPoint y: 223, distance: 377.9
click at [370, 201] on div "2 [GEOGRAPHIC_DATA][PERSON_NAME] 3 [STREET_ADDRESS][PERSON_NAME] 4 [GEOGRAPHIC_…" at bounding box center [467, 334] width 934 height 475
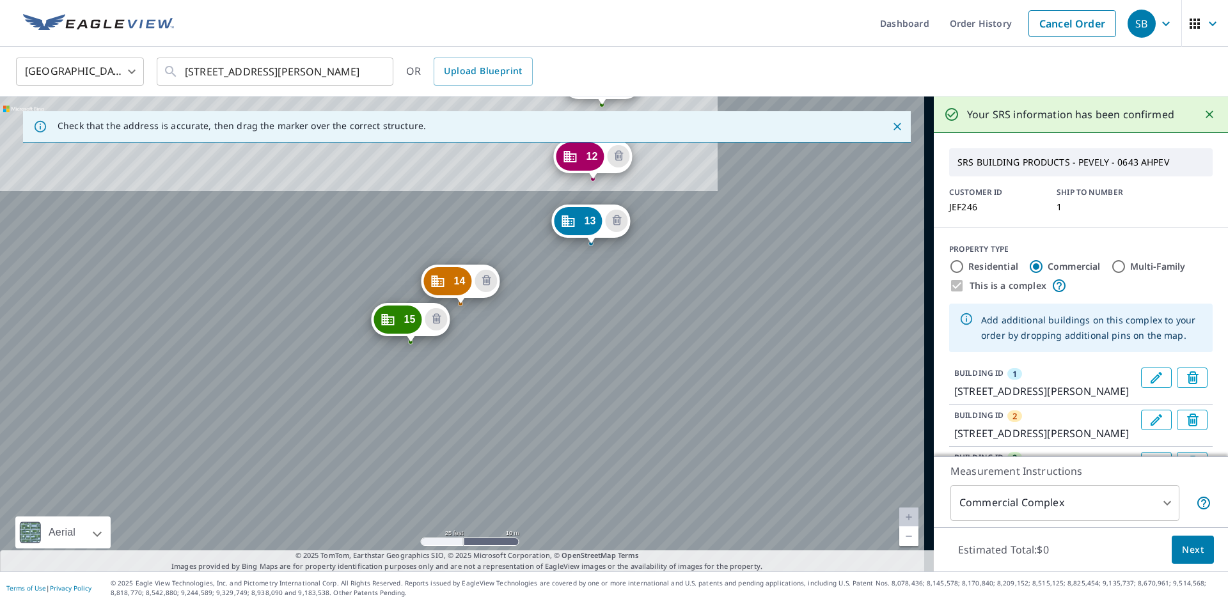
drag, startPoint x: 519, startPoint y: 340, endPoint x: 428, endPoint y: 128, distance: 230.9
click at [428, 129] on div "Check that the address is accurate, then drag the marker over the correct struc…" at bounding box center [467, 334] width 934 height 475
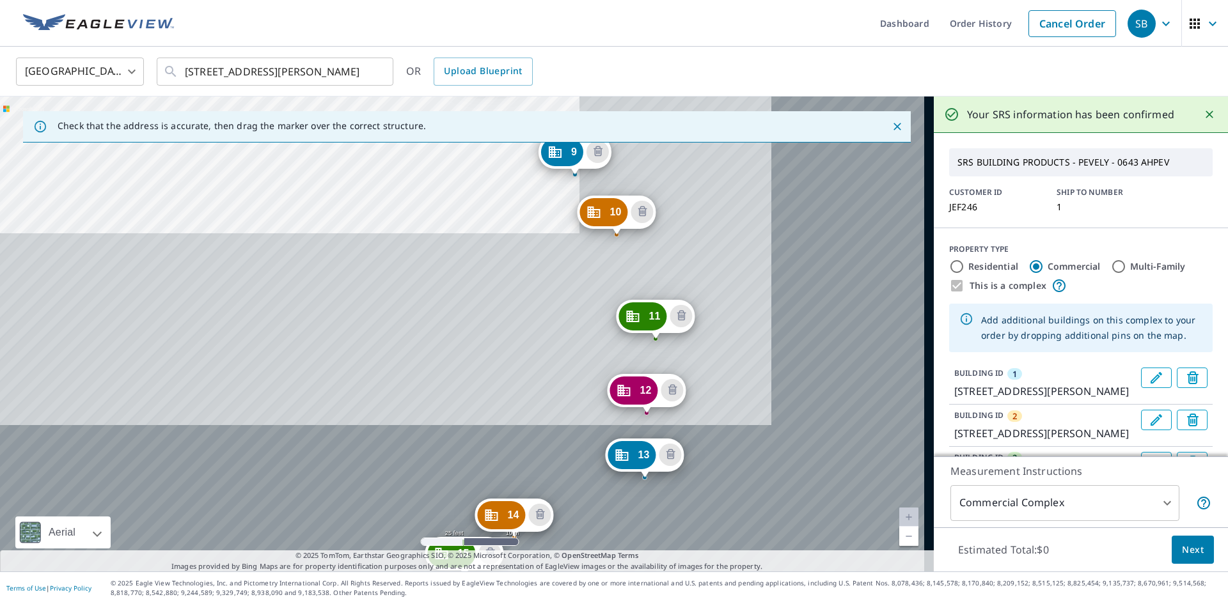
drag, startPoint x: 451, startPoint y: 287, endPoint x: 434, endPoint y: 240, distance: 50.6
click at [441, 249] on div "2 [GEOGRAPHIC_DATA][PERSON_NAME] 3 [STREET_ADDRESS][PERSON_NAME] 4 [GEOGRAPHIC_…" at bounding box center [467, 334] width 934 height 475
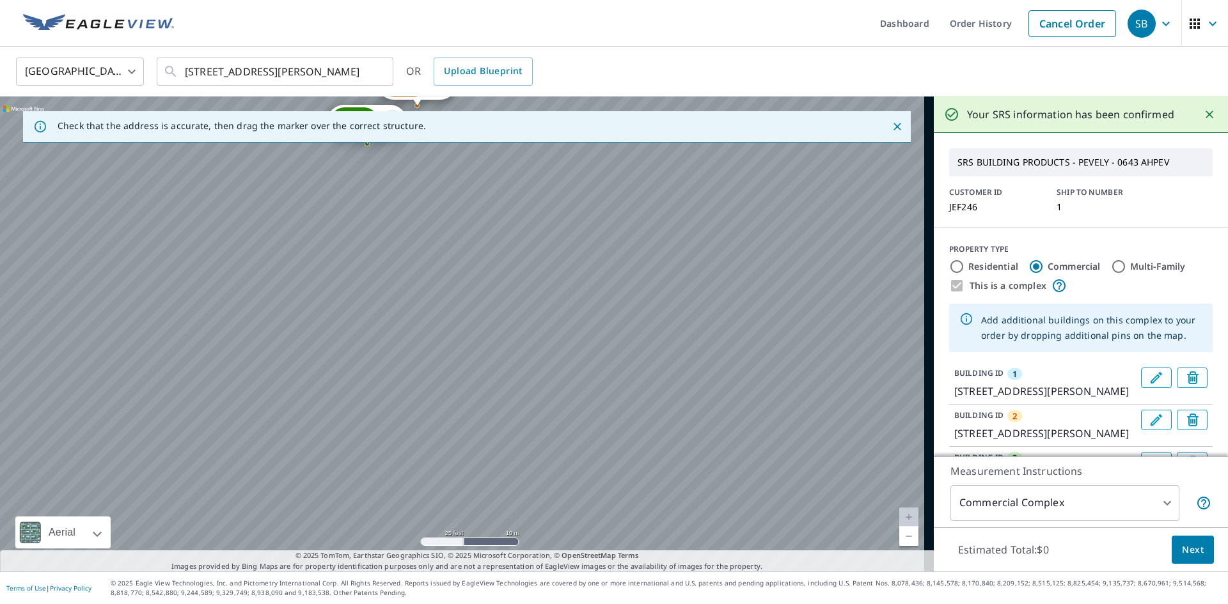
drag, startPoint x: 516, startPoint y: 480, endPoint x: 468, endPoint y: 196, distance: 287.9
click at [468, 196] on div "2 [GEOGRAPHIC_DATA][PERSON_NAME] 3 [STREET_ADDRESS][PERSON_NAME] 4 [GEOGRAPHIC_…" at bounding box center [467, 334] width 934 height 475
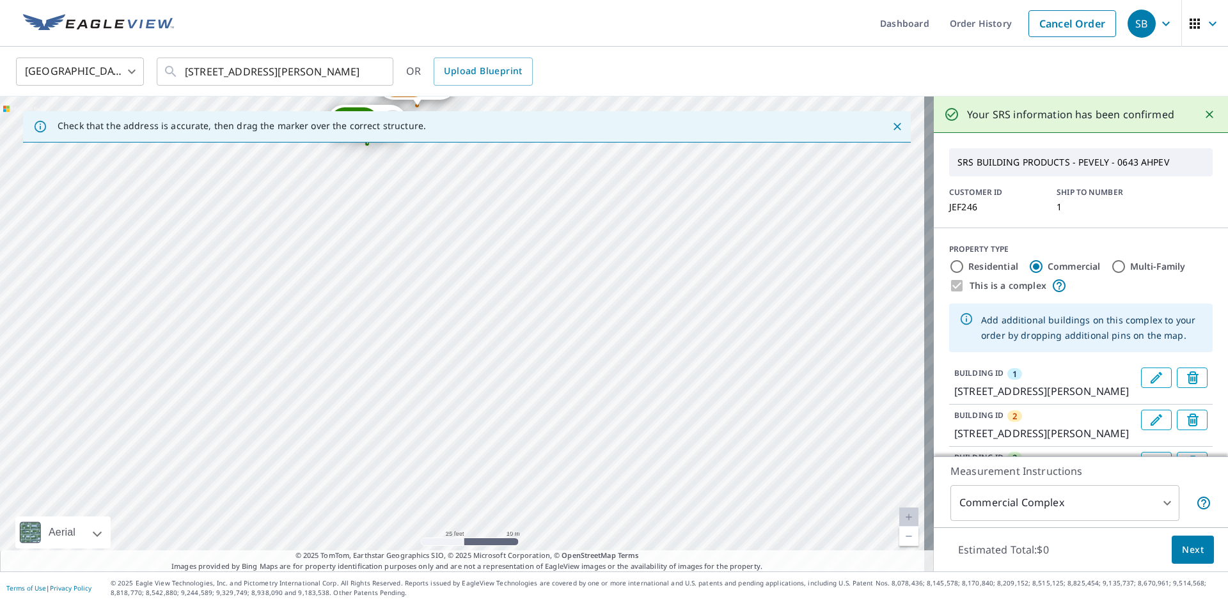
click at [344, 283] on div "2 [GEOGRAPHIC_DATA][PERSON_NAME] 3 [STREET_ADDRESS][PERSON_NAME] 4 [GEOGRAPHIC_…" at bounding box center [467, 334] width 934 height 475
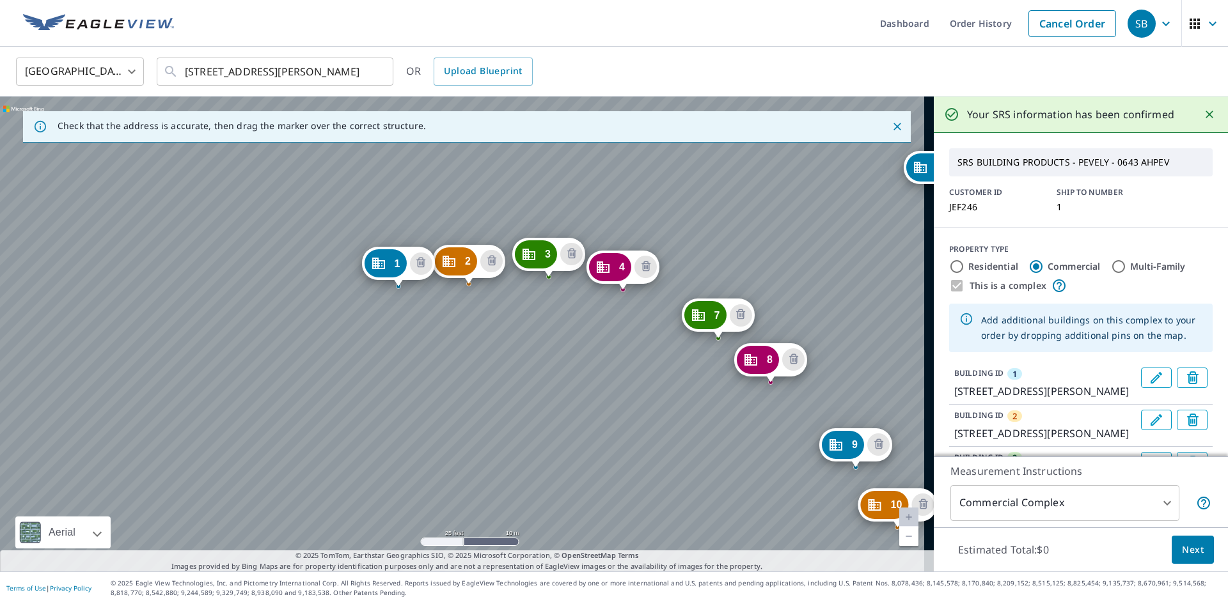
drag, startPoint x: 678, startPoint y: 496, endPoint x: 336, endPoint y: 237, distance: 430.0
click at [336, 237] on div "2 [GEOGRAPHIC_DATA][PERSON_NAME] 3 [STREET_ADDRESS][PERSON_NAME] 4 [GEOGRAPHIC_…" at bounding box center [467, 334] width 934 height 475
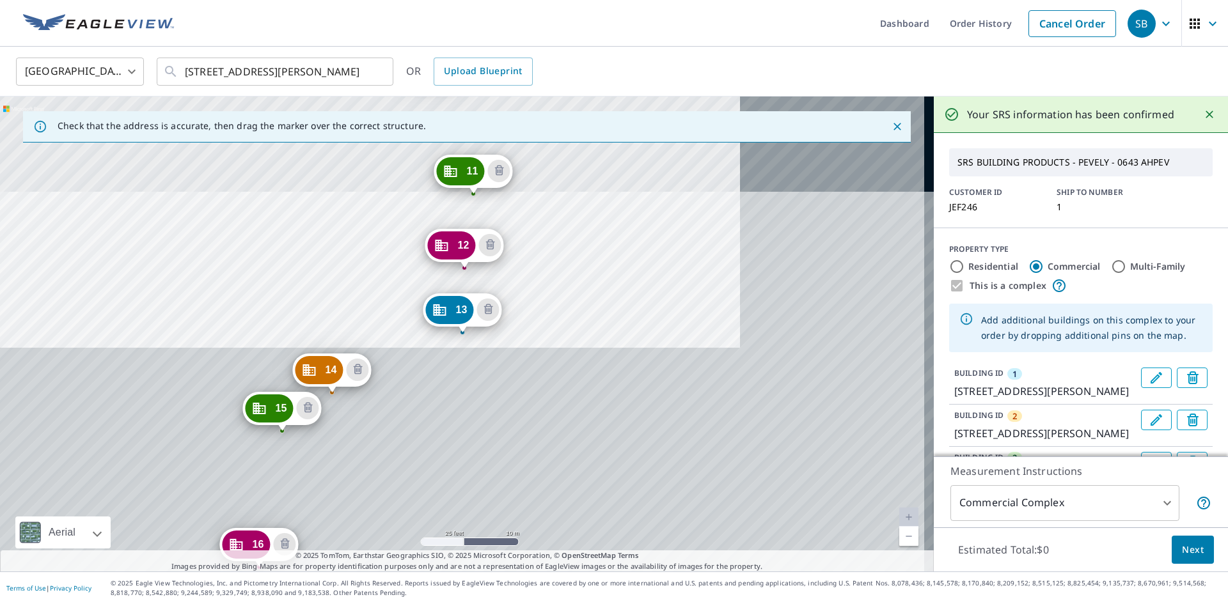
drag, startPoint x: 481, startPoint y: 425, endPoint x: 254, endPoint y: 153, distance: 353.7
click at [254, 153] on div "2 [GEOGRAPHIC_DATA][PERSON_NAME] 3 [STREET_ADDRESS][PERSON_NAME] 4 [GEOGRAPHIC_…" at bounding box center [467, 334] width 934 height 475
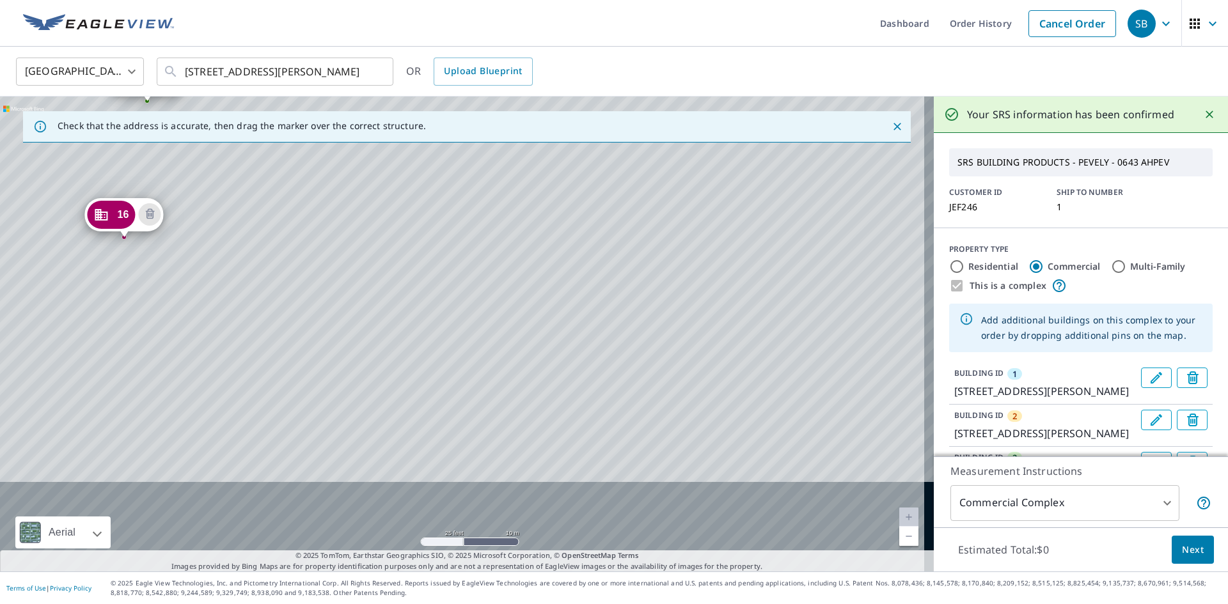
drag, startPoint x: 385, startPoint y: 424, endPoint x: 294, endPoint y: 146, distance: 292.6
click at [294, 146] on div "2 [GEOGRAPHIC_DATA][PERSON_NAME] 3 [STREET_ADDRESS][PERSON_NAME] 4 [GEOGRAPHIC_…" at bounding box center [467, 334] width 934 height 475
click at [114, 306] on div "2 [GEOGRAPHIC_DATA][PERSON_NAME] 3 [STREET_ADDRESS][PERSON_NAME] 4 [GEOGRAPHIC_…" at bounding box center [467, 334] width 934 height 475
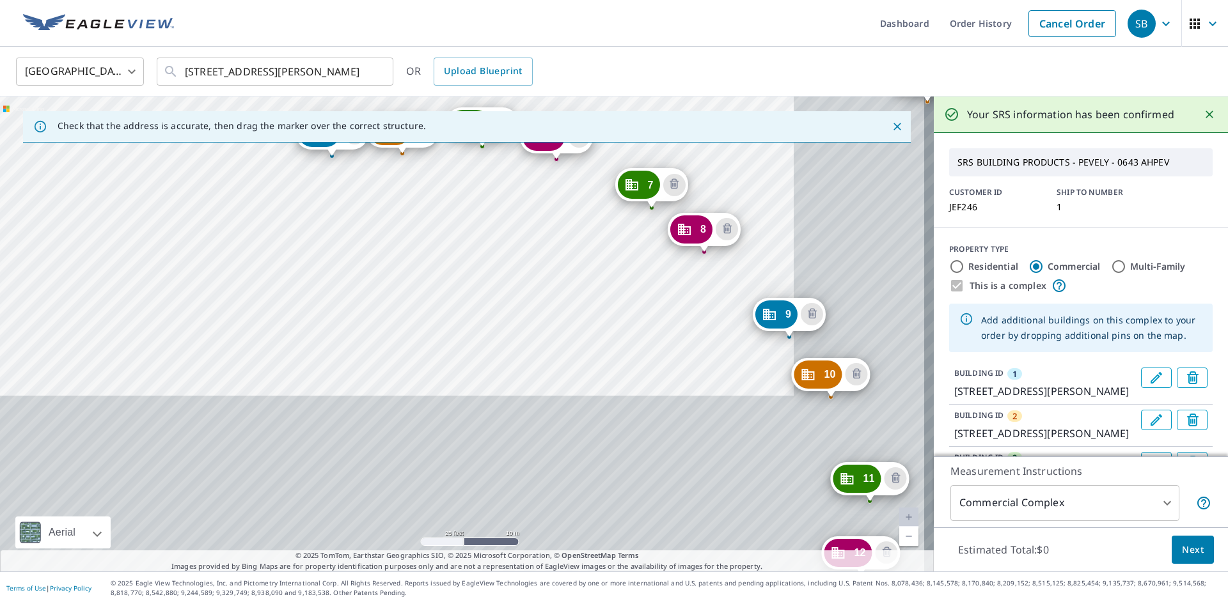
drag, startPoint x: 647, startPoint y: 508, endPoint x: 458, endPoint y: 237, distance: 330.7
click at [458, 237] on div "2 [GEOGRAPHIC_DATA][PERSON_NAME] 3 [STREET_ADDRESS][PERSON_NAME] 4 [GEOGRAPHIC_…" at bounding box center [467, 334] width 934 height 475
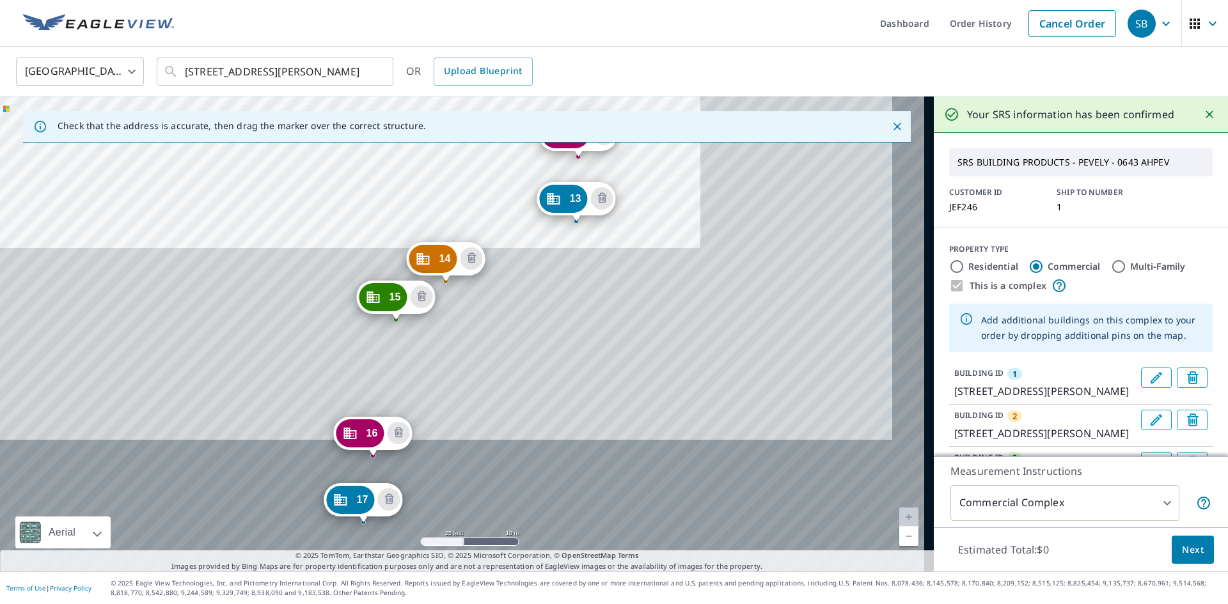
drag, startPoint x: 643, startPoint y: 469, endPoint x: 405, endPoint y: 124, distance: 418.9
click at [405, 124] on div "Check that the address is accurate, then drag the marker over the correct struc…" at bounding box center [467, 334] width 934 height 475
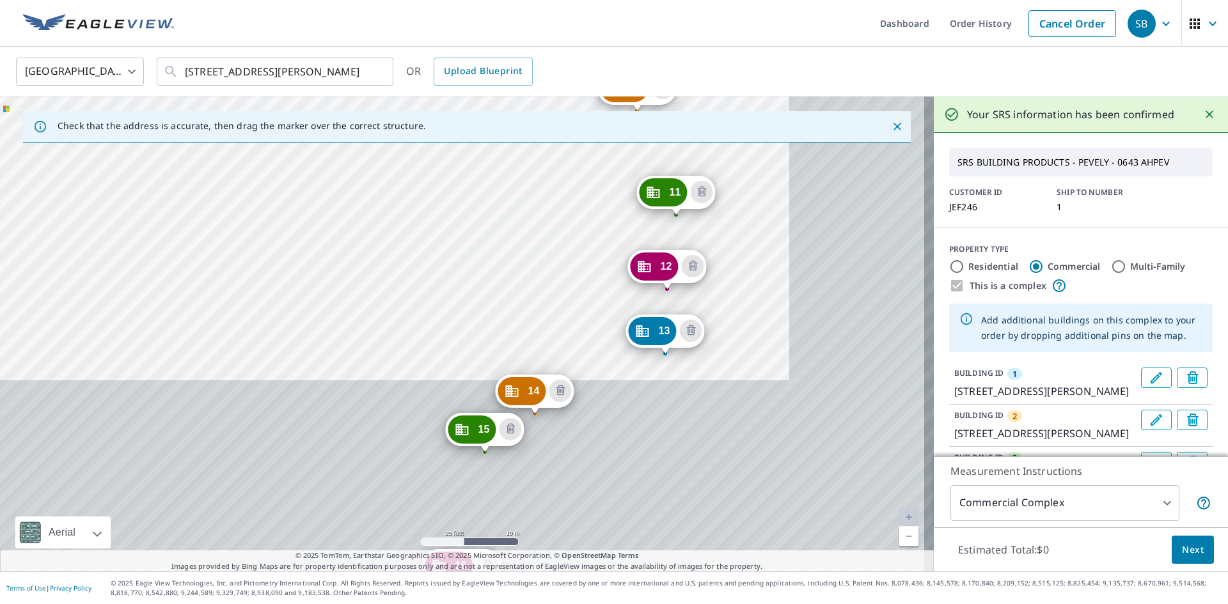
drag, startPoint x: 519, startPoint y: 300, endPoint x: 460, endPoint y: 191, distance: 124.5
click at [460, 193] on div "2 [GEOGRAPHIC_DATA][PERSON_NAME] 3 [STREET_ADDRESS][PERSON_NAME] 4 [GEOGRAPHIC_…" at bounding box center [467, 334] width 934 height 475
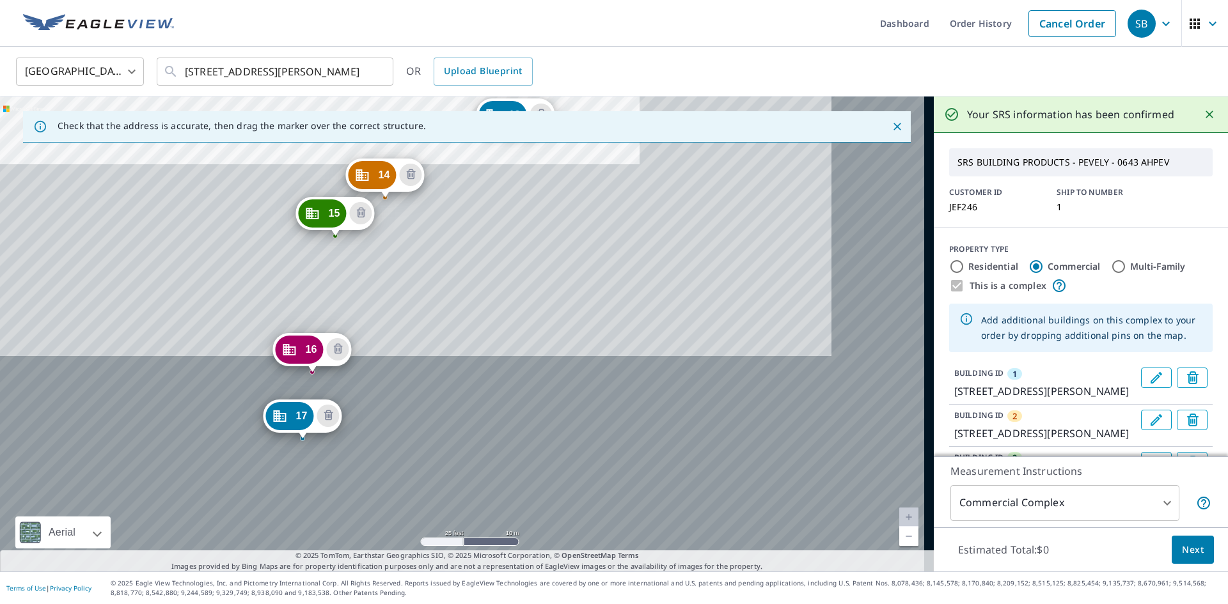
drag, startPoint x: 639, startPoint y: 496, endPoint x: 393, endPoint y: 164, distance: 413.1
click at [411, 192] on div "2 [GEOGRAPHIC_DATA][PERSON_NAME] 3 [STREET_ADDRESS][PERSON_NAME] 4 [GEOGRAPHIC_…" at bounding box center [467, 334] width 934 height 475
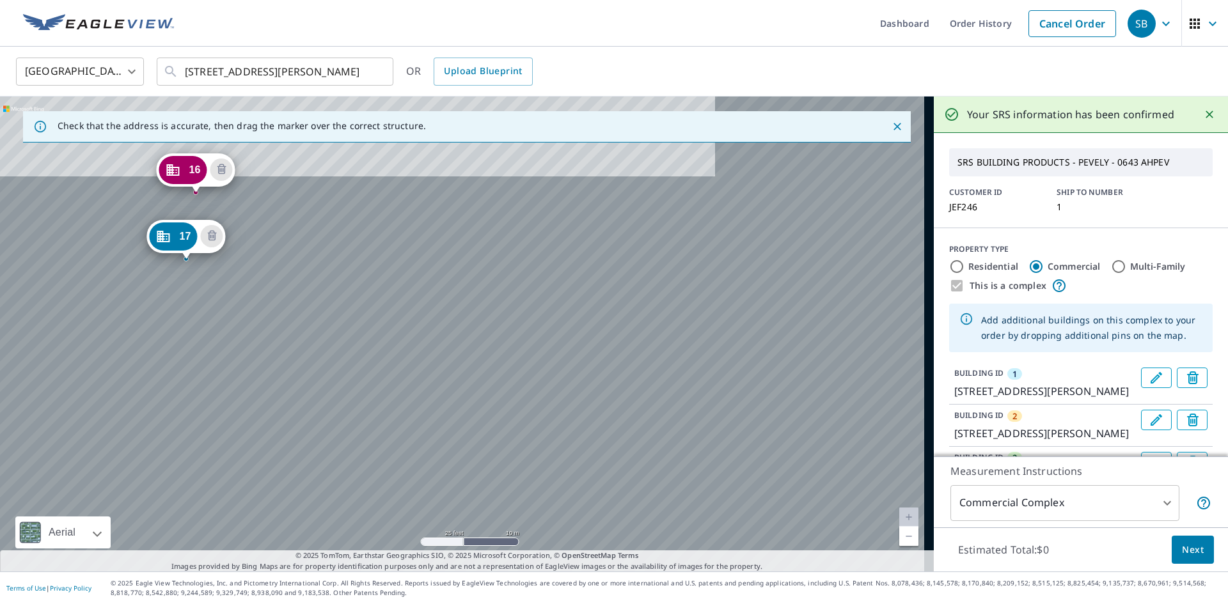
drag, startPoint x: 348, startPoint y: 410, endPoint x: 359, endPoint y: 419, distance: 14.5
click at [359, 419] on div "2 [GEOGRAPHIC_DATA][PERSON_NAME] 3 [STREET_ADDRESS][PERSON_NAME] 4 [GEOGRAPHIC_…" at bounding box center [467, 334] width 934 height 475
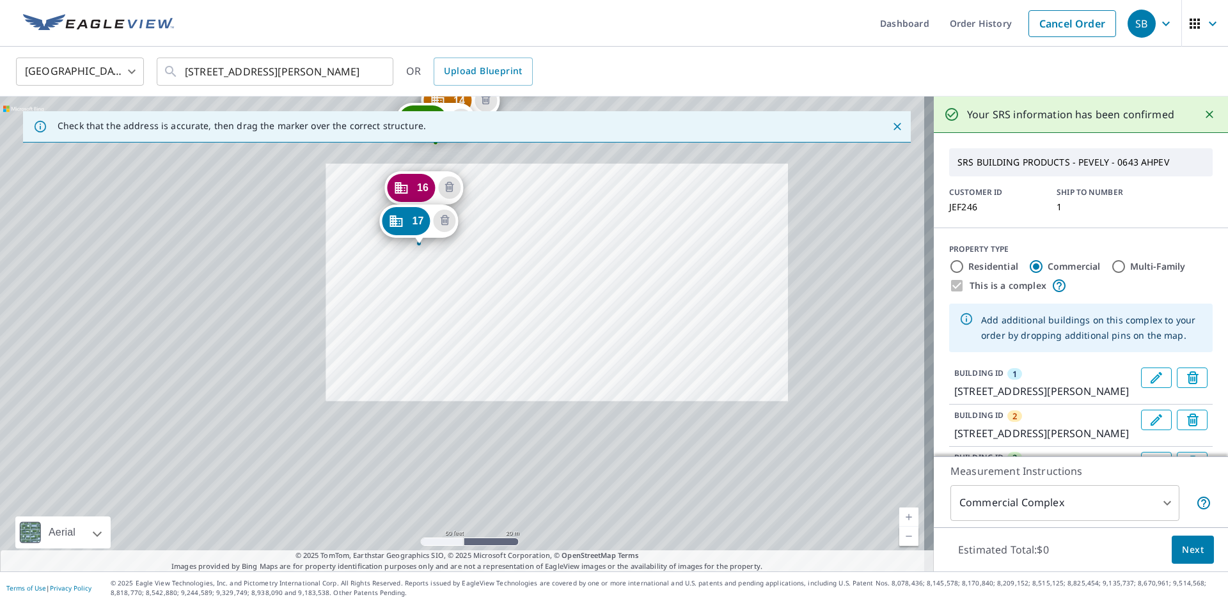
drag, startPoint x: 431, startPoint y: 396, endPoint x: 576, endPoint y: 334, distance: 157.8
click at [576, 334] on div "2 [GEOGRAPHIC_DATA][PERSON_NAME] 3 [STREET_ADDRESS][PERSON_NAME] 4 [GEOGRAPHIC_…" at bounding box center [467, 334] width 934 height 475
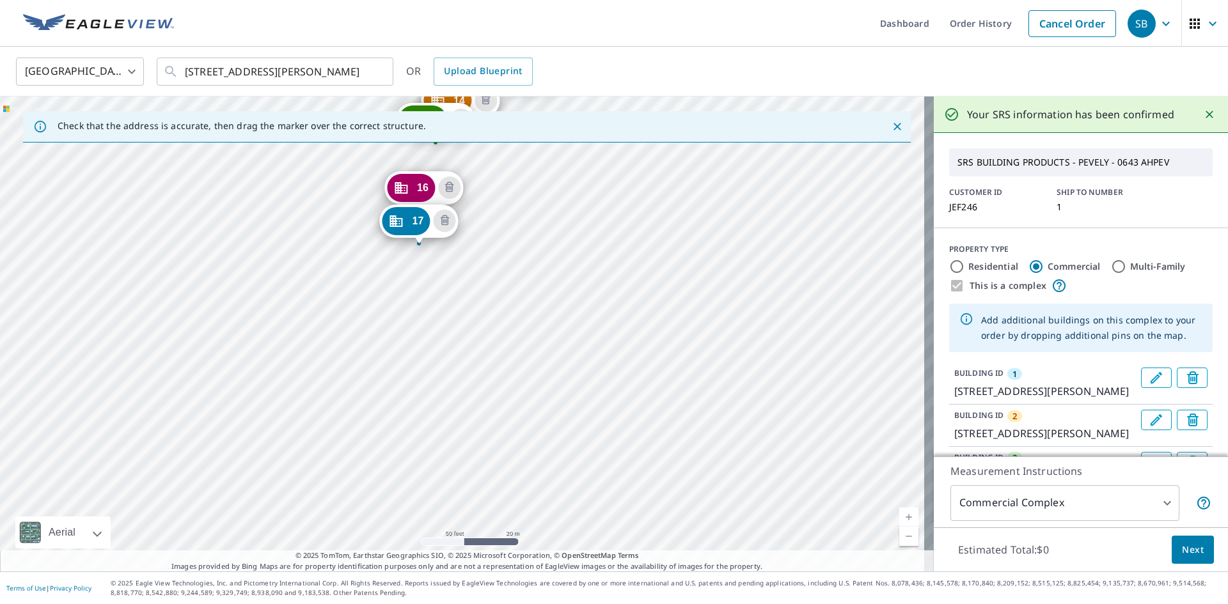
click at [477, 293] on div "2 [GEOGRAPHIC_DATA][PERSON_NAME] 3 [STREET_ADDRESS][PERSON_NAME] 4 [GEOGRAPHIC_…" at bounding box center [467, 334] width 934 height 475
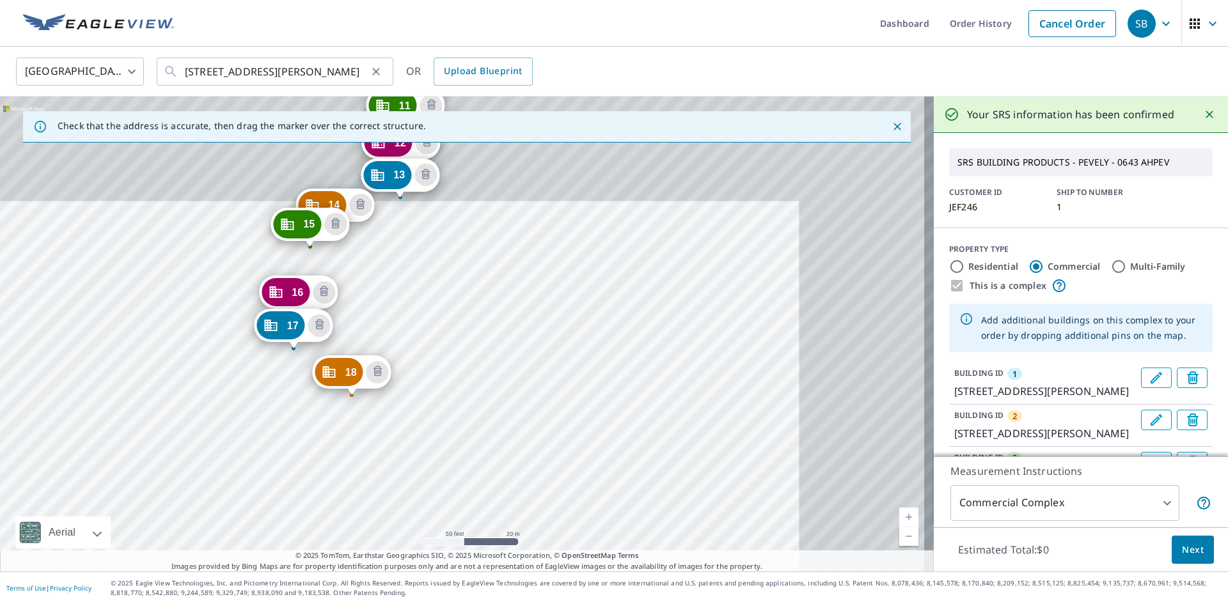
drag, startPoint x: 545, startPoint y: 481, endPoint x: 203, endPoint y: 84, distance: 523.2
click at [203, 84] on div "United States [GEOGRAPHIC_DATA] ​ [STREET_ADDRESS][PERSON_NAME] ​ OR Upload Blu…" at bounding box center [614, 309] width 1228 height 525
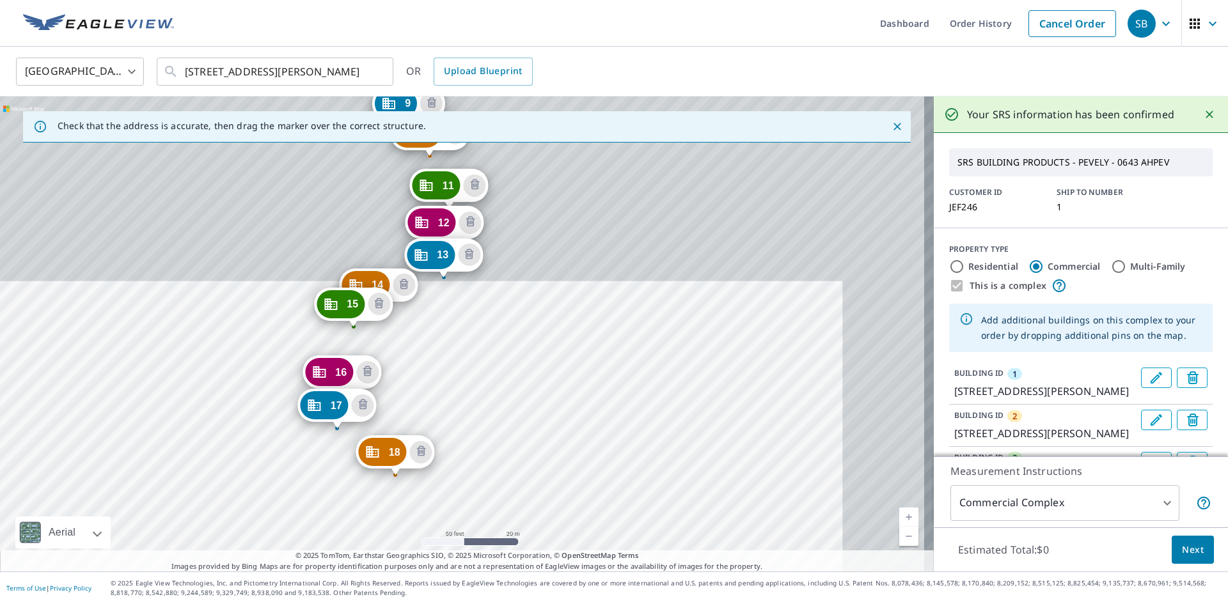
drag, startPoint x: 267, startPoint y: 196, endPoint x: 262, endPoint y: 184, distance: 13.5
click at [262, 184] on div "2 [GEOGRAPHIC_DATA][PERSON_NAME] 3 [STREET_ADDRESS][PERSON_NAME] 4 [GEOGRAPHIC_…" at bounding box center [467, 334] width 934 height 475
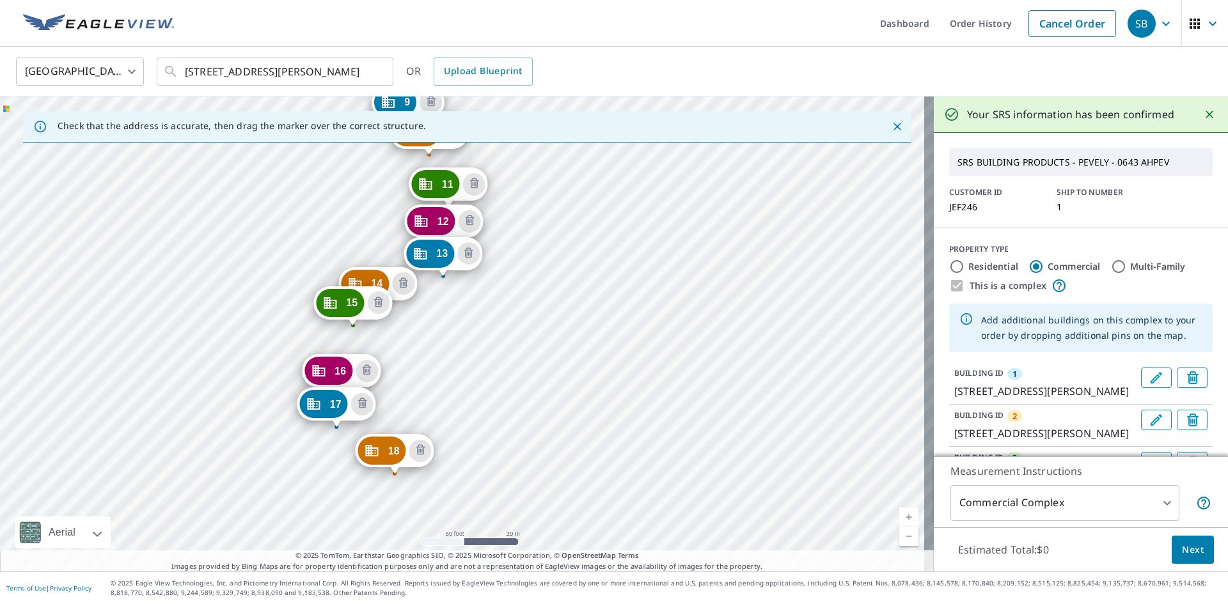
click at [427, 481] on div "2 [GEOGRAPHIC_DATA][PERSON_NAME] 3 [STREET_ADDRESS][PERSON_NAME] 4 [GEOGRAPHIC_…" at bounding box center [467, 334] width 934 height 475
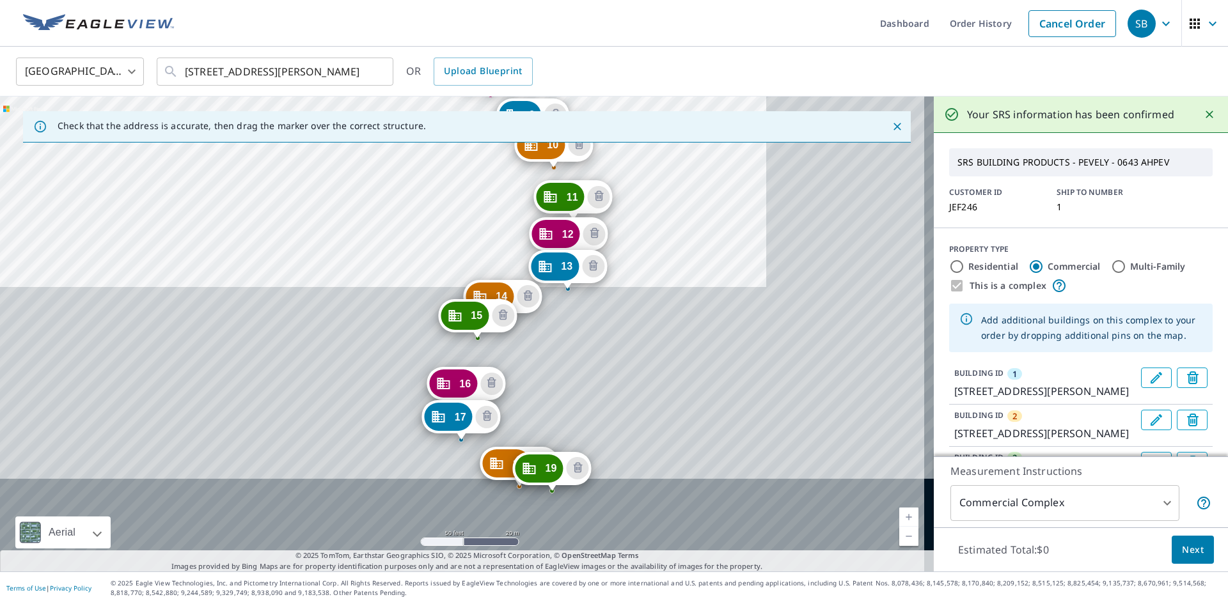
drag, startPoint x: 631, startPoint y: 509, endPoint x: 464, endPoint y: 200, distance: 351.4
click at [464, 201] on div "2 [GEOGRAPHIC_DATA][PERSON_NAME] 3 [STREET_ADDRESS][PERSON_NAME] 4 [GEOGRAPHIC_…" at bounding box center [467, 334] width 934 height 475
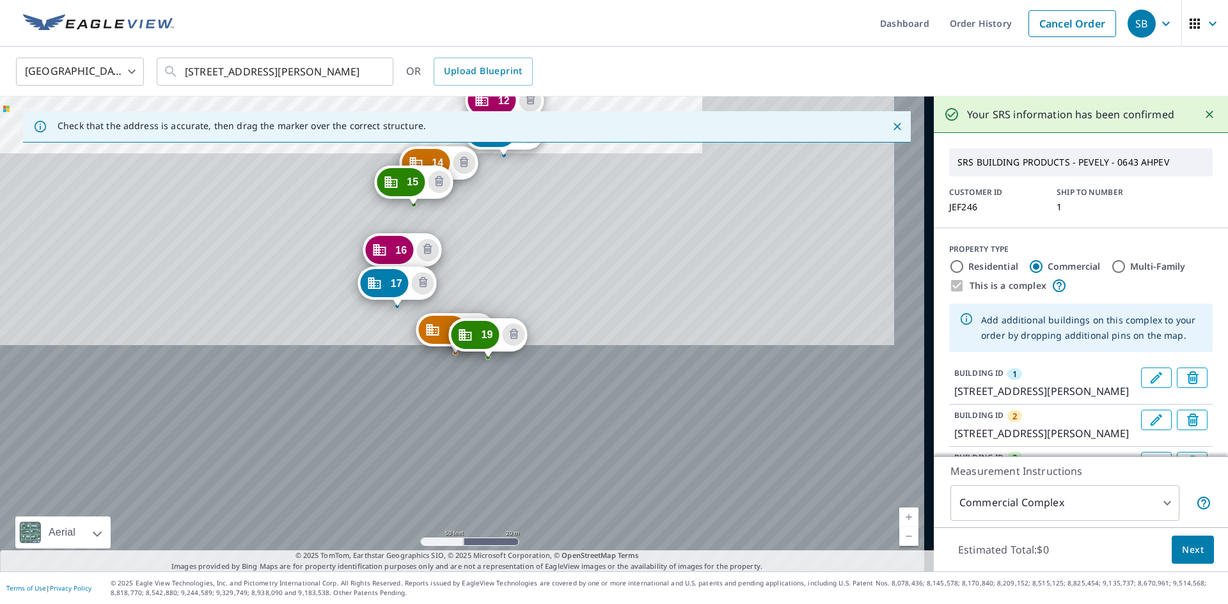
drag, startPoint x: 573, startPoint y: 346, endPoint x: 554, endPoint y: 288, distance: 60.5
click at [554, 288] on div "2 [GEOGRAPHIC_DATA][PERSON_NAME] 3 [STREET_ADDRESS][PERSON_NAME] 4 [GEOGRAPHIC_…" at bounding box center [467, 334] width 934 height 475
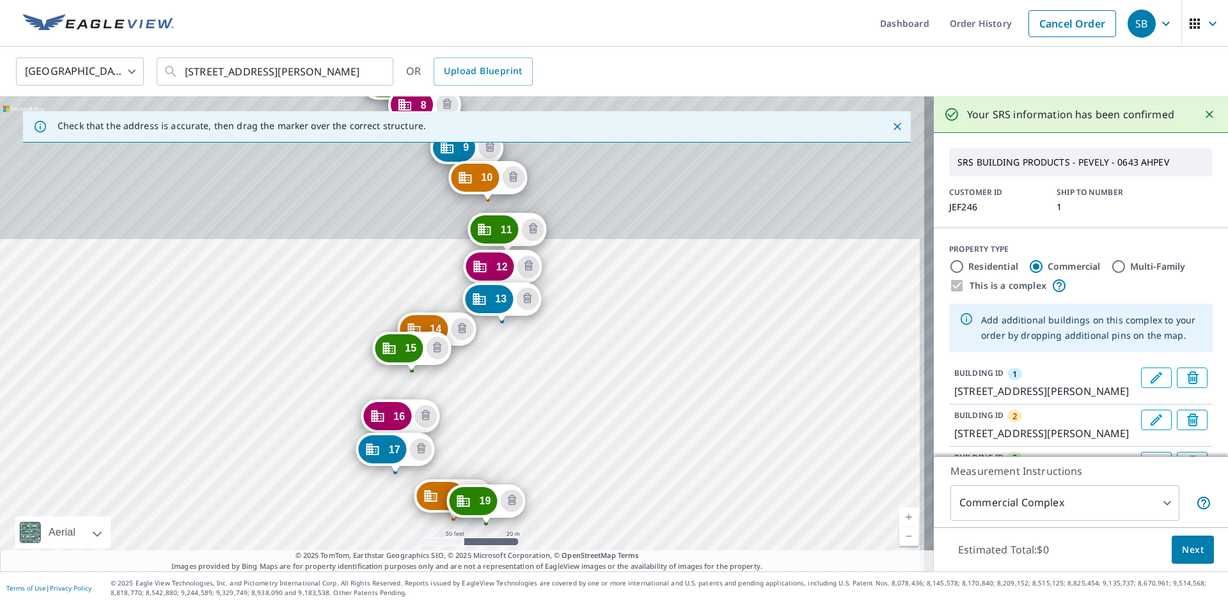
drag, startPoint x: 591, startPoint y: 315, endPoint x: 584, endPoint y: 501, distance: 186.2
click at [590, 501] on div "2 [GEOGRAPHIC_DATA][PERSON_NAME] 3 [STREET_ADDRESS][PERSON_NAME] 4 [GEOGRAPHIC_…" at bounding box center [467, 334] width 934 height 475
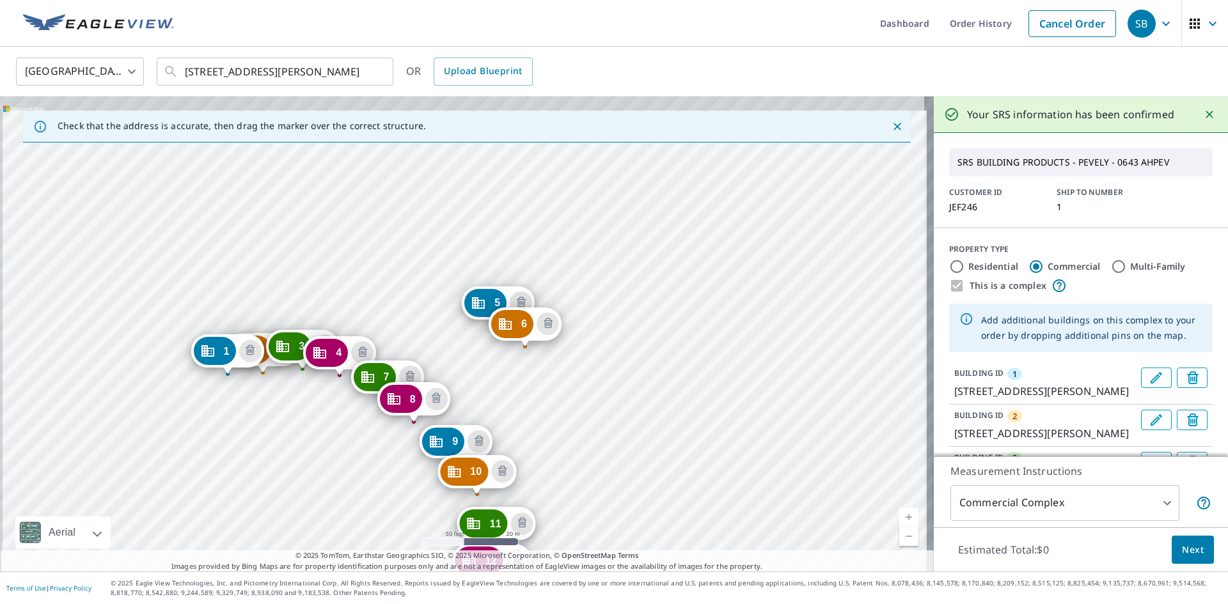
drag, startPoint x: 600, startPoint y: 261, endPoint x: 578, endPoint y: 513, distance: 253.6
click at [581, 523] on div "2 [GEOGRAPHIC_DATA][PERSON_NAME] 3 [STREET_ADDRESS][PERSON_NAME] 4 [GEOGRAPHIC_…" at bounding box center [467, 334] width 934 height 475
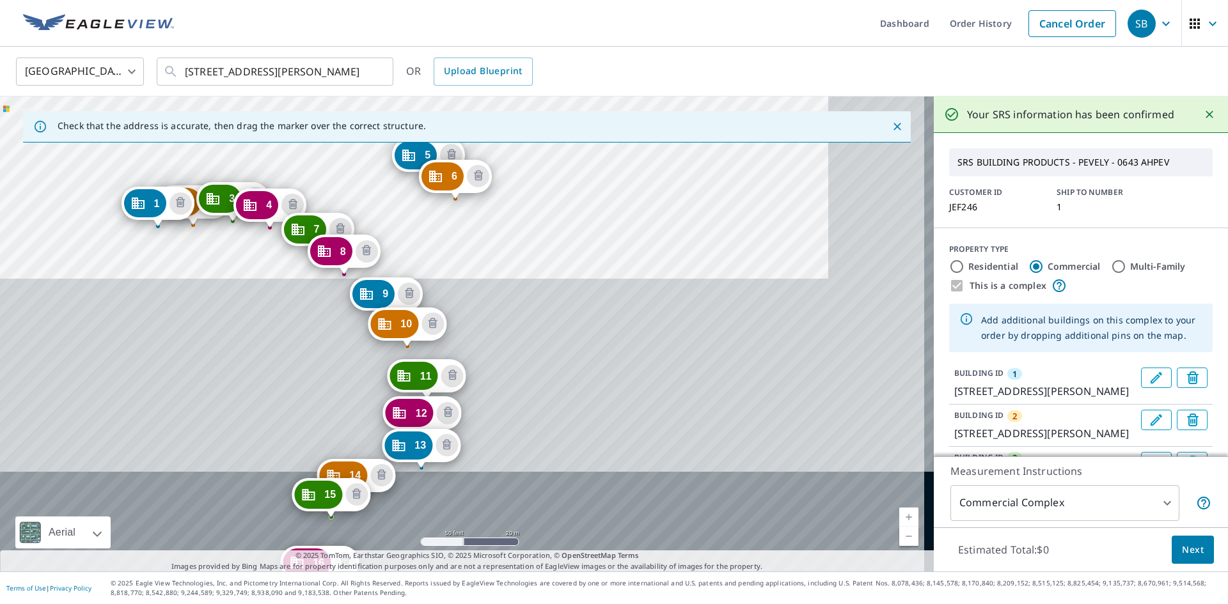
drag, startPoint x: 567, startPoint y: 452, endPoint x: 476, endPoint y: 196, distance: 271.6
click at [476, 196] on div "2 [GEOGRAPHIC_DATA][PERSON_NAME] 3 [STREET_ADDRESS][PERSON_NAME] 4 [GEOGRAPHIC_…" at bounding box center [467, 334] width 934 height 475
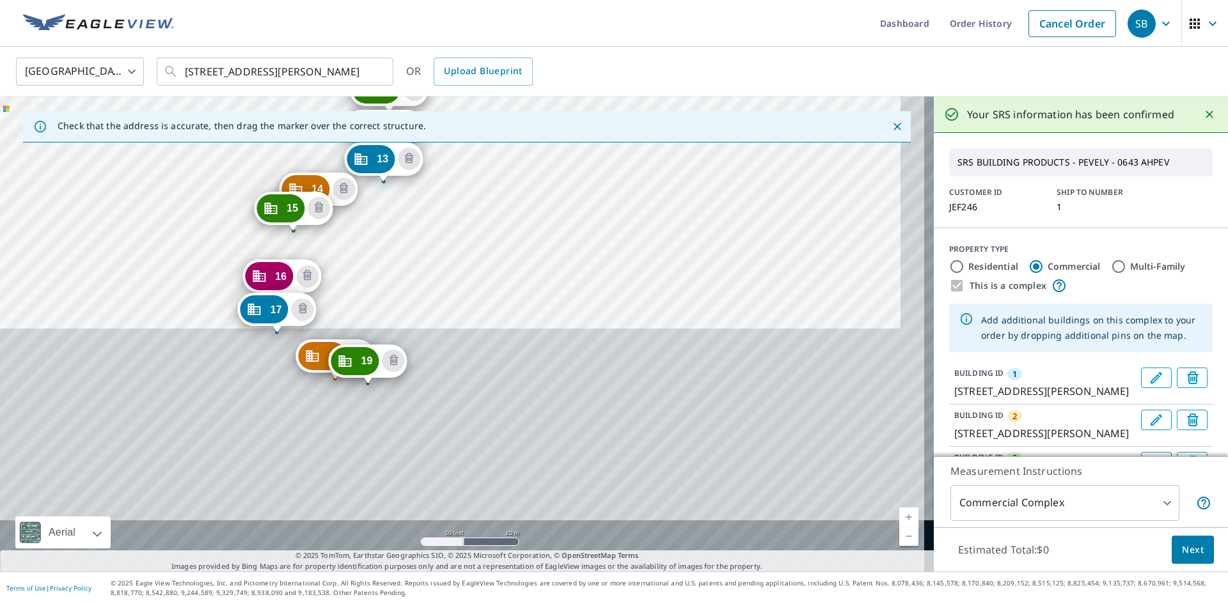
drag, startPoint x: 505, startPoint y: 471, endPoint x: 481, endPoint y: 228, distance: 244.1
click at [481, 228] on div "2 [GEOGRAPHIC_DATA][PERSON_NAME] 3 [STREET_ADDRESS][PERSON_NAME] 4 [GEOGRAPHIC_…" at bounding box center [467, 334] width 934 height 475
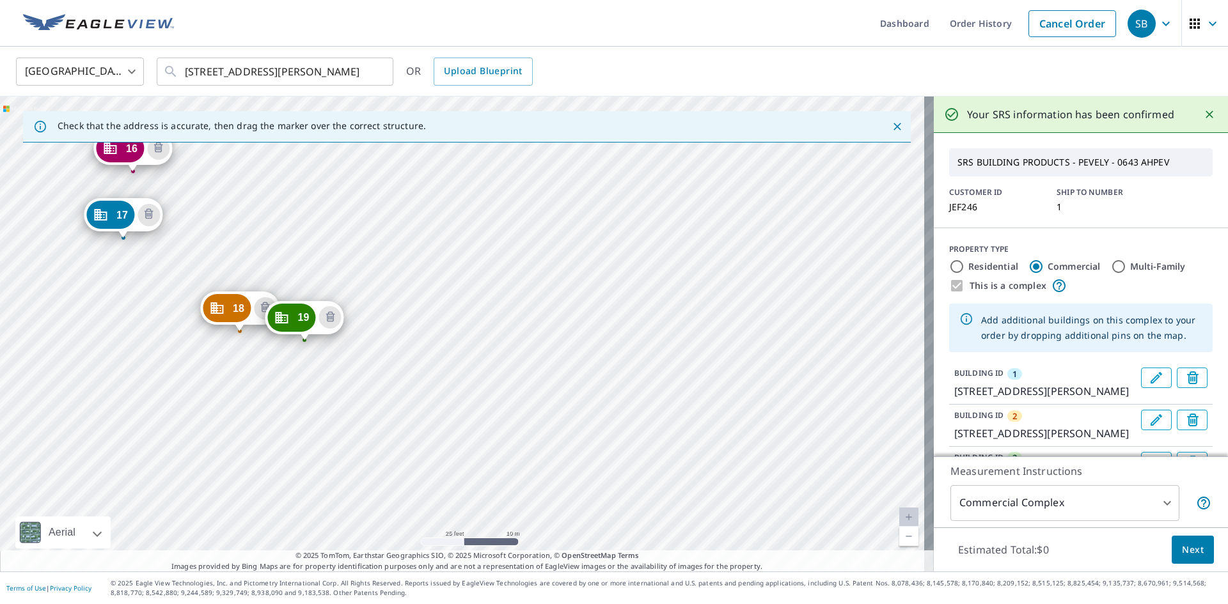
click at [393, 331] on div "2 [GEOGRAPHIC_DATA][PERSON_NAME] 3 [STREET_ADDRESS][PERSON_NAME] 4 [GEOGRAPHIC_…" at bounding box center [467, 334] width 934 height 475
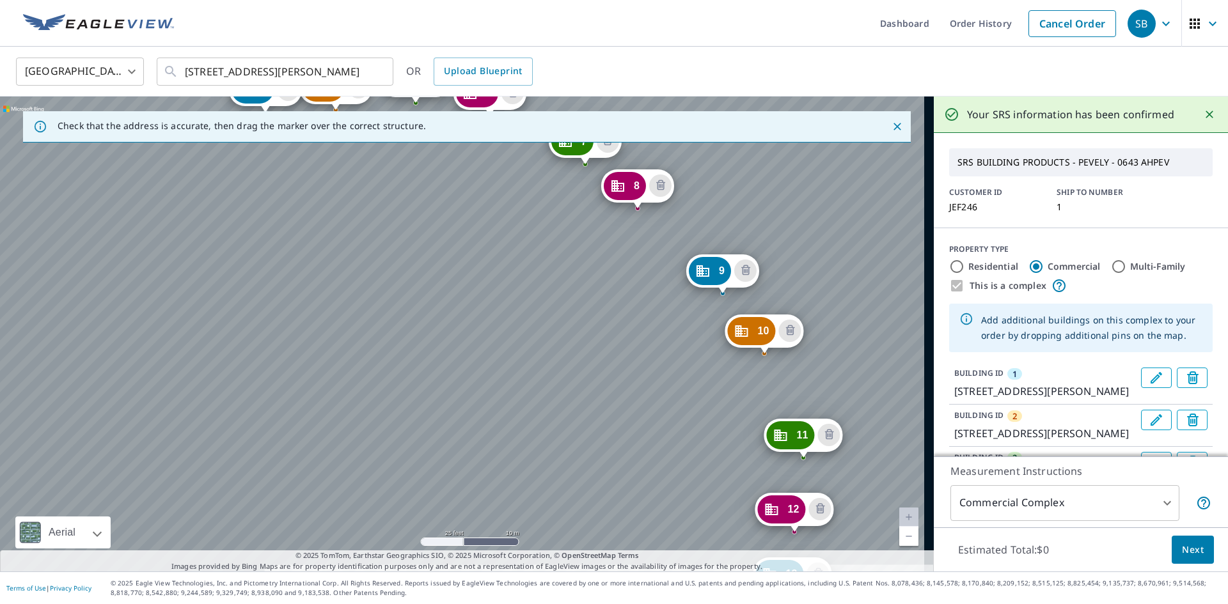
drag, startPoint x: 576, startPoint y: 389, endPoint x: 405, endPoint y: 183, distance: 268.4
click at [405, 183] on div "2 [GEOGRAPHIC_DATA][PERSON_NAME] 3 [STREET_ADDRESS][PERSON_NAME] 4 [GEOGRAPHIC_…" at bounding box center [467, 334] width 934 height 475
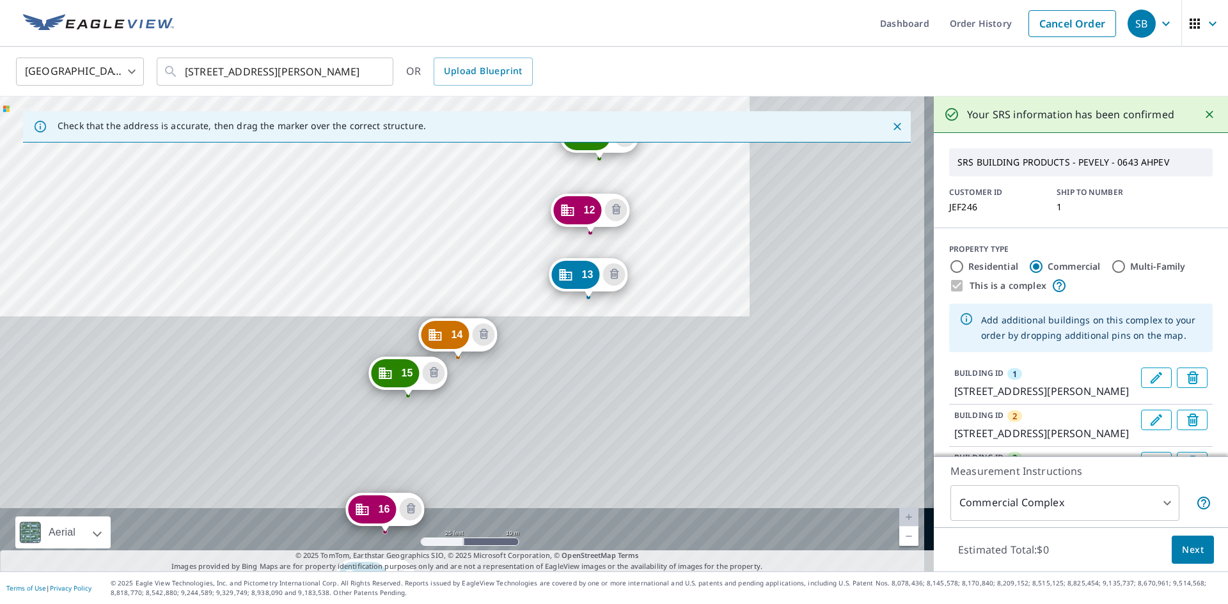
drag, startPoint x: 592, startPoint y: 455, endPoint x: 380, endPoint y: 138, distance: 381.1
click at [380, 138] on div "Check that the address is accurate, then drag the marker over the correct struc…" at bounding box center [467, 334] width 934 height 475
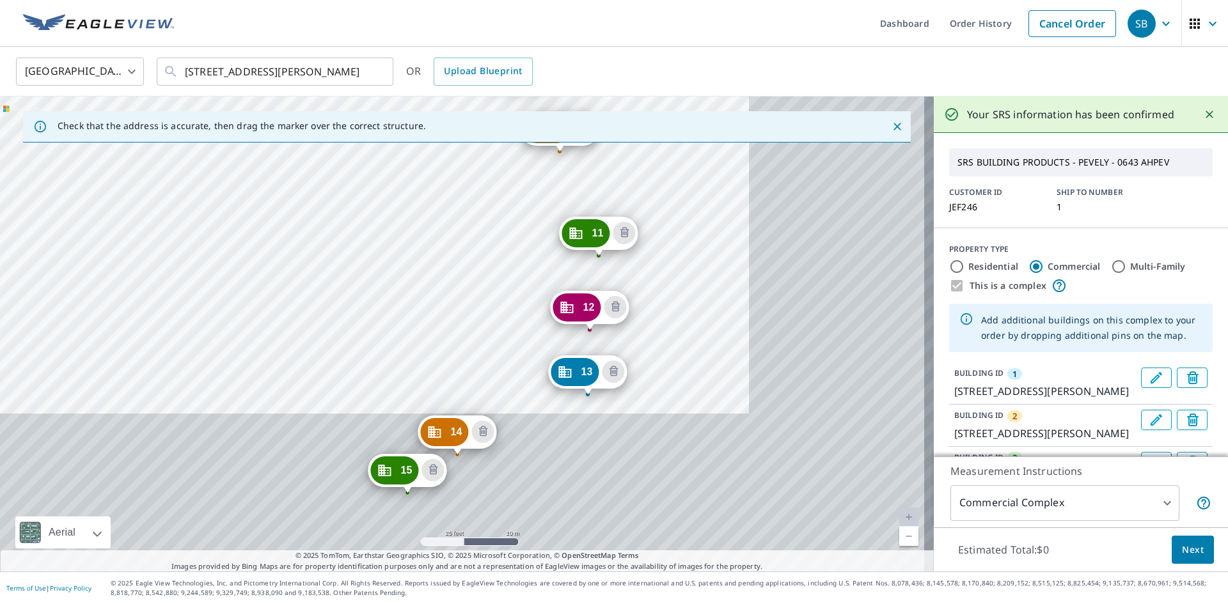
drag, startPoint x: 416, startPoint y: 280, endPoint x: 387, endPoint y: 196, distance: 89.2
click at [387, 196] on div "2 [GEOGRAPHIC_DATA][PERSON_NAME] 3 [STREET_ADDRESS][PERSON_NAME] 4 [GEOGRAPHIC_…" at bounding box center [467, 334] width 934 height 475
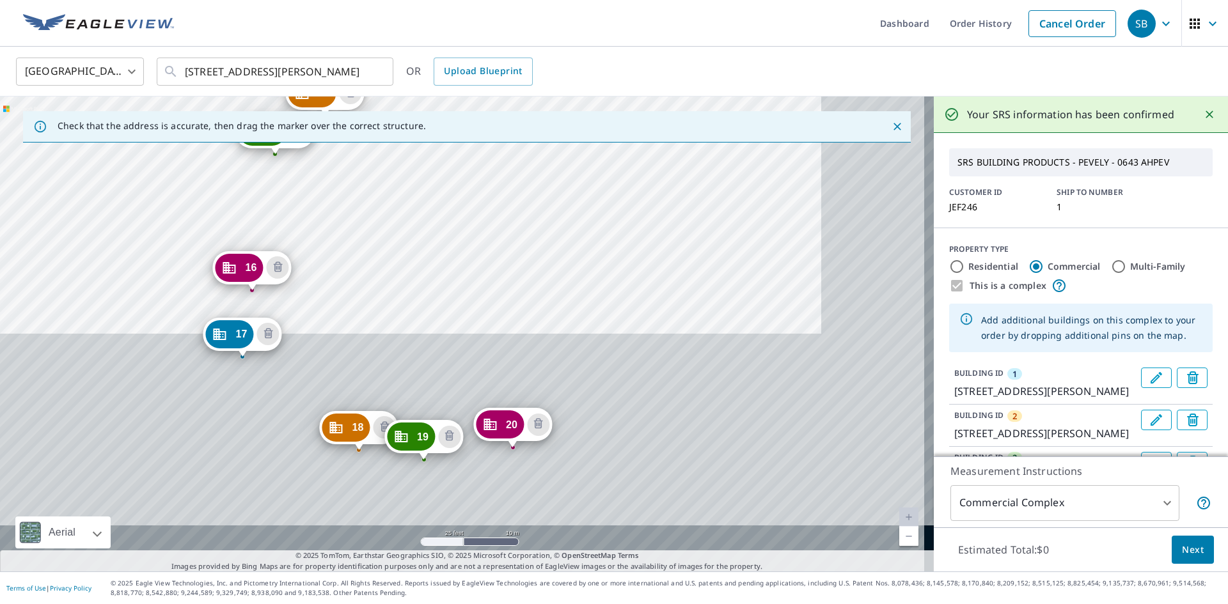
drag, startPoint x: 524, startPoint y: 505, endPoint x: 396, endPoint y: 252, distance: 283.4
click at [396, 252] on div "2 [GEOGRAPHIC_DATA][PERSON_NAME] 3 [STREET_ADDRESS][PERSON_NAME] 4 [GEOGRAPHIC_…" at bounding box center [467, 334] width 934 height 475
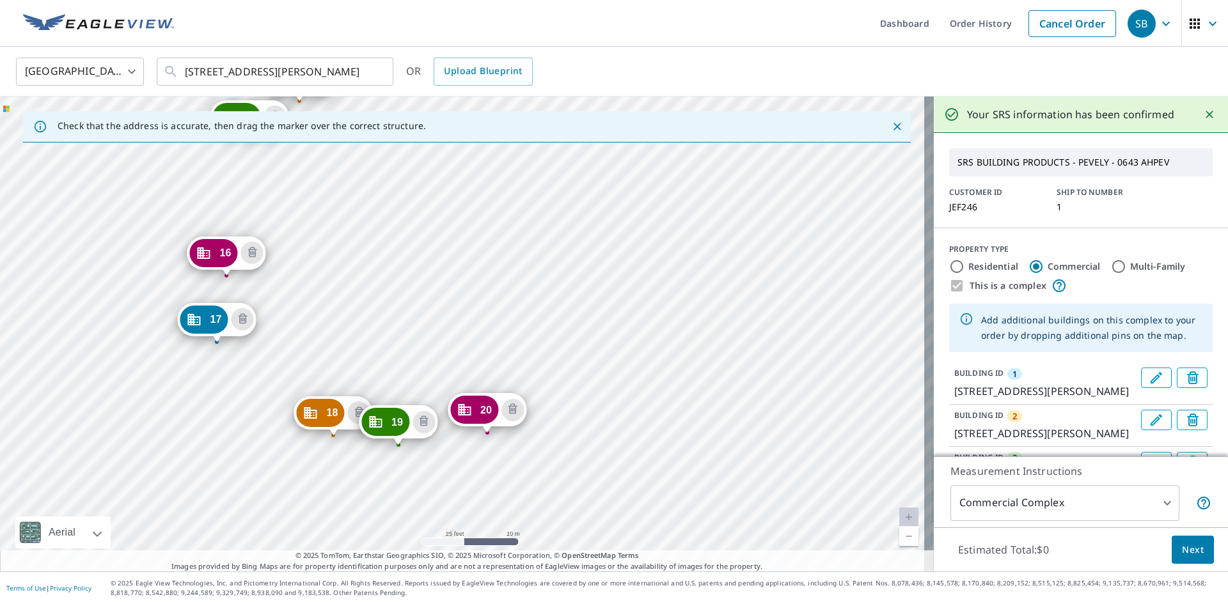
click at [573, 441] on div "2 [GEOGRAPHIC_DATA][PERSON_NAME] 3 [STREET_ADDRESS][PERSON_NAME] 4 [GEOGRAPHIC_…" at bounding box center [467, 334] width 934 height 475
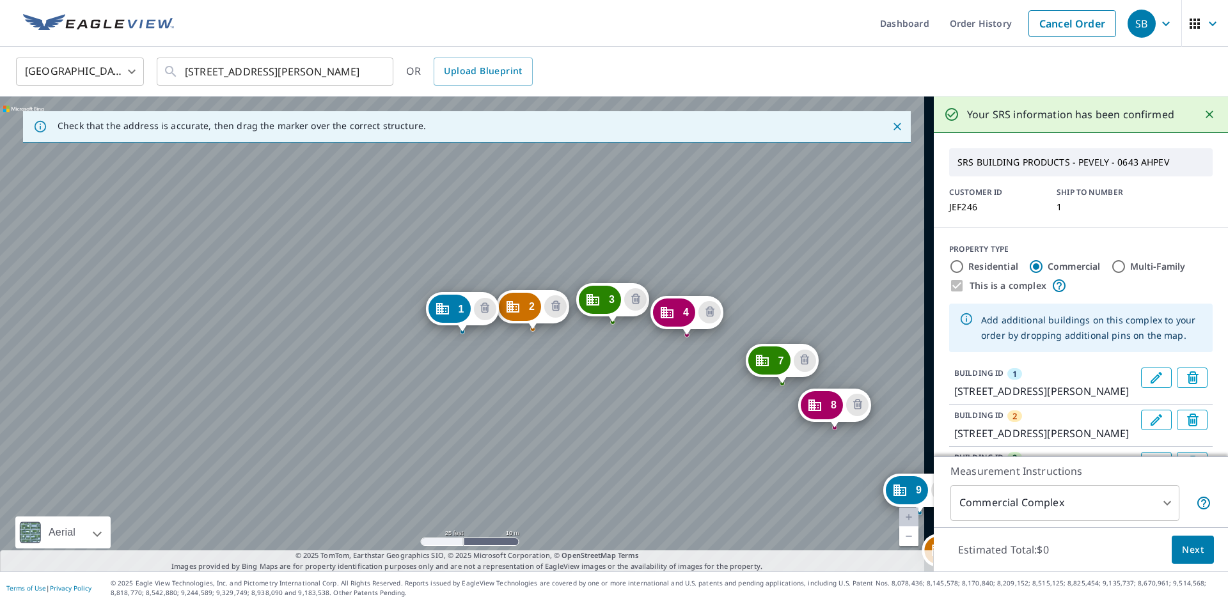
click at [331, 120] on div "Check that the address is accurate, then drag the marker over the correct struc…" at bounding box center [467, 334] width 934 height 475
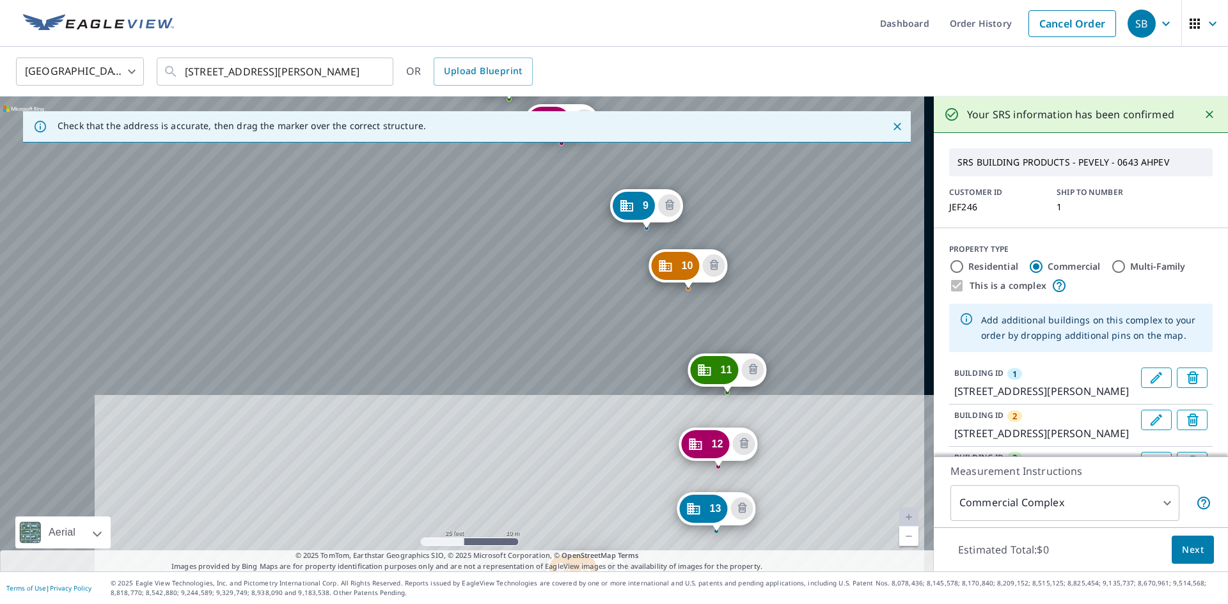
drag, startPoint x: 377, startPoint y: 196, endPoint x: 334, endPoint y: 148, distance: 63.9
click at [340, 154] on div "2 [GEOGRAPHIC_DATA][PERSON_NAME] 3 [STREET_ADDRESS][PERSON_NAME] 4 [GEOGRAPHIC_…" at bounding box center [467, 334] width 934 height 475
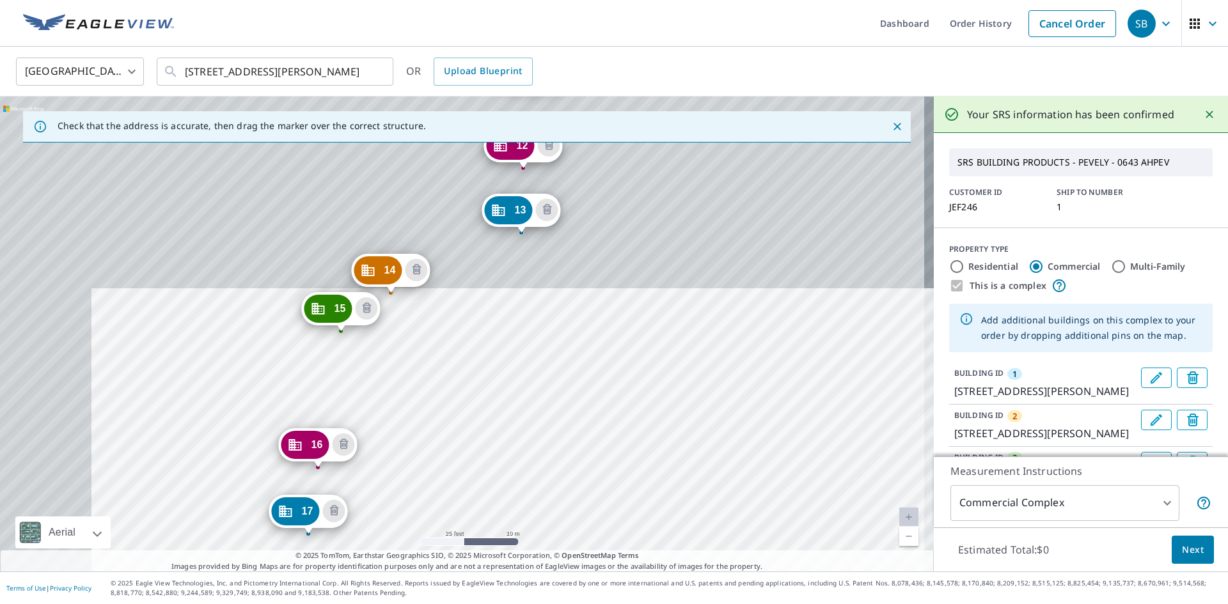
drag, startPoint x: 519, startPoint y: 447, endPoint x: 333, endPoint y: 152, distance: 348.6
click at [334, 156] on div "2 [GEOGRAPHIC_DATA][PERSON_NAME] 3 [STREET_ADDRESS][PERSON_NAME] 4 [GEOGRAPHIC_…" at bounding box center [467, 334] width 934 height 475
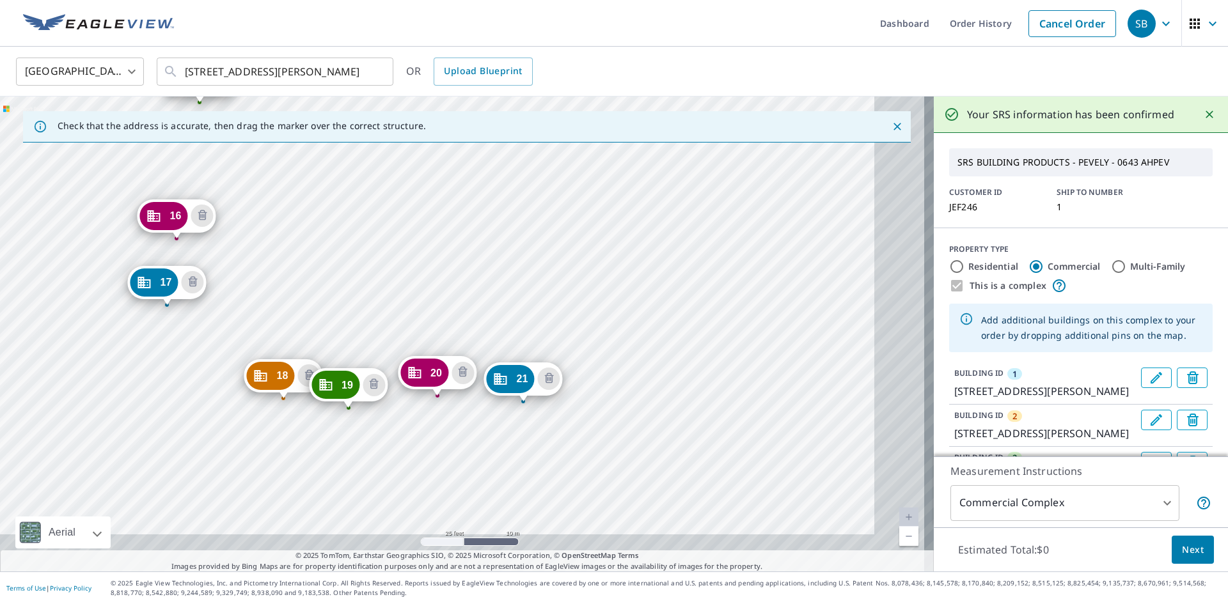
drag, startPoint x: 596, startPoint y: 512, endPoint x: 450, endPoint y: 264, distance: 287.5
click at [451, 269] on div "2 [GEOGRAPHIC_DATA][PERSON_NAME] 3 [STREET_ADDRESS][PERSON_NAME] 4 [GEOGRAPHIC_…" at bounding box center [467, 334] width 934 height 475
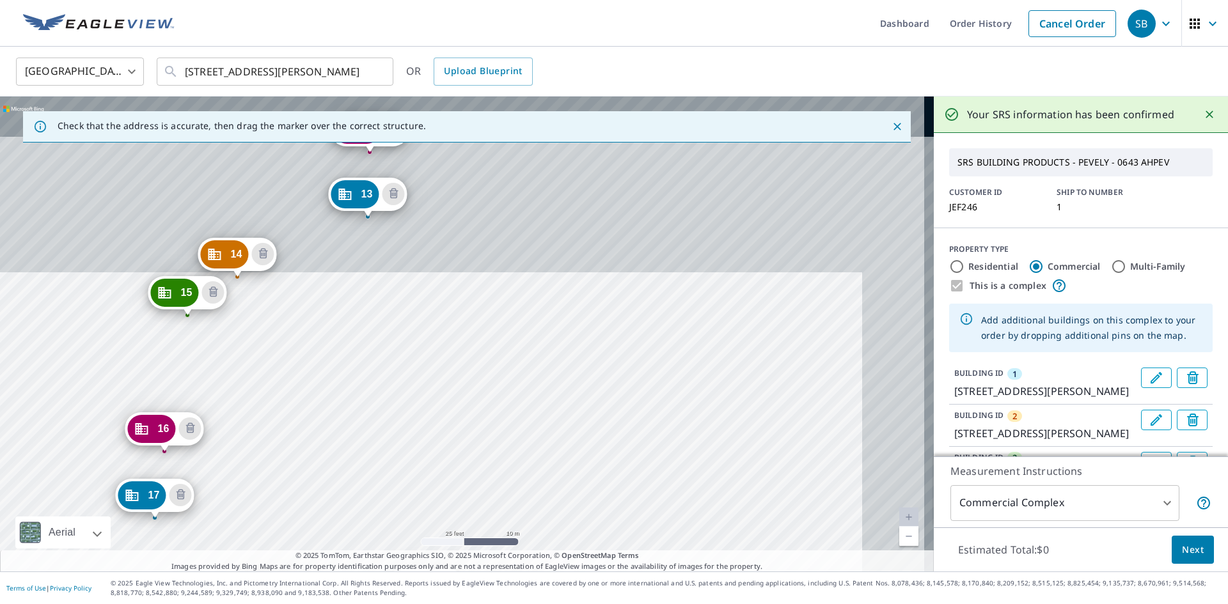
drag, startPoint x: 497, startPoint y: 309, endPoint x: 494, endPoint y: 524, distance: 214.9
click at [494, 524] on div "2 [GEOGRAPHIC_DATA][PERSON_NAME] 3 [STREET_ADDRESS][PERSON_NAME] 4 [GEOGRAPHIC_…" at bounding box center [467, 334] width 934 height 475
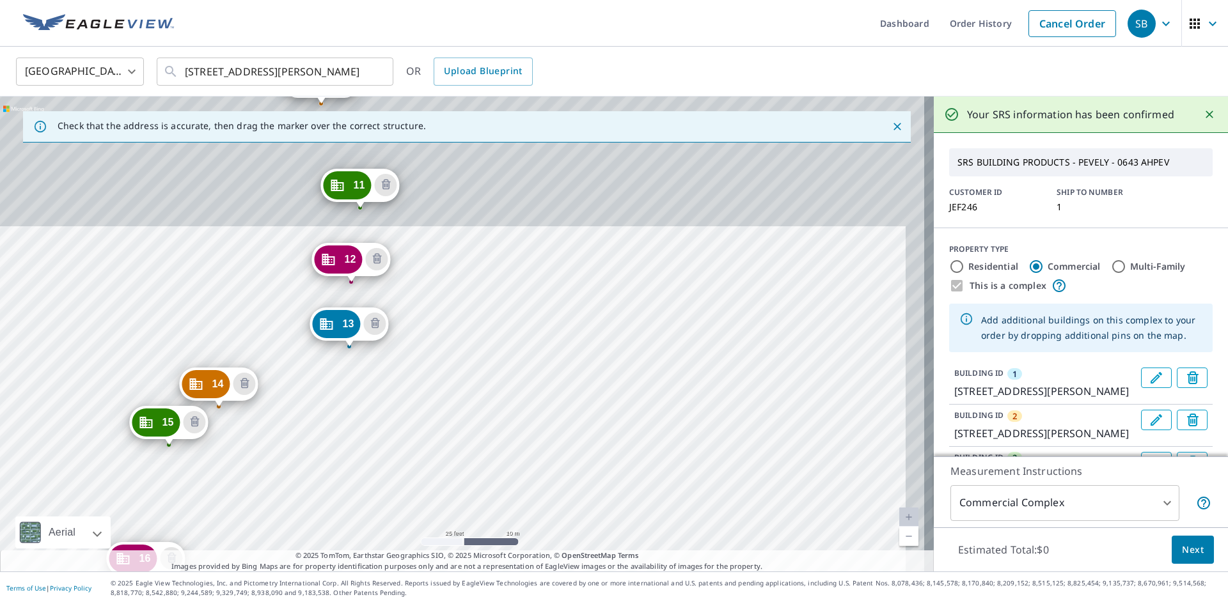
drag, startPoint x: 510, startPoint y: 349, endPoint x: 491, endPoint y: 479, distance: 131.1
click at [491, 479] on div "2 [GEOGRAPHIC_DATA][PERSON_NAME] 3 [STREET_ADDRESS][PERSON_NAME] 4 [GEOGRAPHIC_…" at bounding box center [467, 334] width 934 height 475
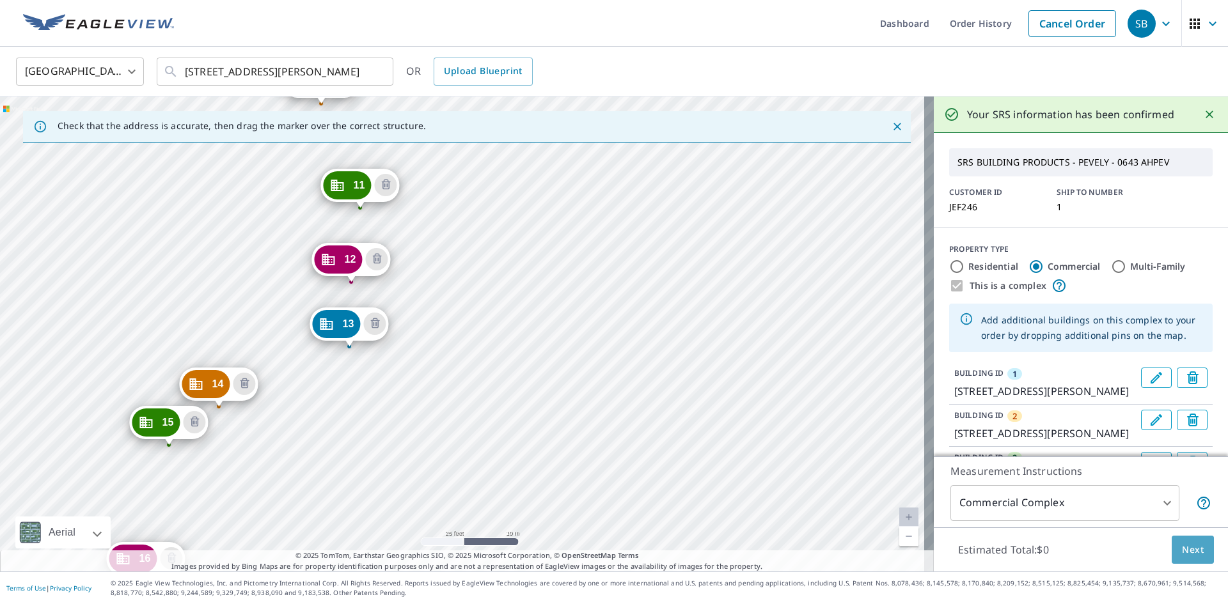
click at [1182, 548] on span "Next" at bounding box center [1193, 550] width 22 height 16
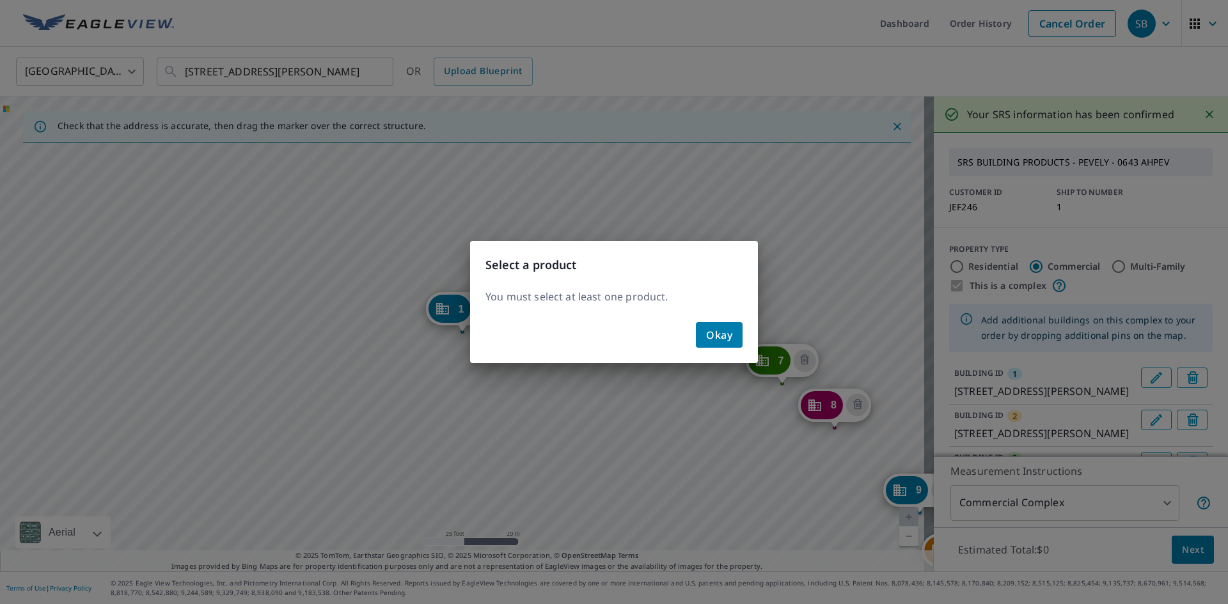
click at [726, 336] on span "Okay" at bounding box center [719, 335] width 26 height 18
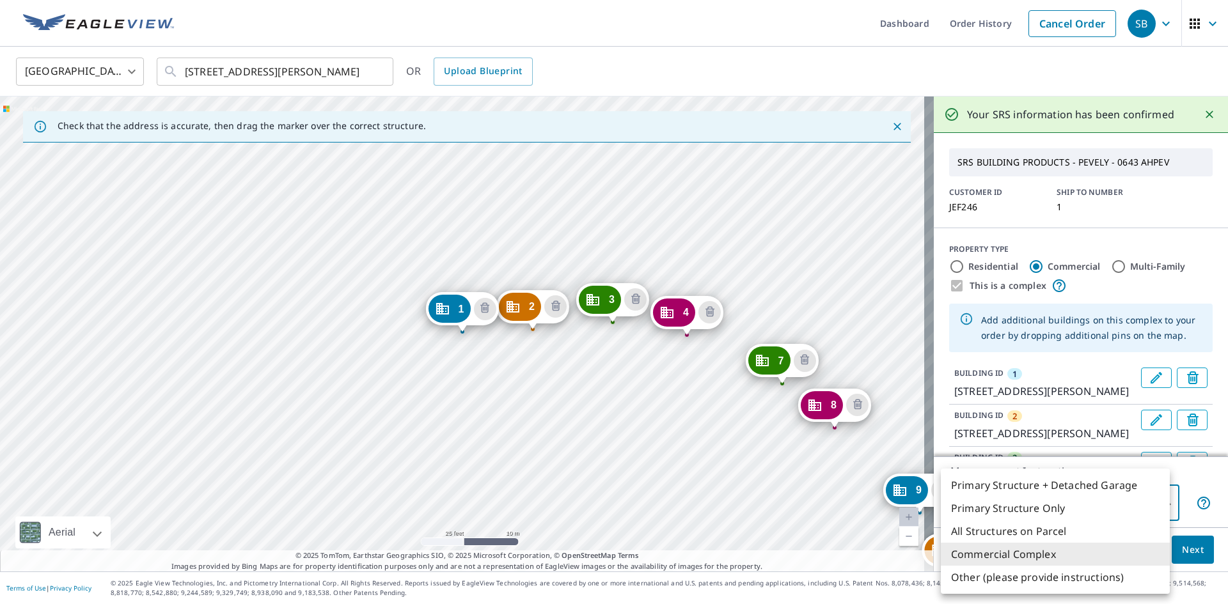
click at [1159, 506] on body "SB SB Dashboard Order History Cancel Order SB [GEOGRAPHIC_DATA] [GEOGRAPHIC_DAT…" at bounding box center [614, 302] width 1228 height 604
click at [1204, 469] on div at bounding box center [614, 302] width 1228 height 604
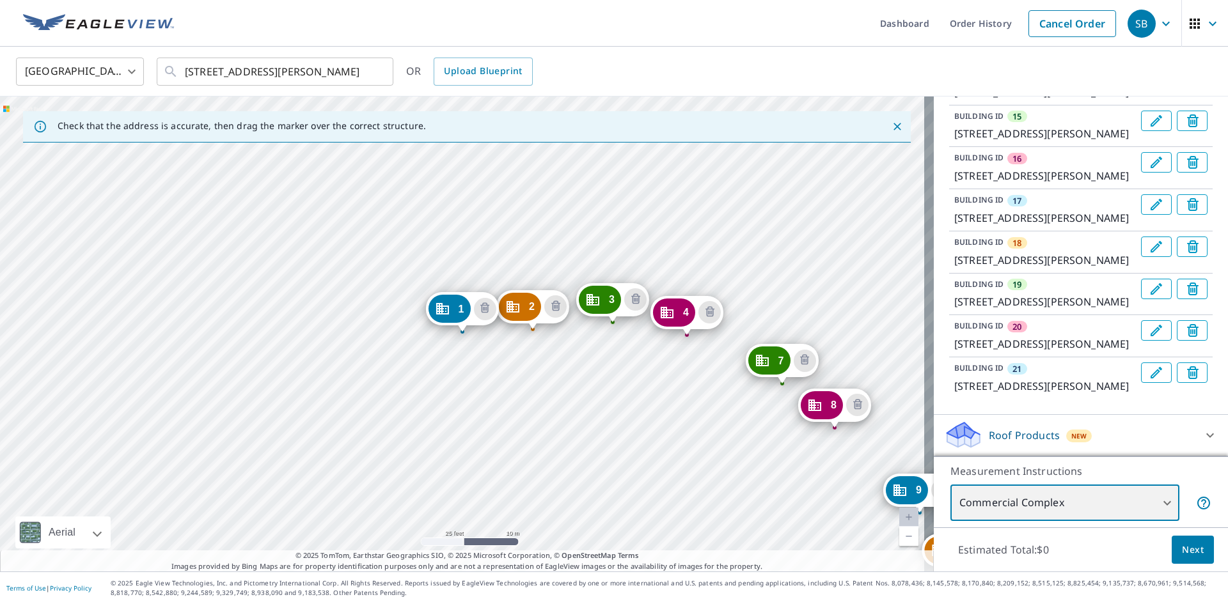
scroll to position [1168, 0]
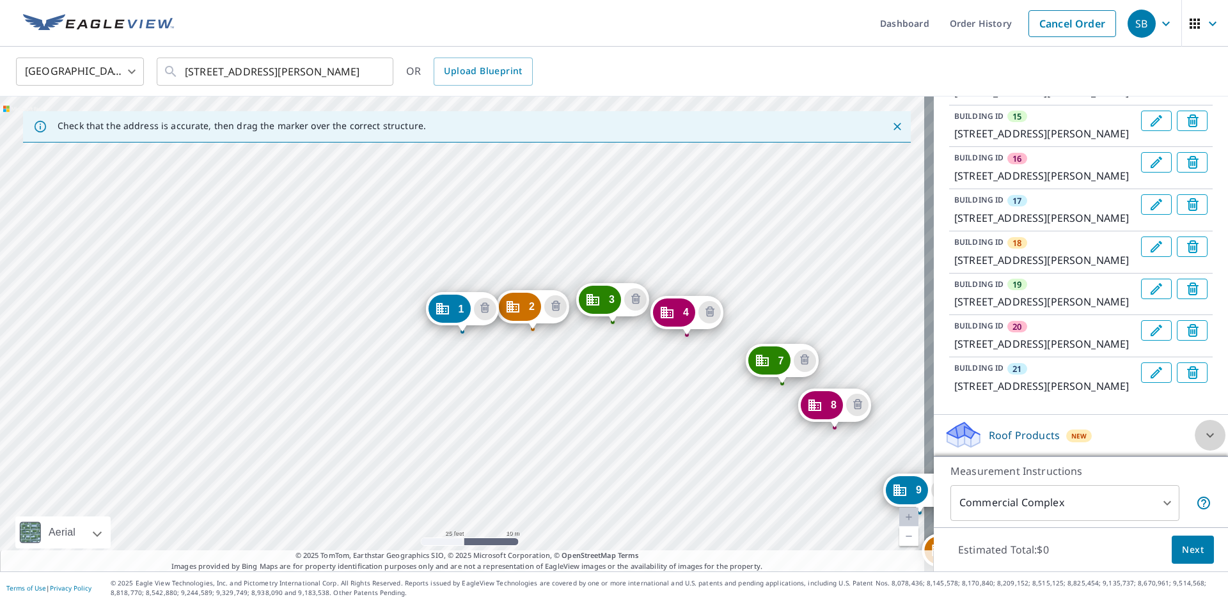
click at [1202, 436] on icon at bounding box center [1209, 435] width 15 height 15
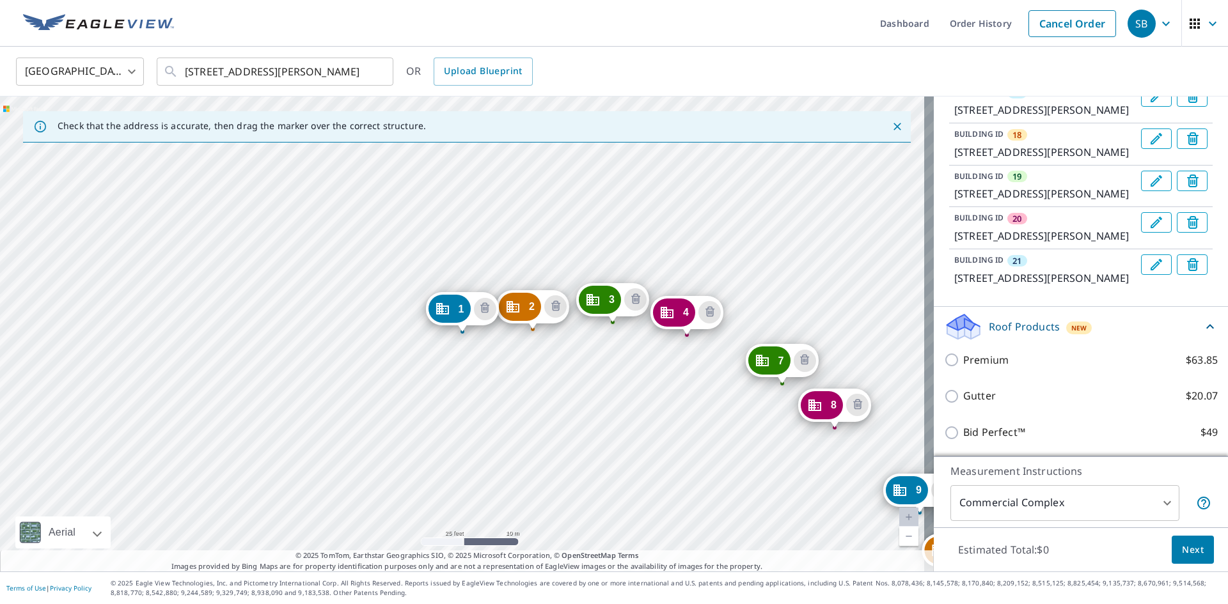
click at [1005, 334] on p "Roof Products" at bounding box center [1024, 326] width 71 height 15
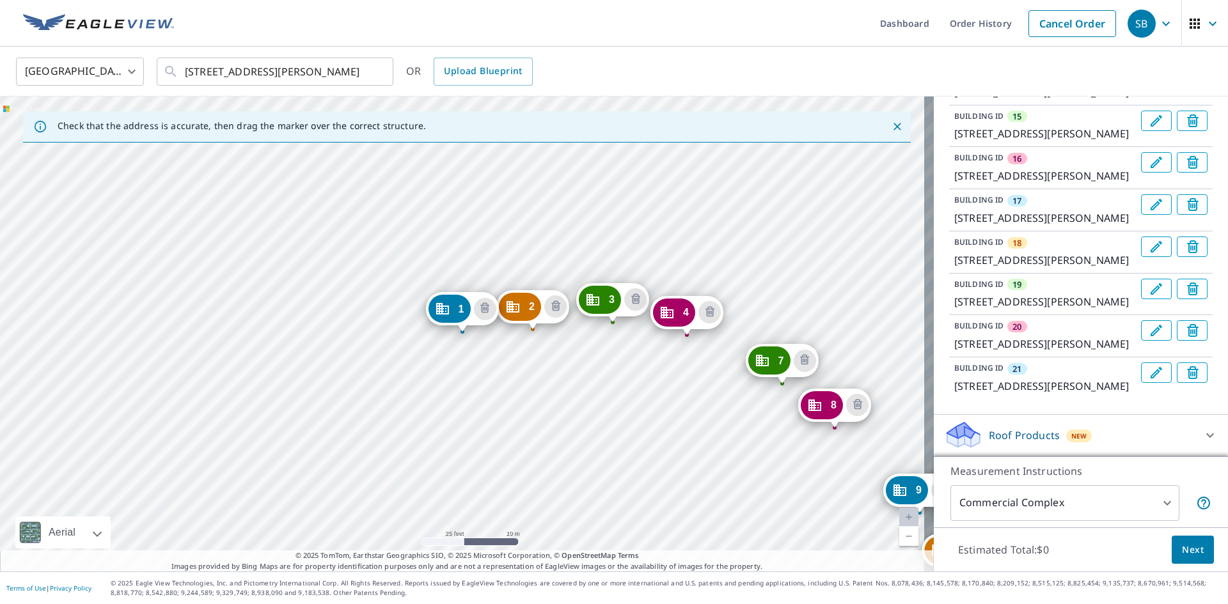
click at [1005, 432] on p "Roof Products" at bounding box center [1024, 435] width 71 height 15
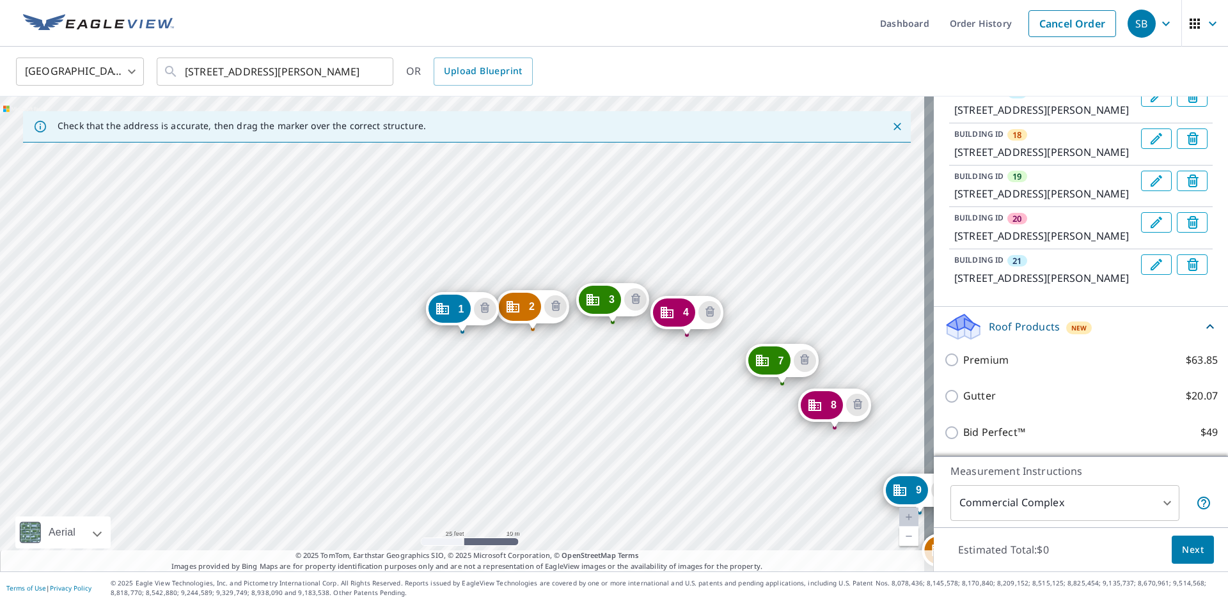
scroll to position [1276, 0]
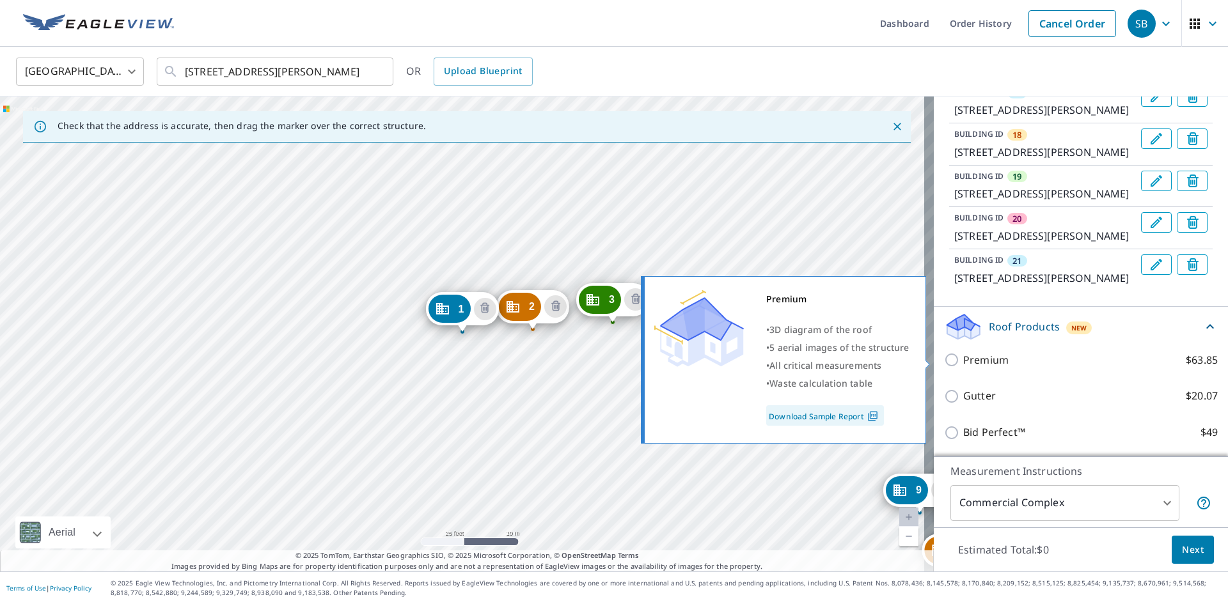
click at [944, 357] on input "Premium $63.85" at bounding box center [953, 359] width 19 height 15
checkbox input "true"
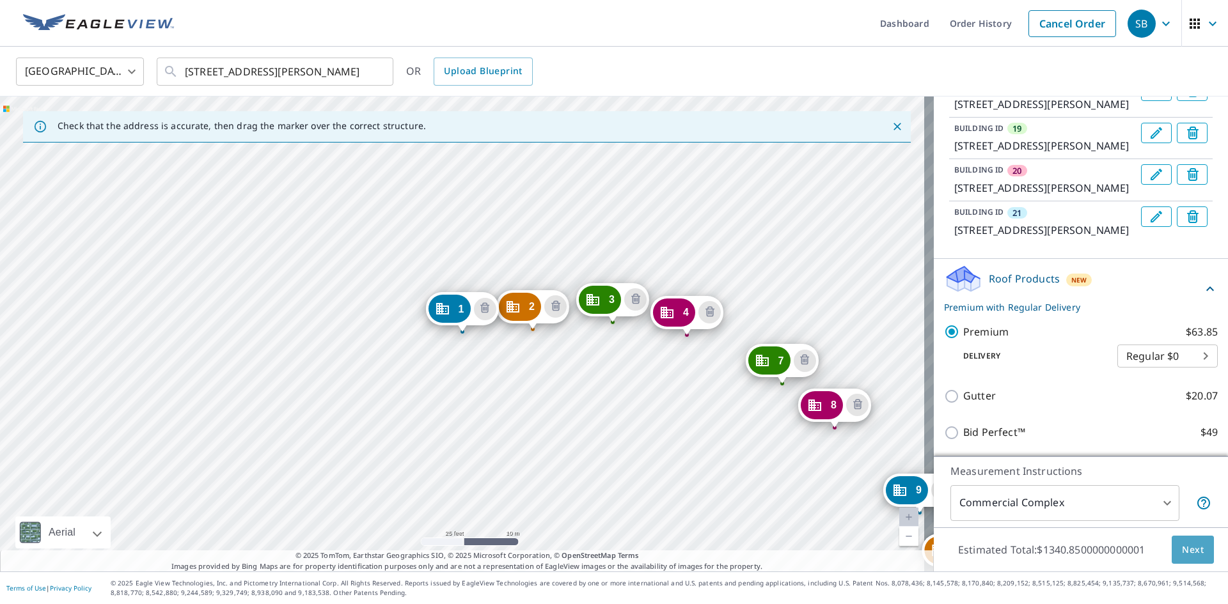
click at [1184, 545] on span "Next" at bounding box center [1193, 550] width 22 height 16
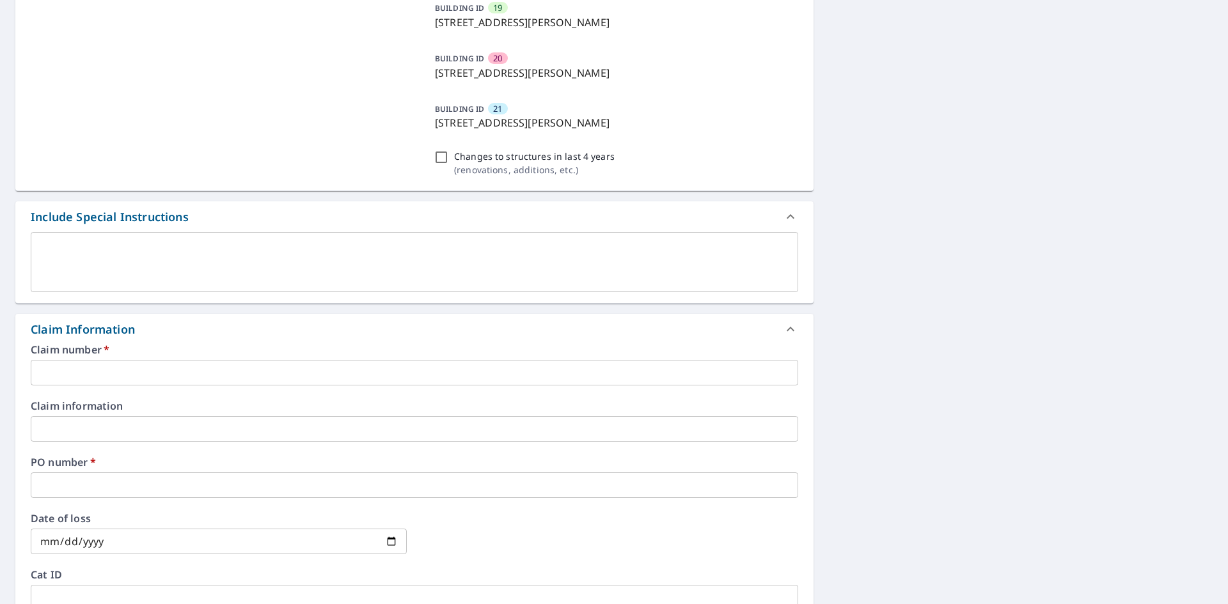
scroll to position [1215, 0]
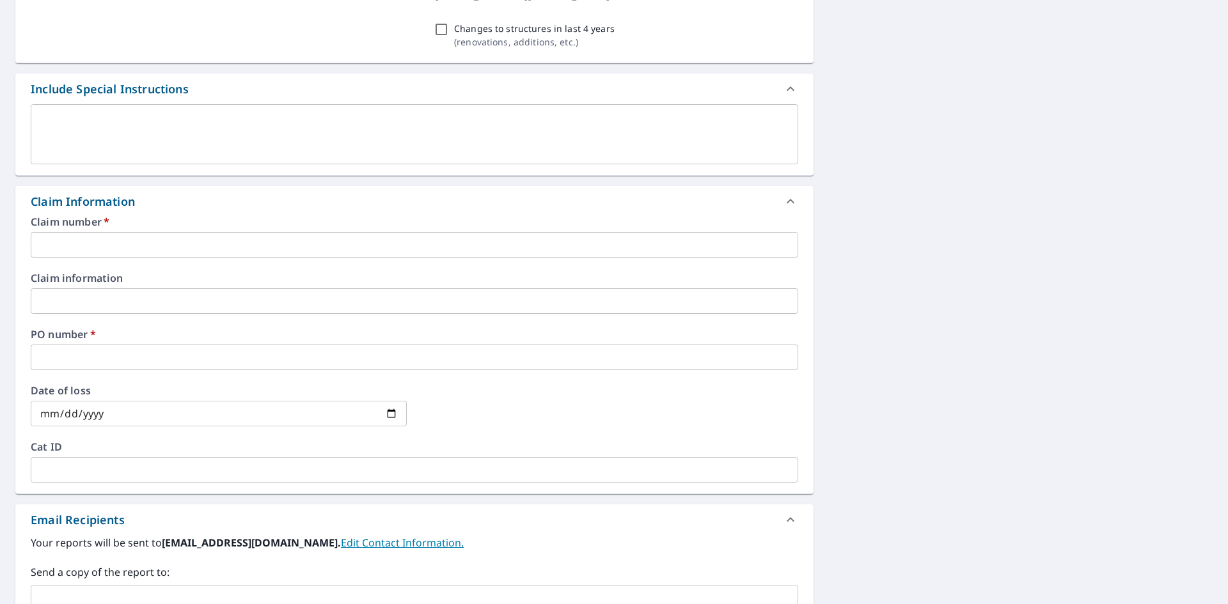
click at [109, 246] on input "text" at bounding box center [414, 245] width 767 height 26
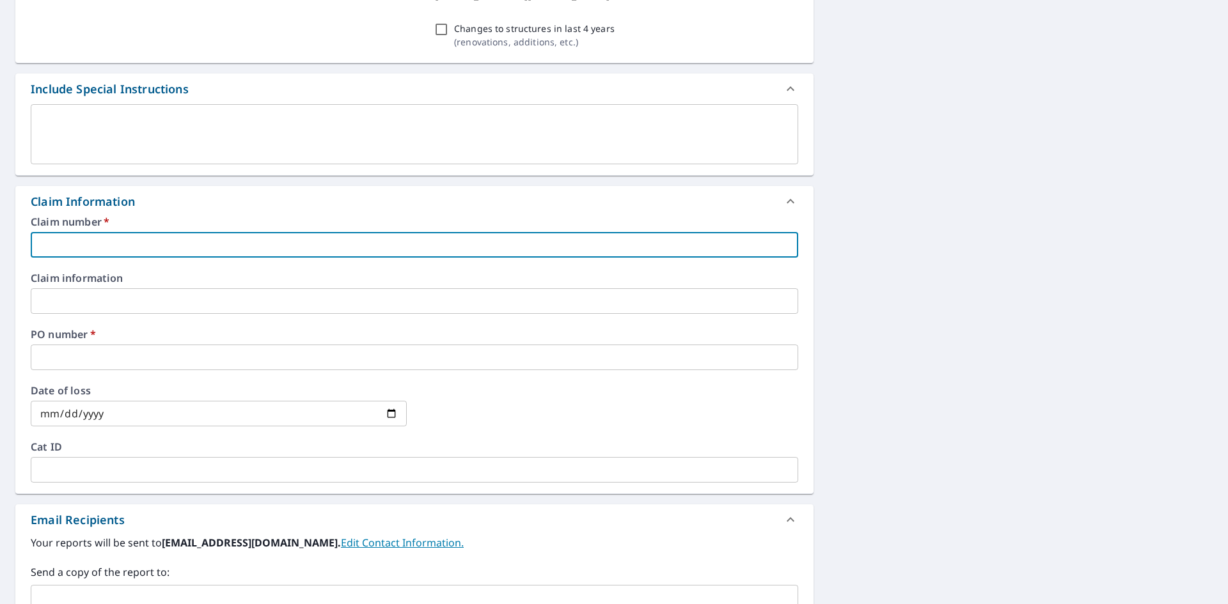
type input "JEF246"
checkbox input "true"
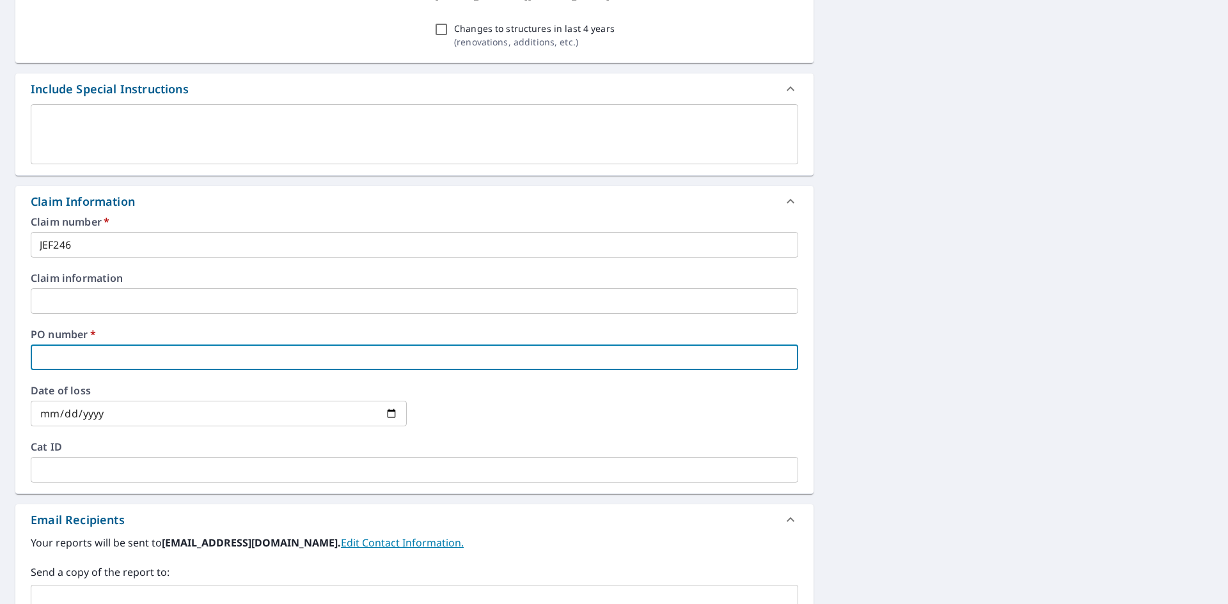
click at [63, 361] on input "text" at bounding box center [414, 358] width 767 height 26
type input "ha"
checkbox input "true"
type input "han"
checkbox input "true"
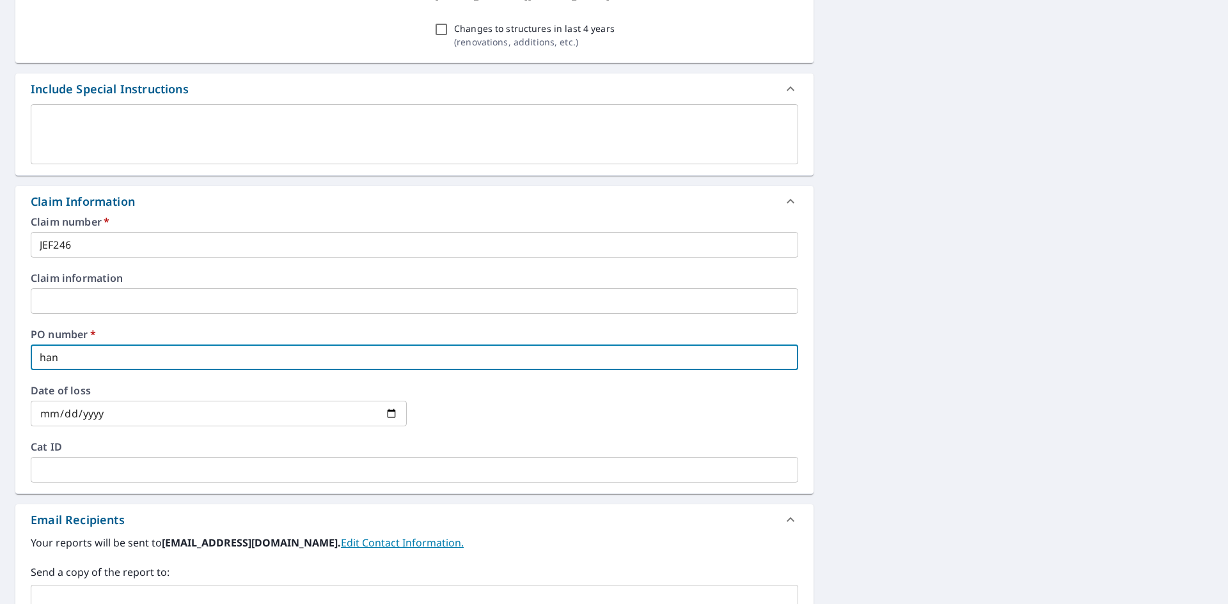
type input "[PERSON_NAME]"
checkbox input "true"
type input "hanne"
checkbox input "true"
type input "[PERSON_NAME]"
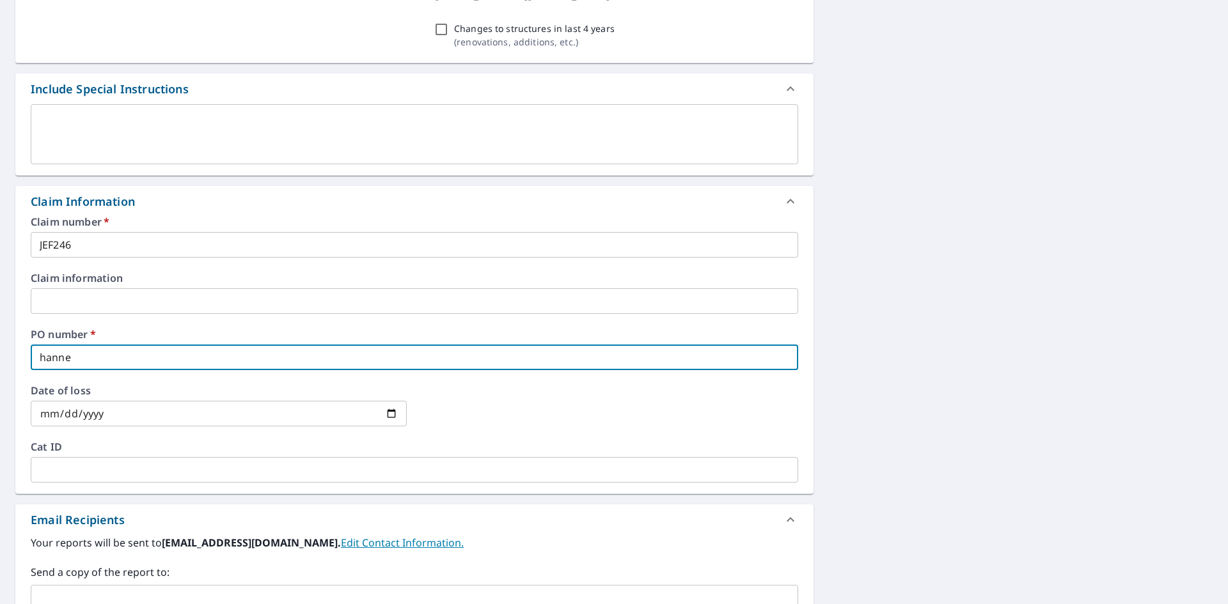
checkbox input "true"
type input "[PERSON_NAME]"
checkbox input "true"
type input "[PERSON_NAME]"
checkbox input "true"
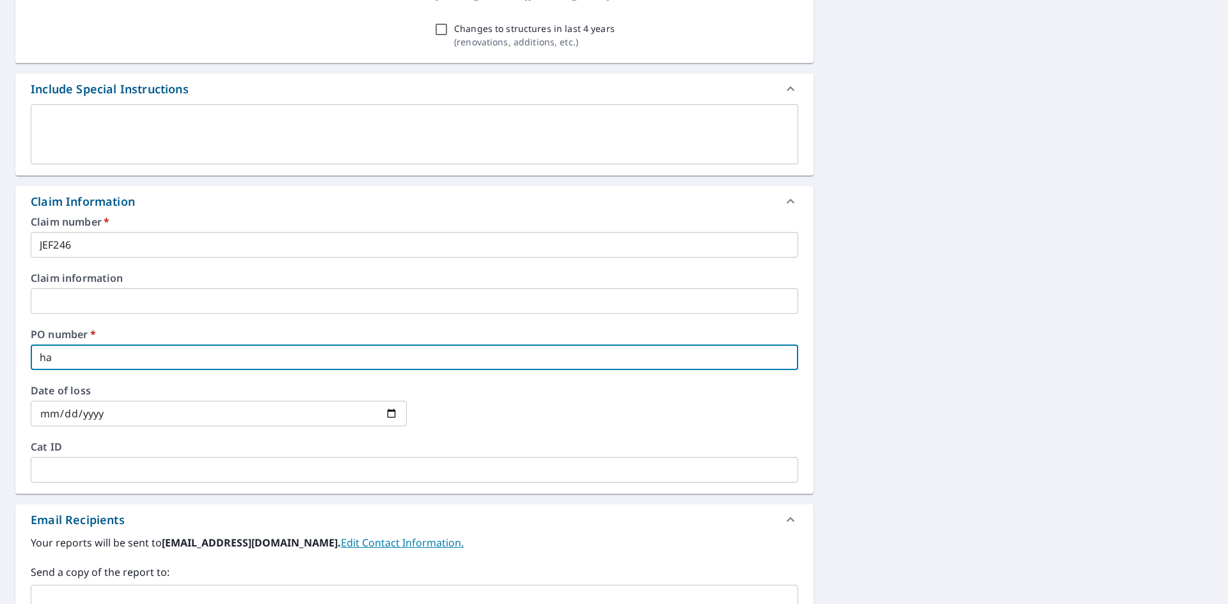
type input "h"
checkbox input "true"
type input "H"
checkbox input "true"
type input "Ha"
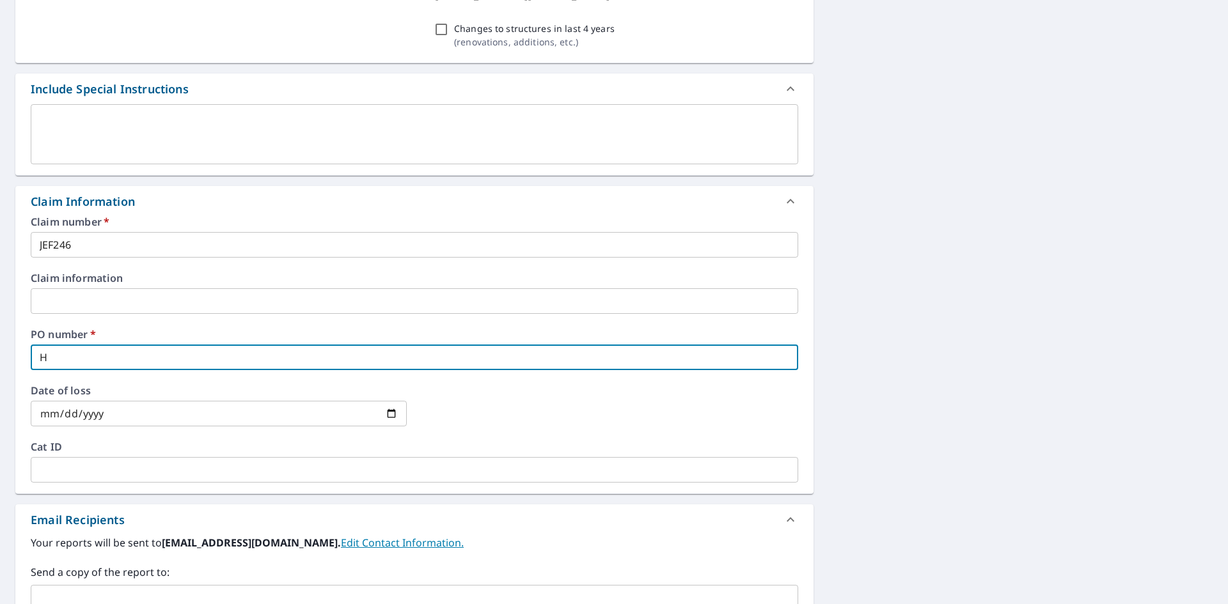
checkbox input "true"
type input "[PERSON_NAME]"
checkbox input "true"
type input "[PERSON_NAME]"
checkbox input "true"
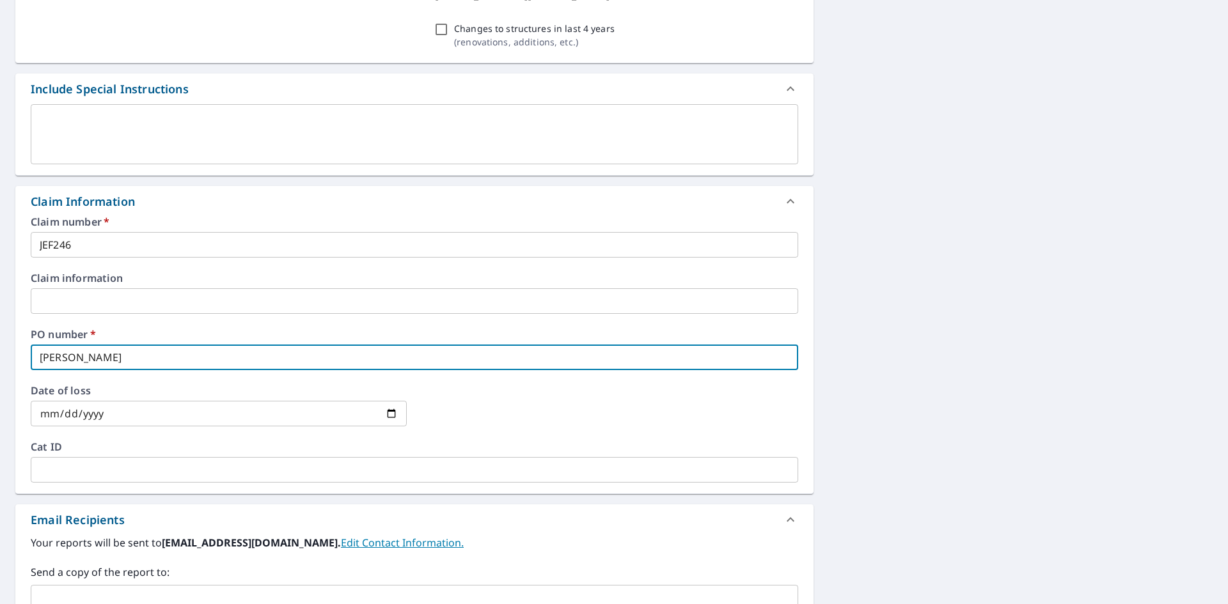
type input "[PERSON_NAME]"
checkbox input "true"
type input "[PERSON_NAME]"
checkbox input "true"
type input "[PERSON_NAME]"
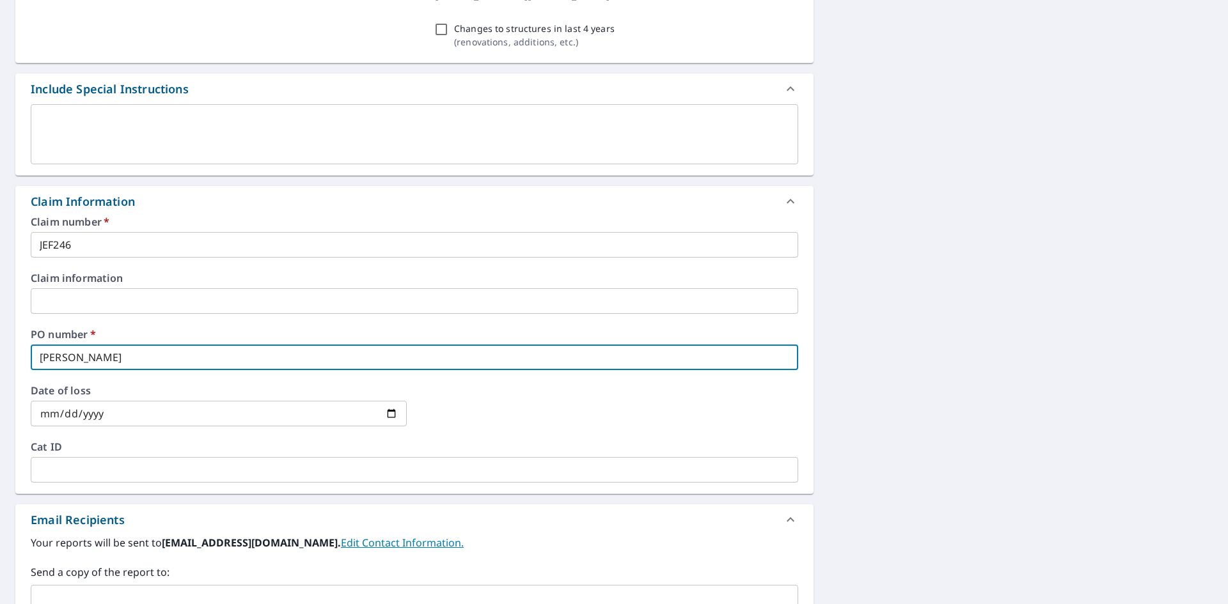
checkbox input "true"
type input "[PERSON_NAME]"
checkbox input "true"
type input "[PERSON_NAME]"
checkbox input "true"
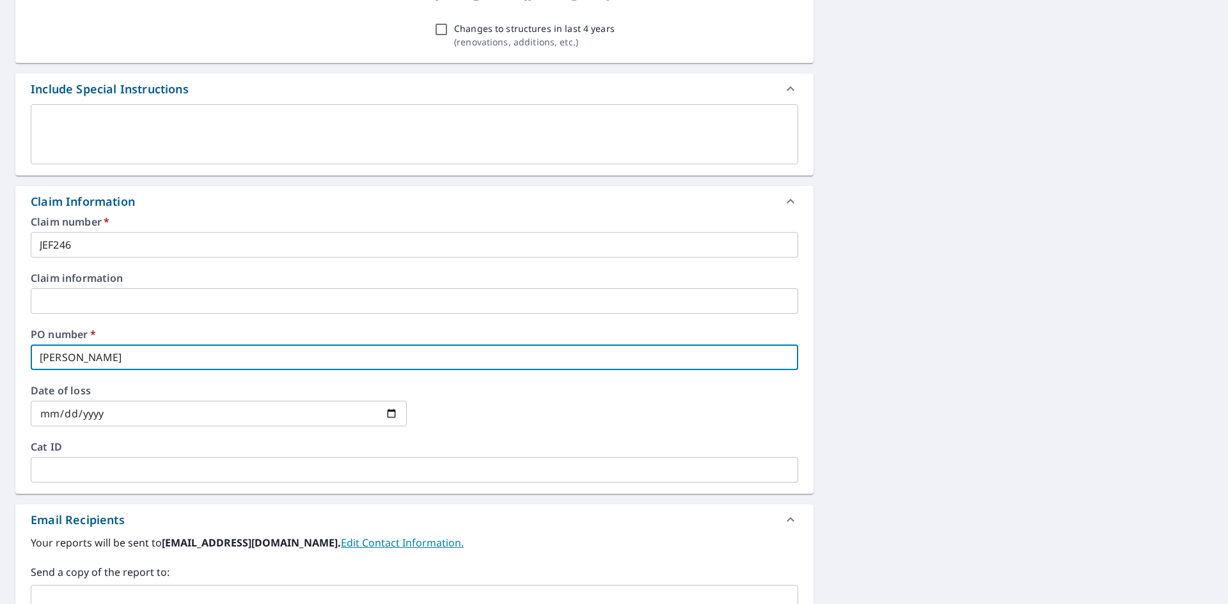
type input "[PERSON_NAME]"
checkbox input "true"
type input "[PERSON_NAME]"
checkbox input "true"
type input "[PERSON_NAME]"
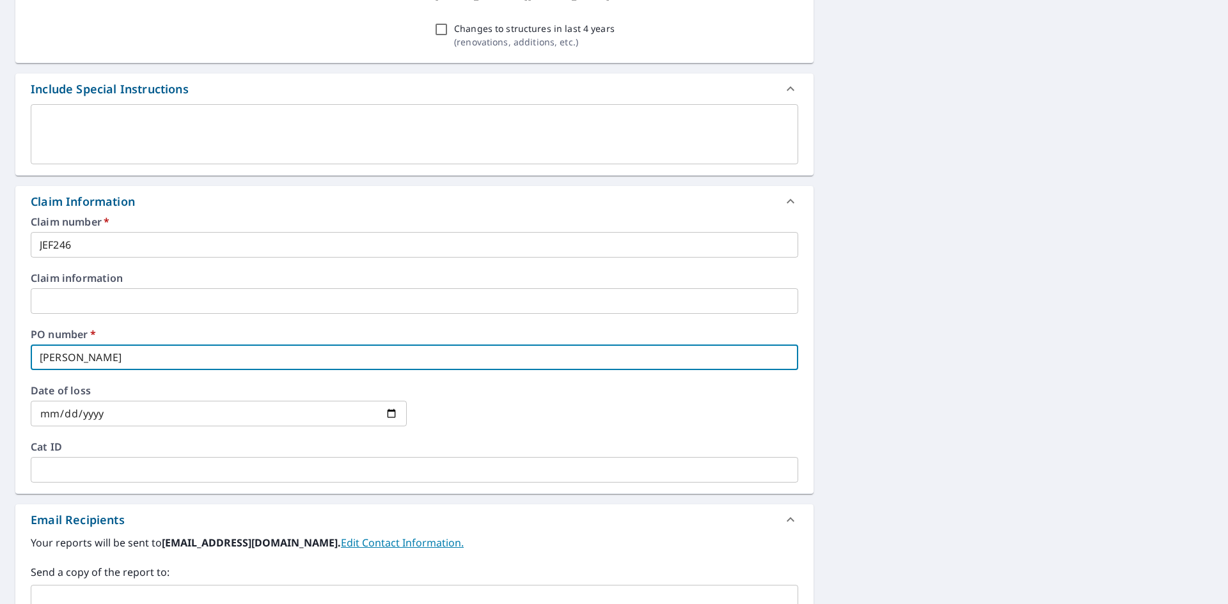
checkbox input "true"
type input "[PERSON_NAME]"
checkbox input "true"
type input "[PERSON_NAME]"
checkbox input "true"
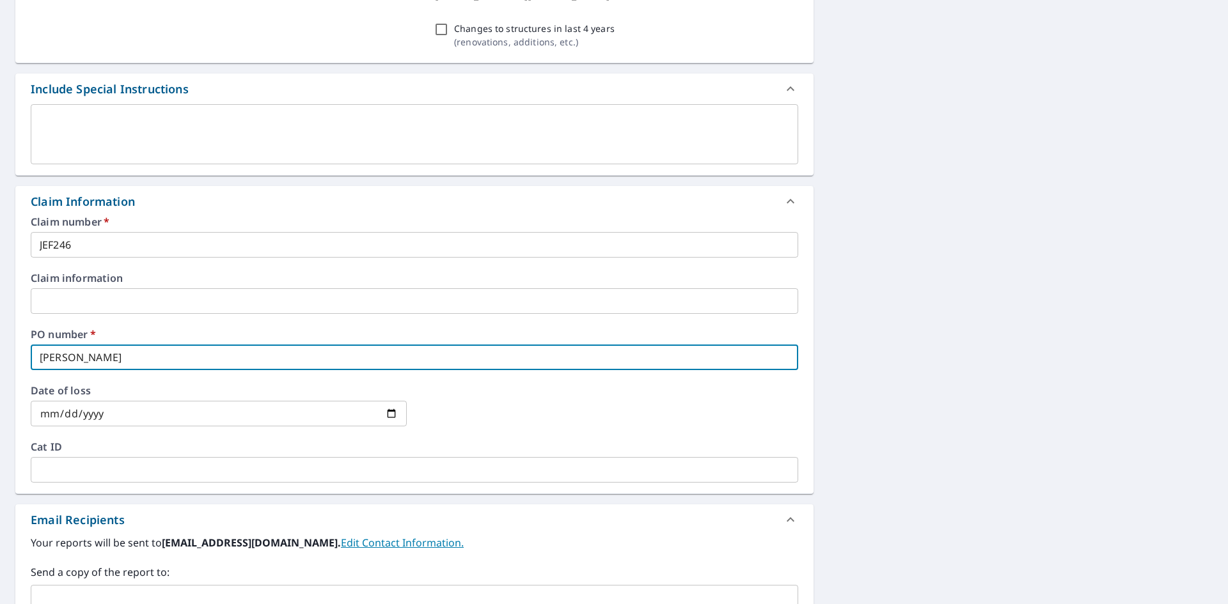
type input "[PERSON_NAME]"
checkbox input "true"
type input "[PERSON_NAME]"
checkbox input "true"
type input "[PERSON_NAME]"
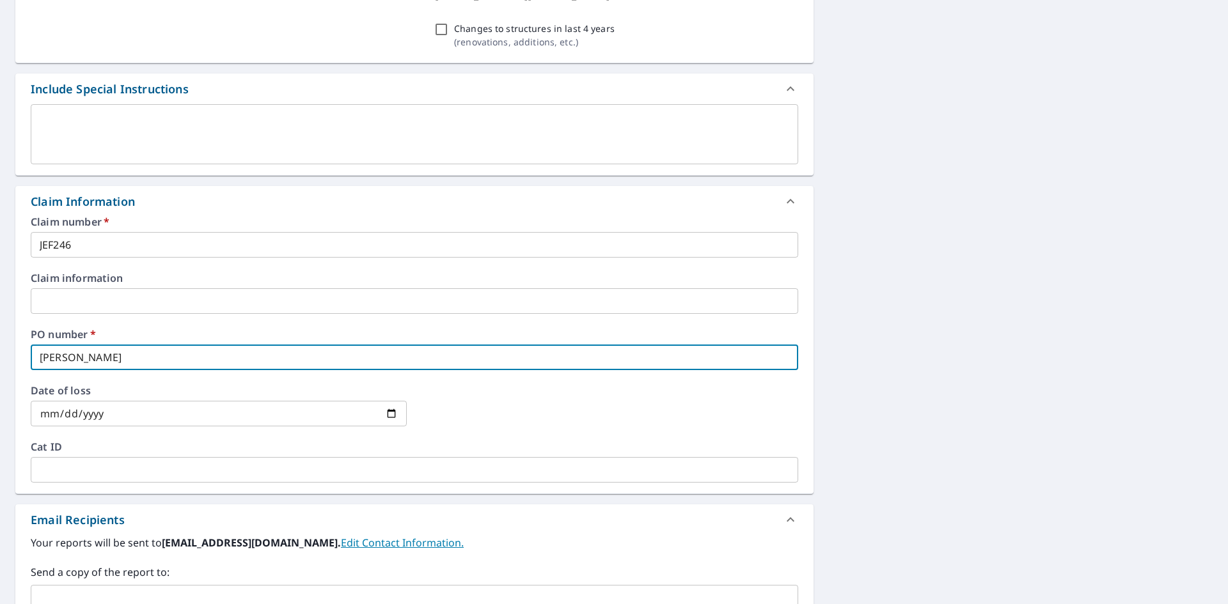
checkbox input "true"
type input "[PERSON_NAME]"
checkbox input "true"
type input "[PERSON_NAME]"
checkbox input "true"
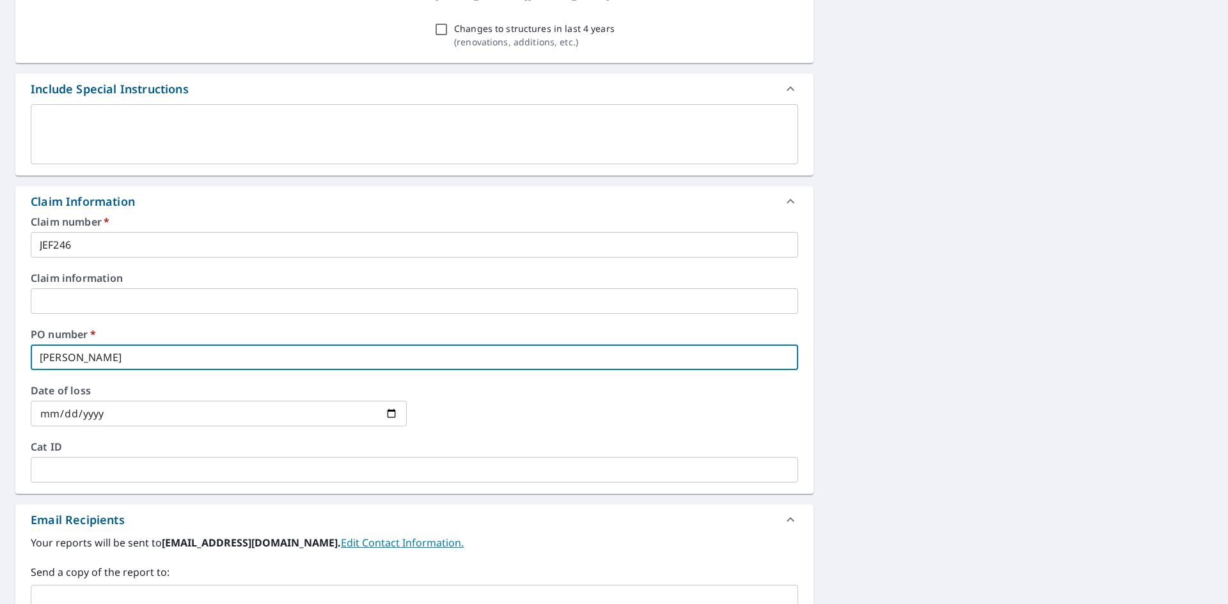
type input "[PERSON_NAME]"
checkbox input "true"
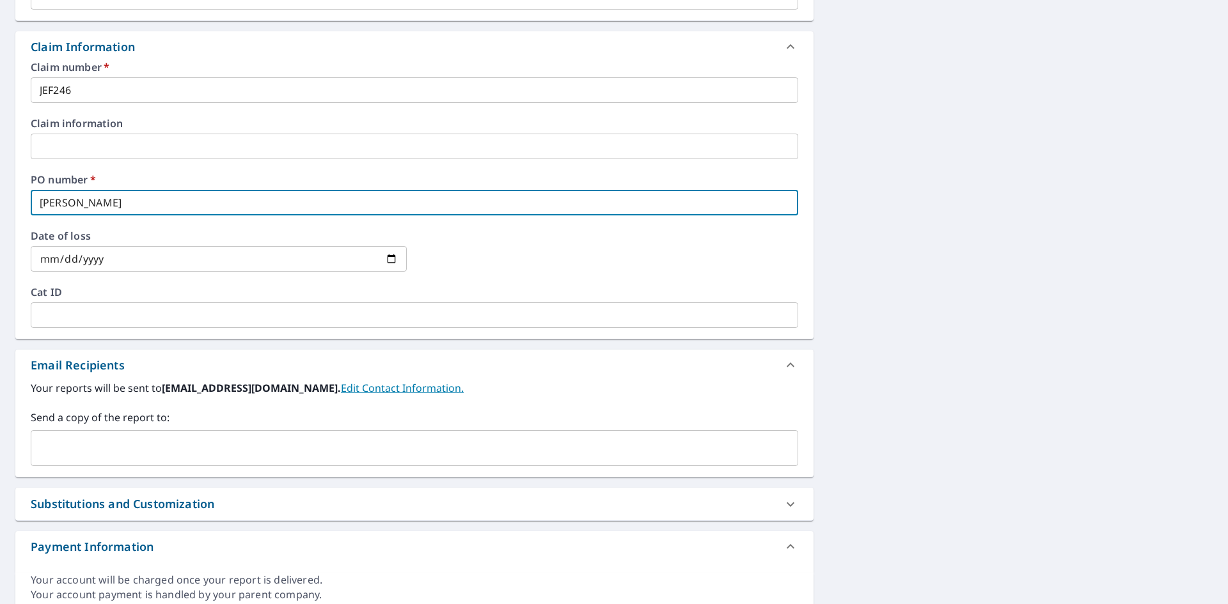
scroll to position [1407, 0]
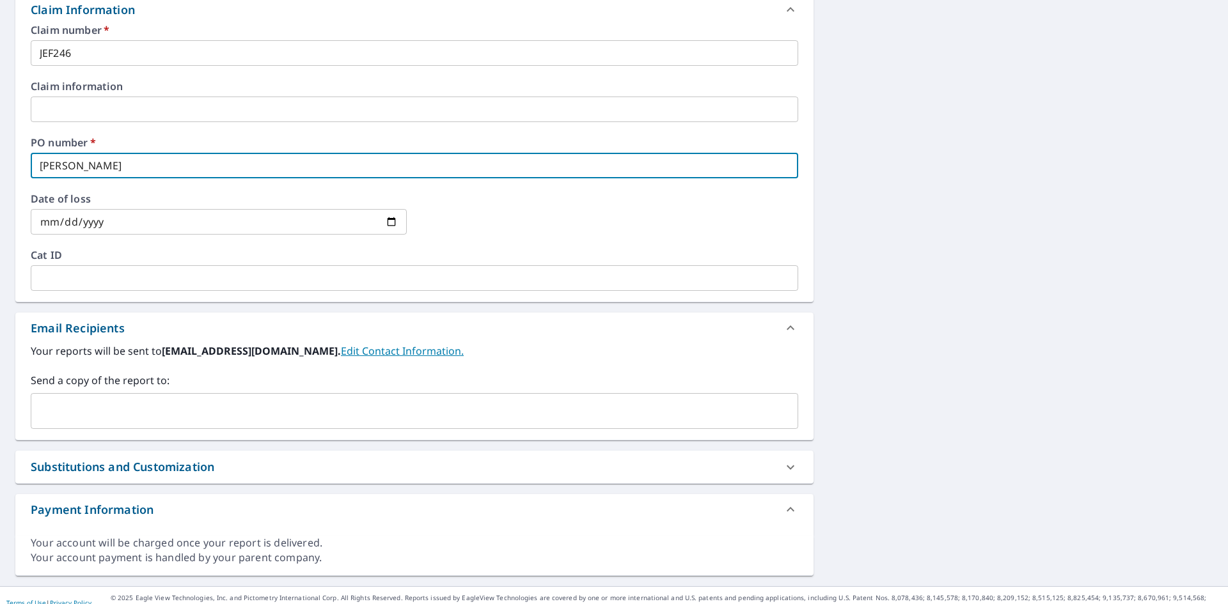
type input "[PERSON_NAME]"
click at [82, 407] on input "text" at bounding box center [404, 411] width 737 height 24
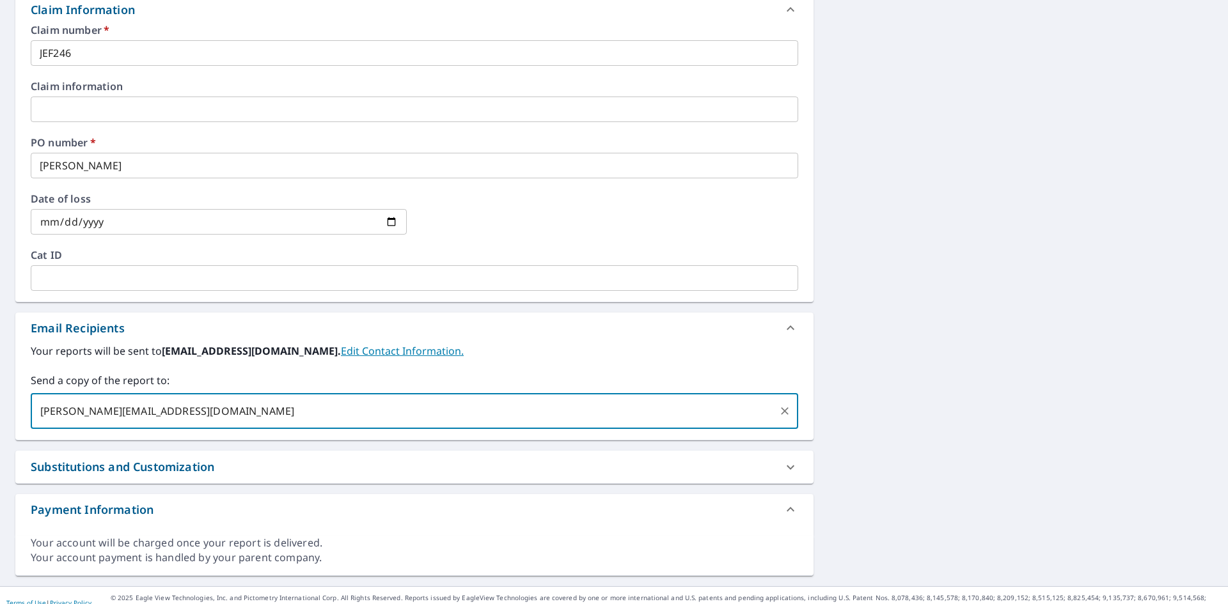
type input "[PERSON_NAME][EMAIL_ADDRESS][DOMAIN_NAME]"
checkbox input "true"
click at [269, 416] on input "text" at bounding box center [521, 411] width 505 height 24
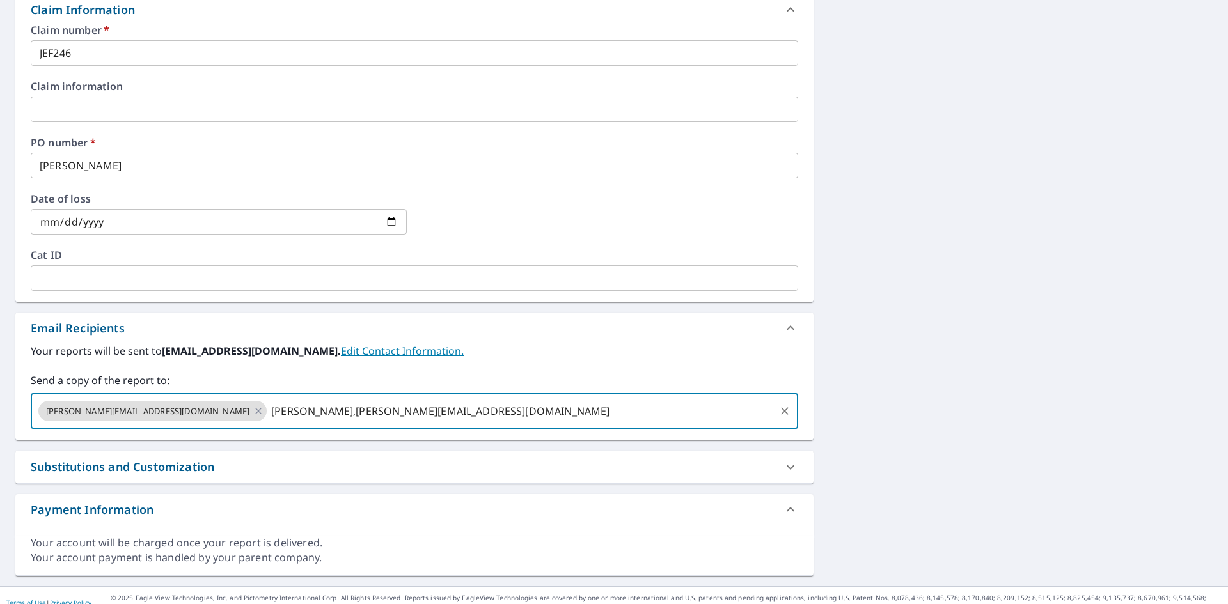
type input "[PERSON_NAME],[PERSON_NAME][EMAIL_ADDRESS][DOMAIN_NAME]"
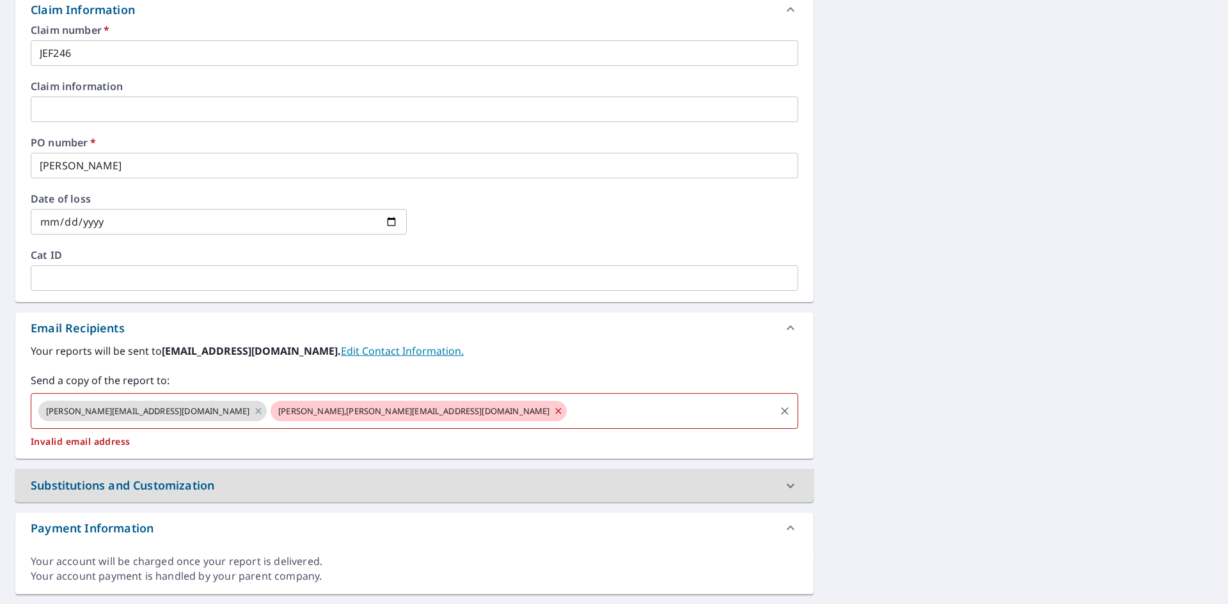
click at [270, 409] on span "[PERSON_NAME],[PERSON_NAME][EMAIL_ADDRESS][DOMAIN_NAME]" at bounding box center [413, 411] width 286 height 12
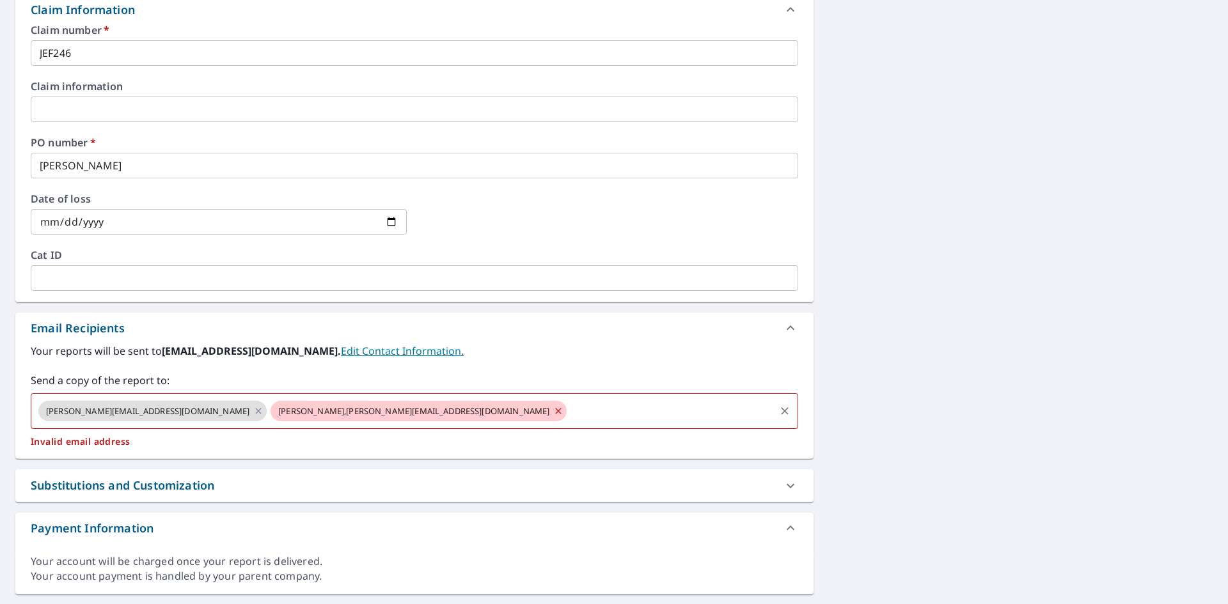
click at [553, 409] on icon at bounding box center [558, 411] width 10 height 14
checkbox input "true"
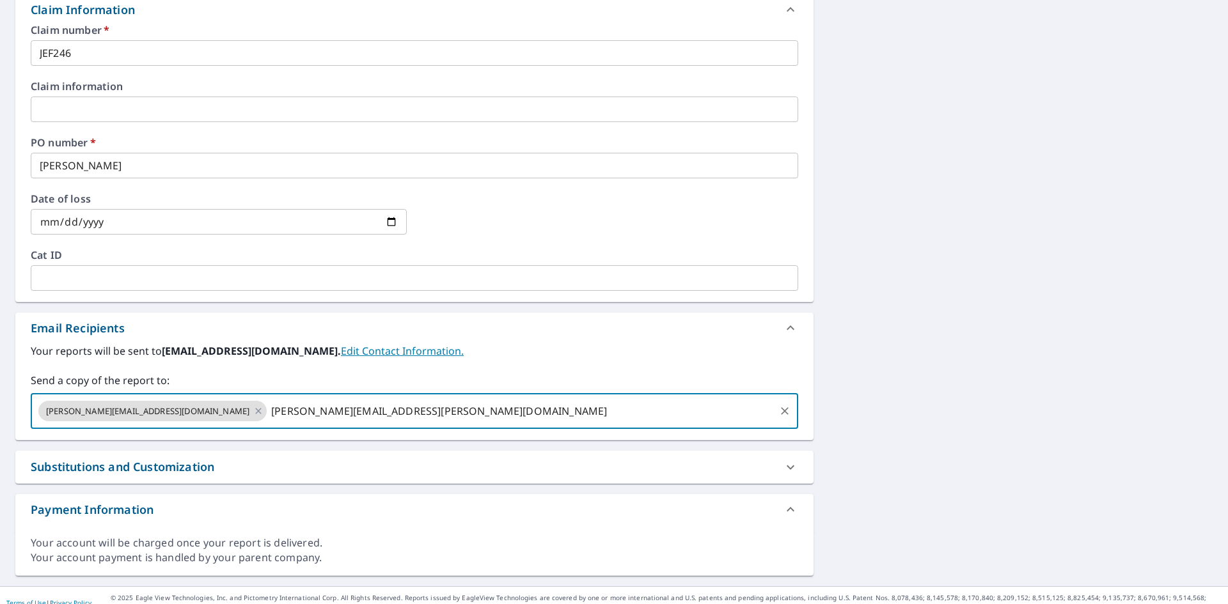
type input "[PERSON_NAME][EMAIL_ADDRESS][PERSON_NAME][DOMAIN_NAME]"
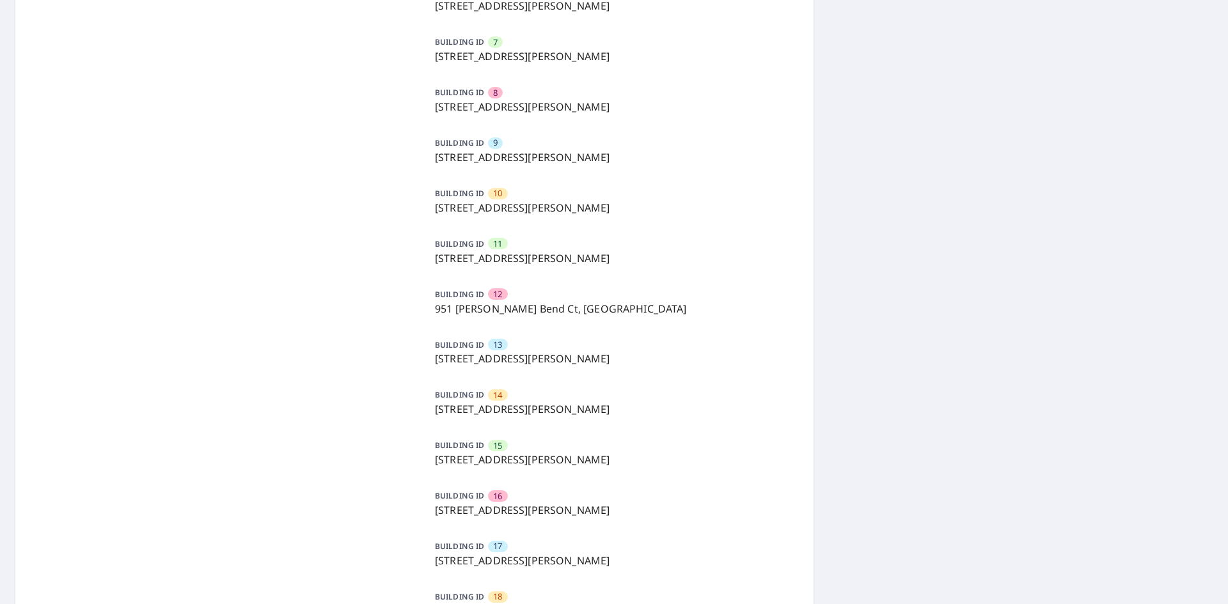
scroll to position [128, 0]
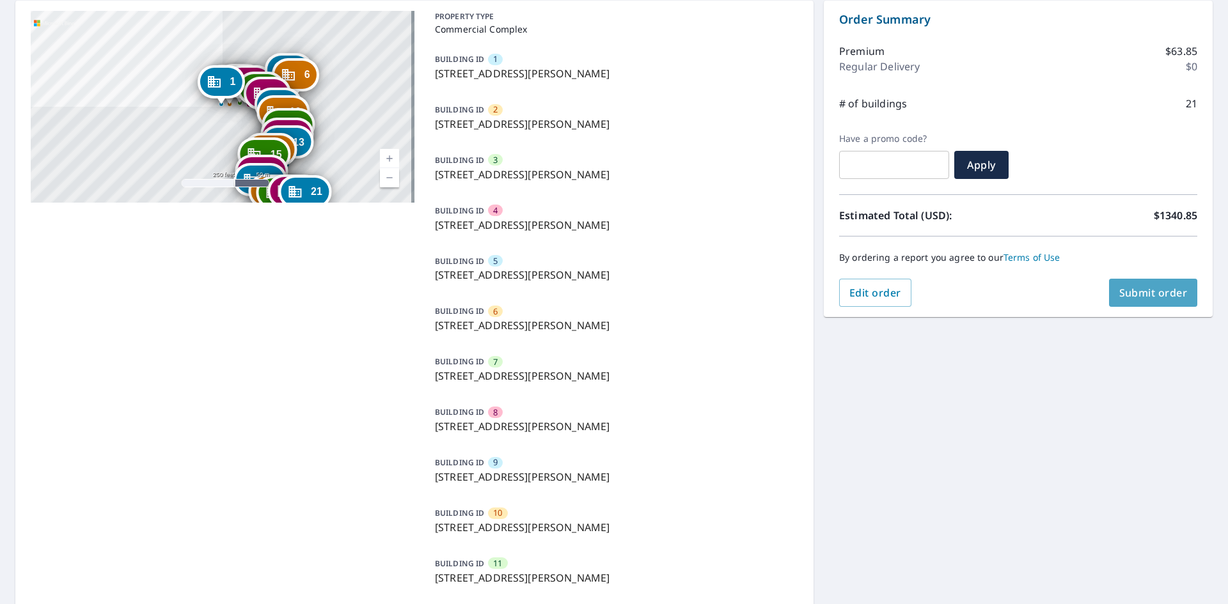
click at [1143, 291] on span "Submit order" at bounding box center [1153, 293] width 68 height 14
checkbox input "true"
